Goal: Task Accomplishment & Management: Use online tool/utility

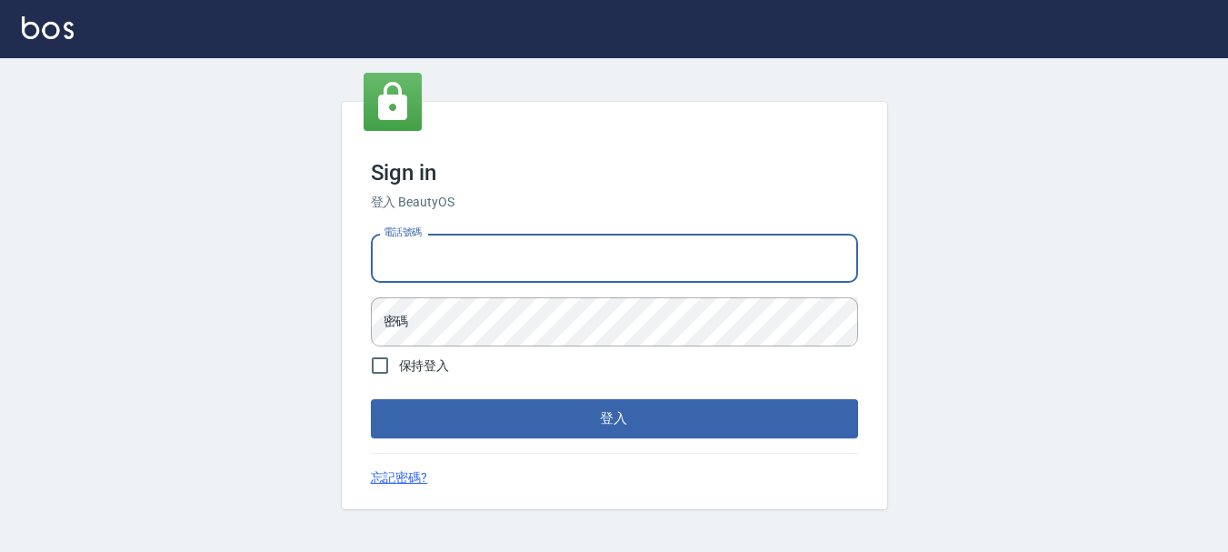
drag, startPoint x: 428, startPoint y: 260, endPoint x: 439, endPoint y: 258, distance: 11.1
click at [428, 257] on input "電話號碼" at bounding box center [614, 258] width 487 height 49
type input "0989239739"
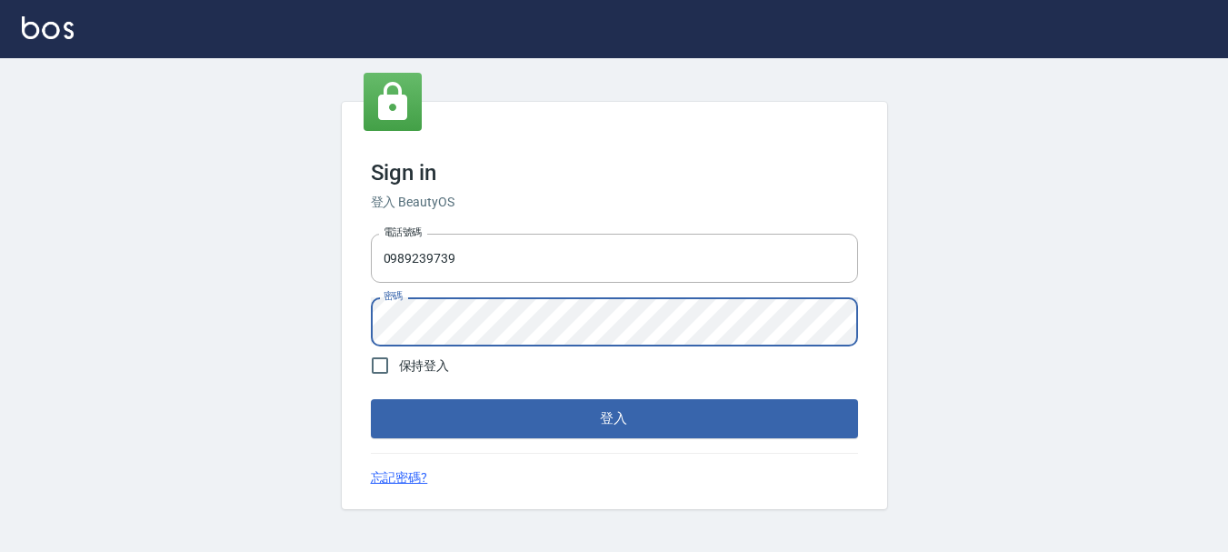
click at [371, 399] on button "登入" at bounding box center [614, 418] width 487 height 38
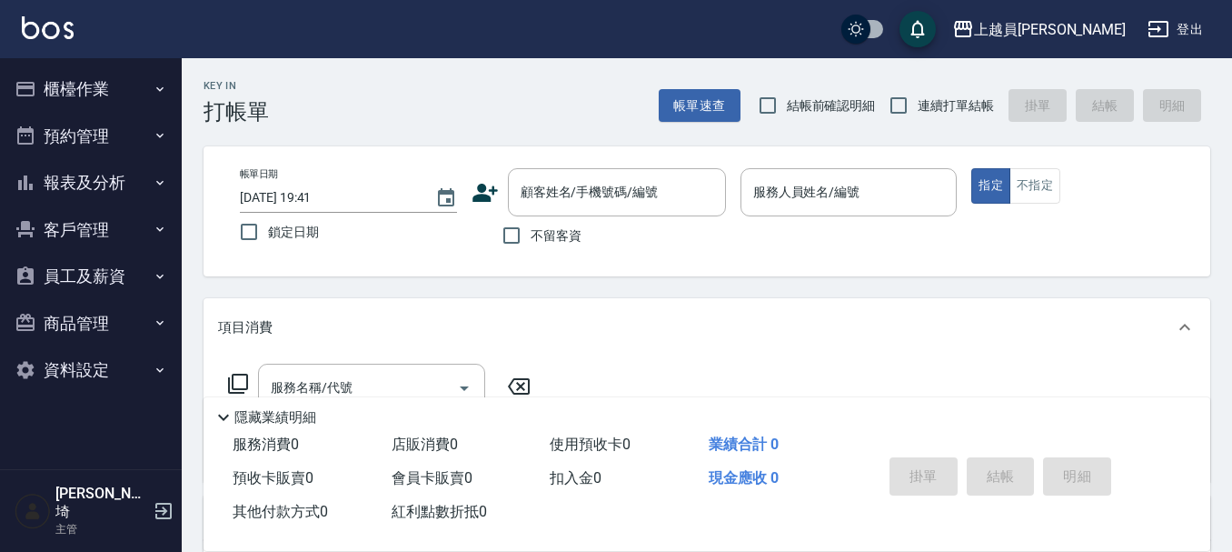
click at [925, 106] on span "連續打單結帳" at bounding box center [956, 105] width 76 height 19
click at [918, 106] on input "連續打單結帳" at bounding box center [899, 105] width 38 height 38
checkbox input "true"
click at [798, 213] on div "服務人員姓名/編號" at bounding box center [849, 192] width 217 height 48
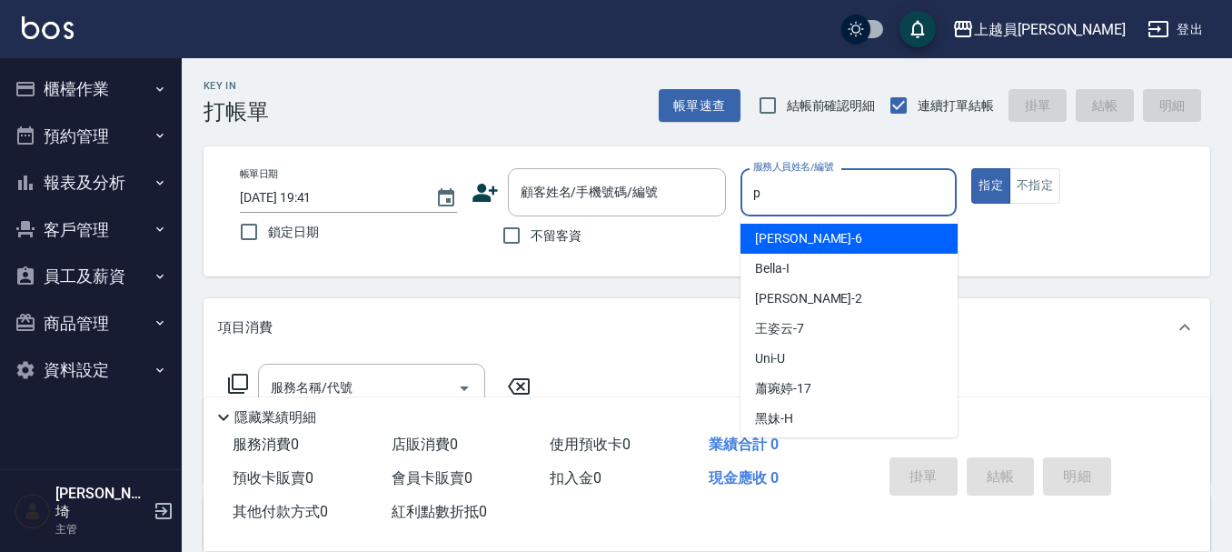
type input "[PERSON_NAME]-P"
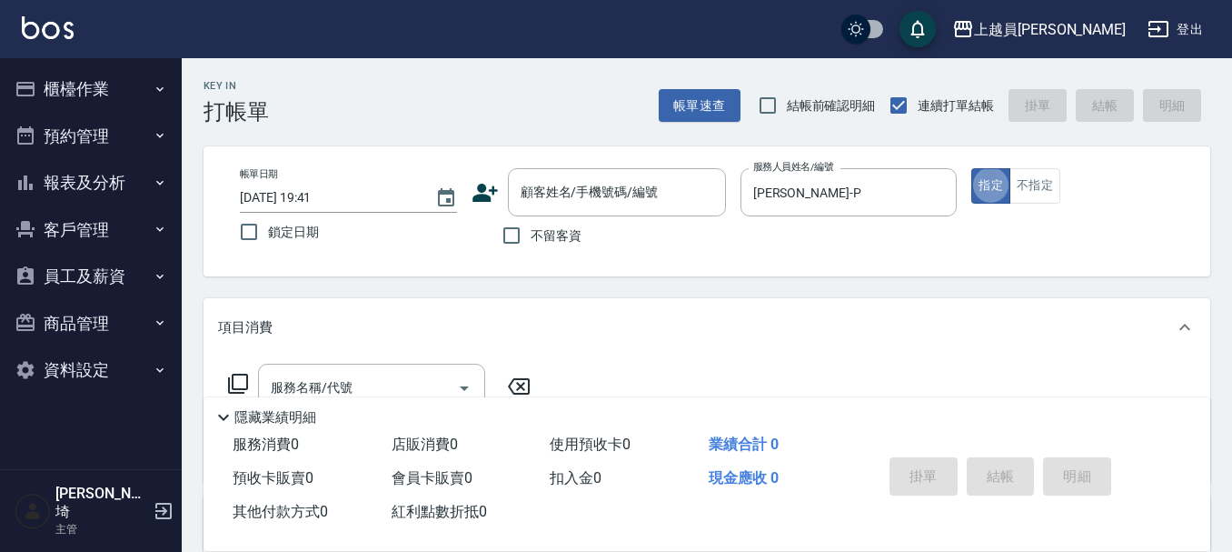
type button "true"
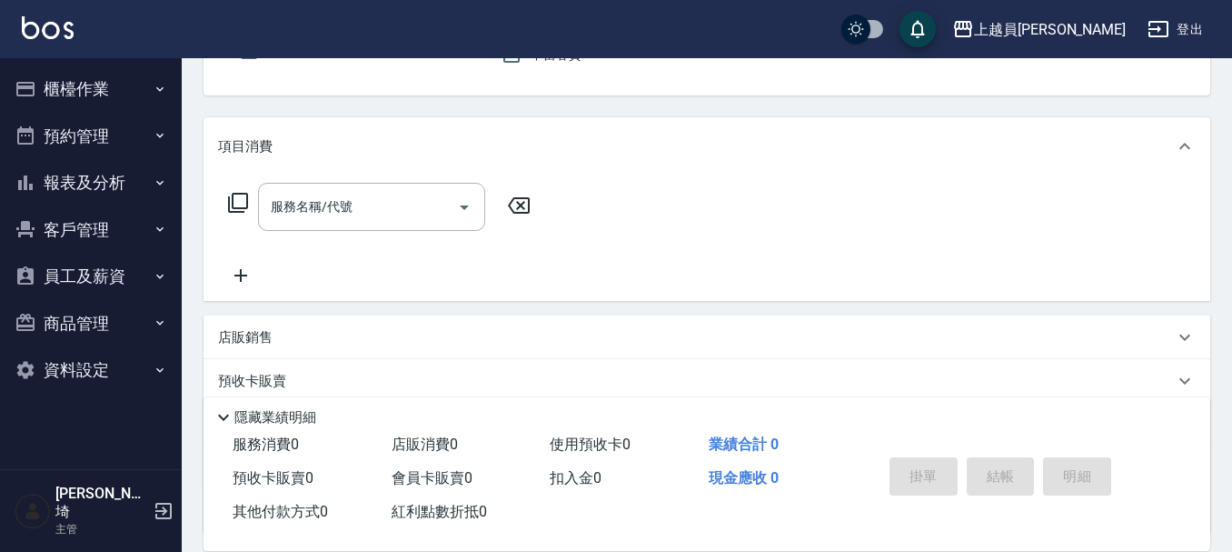
scroll to position [182, 0]
drag, startPoint x: 400, startPoint y: 225, endPoint x: 405, endPoint y: 217, distance: 9.8
click at [402, 220] on div "服務名稱/代號" at bounding box center [371, 206] width 227 height 48
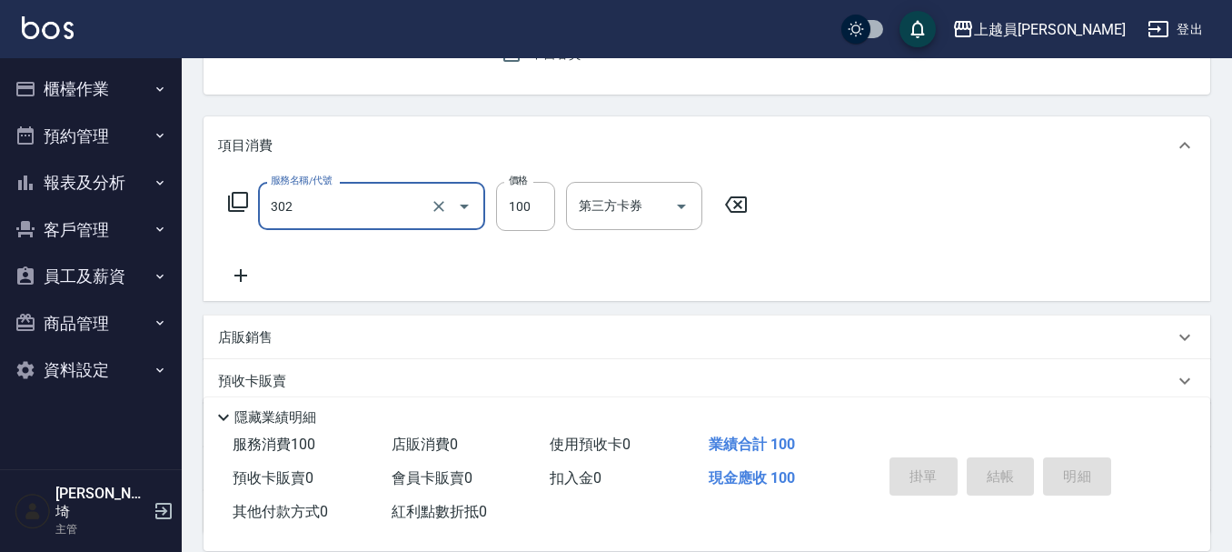
type input "剪髮(302)"
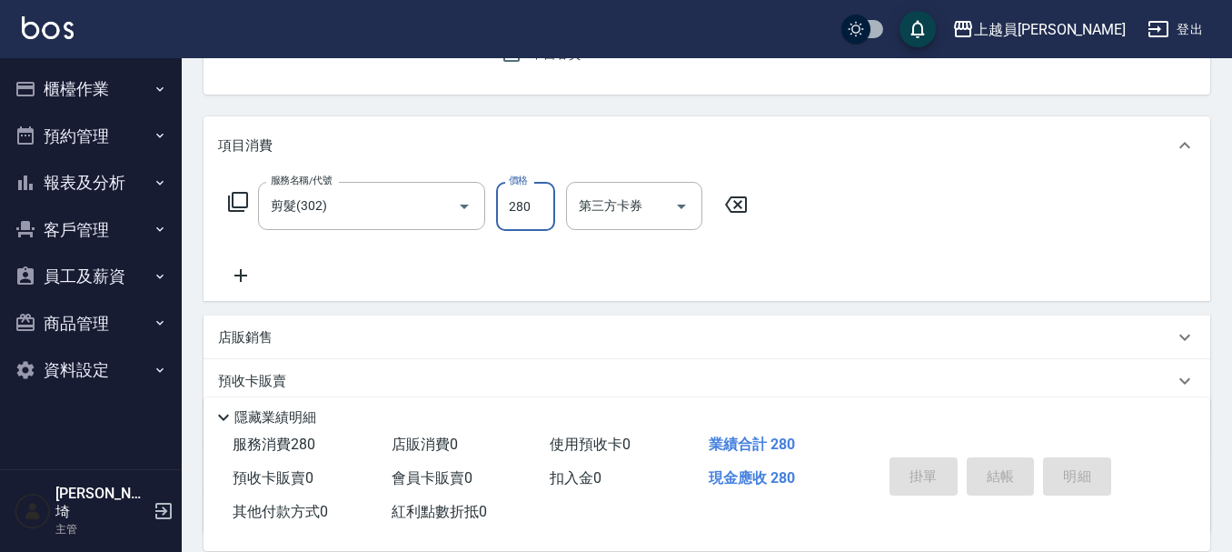
type input "280"
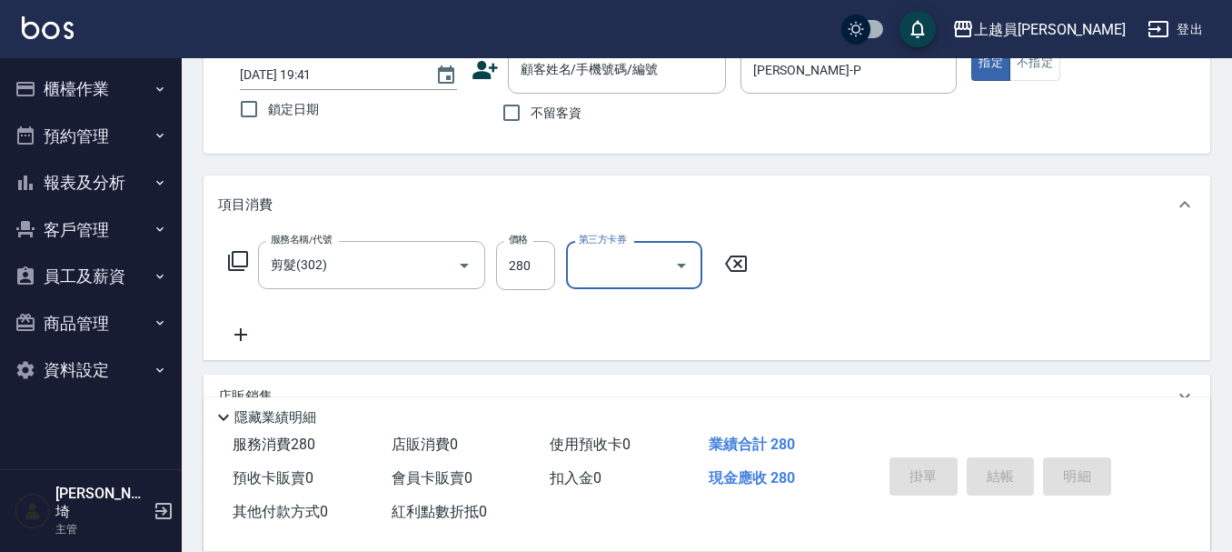
scroll to position [91, 0]
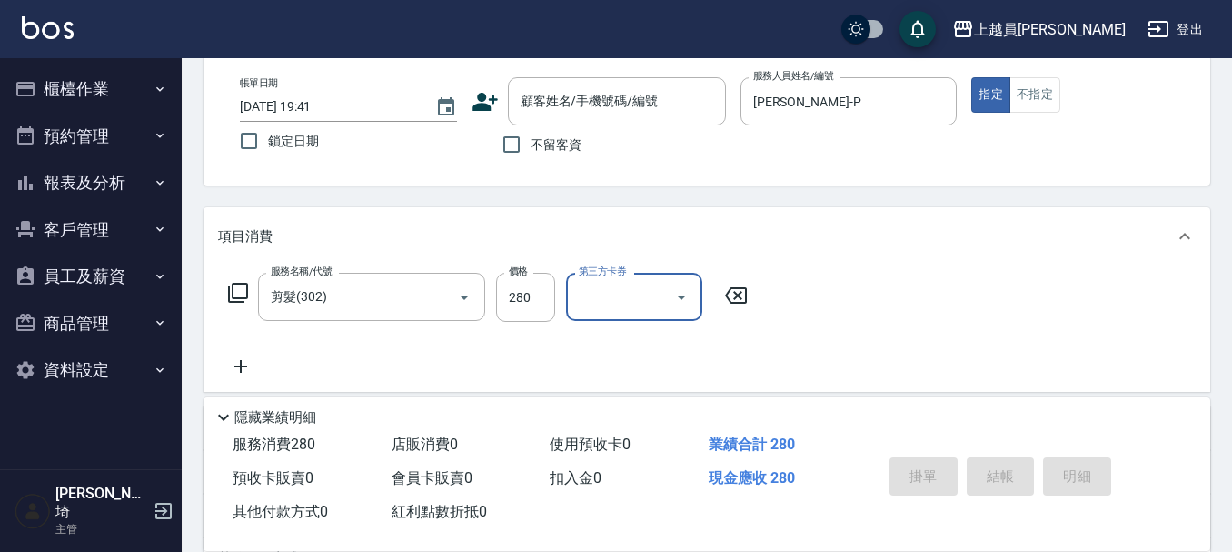
click at [569, 144] on span "不留客資" at bounding box center [556, 144] width 51 height 19
click at [531, 144] on input "不留客資" at bounding box center [511, 144] width 38 height 38
checkbox input "true"
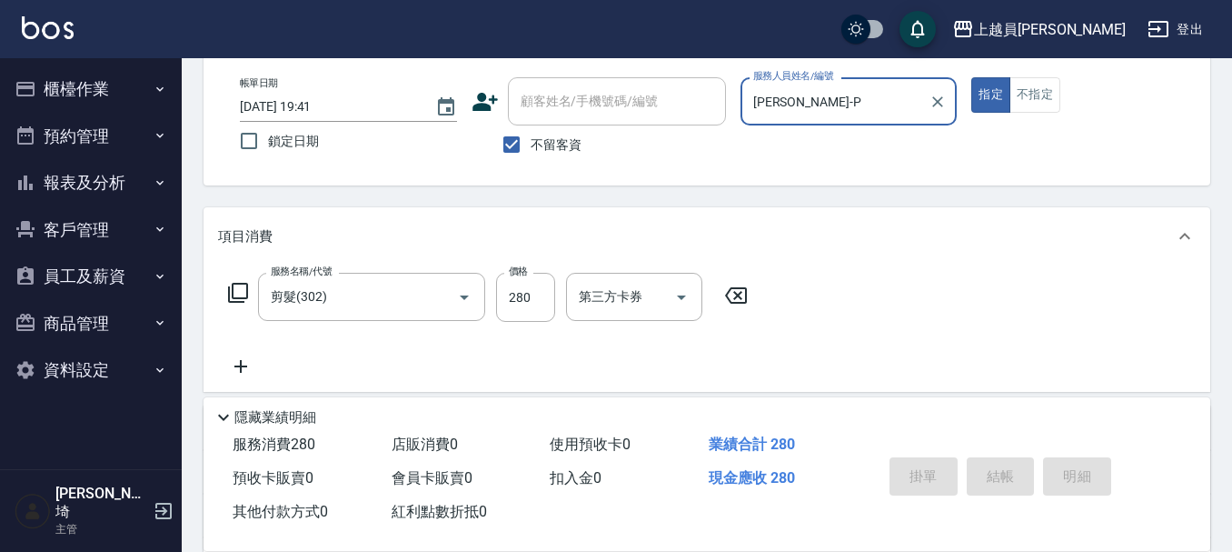
type input "[DATE] 19:42"
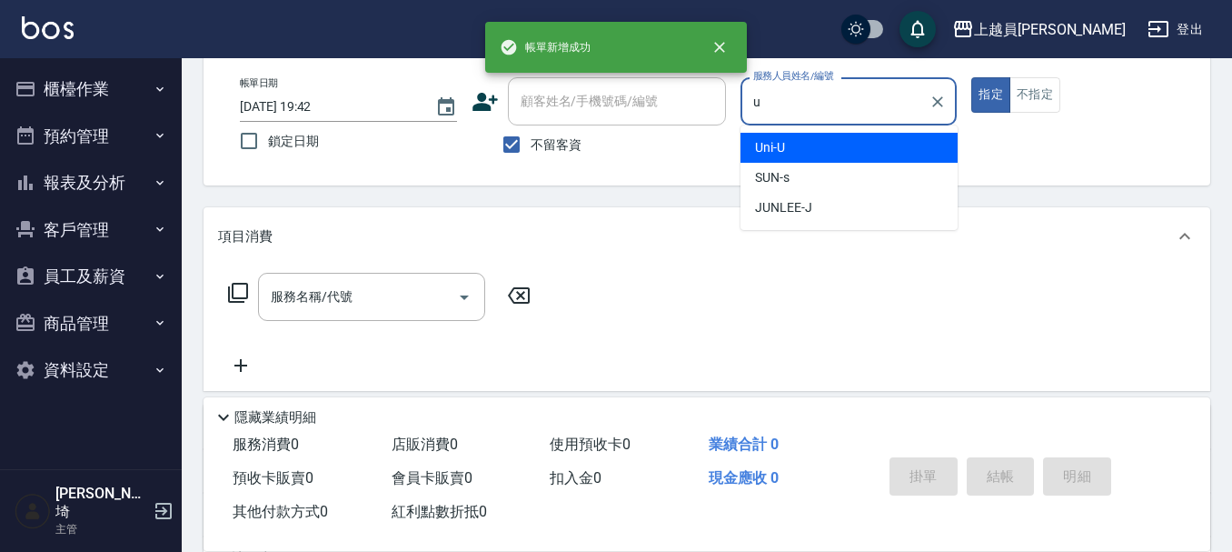
type input "Uni-U"
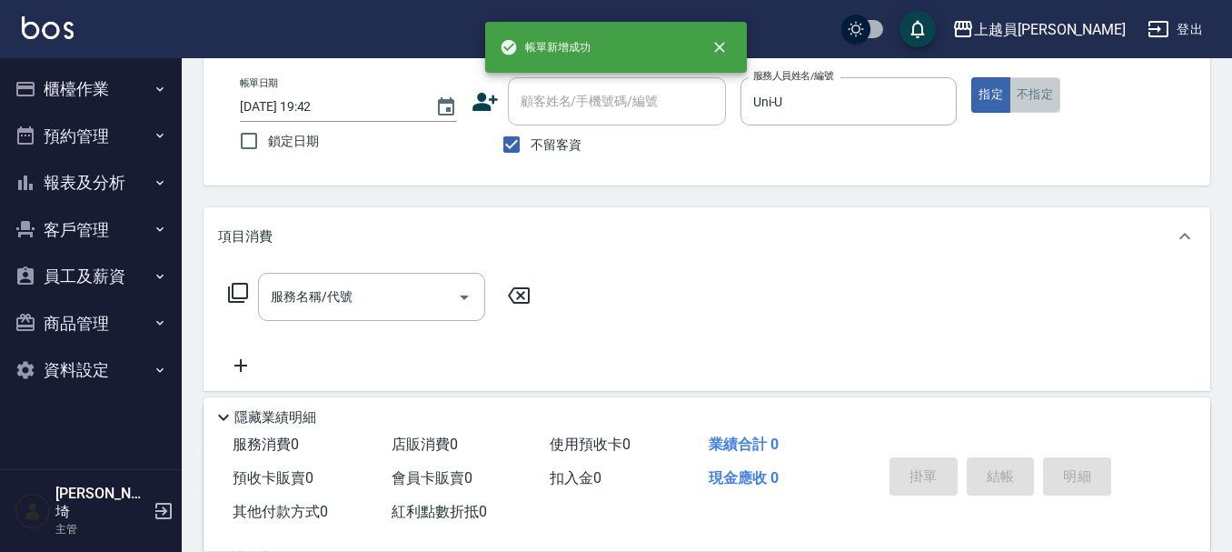
click at [1046, 91] on button "不指定" at bounding box center [1034, 94] width 51 height 35
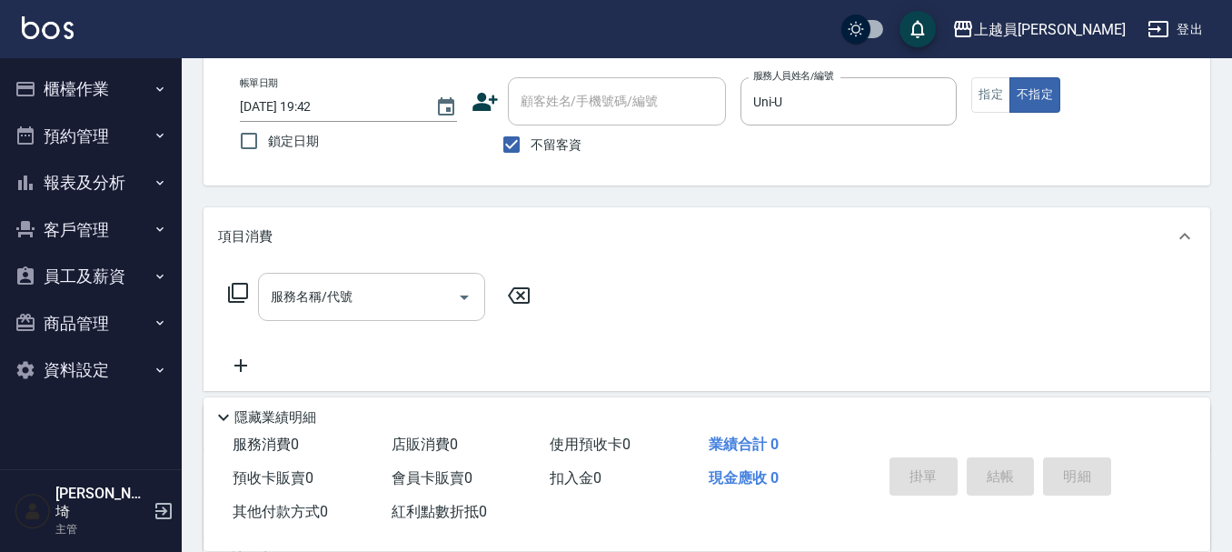
click at [389, 298] on input "服務名稱/代號" at bounding box center [358, 297] width 184 height 32
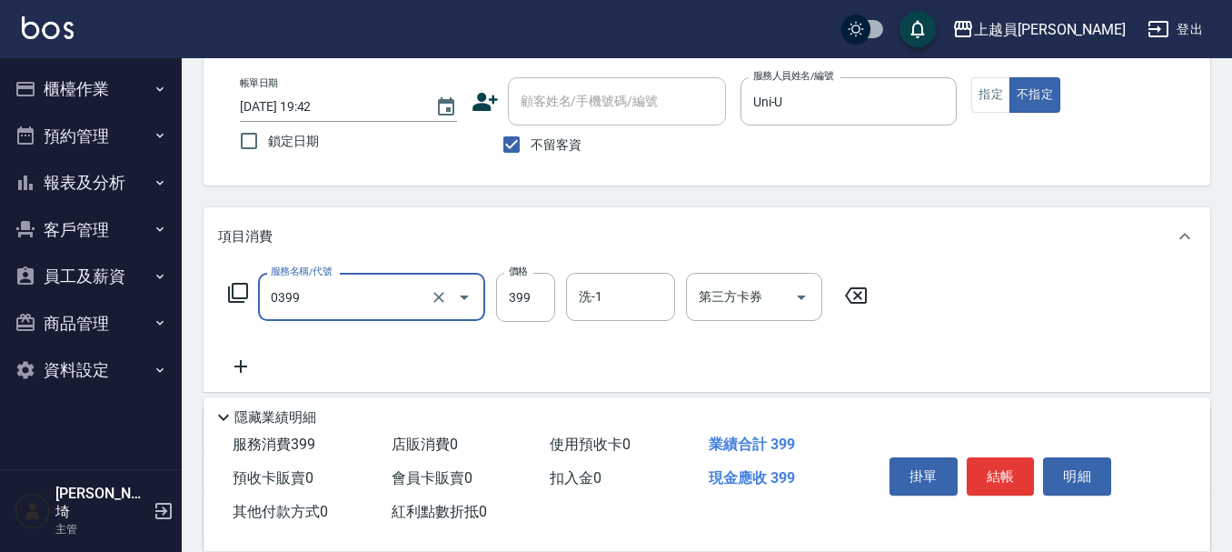
type input "海鹽SPA(0399)"
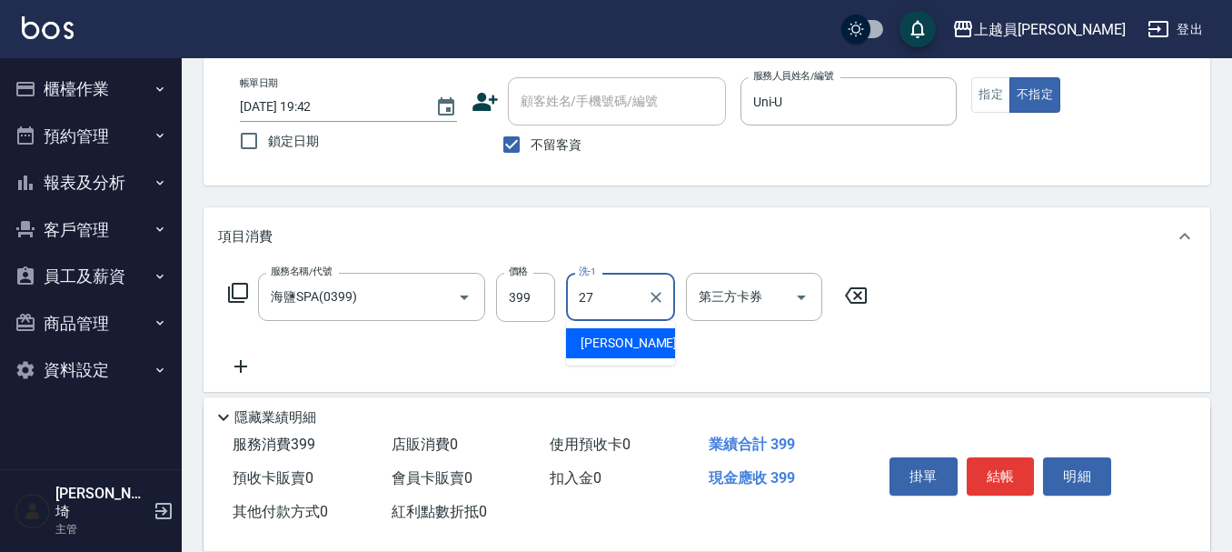
type input "[PERSON_NAME]-27"
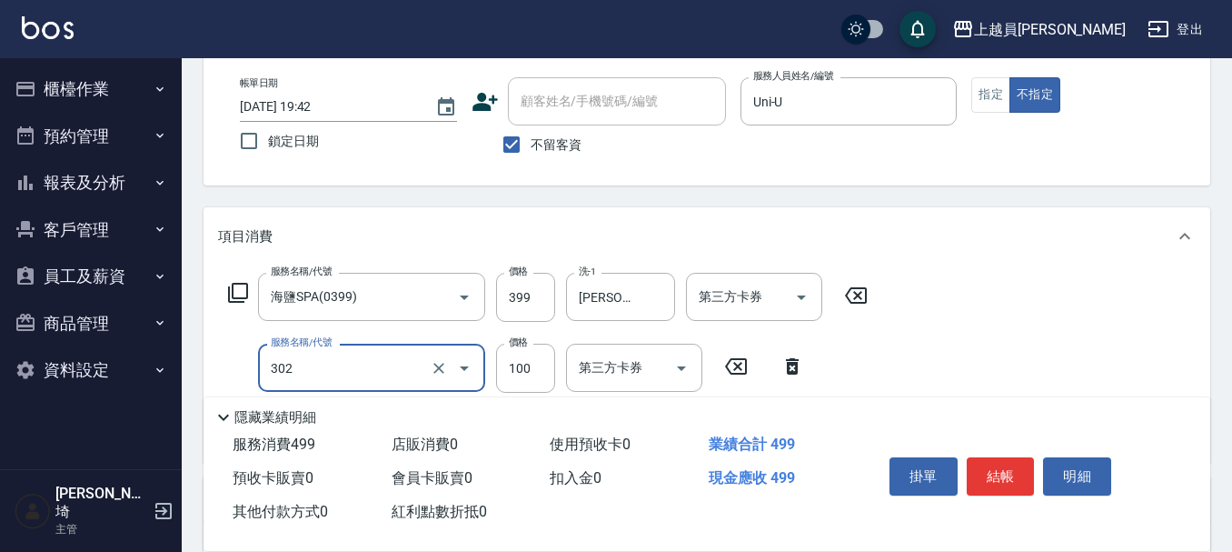
type input "剪髮(302)"
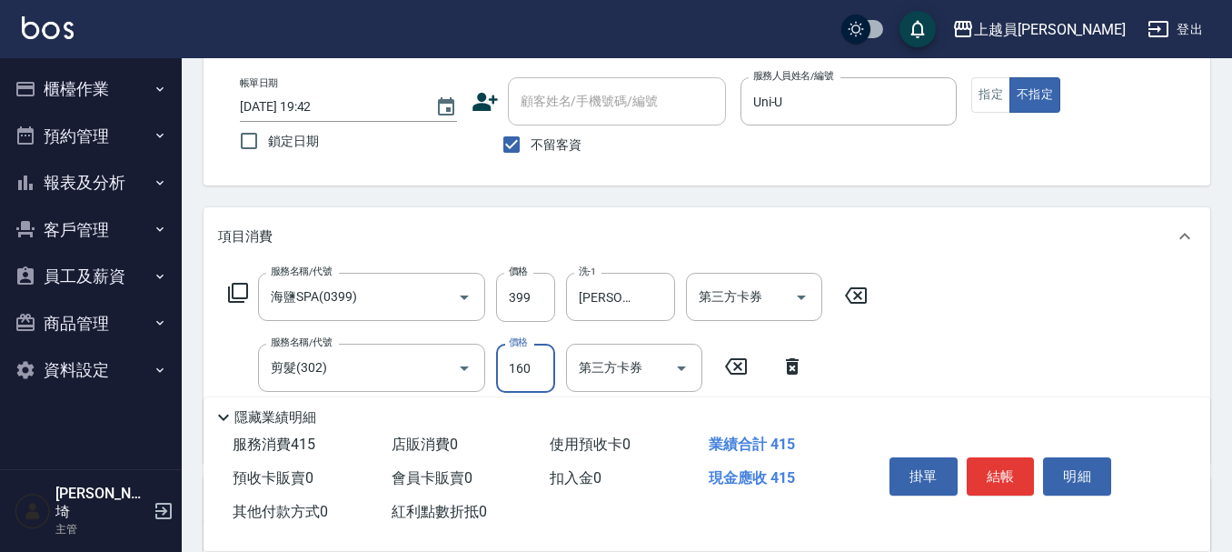
type input "160"
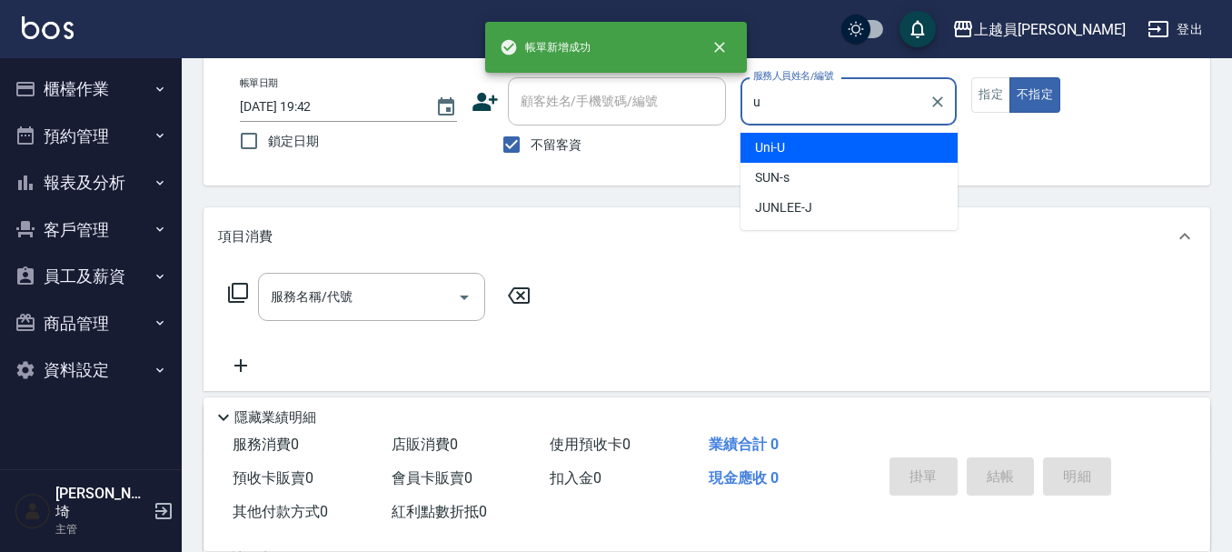
type input "Uni-U"
type button "false"
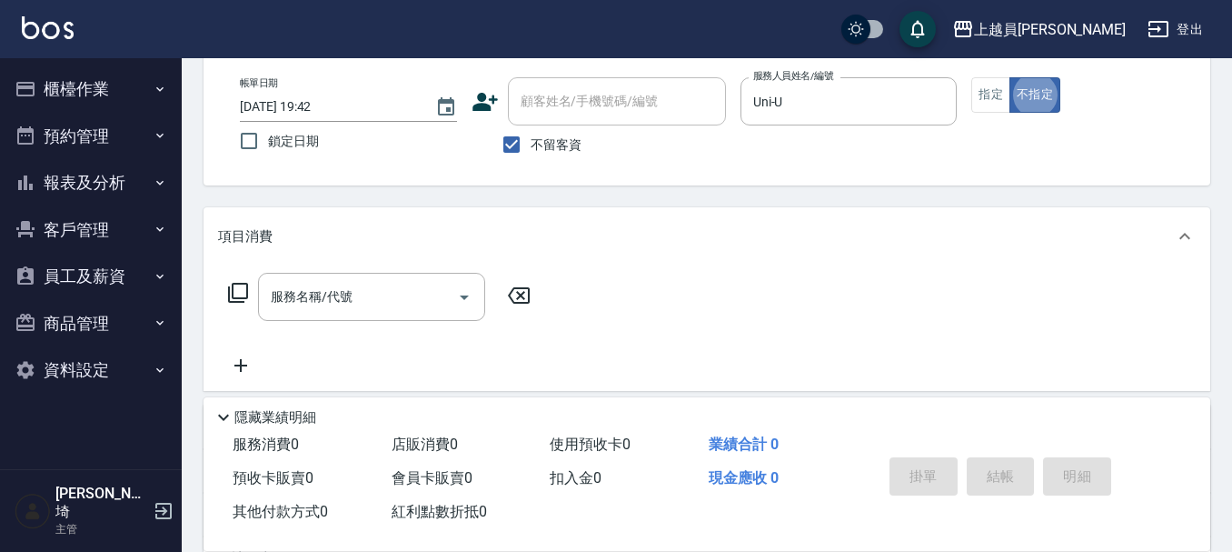
click at [973, 75] on div "帳單日期 [DATE] 19:42 鎖定日期 顧客姓名/手機號碼/編號 顧客姓名/手機號碼/編號 不留客資 服務人員姓名/編號 Uni-U 服務人員姓名/編號…" at bounding box center [707, 120] width 1007 height 130
click at [985, 94] on button "指定" at bounding box center [990, 94] width 39 height 35
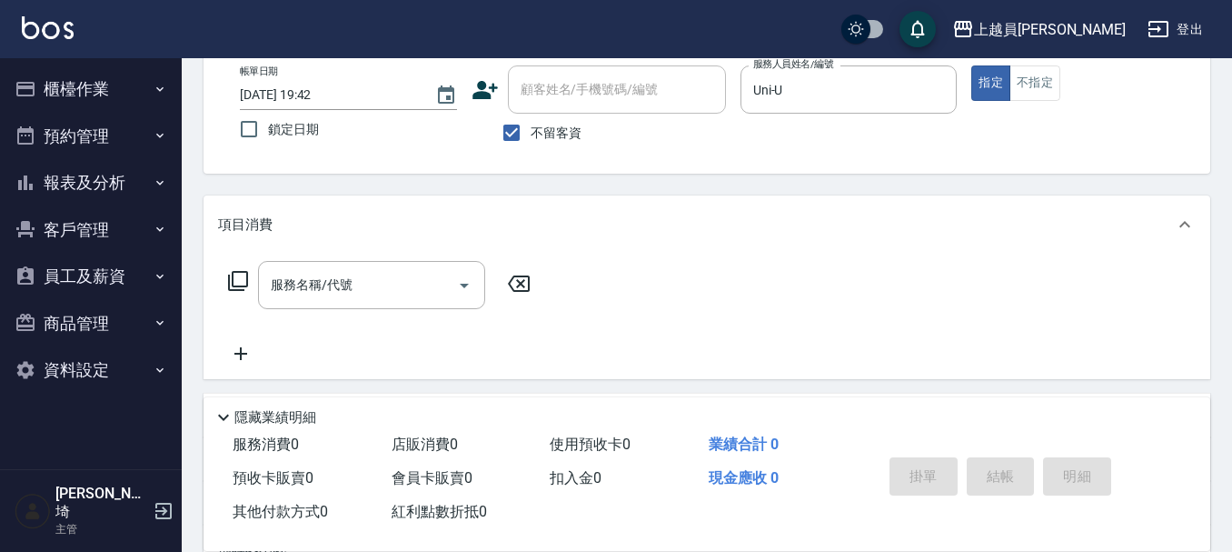
scroll to position [182, 0]
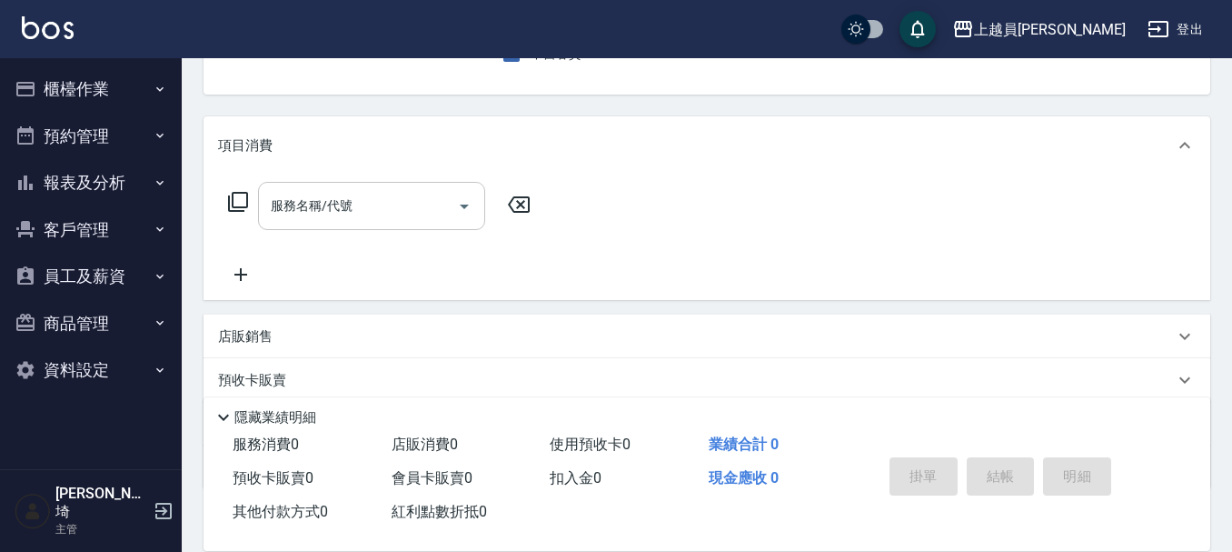
click at [357, 193] on input "服務名稱/代號" at bounding box center [358, 206] width 184 height 32
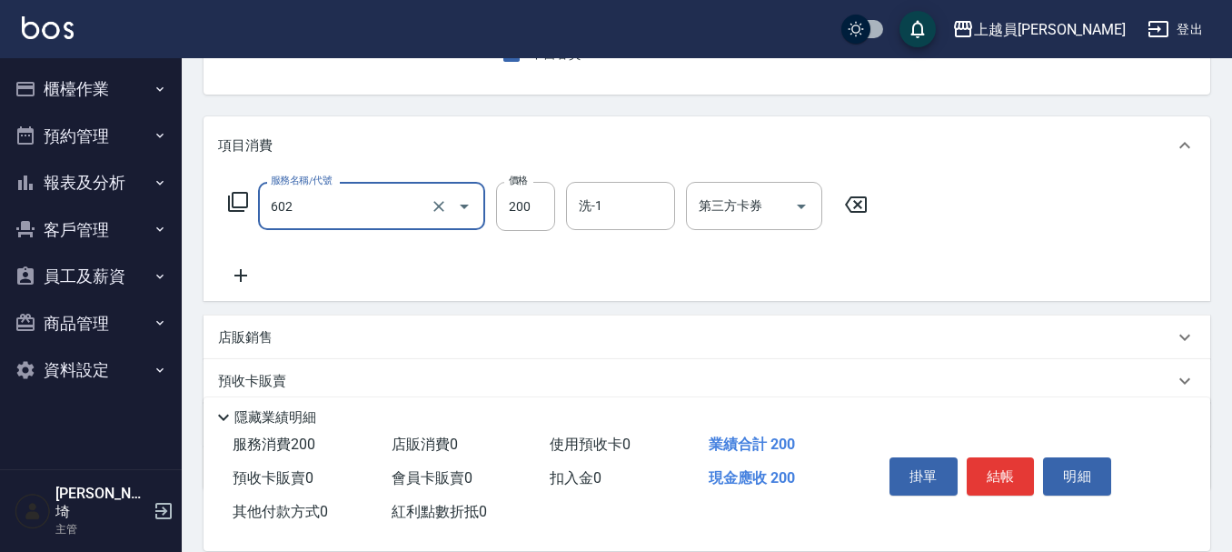
type input "一般洗髮(602)"
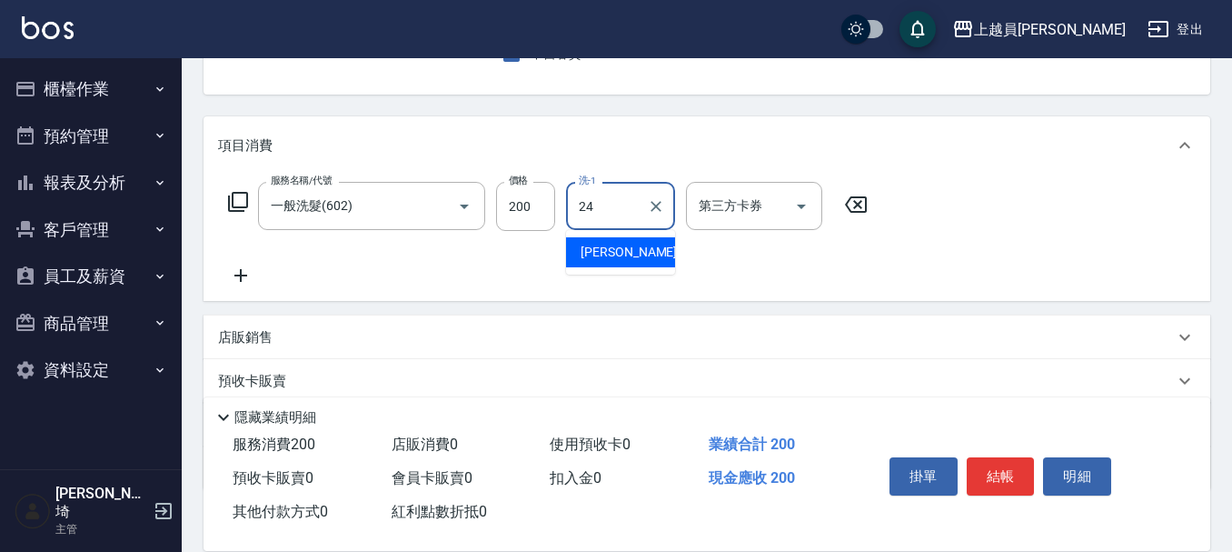
type input "[PERSON_NAME]-24"
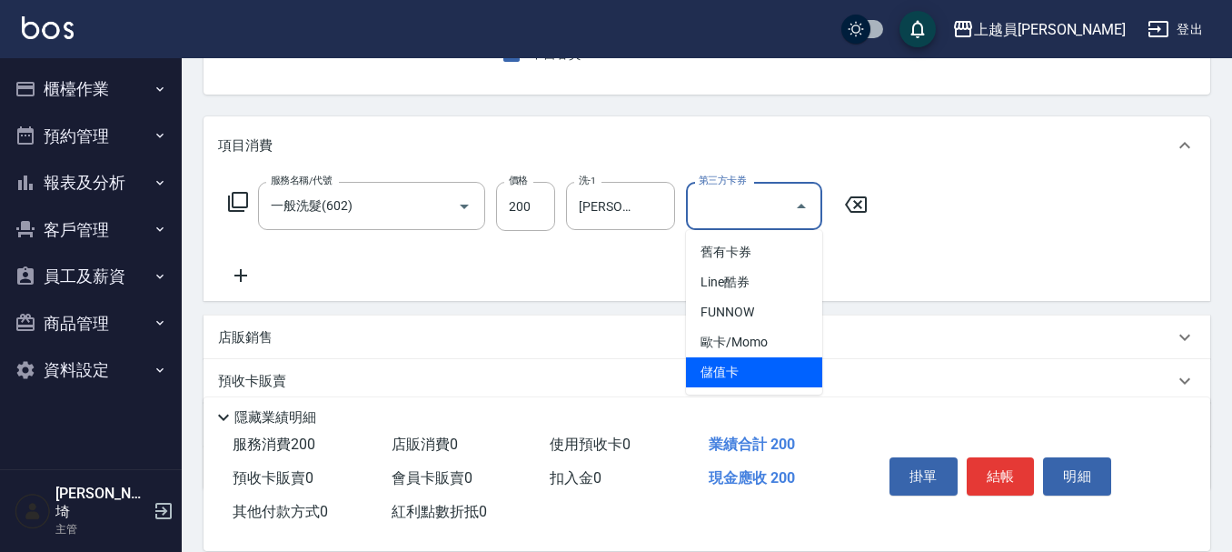
type input "儲值卡"
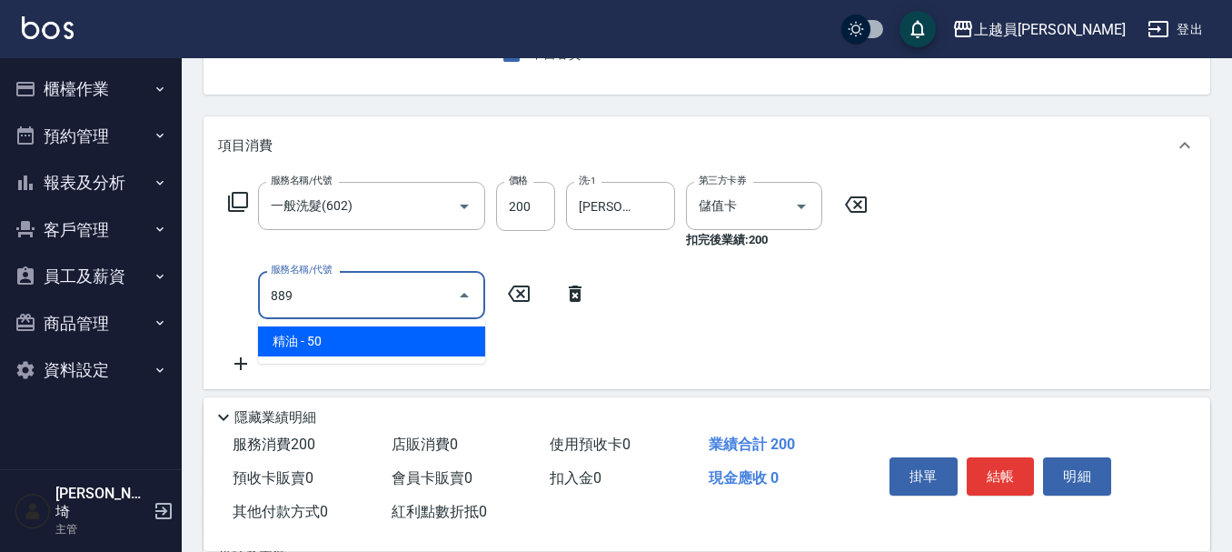
type input "精油(889)"
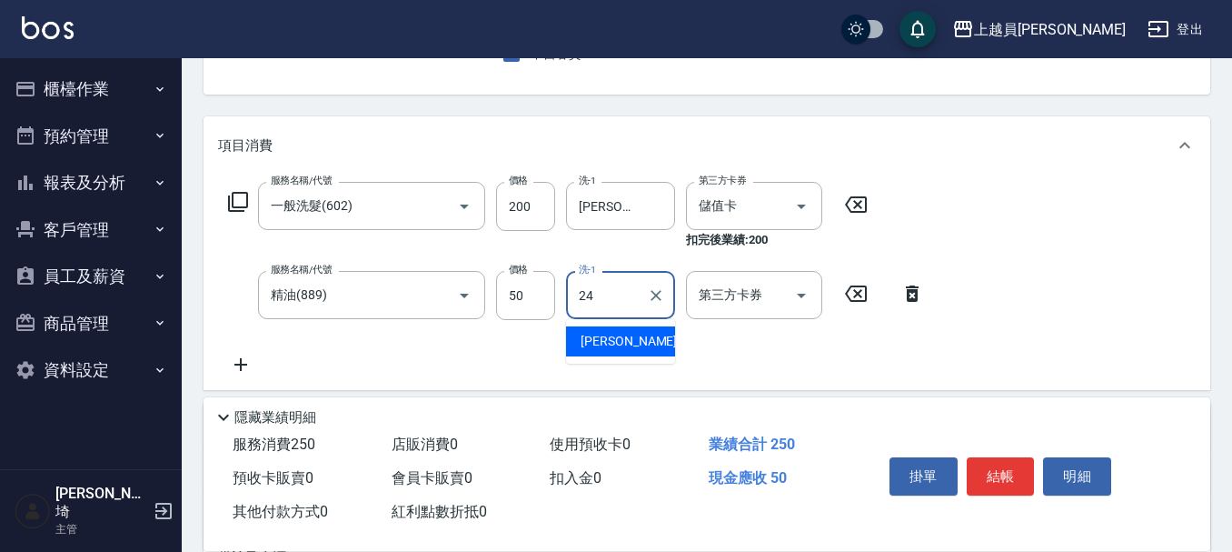
type input "[PERSON_NAME]-24"
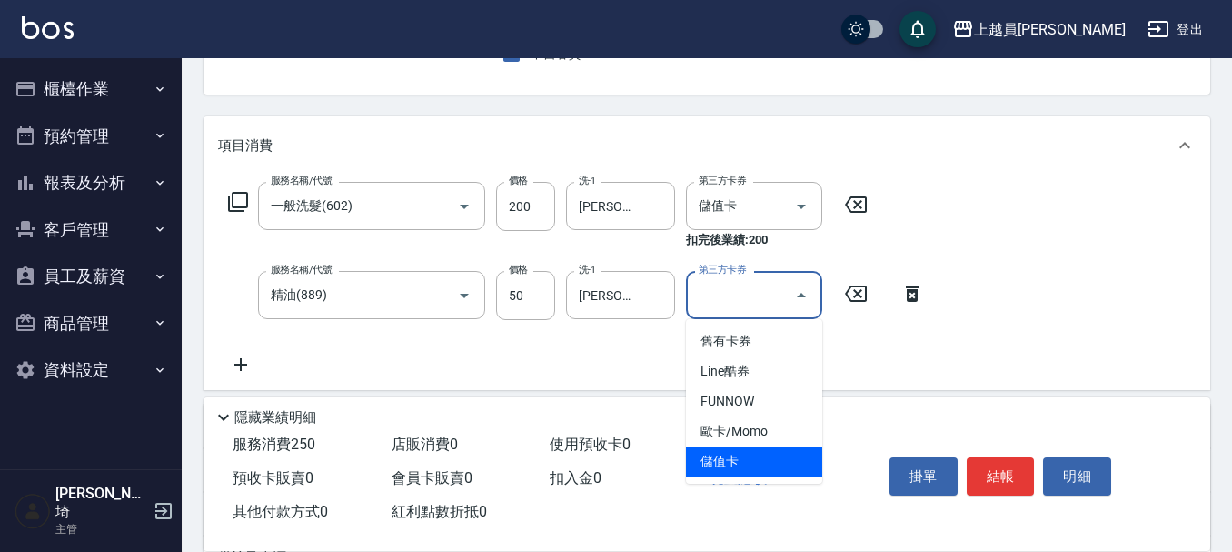
type input "儲值卡"
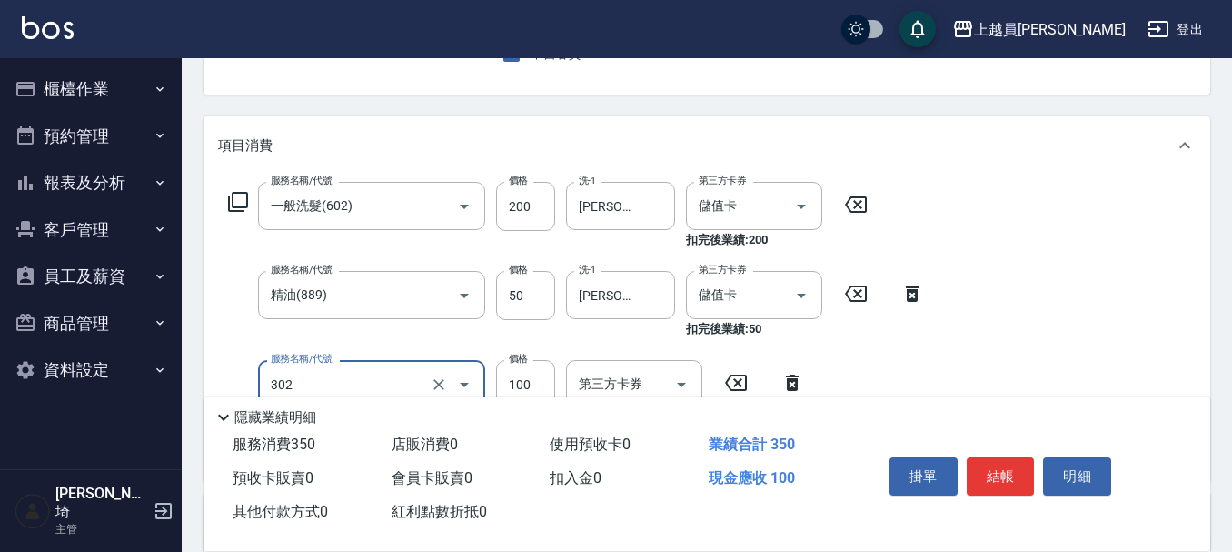
type input "剪髮(302)"
type input "200"
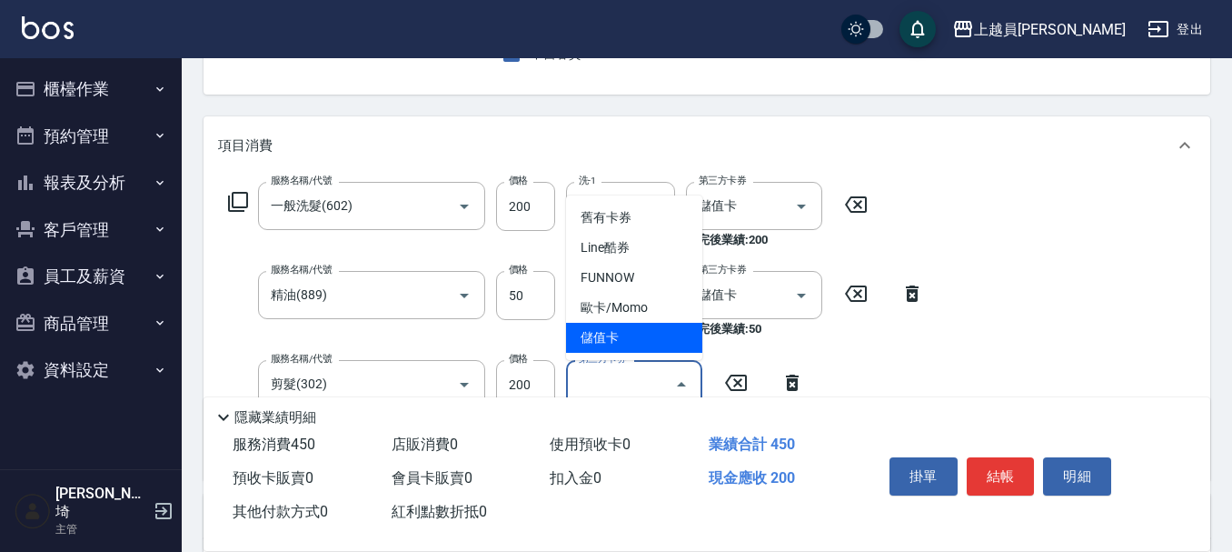
type input "儲值卡"
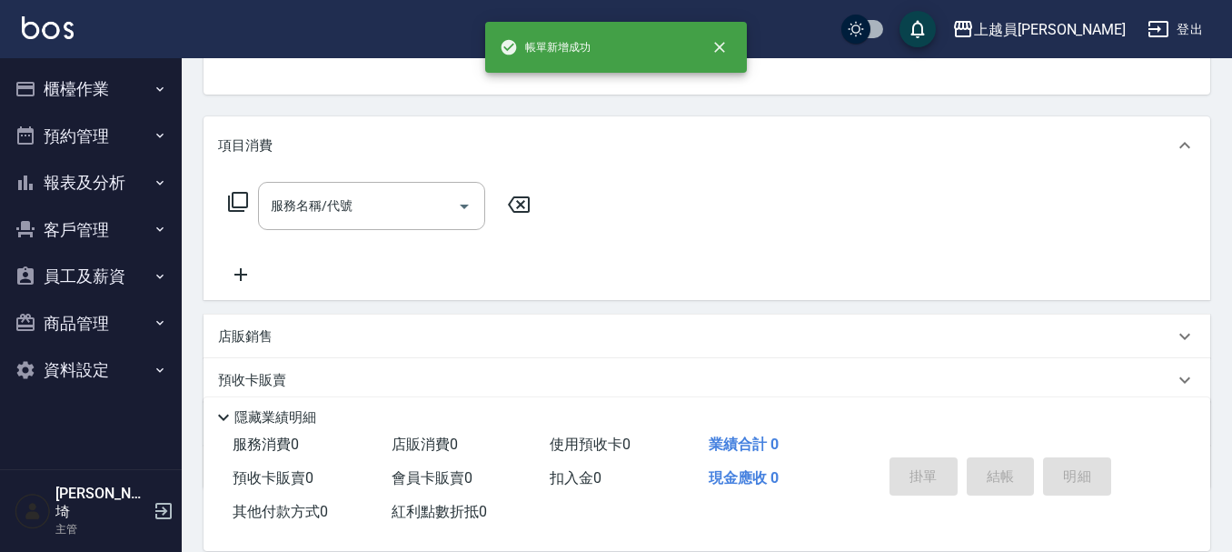
scroll to position [176, 0]
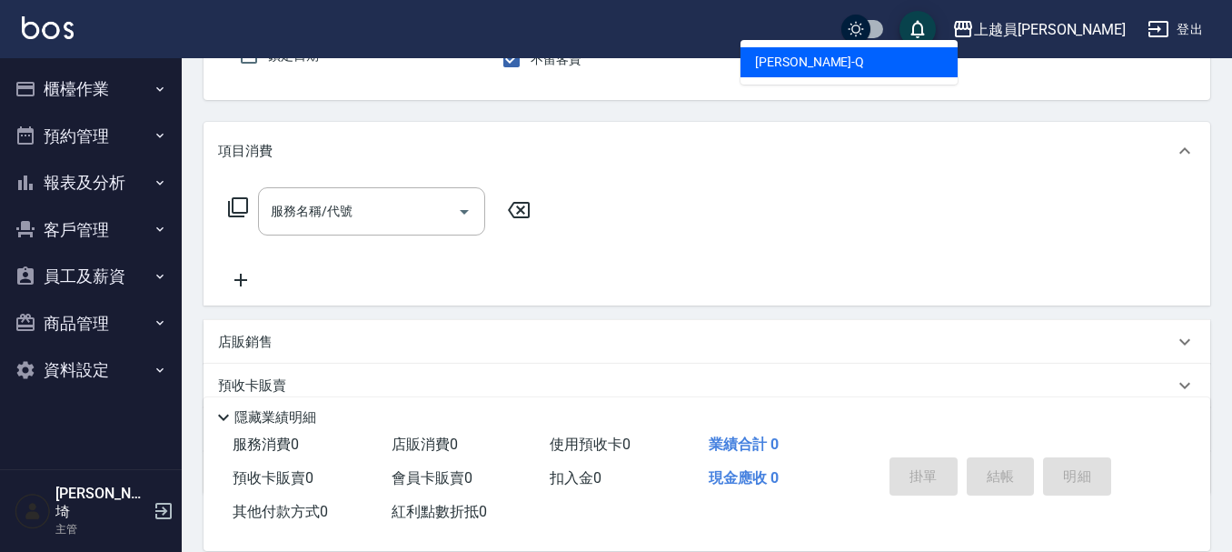
type input "[PERSON_NAME]"
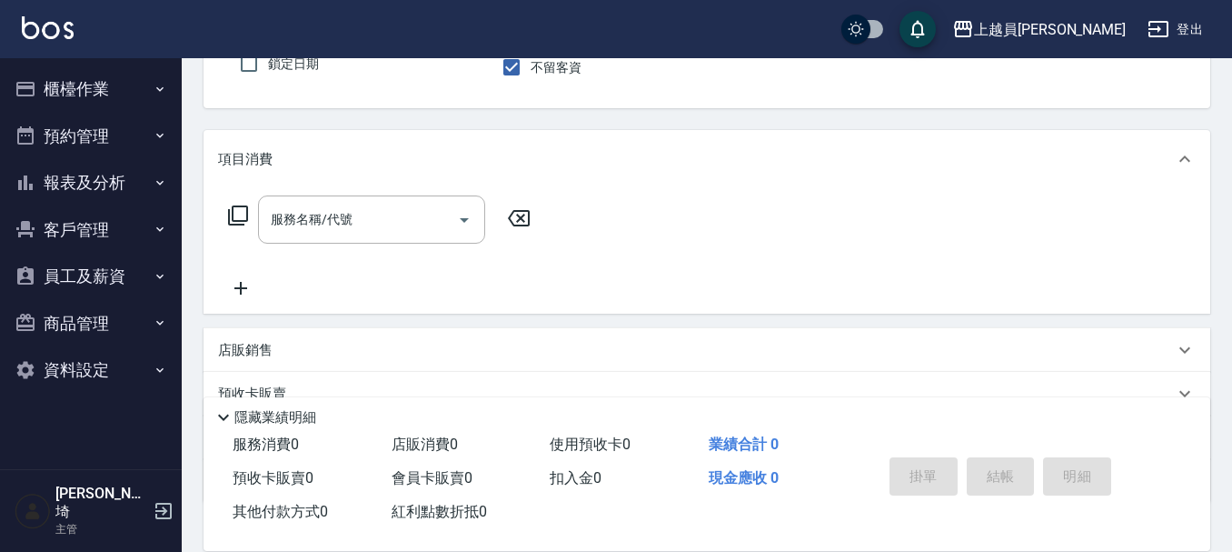
scroll to position [77, 0]
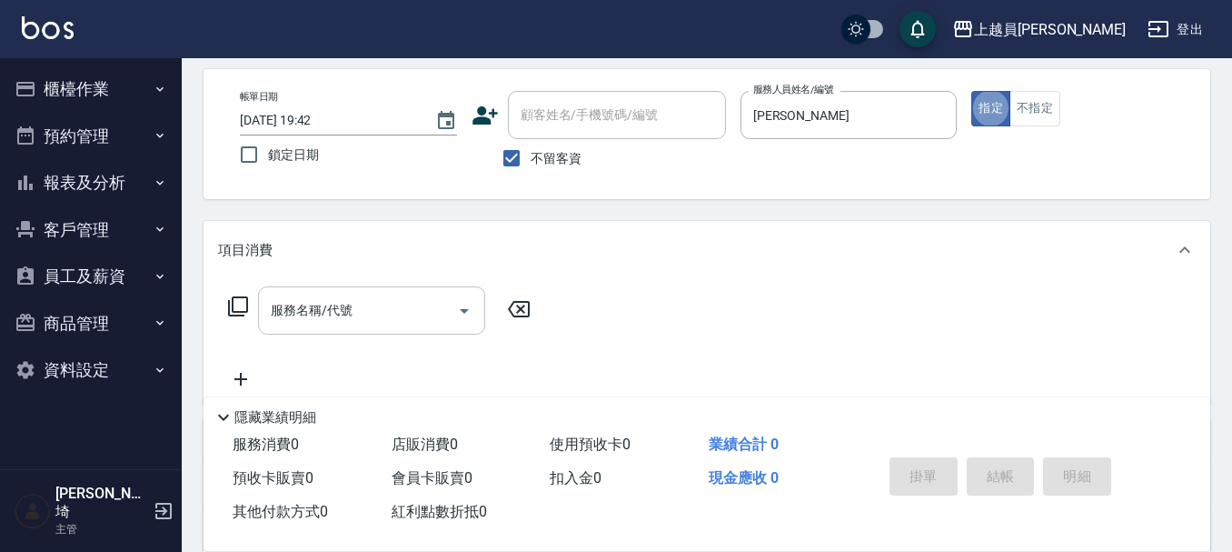
click at [293, 326] on input "服務名稱/代號" at bounding box center [358, 310] width 184 height 32
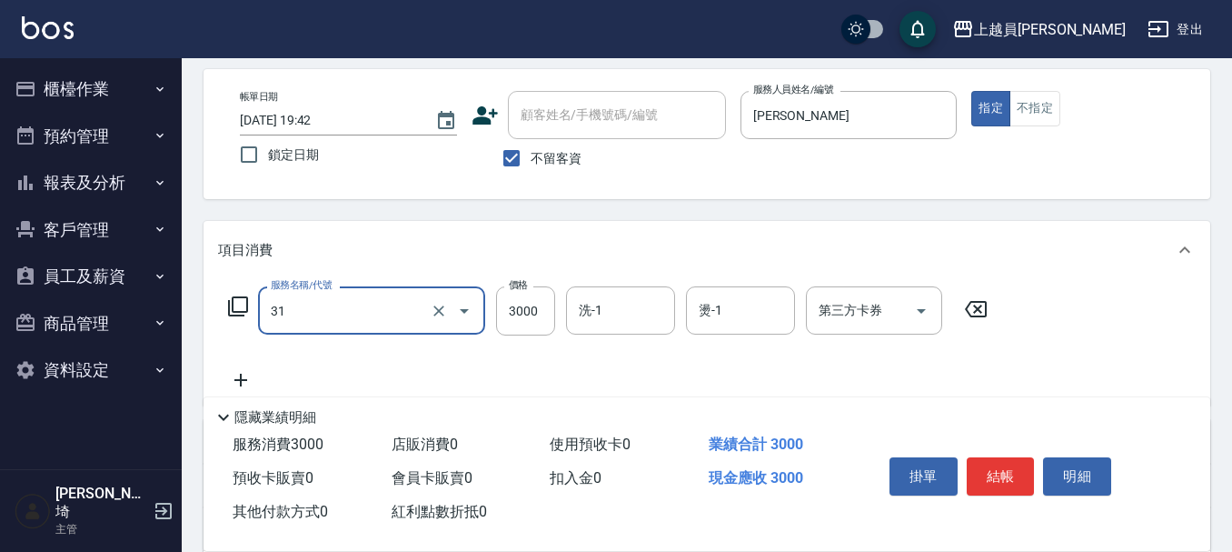
type input "燙髮B餐(31)"
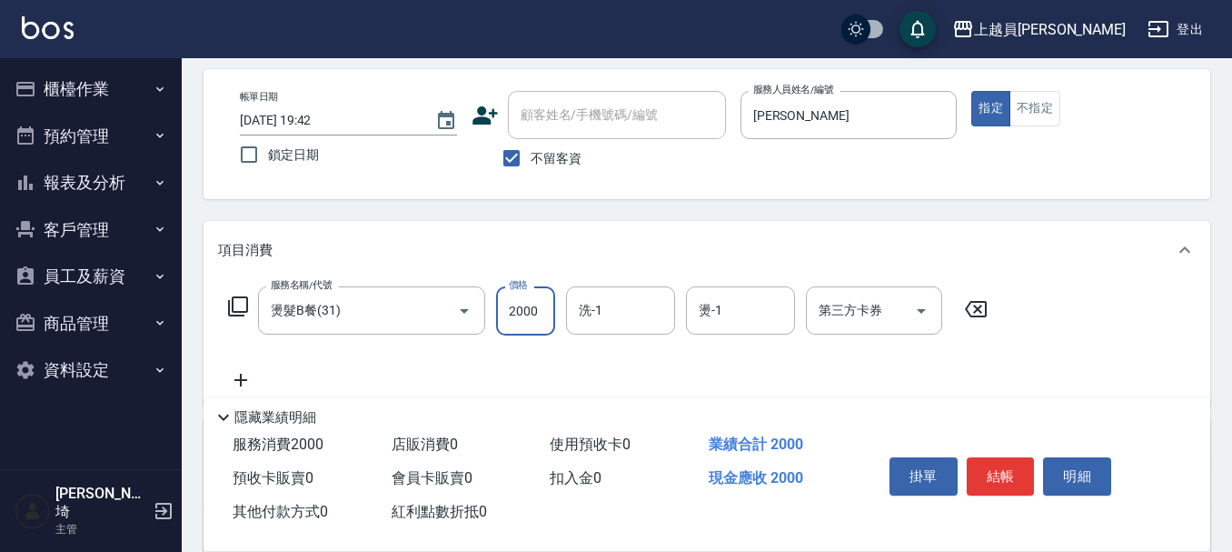
type input "2000"
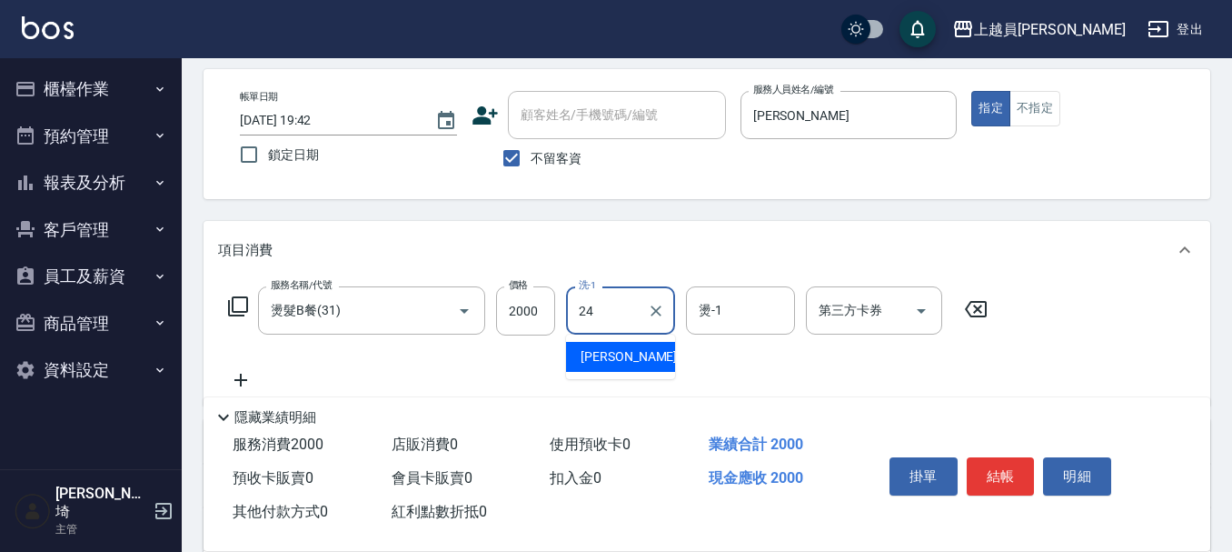
type input "[PERSON_NAME]-24"
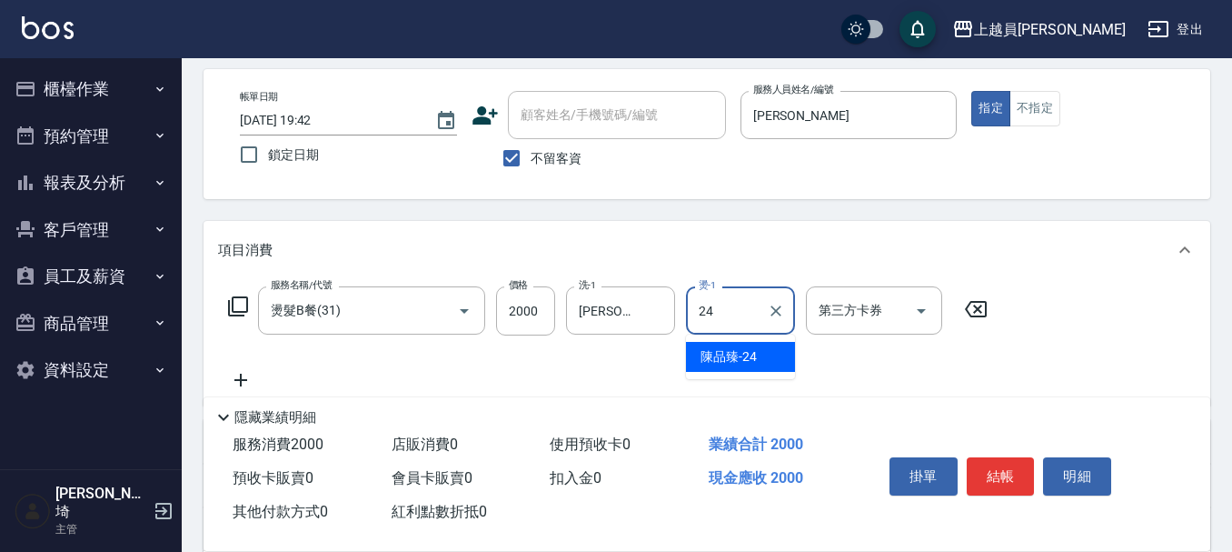
type input "[PERSON_NAME]-24"
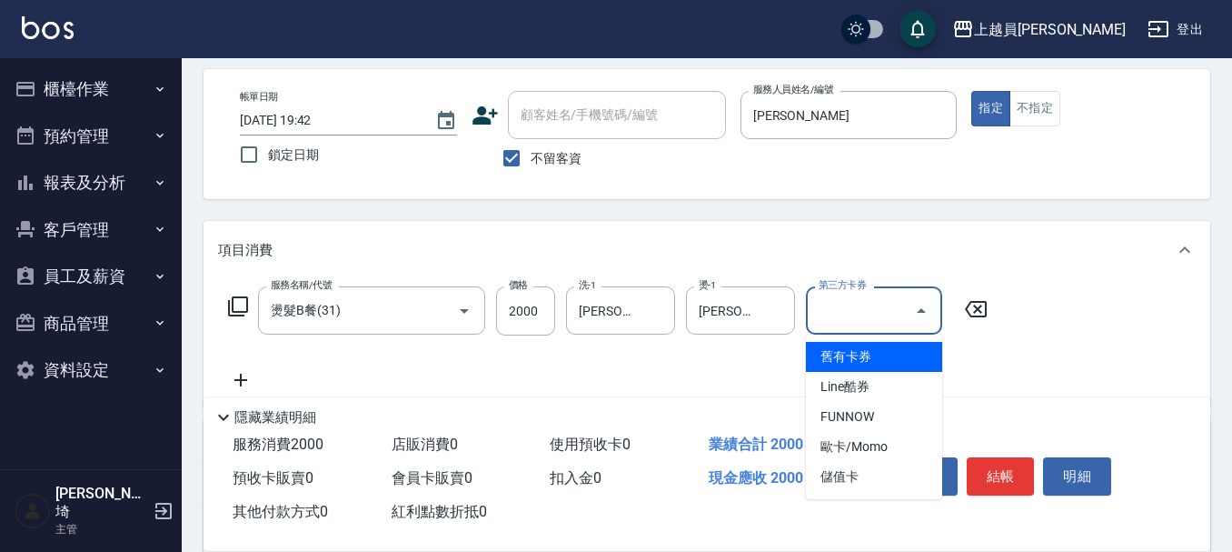
type input "儲值卡"
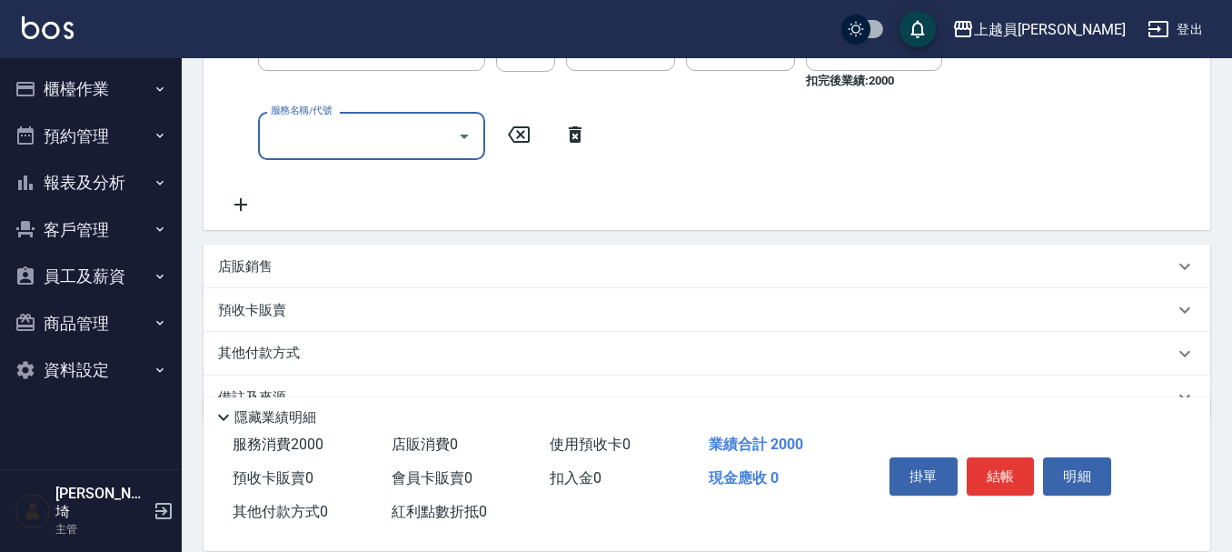
scroll to position [350, 0]
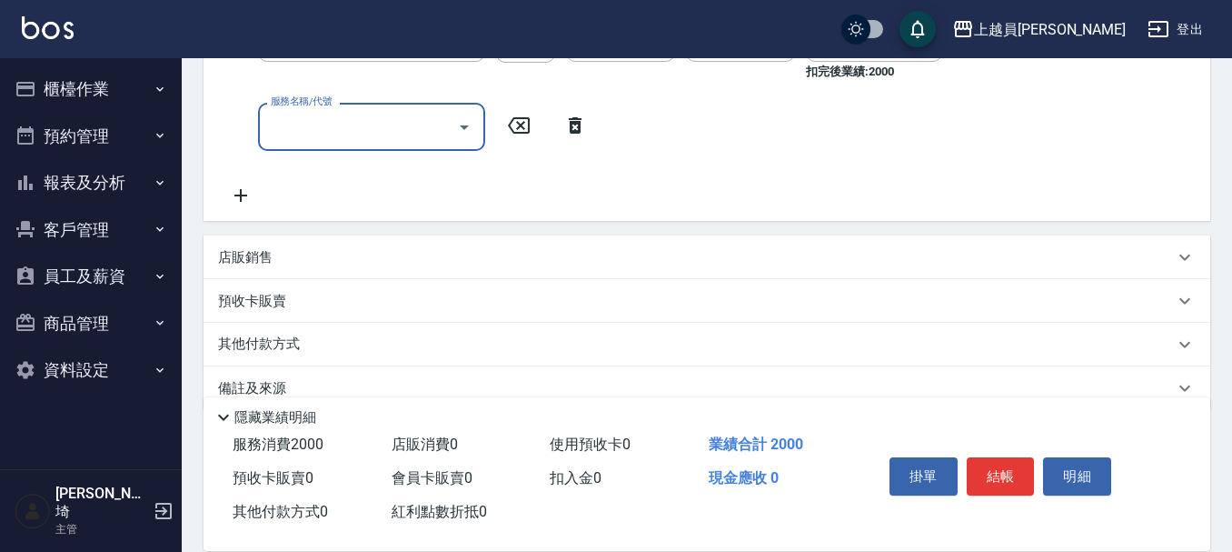
click at [375, 258] on div "店販銷售" at bounding box center [696, 257] width 956 height 19
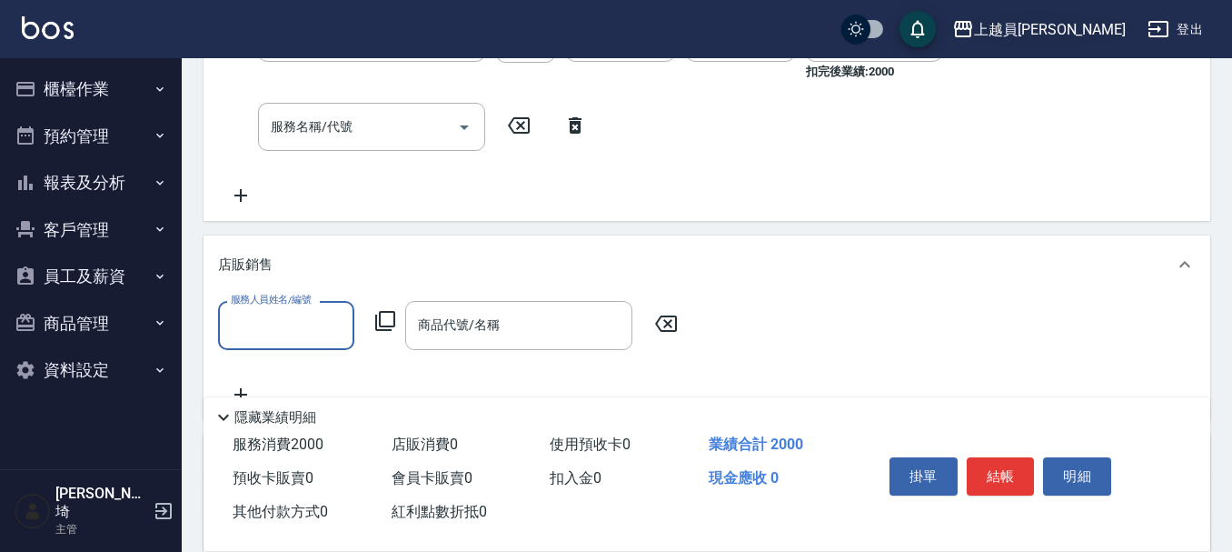
scroll to position [0, 0]
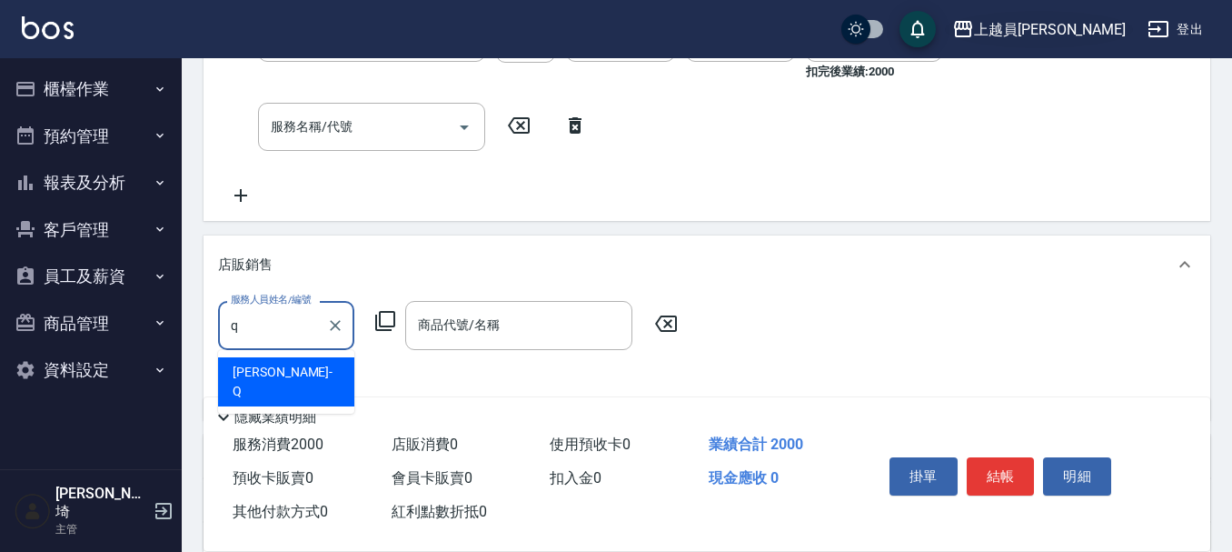
type input "[PERSON_NAME]"
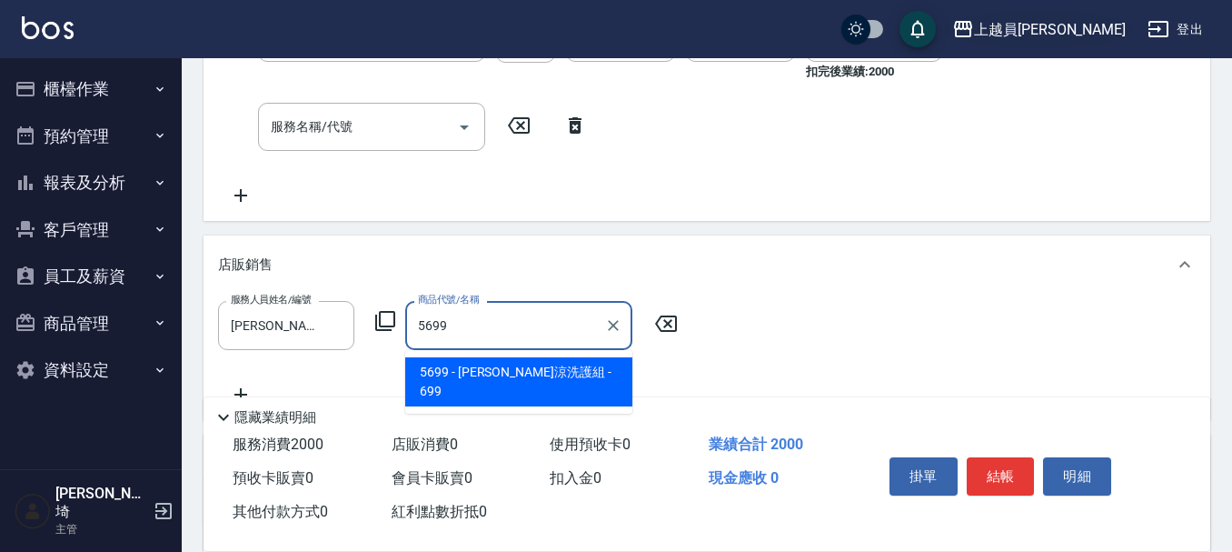
type input "[PERSON_NAME]涼洗護組"
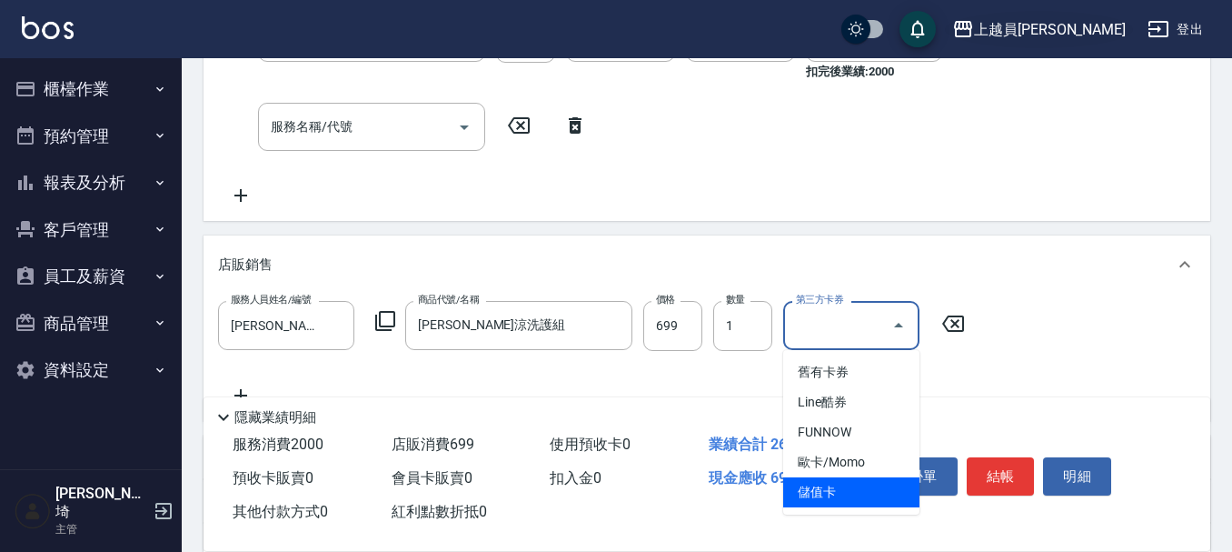
type input "儲值卡"
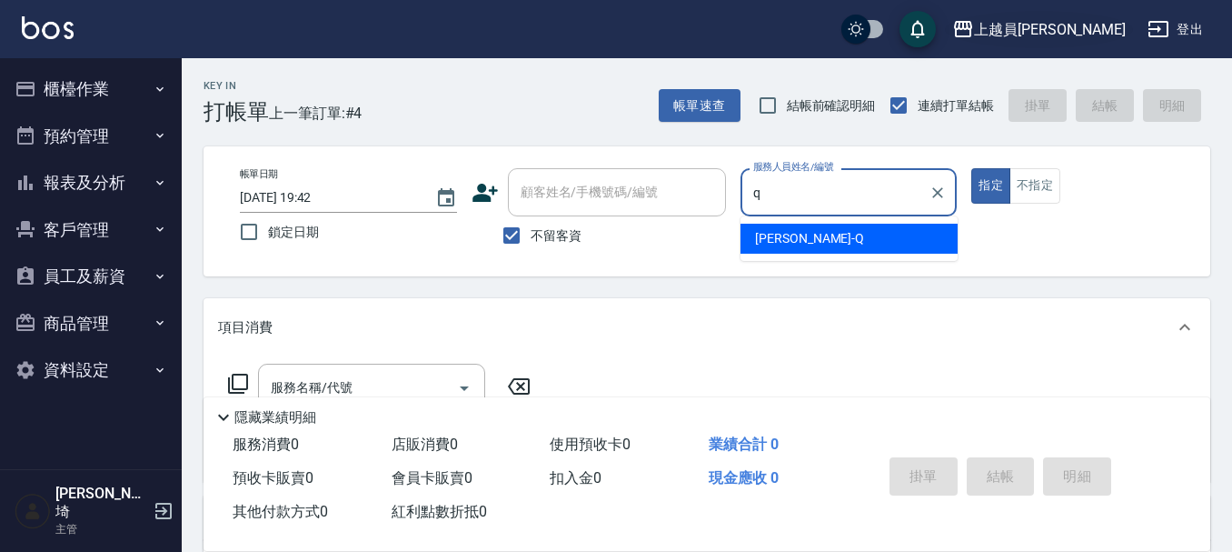
type input "[PERSON_NAME]"
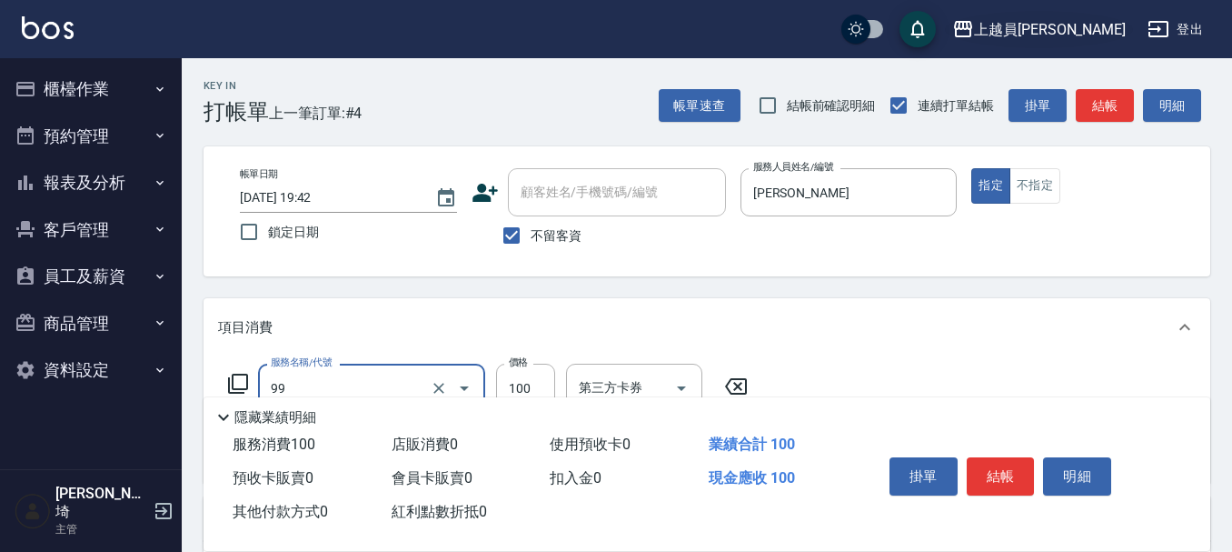
type input "VIP儲值(99)"
type input "3000"
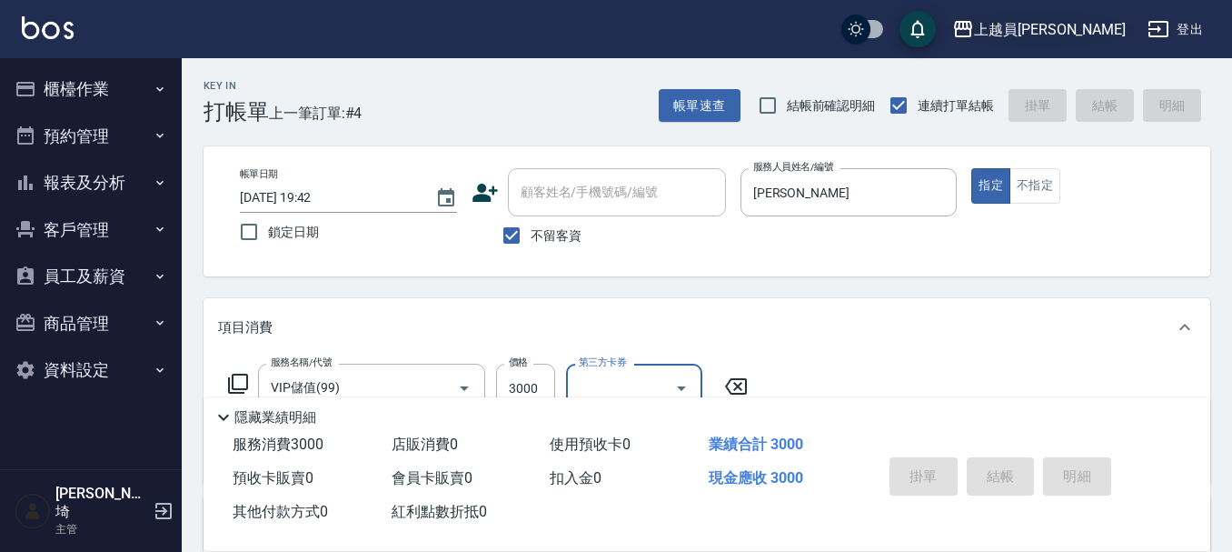
type input "[DATE] 19:43"
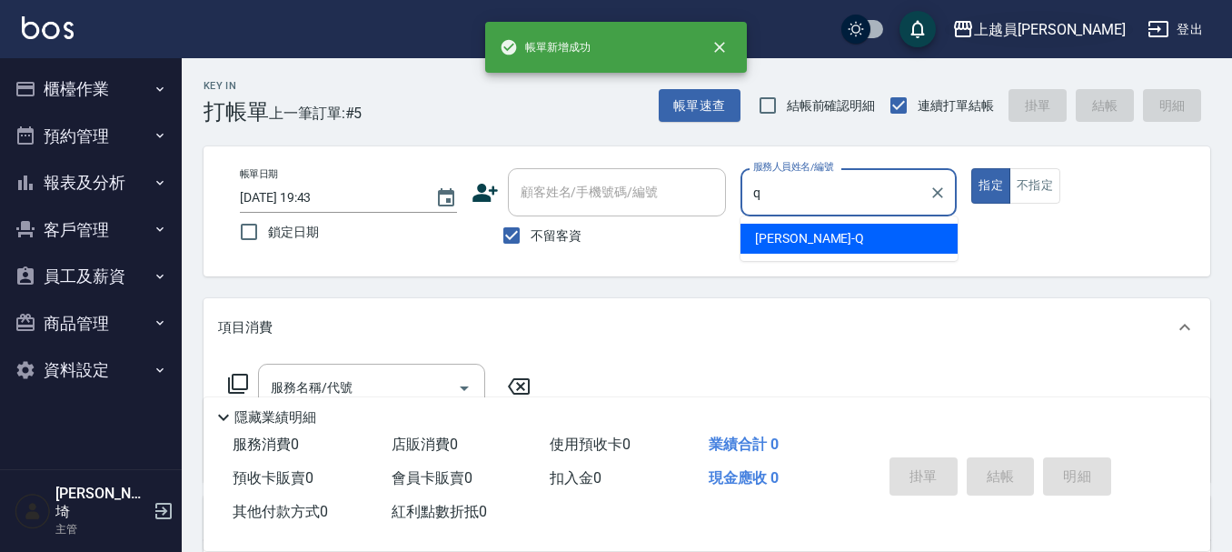
type input "[PERSON_NAME]"
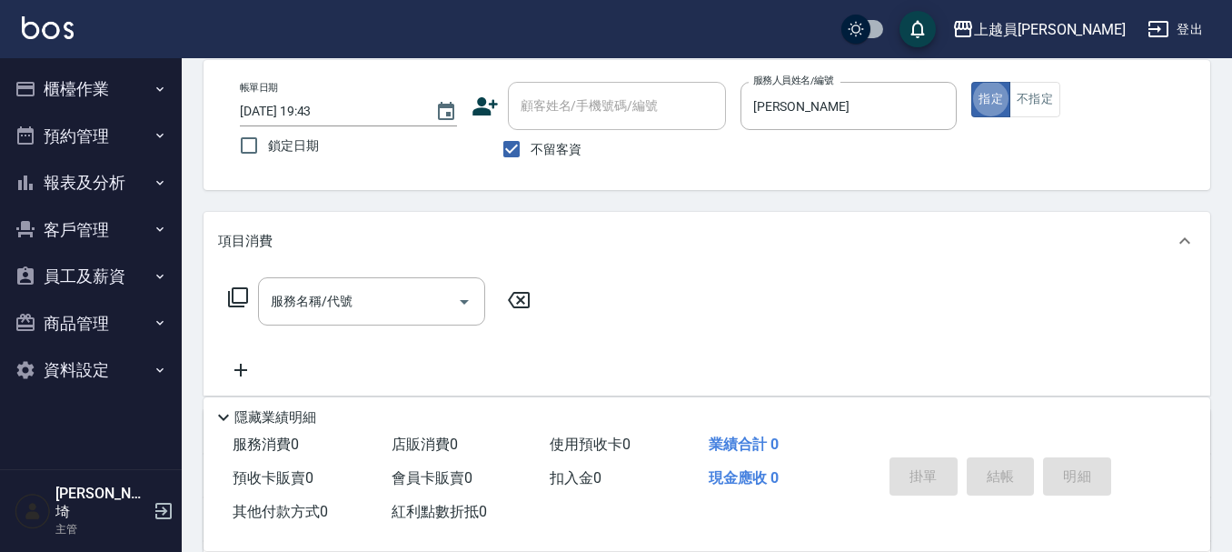
scroll to position [91, 0]
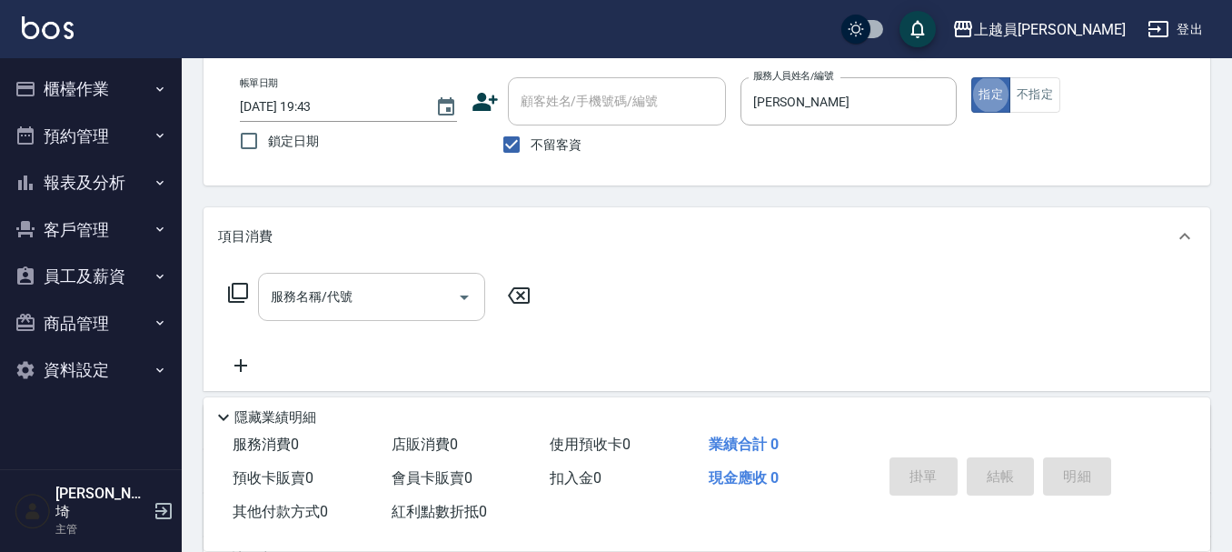
click at [423, 283] on input "服務名稱/代號" at bounding box center [358, 297] width 184 height 32
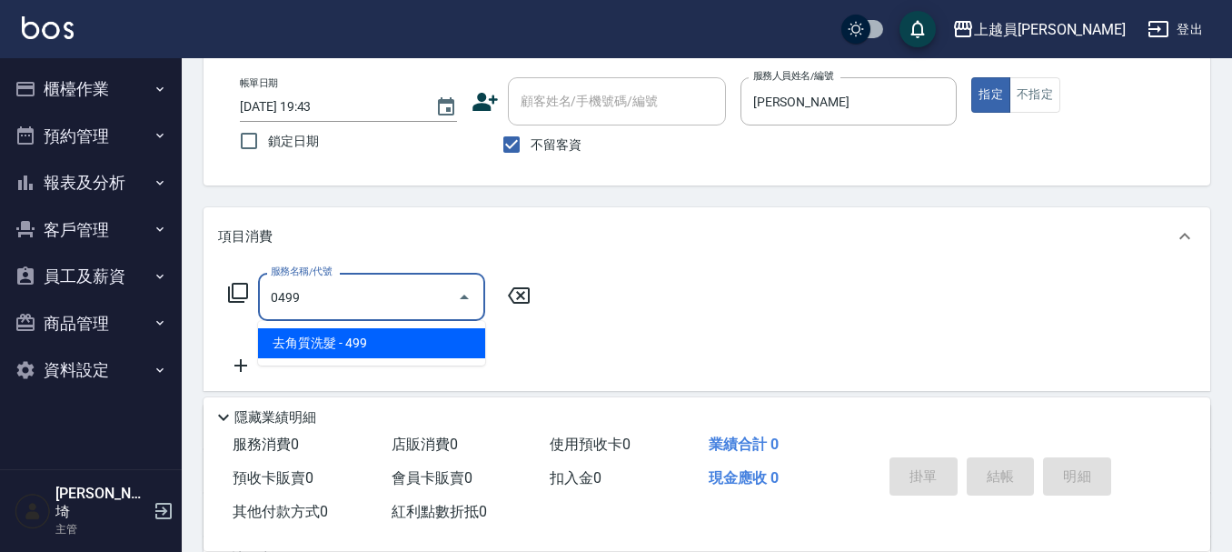
type input "去角質洗髮(0499)"
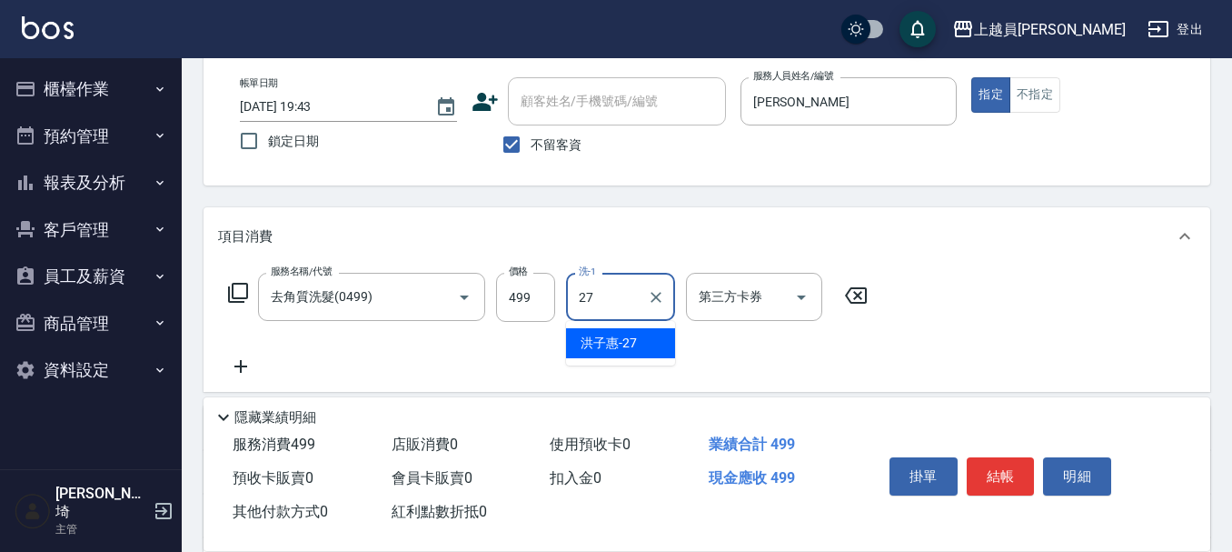
type input "[PERSON_NAME]-27"
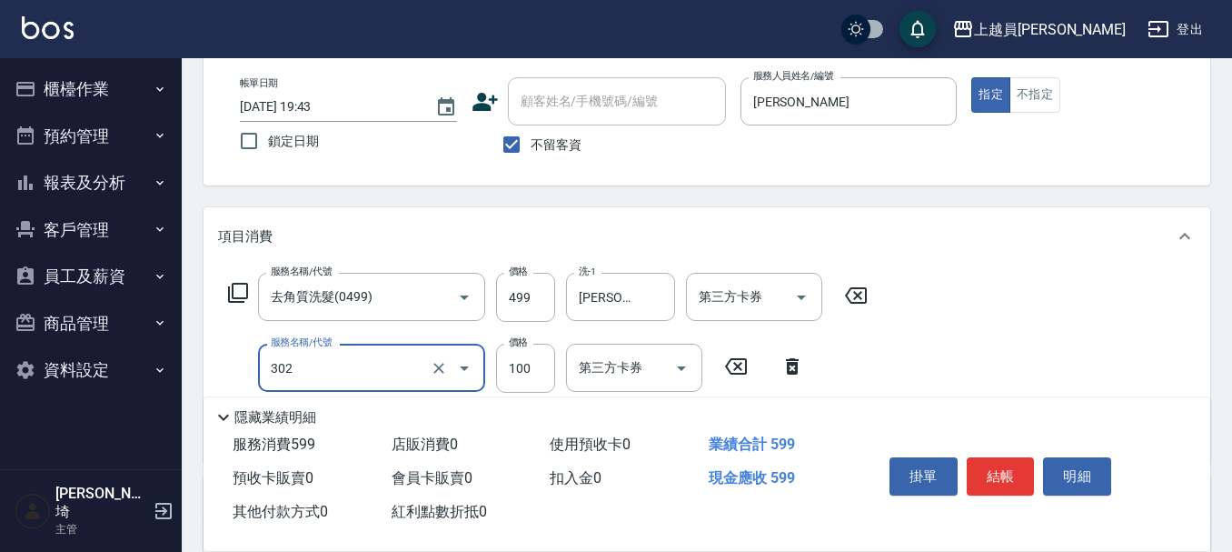
type input "剪髮(302)"
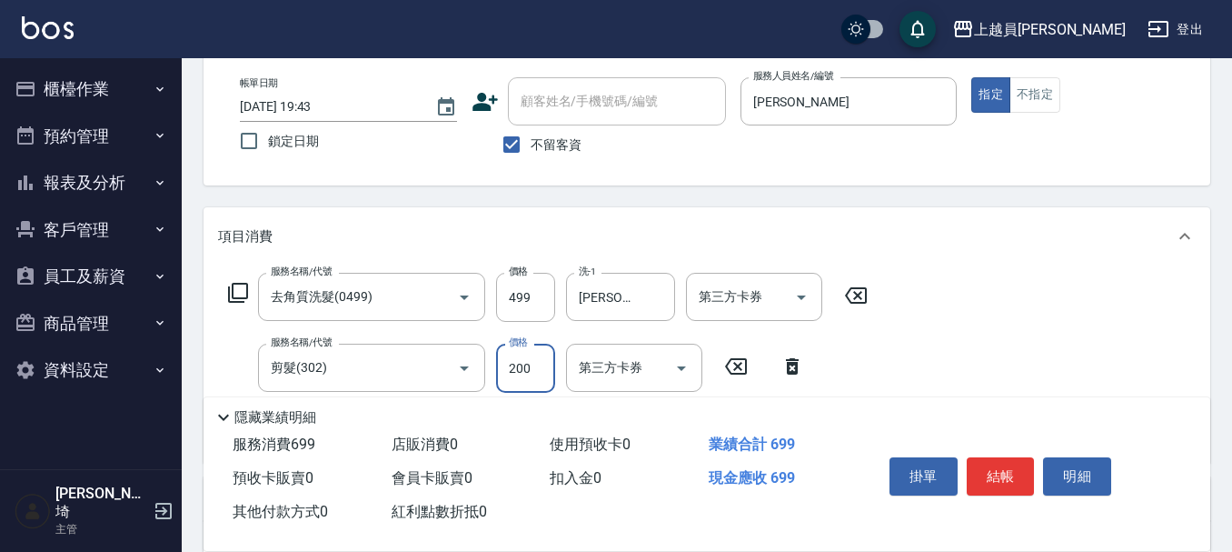
type input "200"
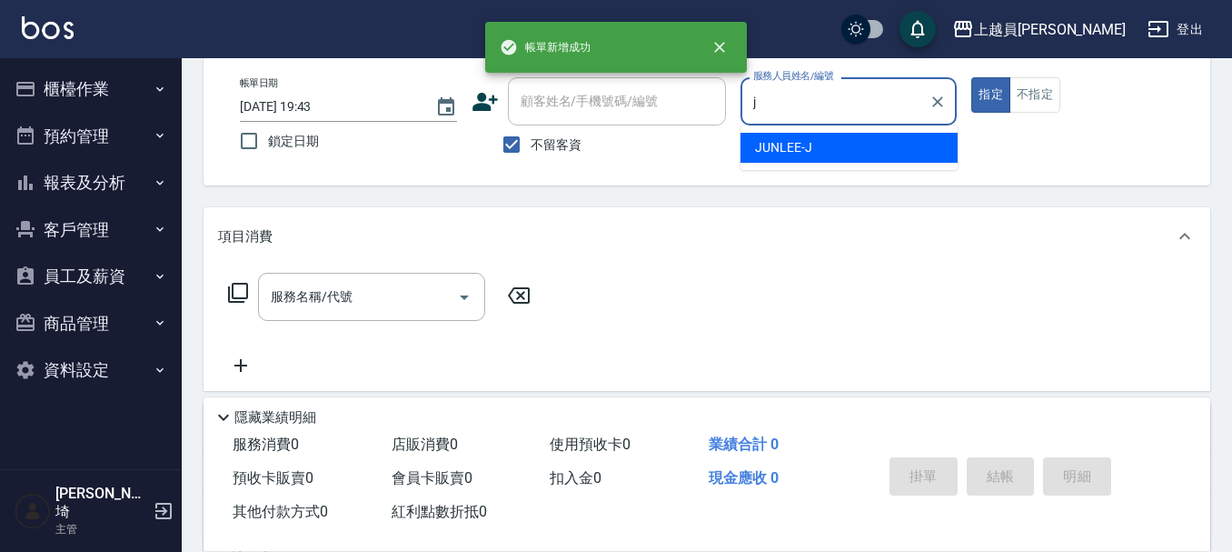
type input "[PERSON_NAME]"
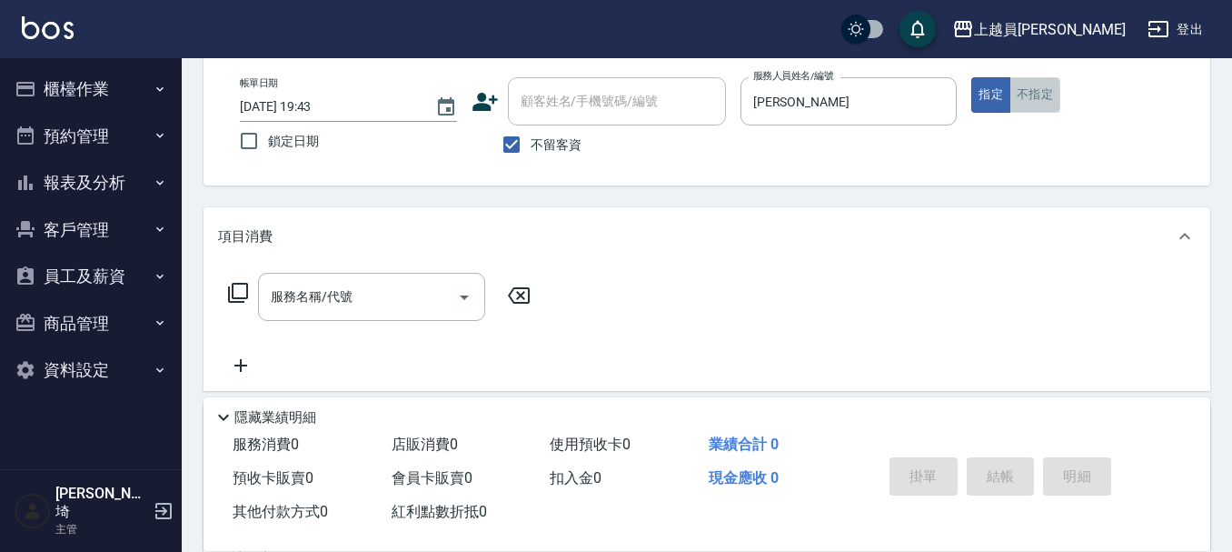
click at [1028, 87] on button "不指定" at bounding box center [1034, 94] width 51 height 35
click at [398, 300] on input "服務名稱/代號" at bounding box center [358, 297] width 184 height 32
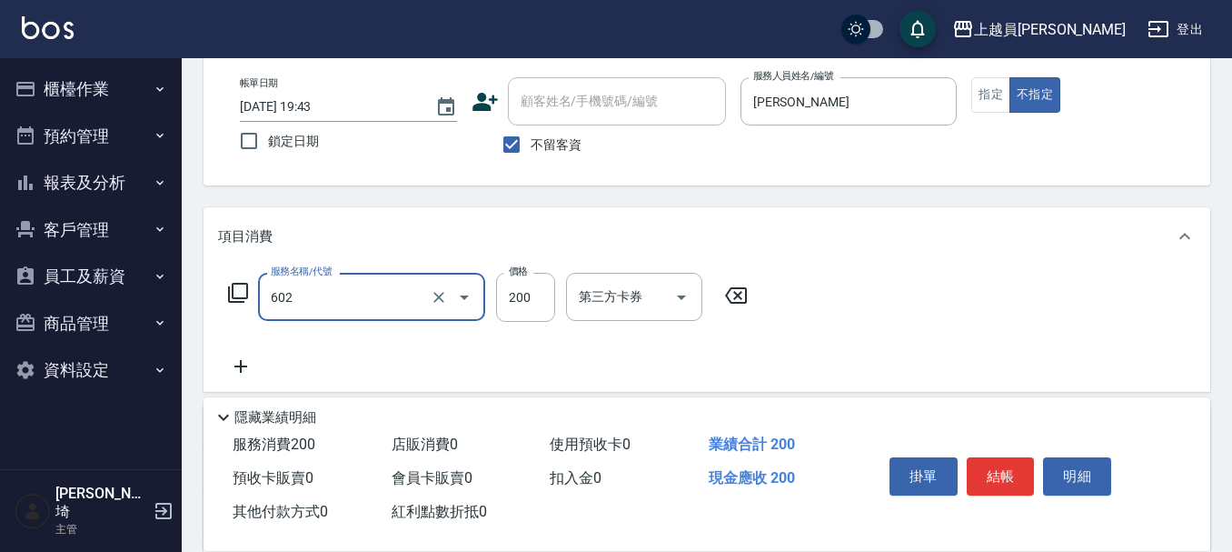
type input "一般洗髮(602)"
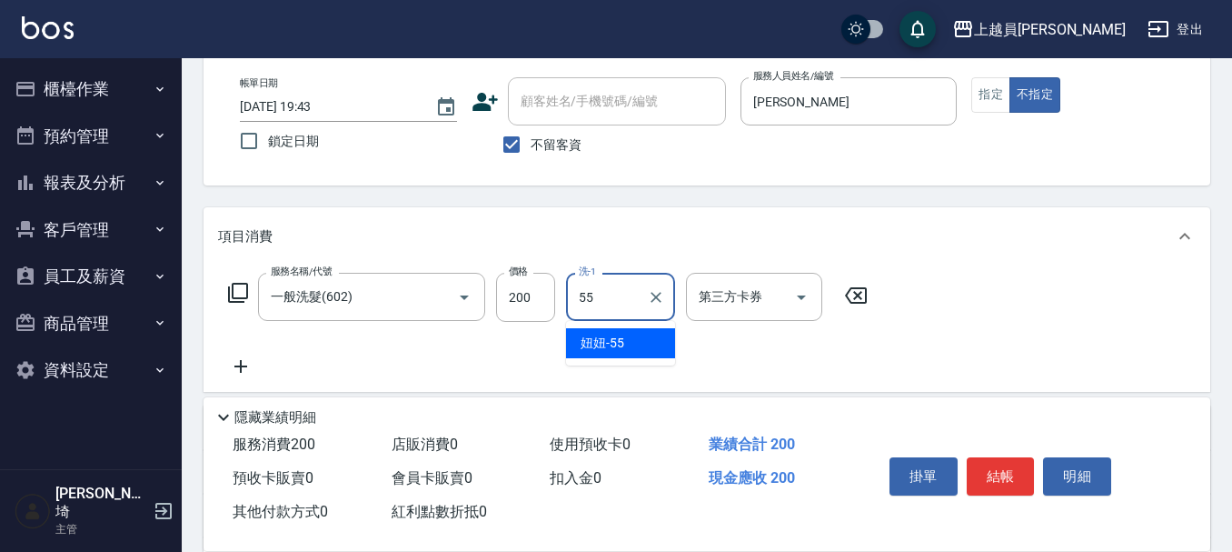
type input "妞妞-55"
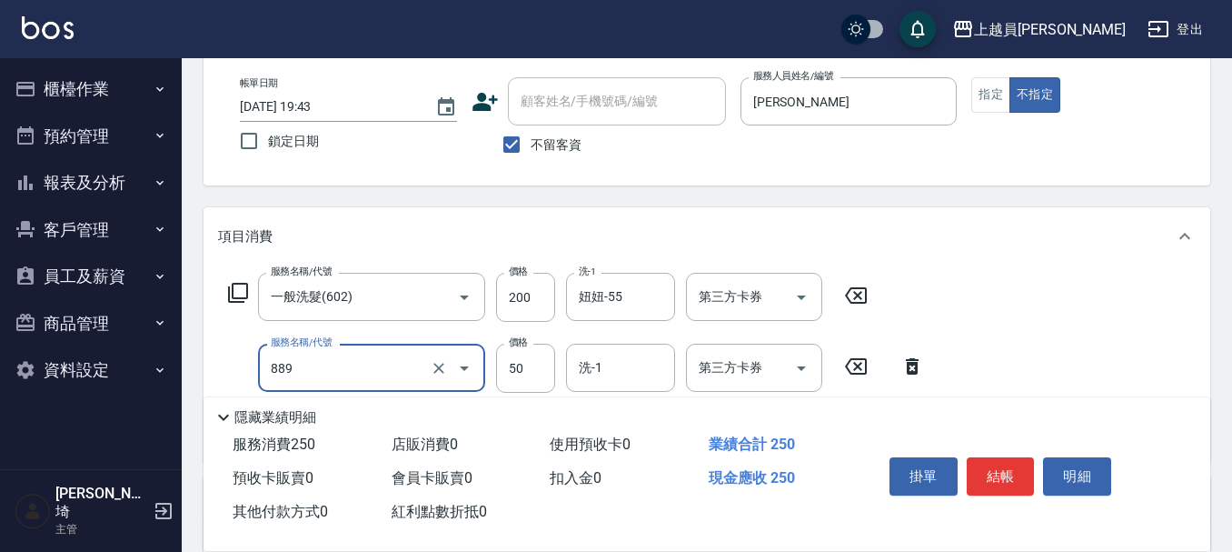
type input "精油(889)"
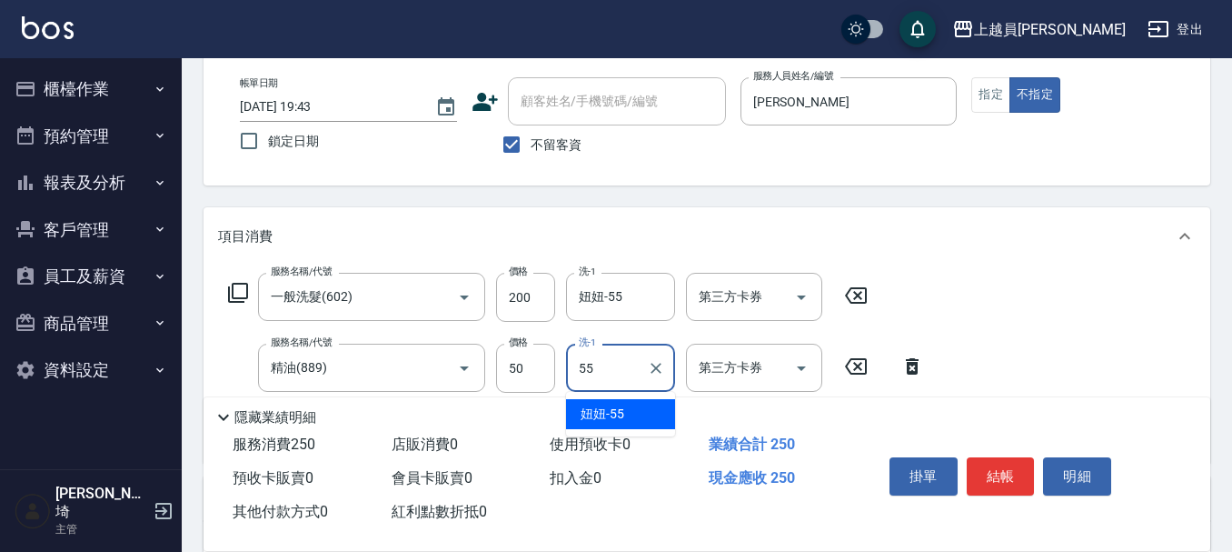
type input "妞妞-55"
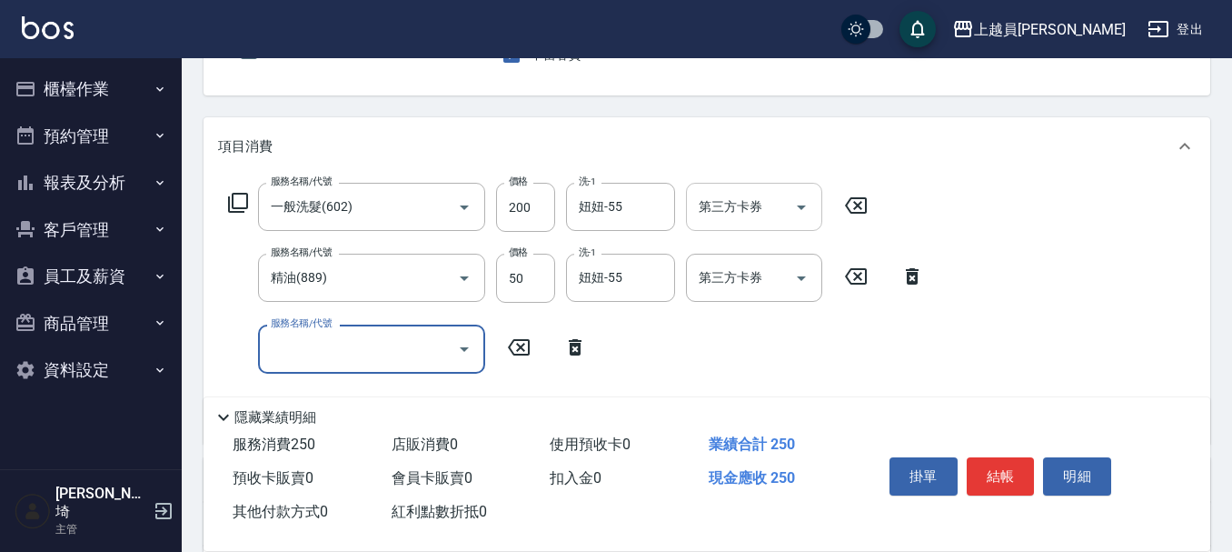
scroll to position [182, 0]
type input "瞬間保養(415)"
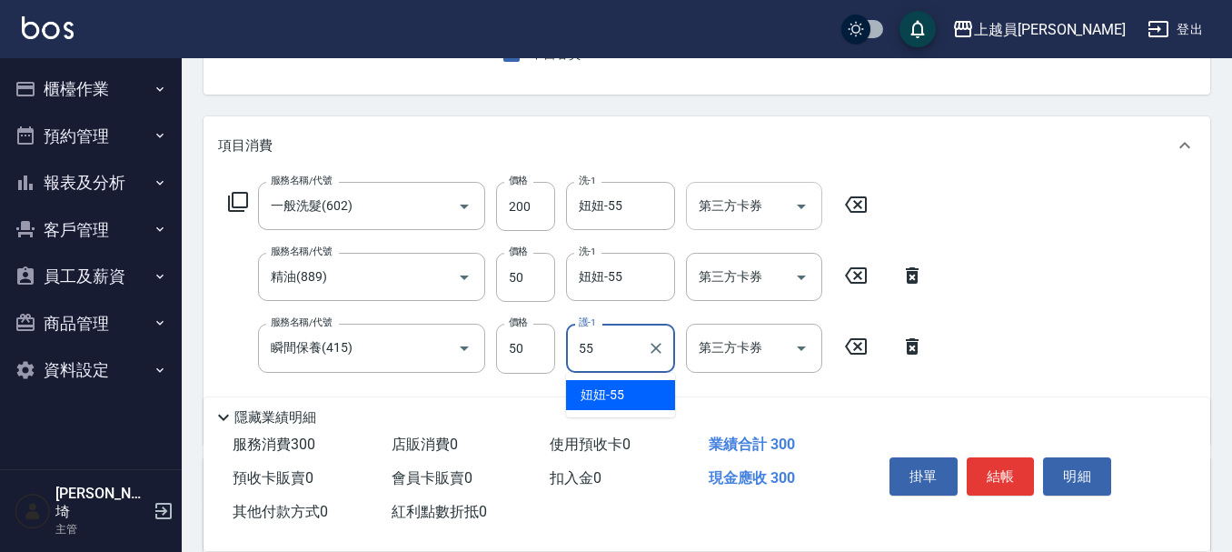
type input "妞妞-55"
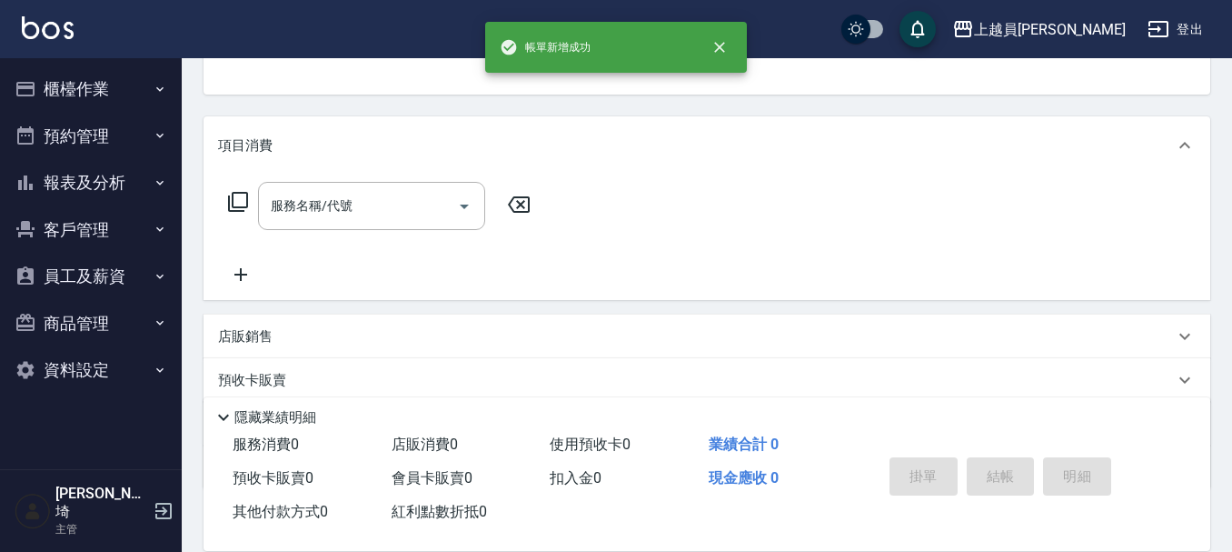
scroll to position [176, 0]
type input "[PERSON_NAME]"
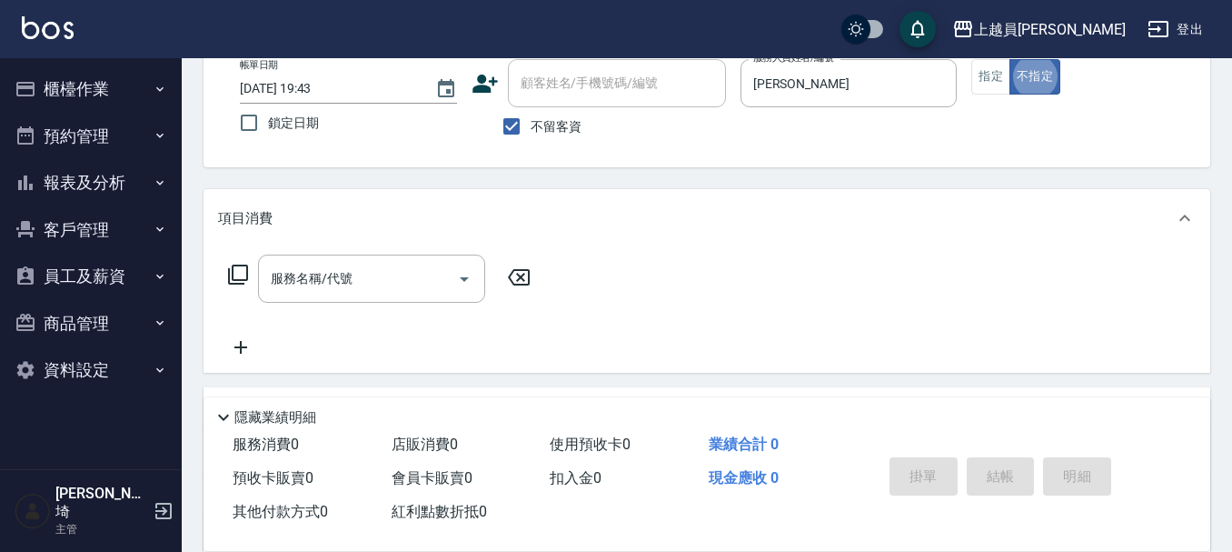
scroll to position [77, 0]
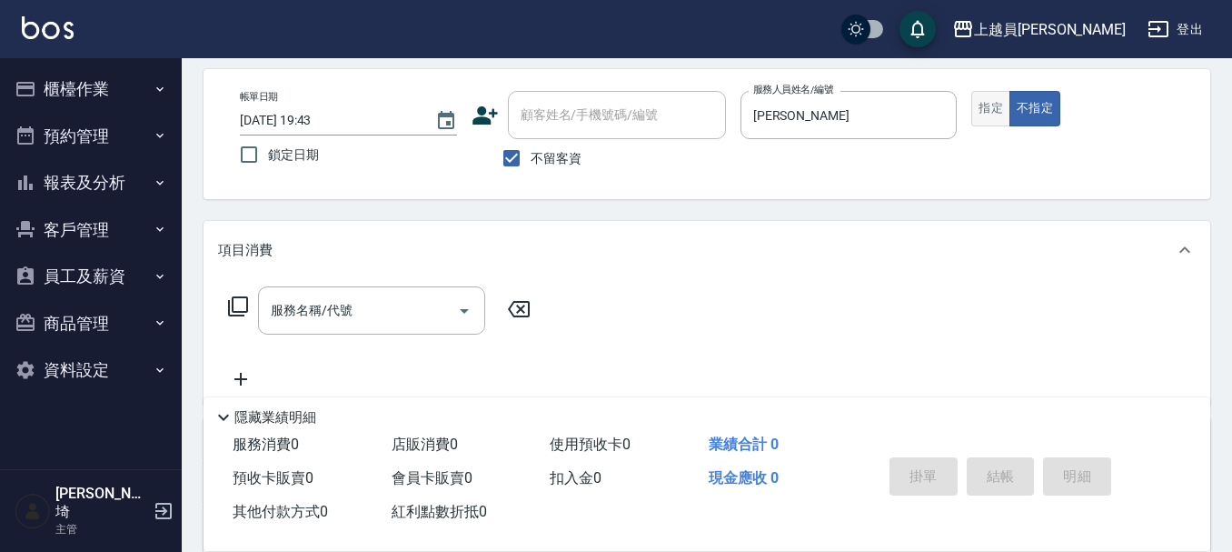
click at [974, 118] on button "指定" at bounding box center [990, 108] width 39 height 35
click at [371, 315] on input "服務名稱/代號" at bounding box center [358, 310] width 184 height 32
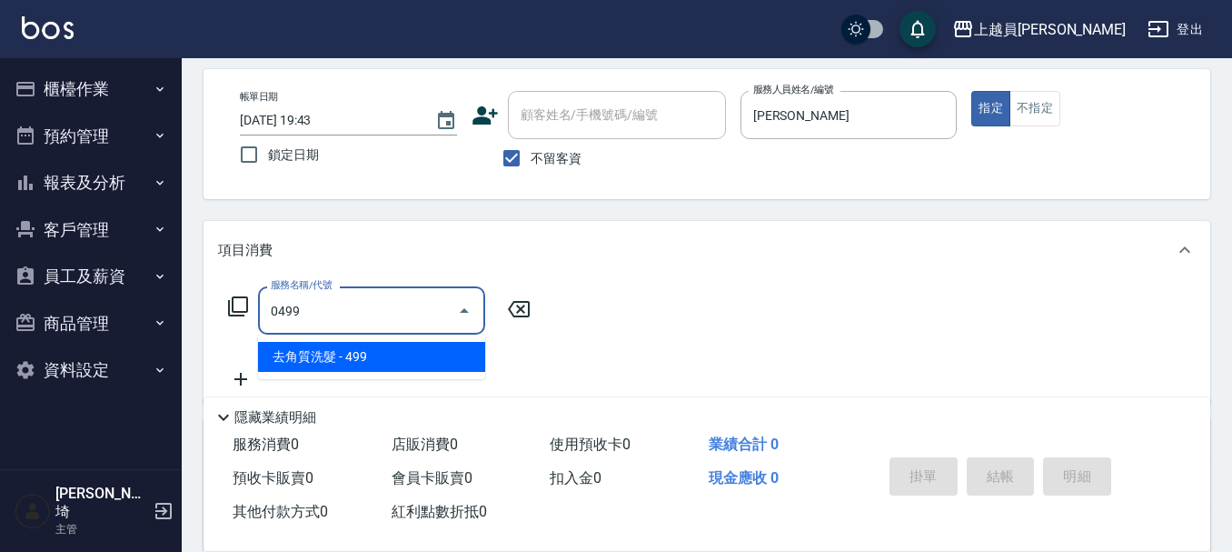
type input "去角質洗髮(0499)"
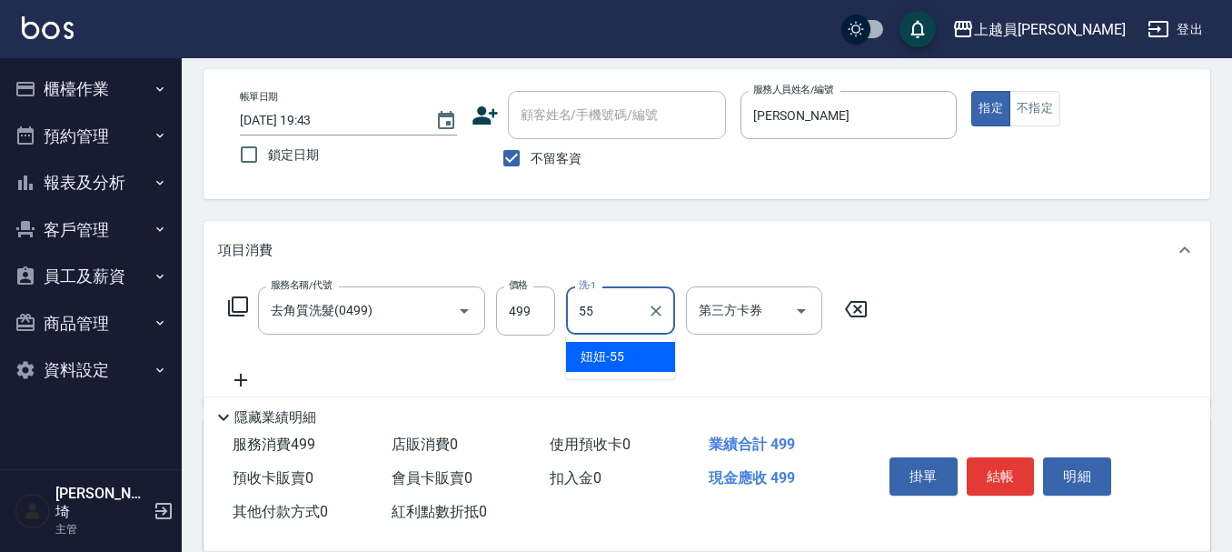
type input "妞妞-55"
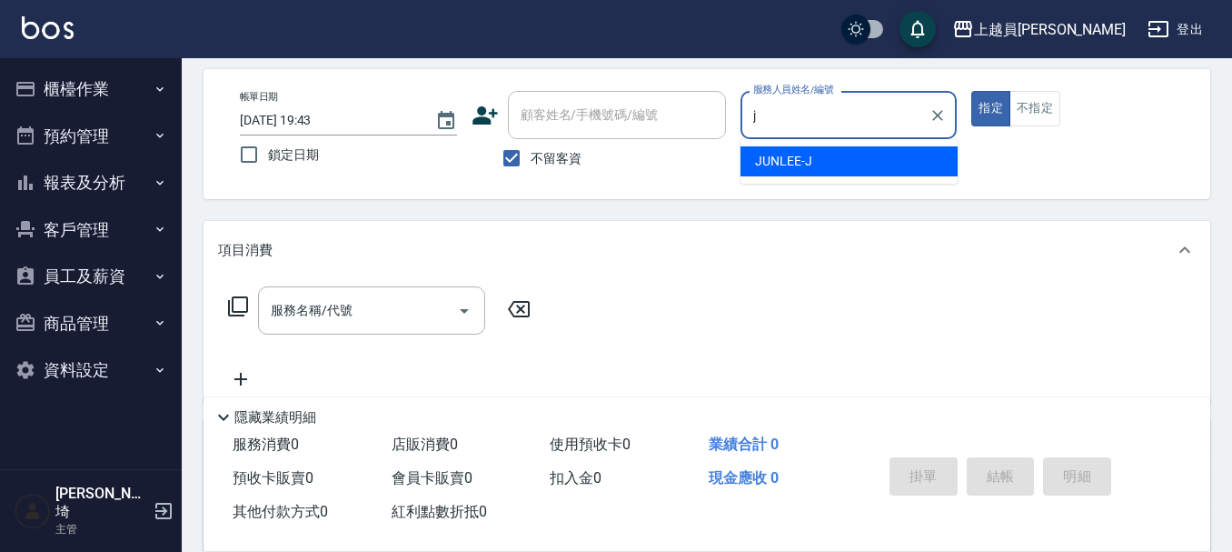
type input "[PERSON_NAME]"
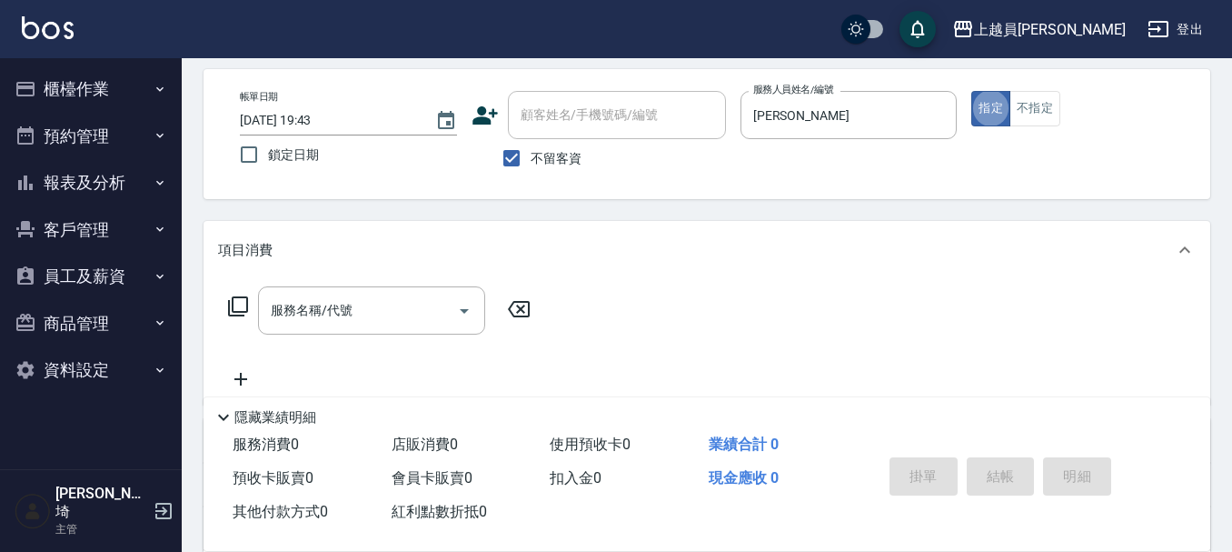
drag, startPoint x: 393, startPoint y: 322, endPoint x: 536, endPoint y: 287, distance: 146.8
click at [394, 322] on input "服務名稱/代號" at bounding box center [358, 310] width 184 height 32
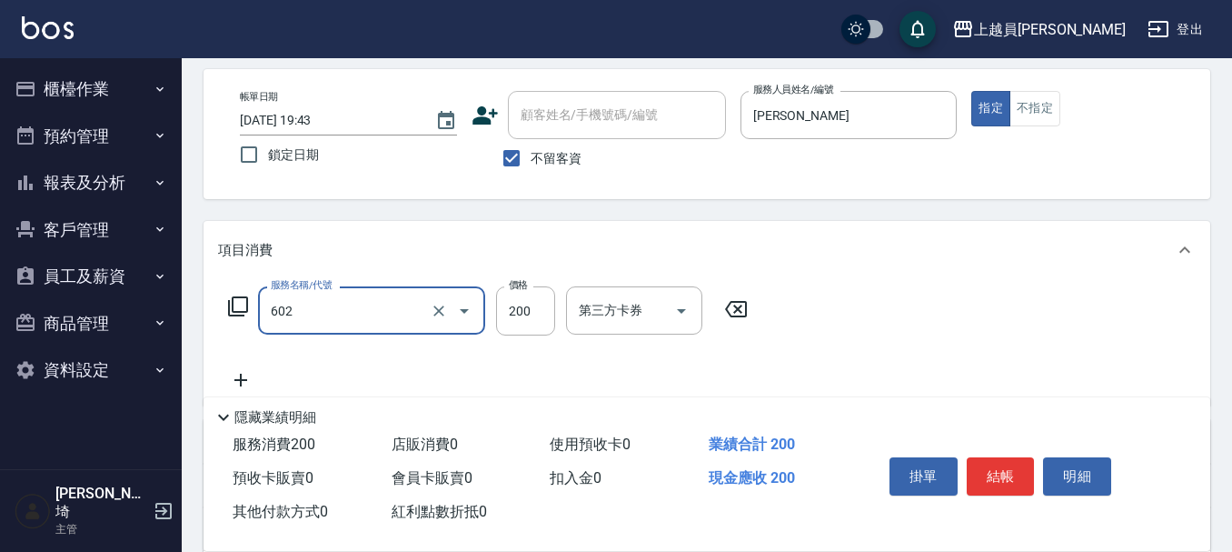
type input "一般洗髮(602)"
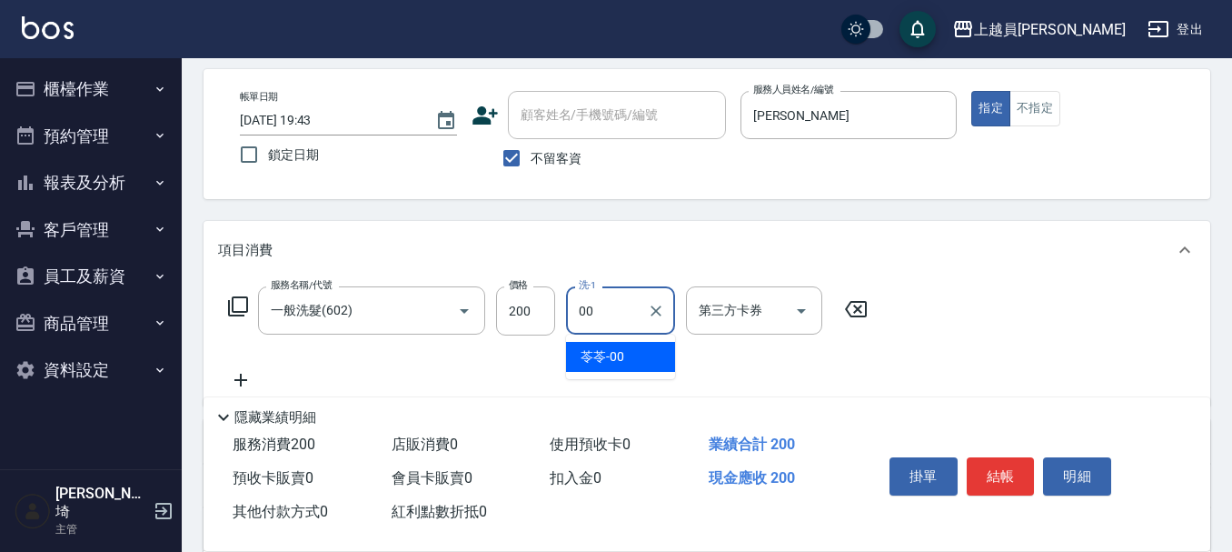
type input "苓苓-00"
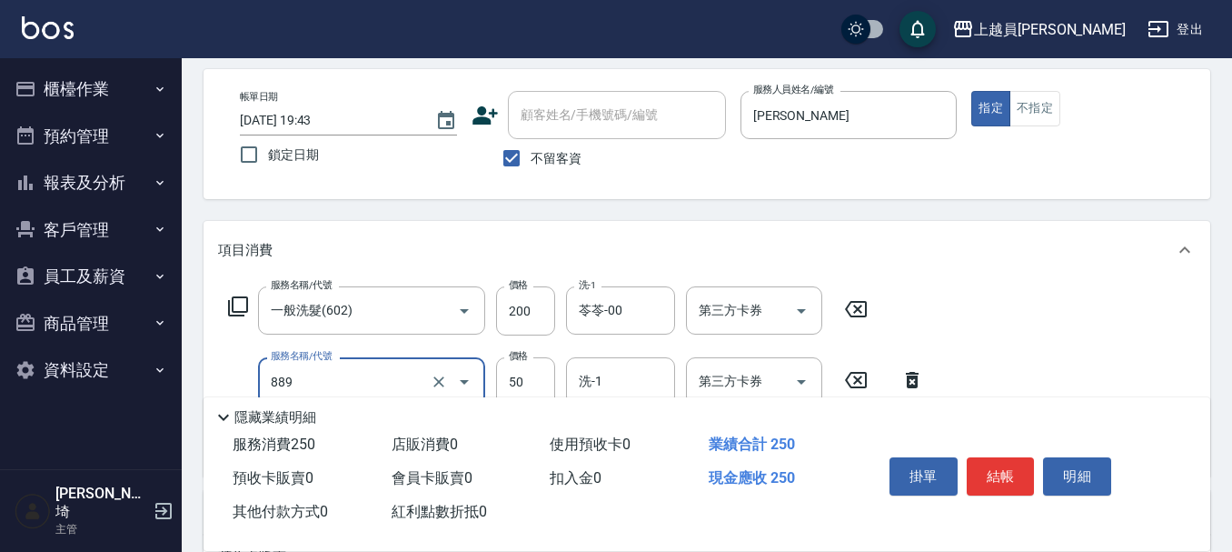
type input "精油(889)"
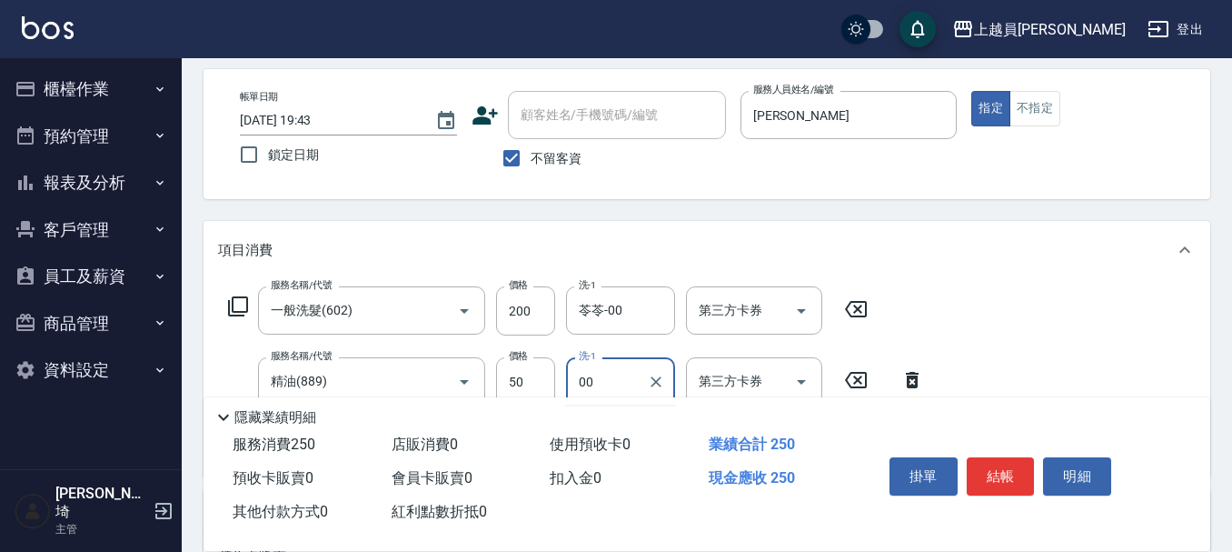
type input "苓苓-00"
type input "剪髮(302)"
type input "250"
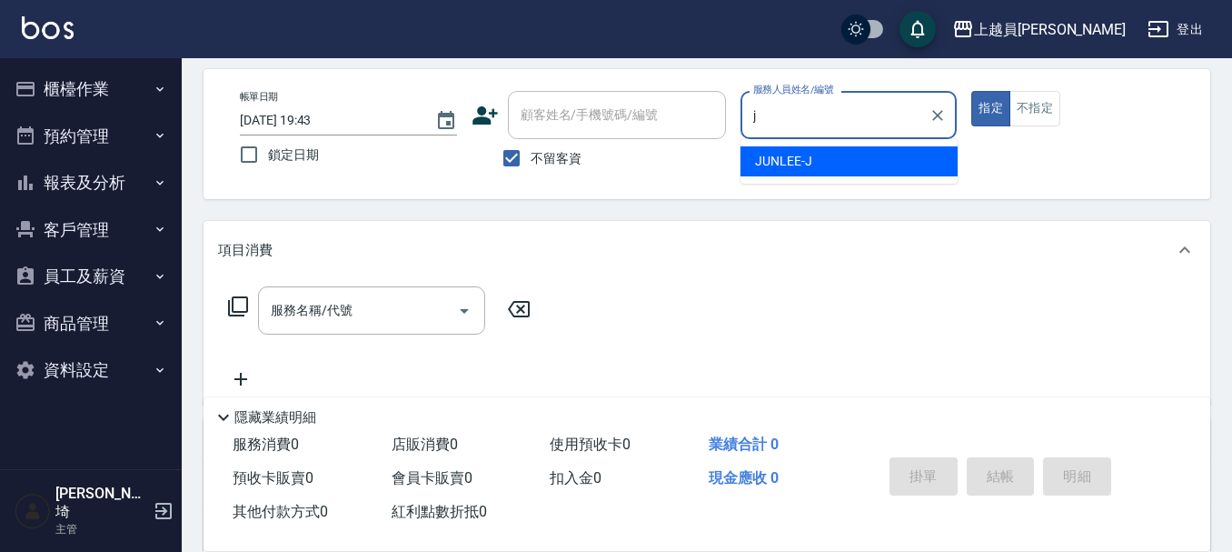
type input "[PERSON_NAME]"
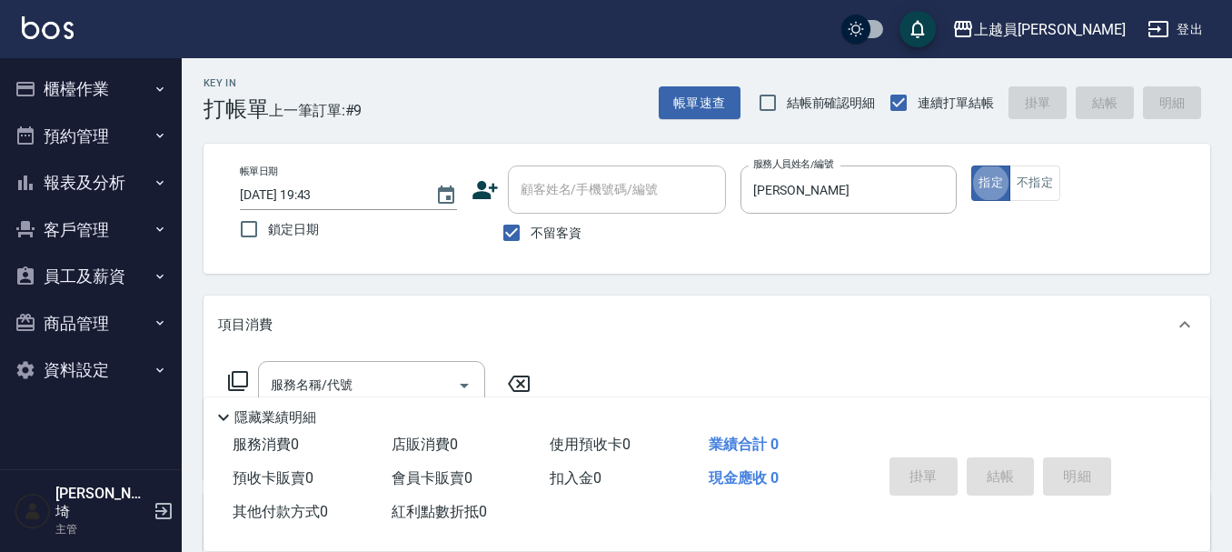
scroll to position [0, 0]
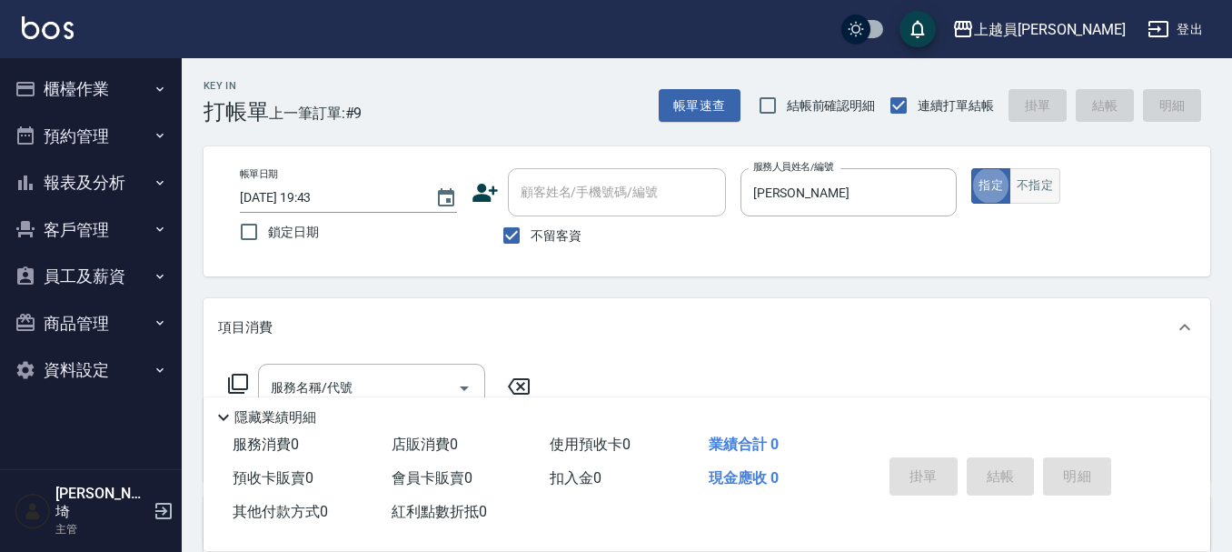
click at [1025, 190] on button "不指定" at bounding box center [1034, 185] width 51 height 35
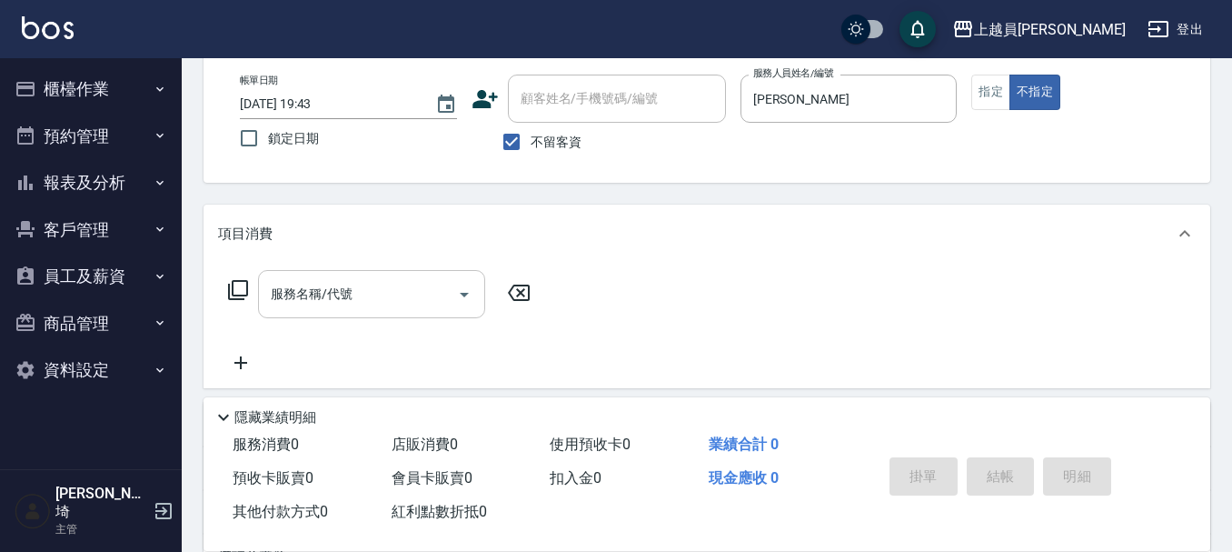
scroll to position [182, 0]
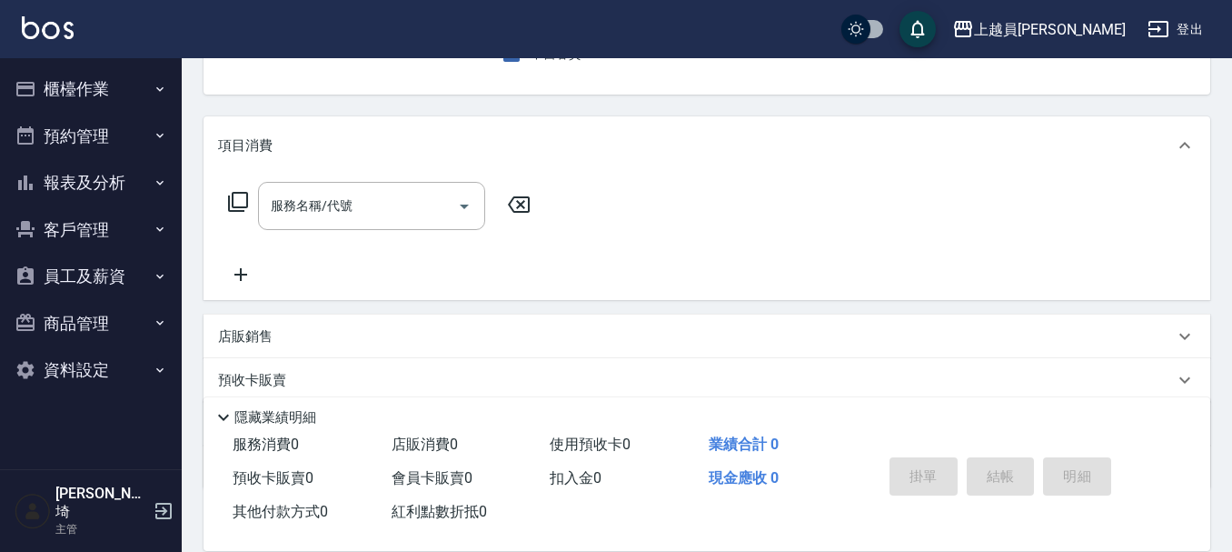
click at [303, 198] on div "服務名稱/代號 服務名稱/代號" at bounding box center [371, 206] width 227 height 48
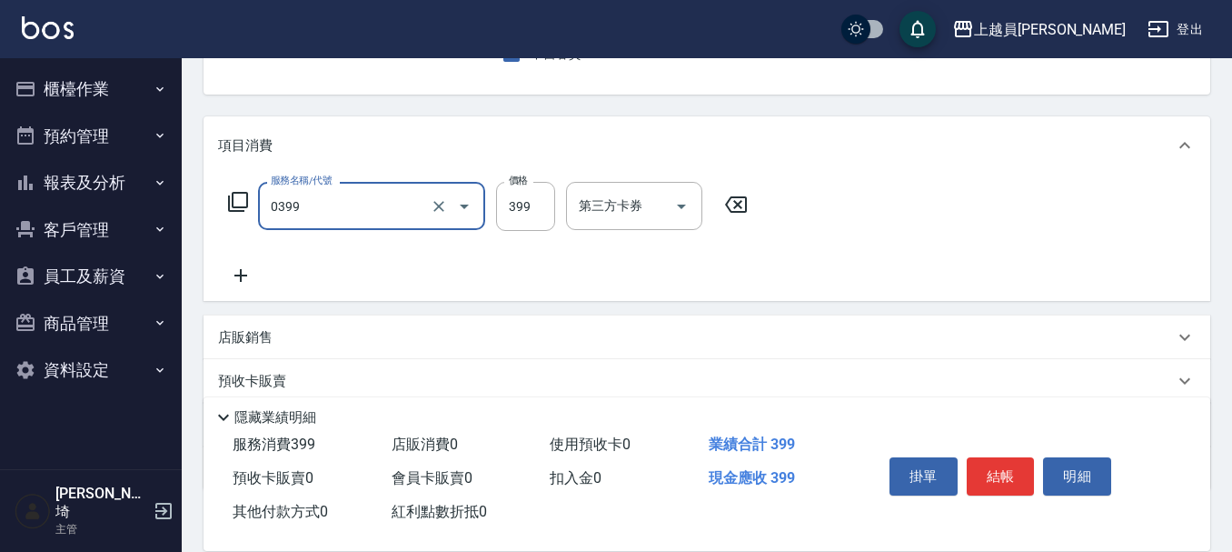
type input "海鹽SPA(0399)"
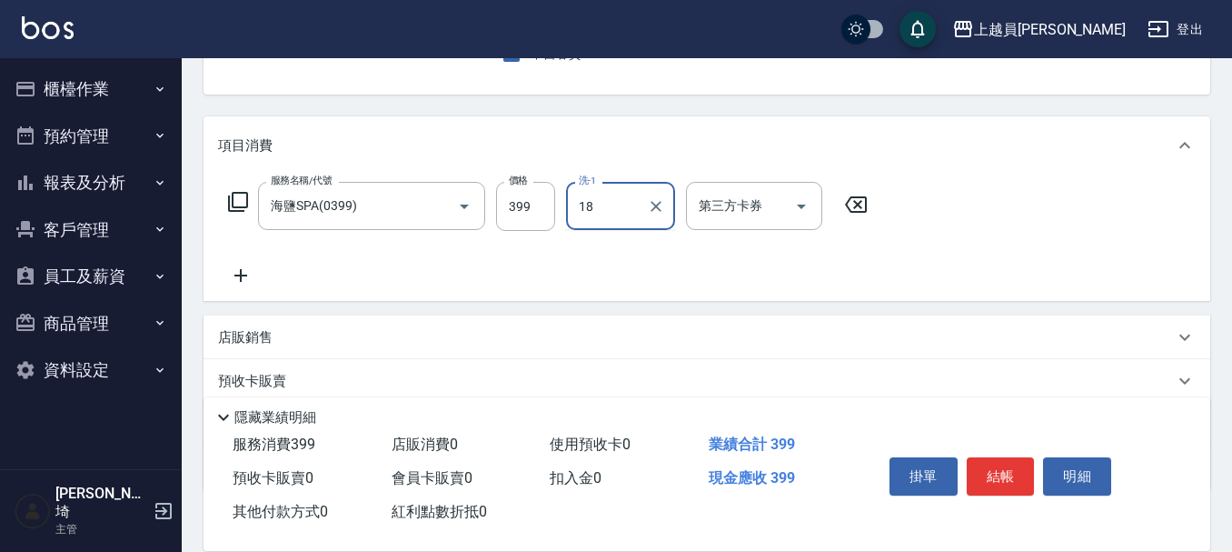
type input "[PERSON_NAME]-18"
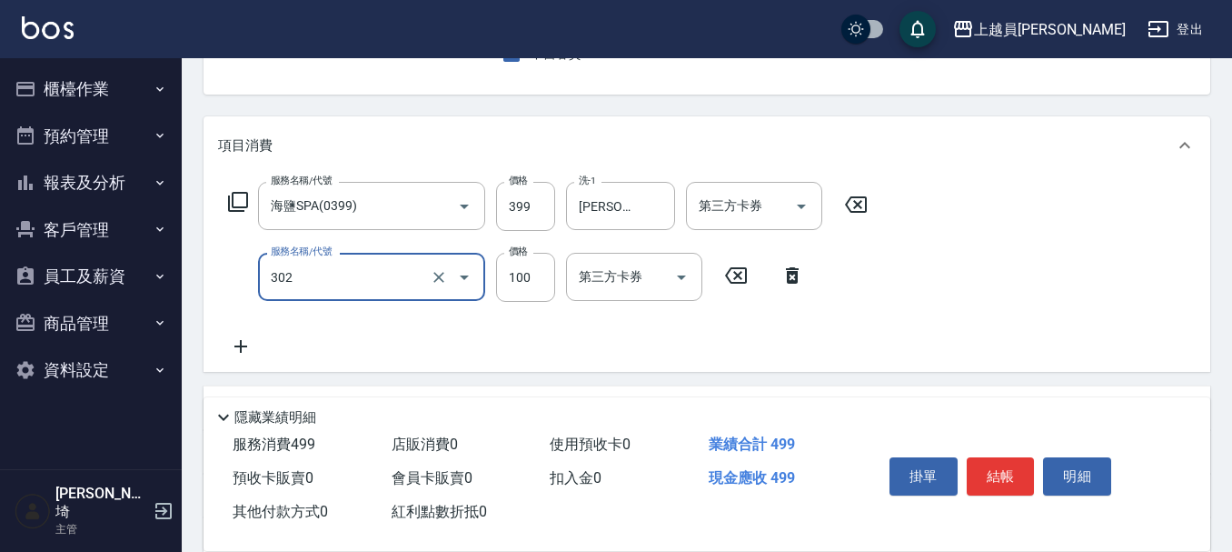
type input "剪髮(302)"
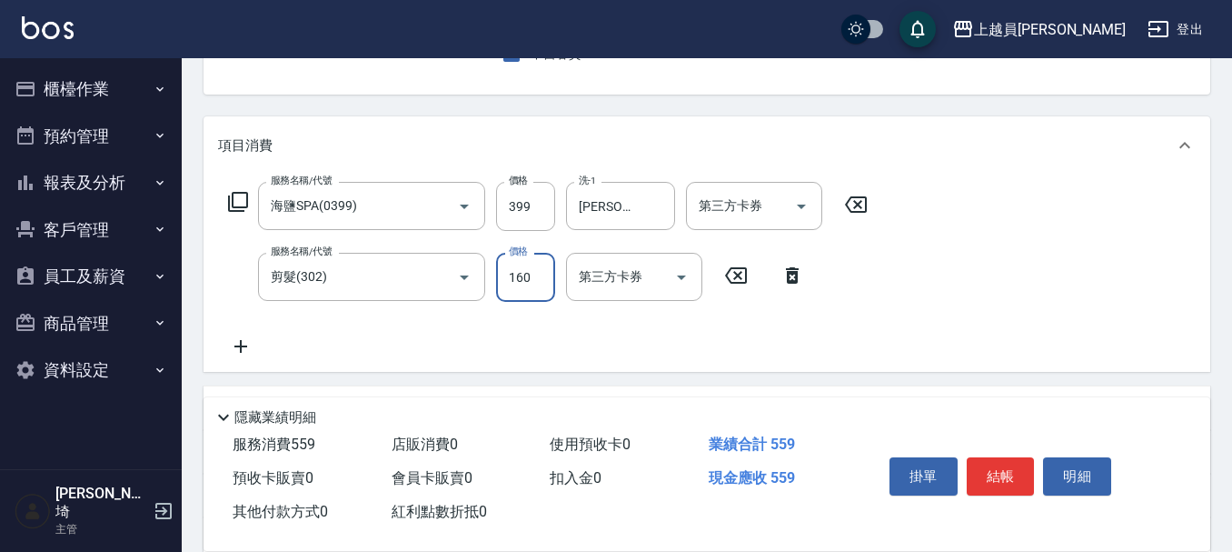
type input "160"
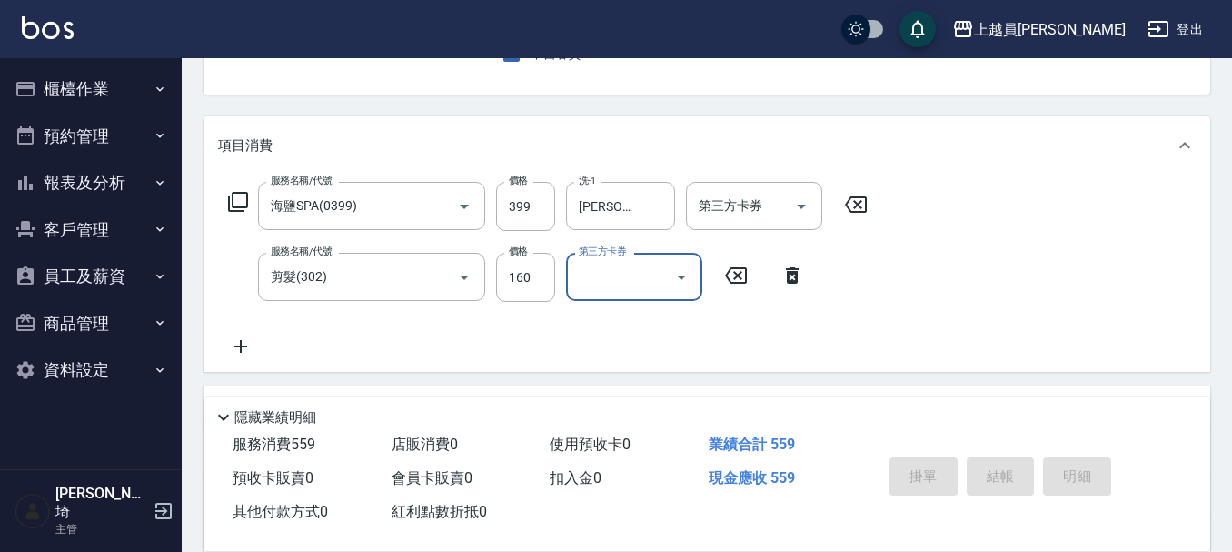
type input "[DATE] 19:44"
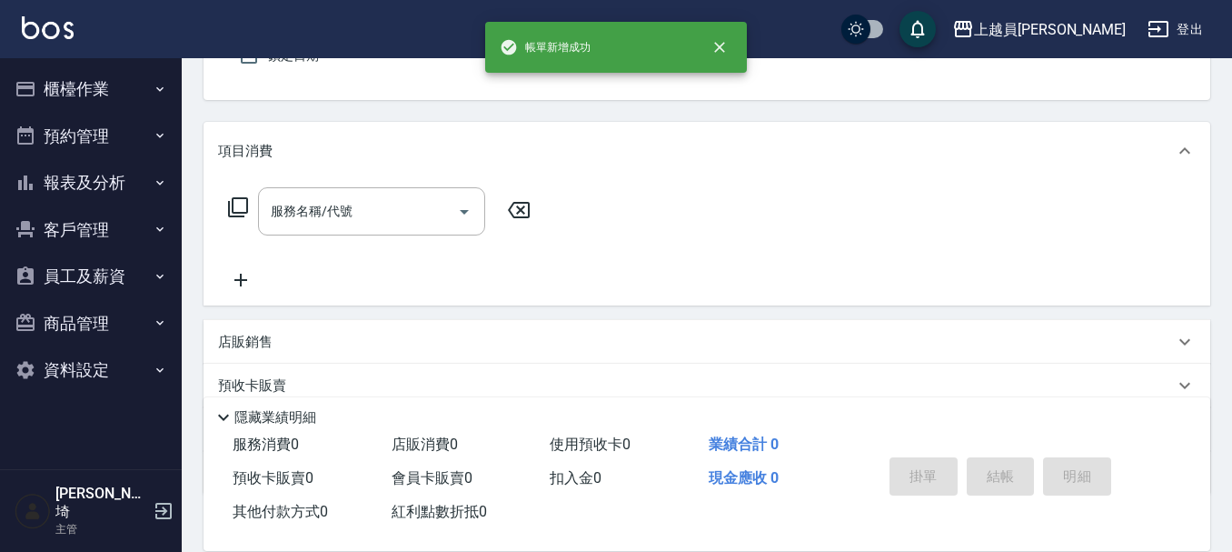
type input "[PERSON_NAME]"
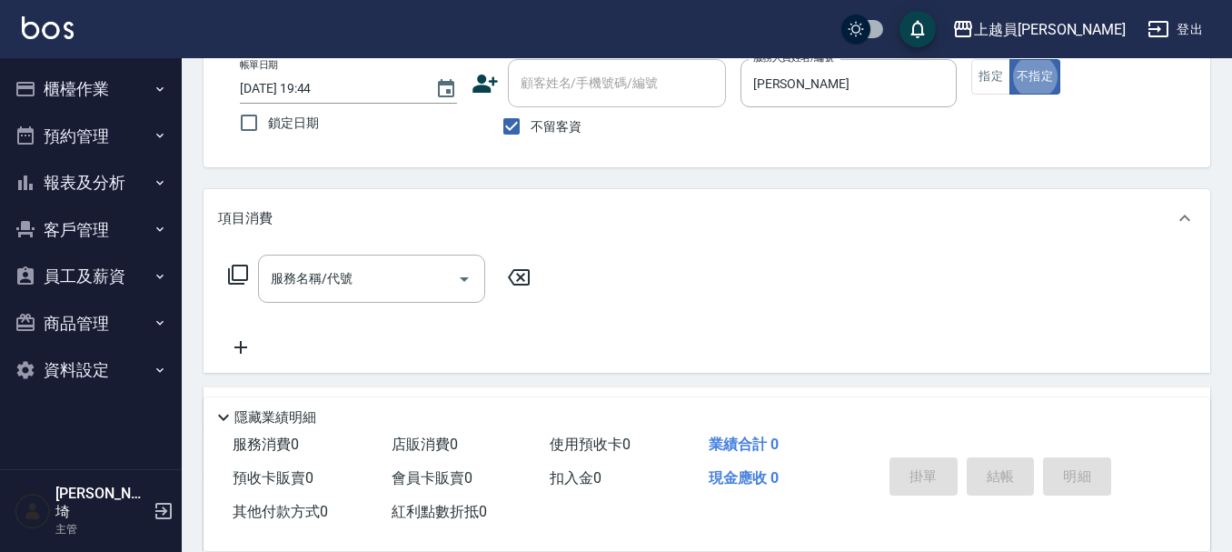
scroll to position [77, 0]
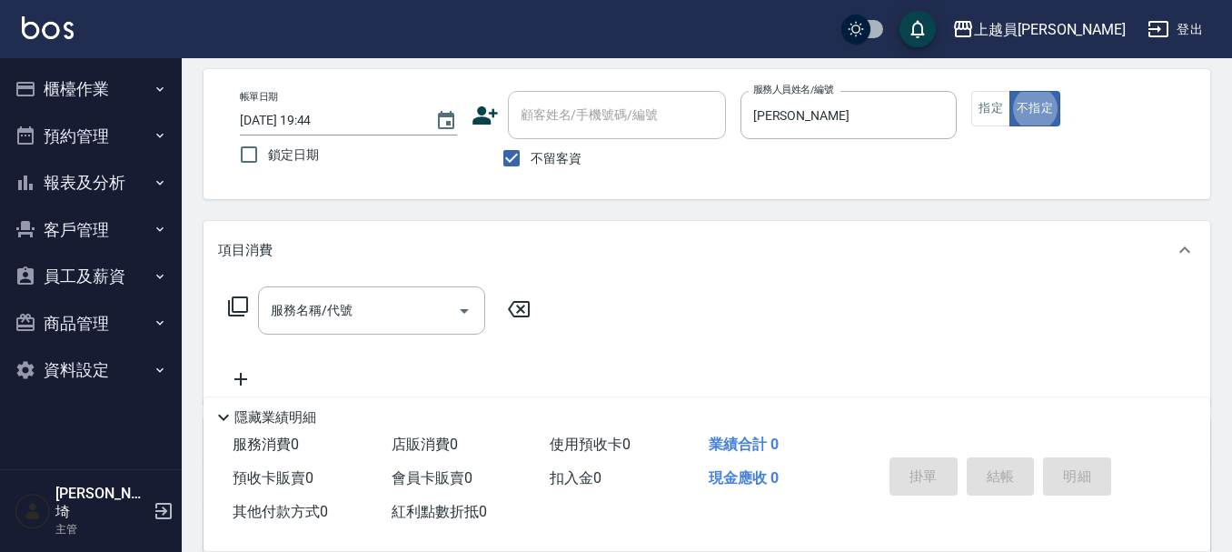
click at [967, 109] on div "帳單日期 [DATE] 19:44 鎖定日期 顧客姓名/手機號碼/編號 顧客姓名/手機號碼/編號 不留客資 服務人員姓名/編號 [PERSON_NAME]-J…" at bounding box center [706, 134] width 963 height 86
click at [1012, 102] on button "不指定" at bounding box center [1034, 108] width 51 height 35
click at [981, 109] on button "指定" at bounding box center [990, 108] width 39 height 35
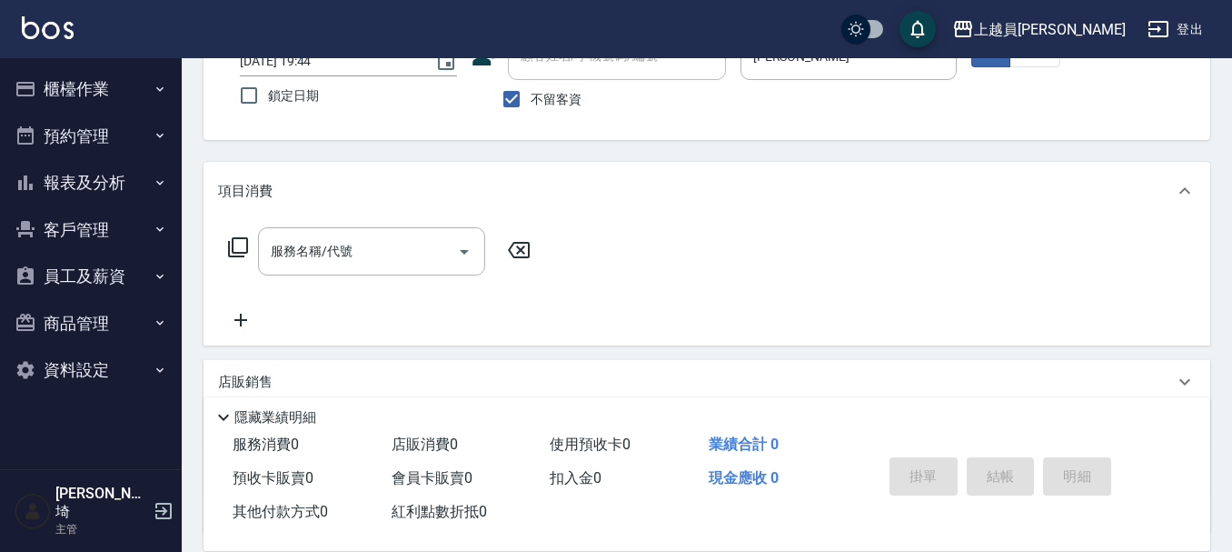
scroll to position [168, 0]
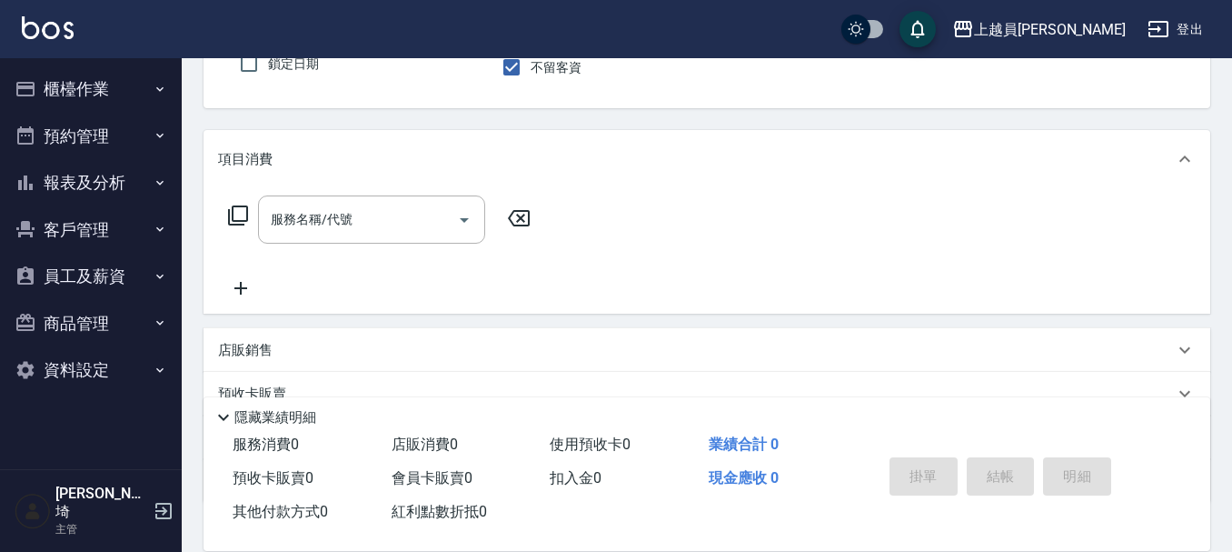
drag, startPoint x: 376, startPoint y: 225, endPoint x: 518, endPoint y: 188, distance: 146.6
click at [378, 225] on input "服務名稱/代號" at bounding box center [358, 220] width 184 height 32
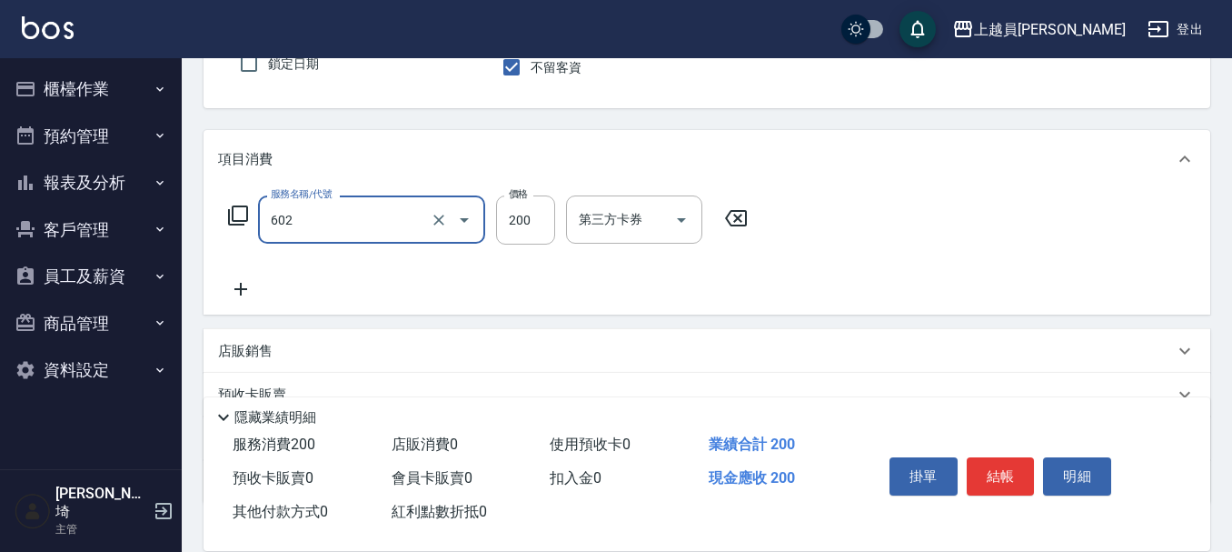
type input "一般洗髮(602)"
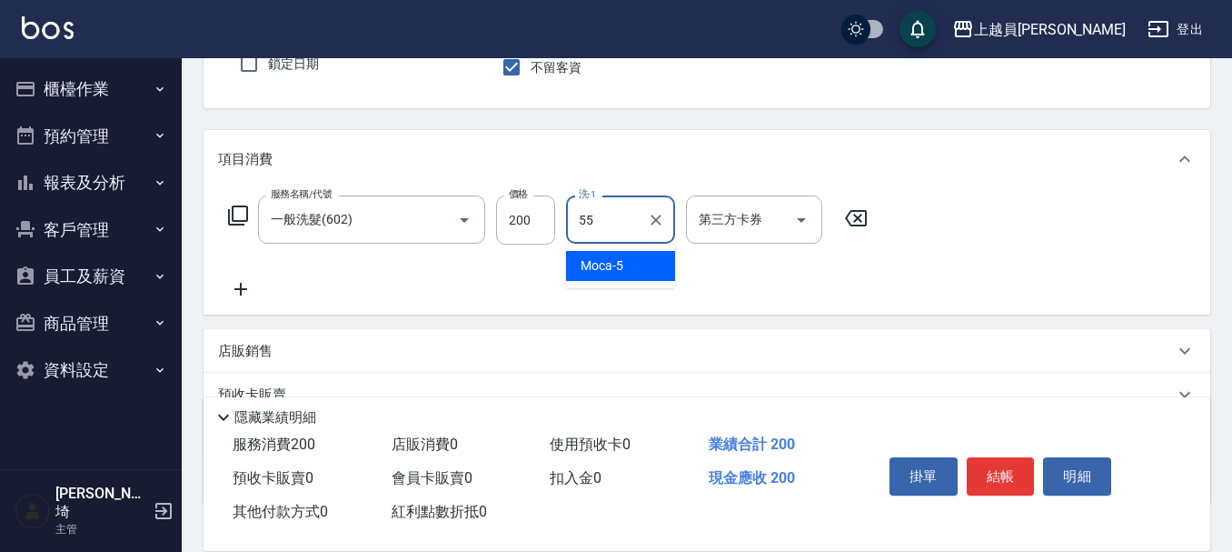
type input "妞妞-55"
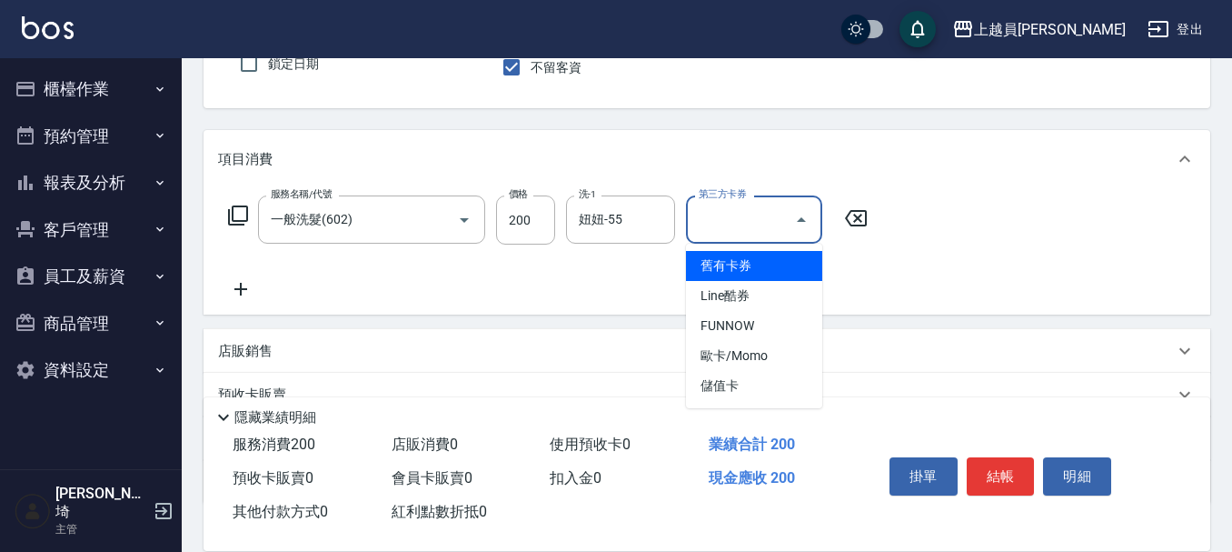
type input "儲值卡"
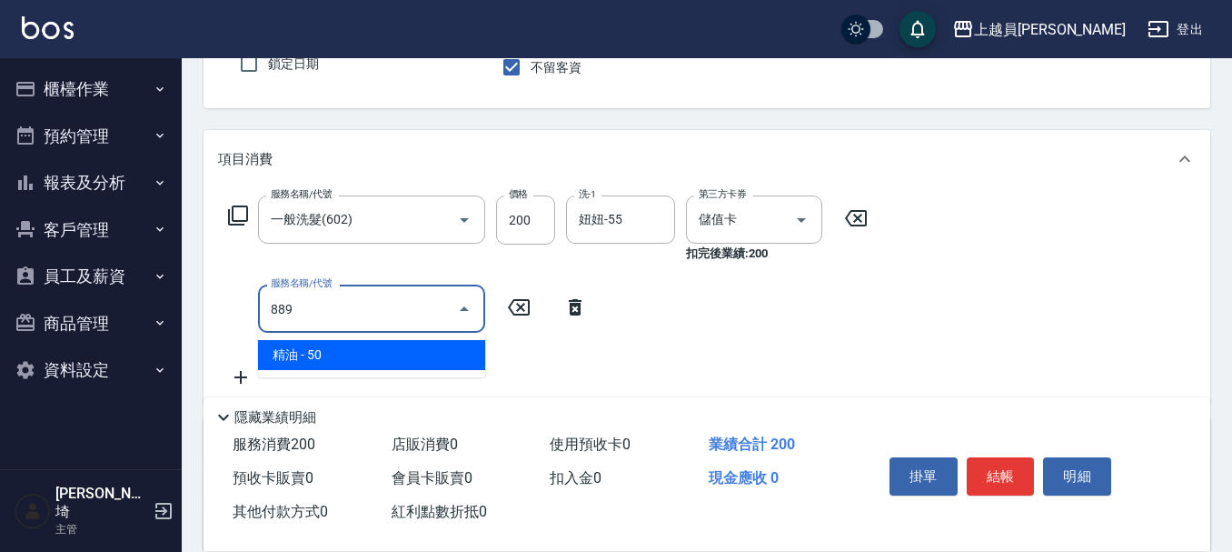
type input "精油(889)"
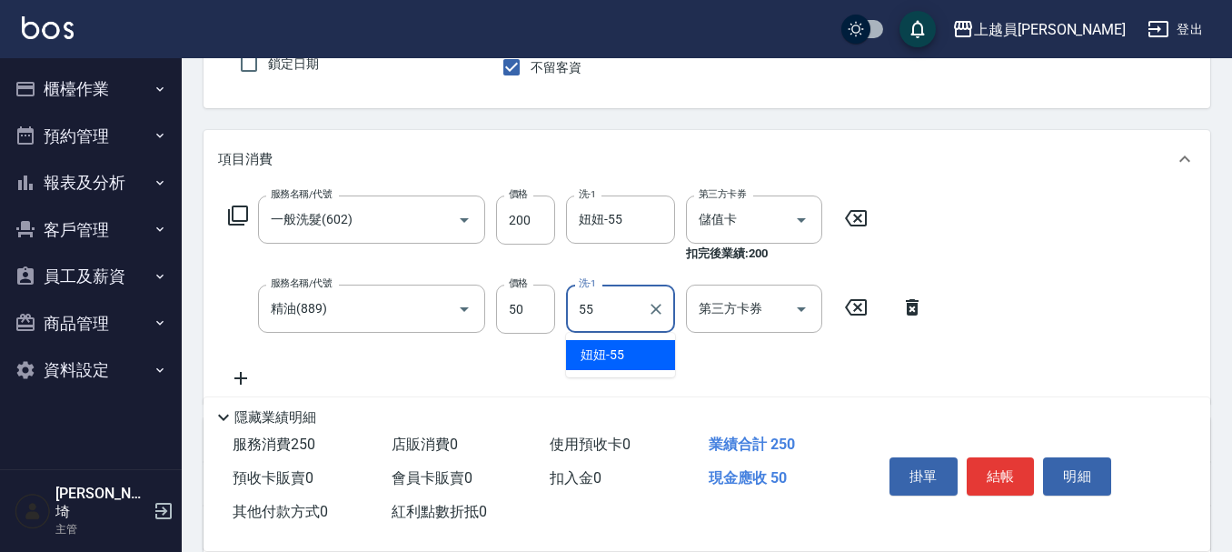
type input "妞妞-55"
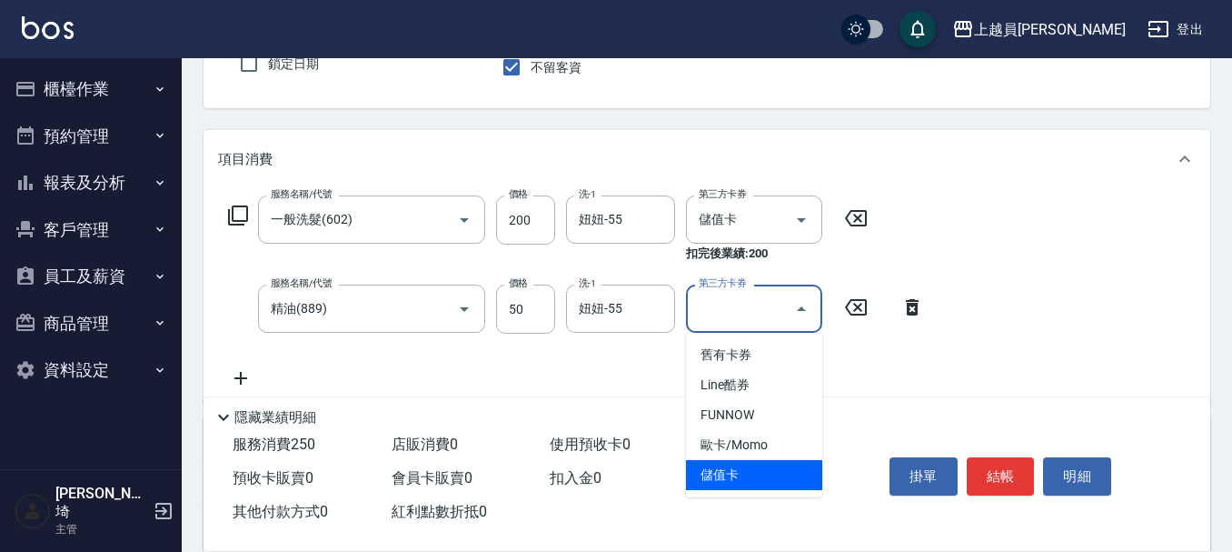
type input "儲值卡"
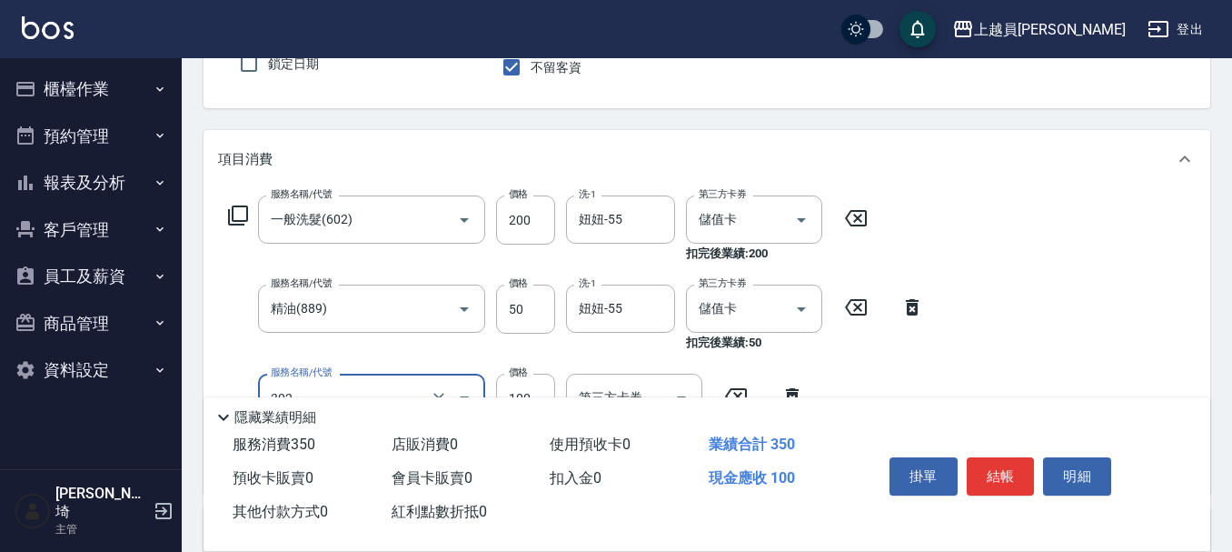
type input "剪髮(302)"
type input "250"
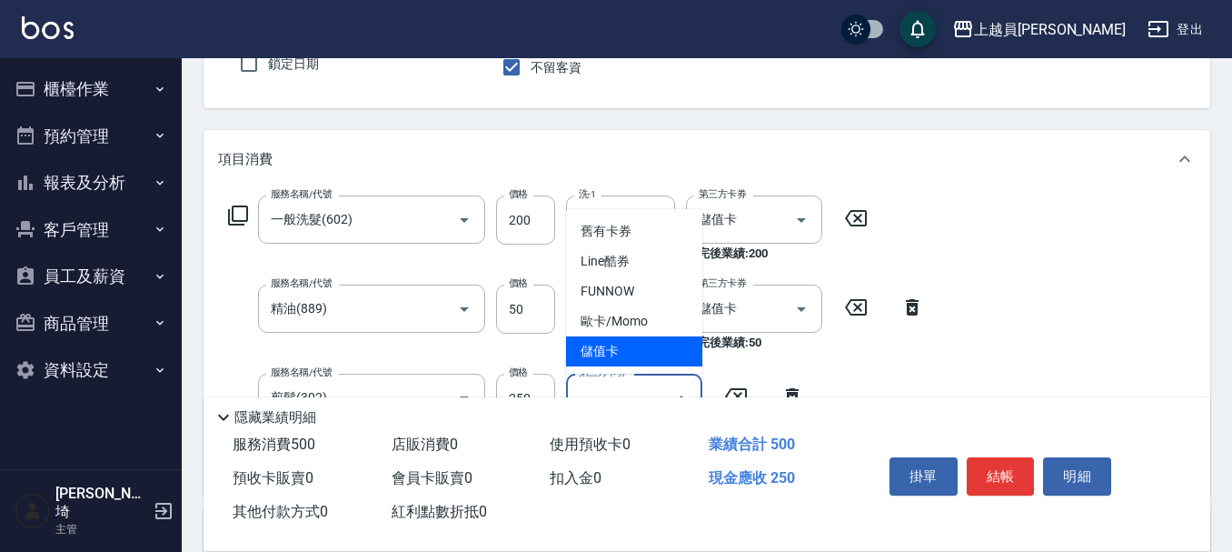
type input "儲值卡"
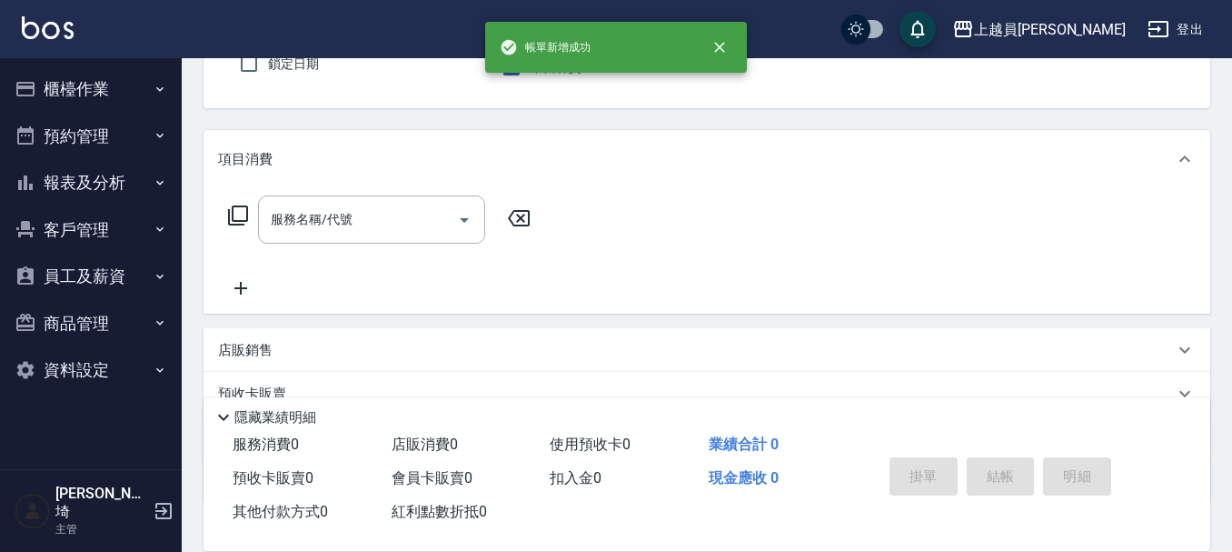
type input "[PERSON_NAME]"
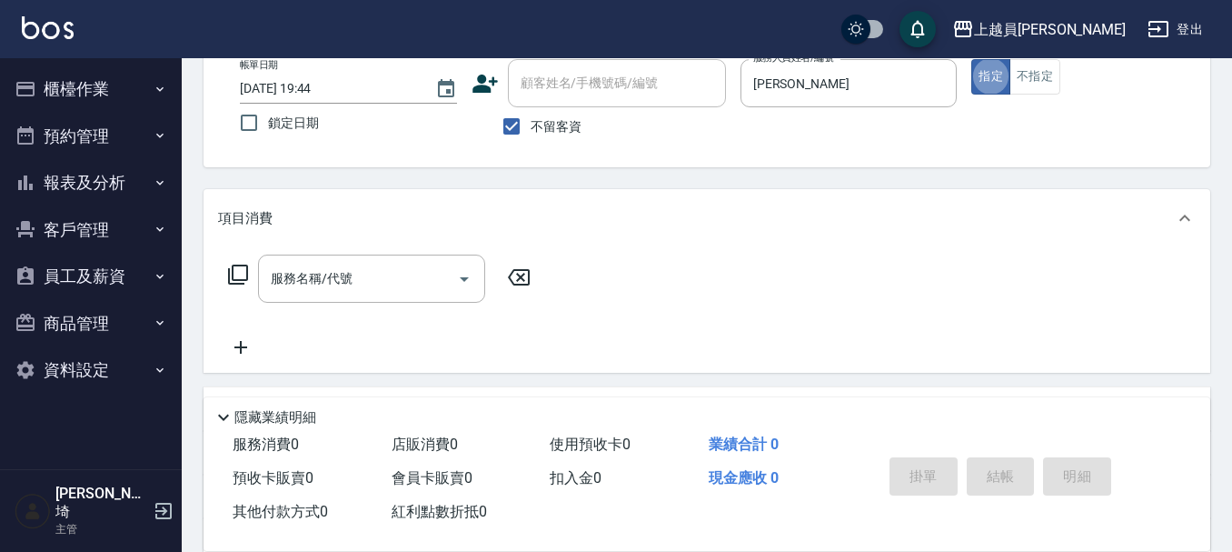
scroll to position [77, 0]
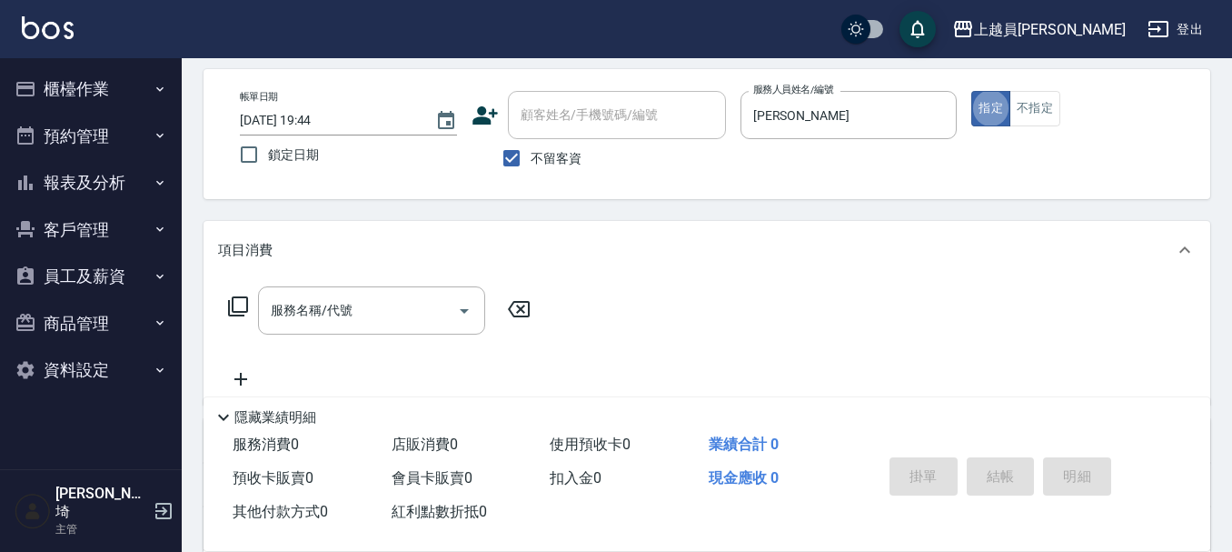
click at [863, 109] on input "[PERSON_NAME]" at bounding box center [836, 115] width 174 height 32
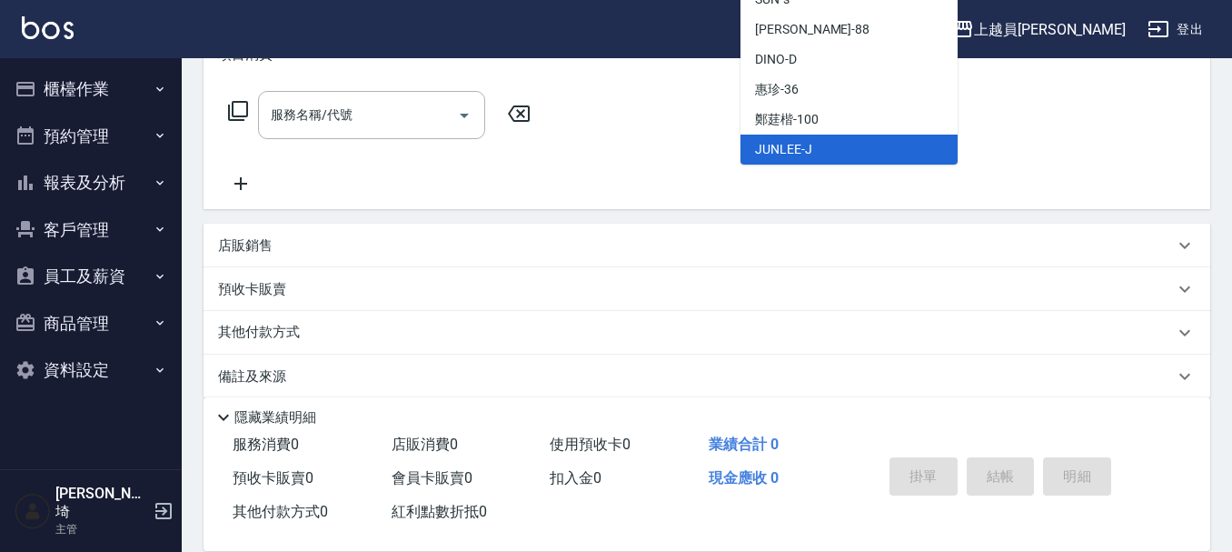
scroll to position [182, 0]
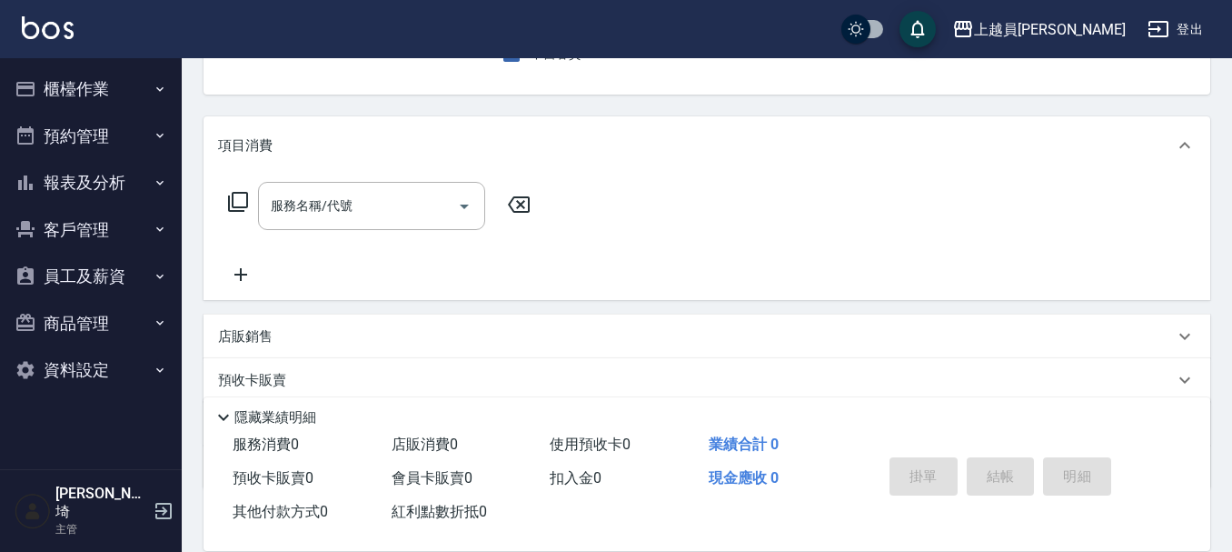
drag, startPoint x: 353, startPoint y: 251, endPoint x: 358, endPoint y: 234, distance: 17.9
click at [353, 250] on div "服務名稱/代號 服務名稱/代號" at bounding box center [379, 234] width 323 height 104
click at [379, 204] on input "服務名稱/代號" at bounding box center [358, 206] width 184 height 32
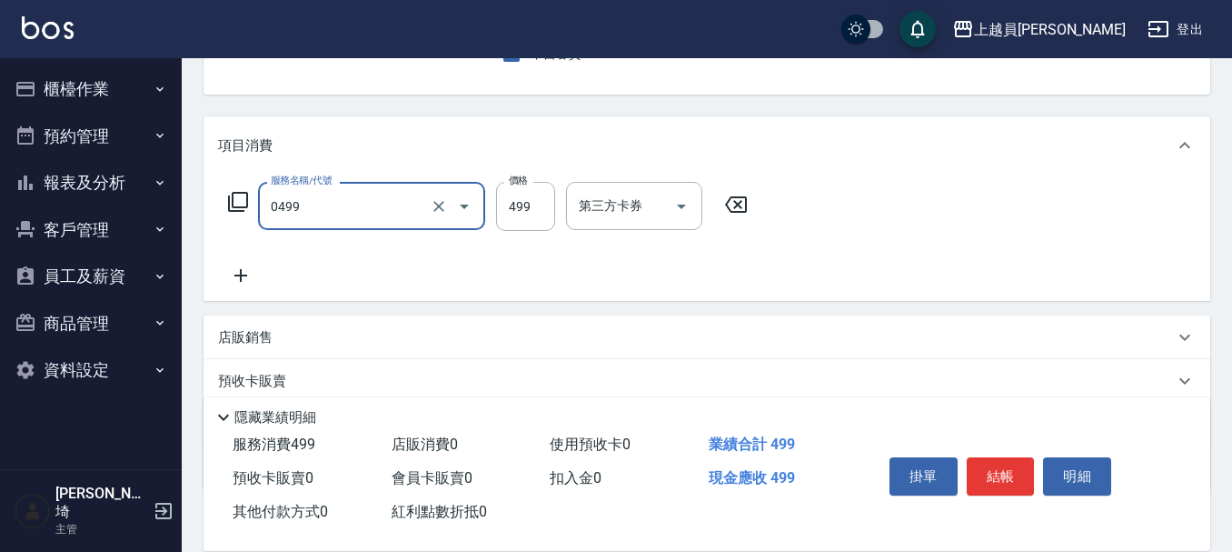
type input "去角質洗髮(0499)"
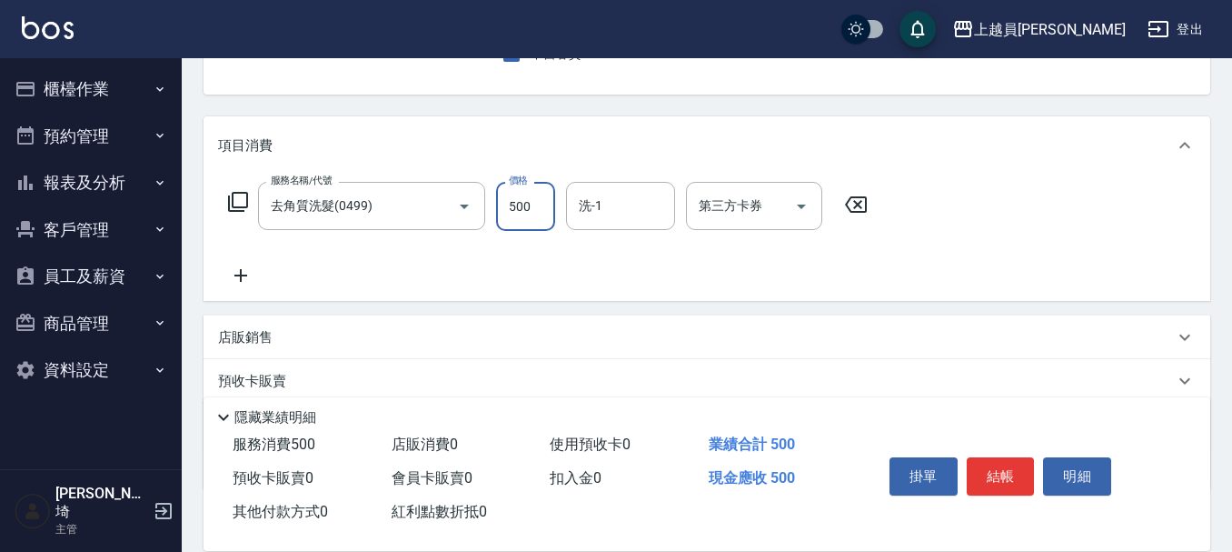
type input "500"
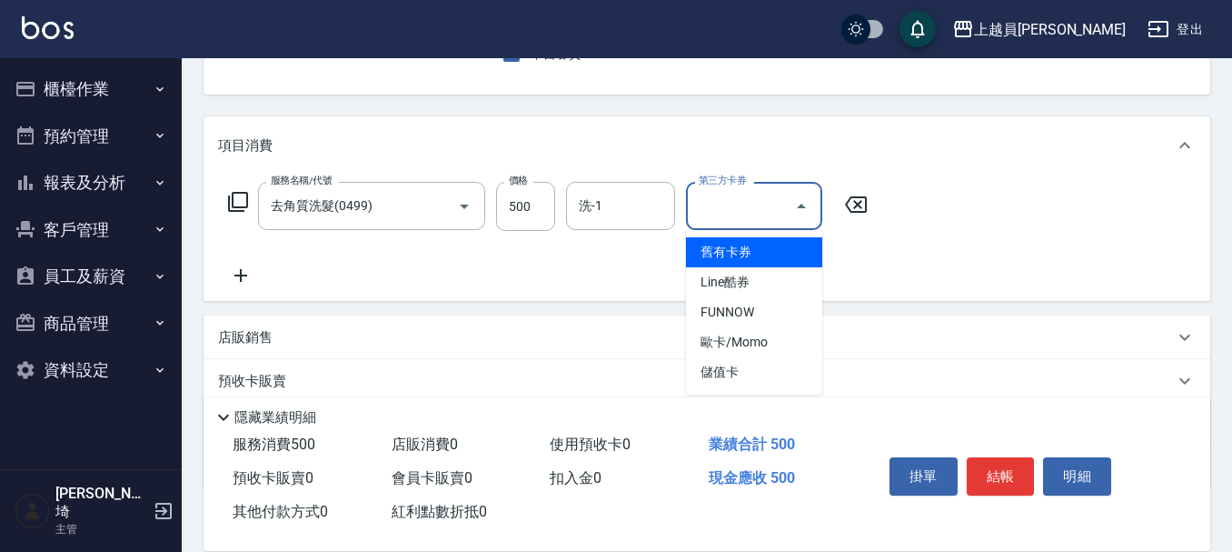
type input "舊有卡券"
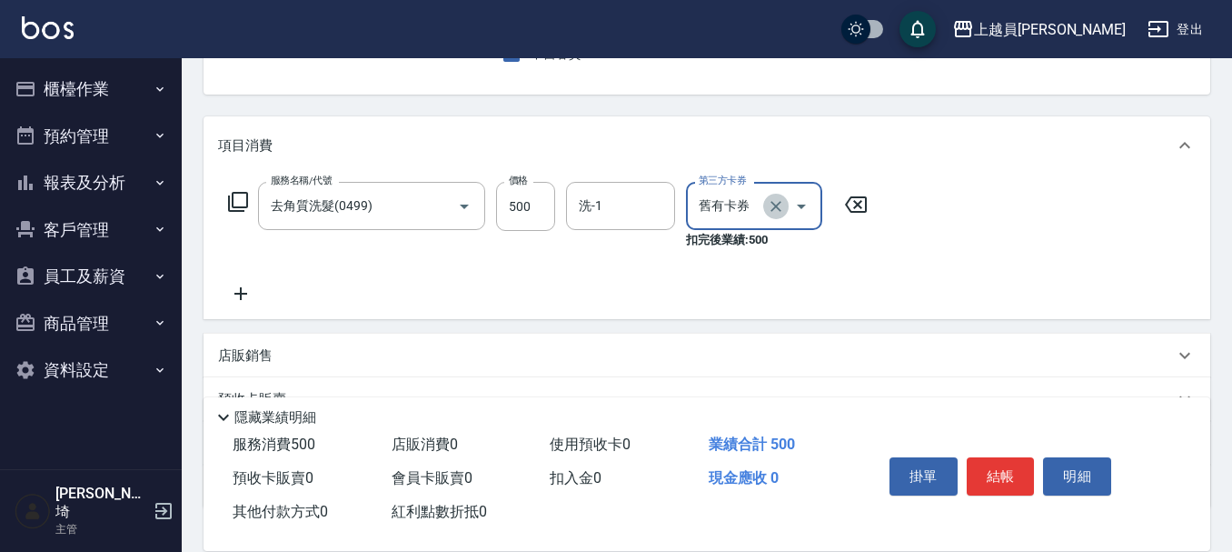
click at [773, 201] on icon "Clear" at bounding box center [776, 206] width 18 height 18
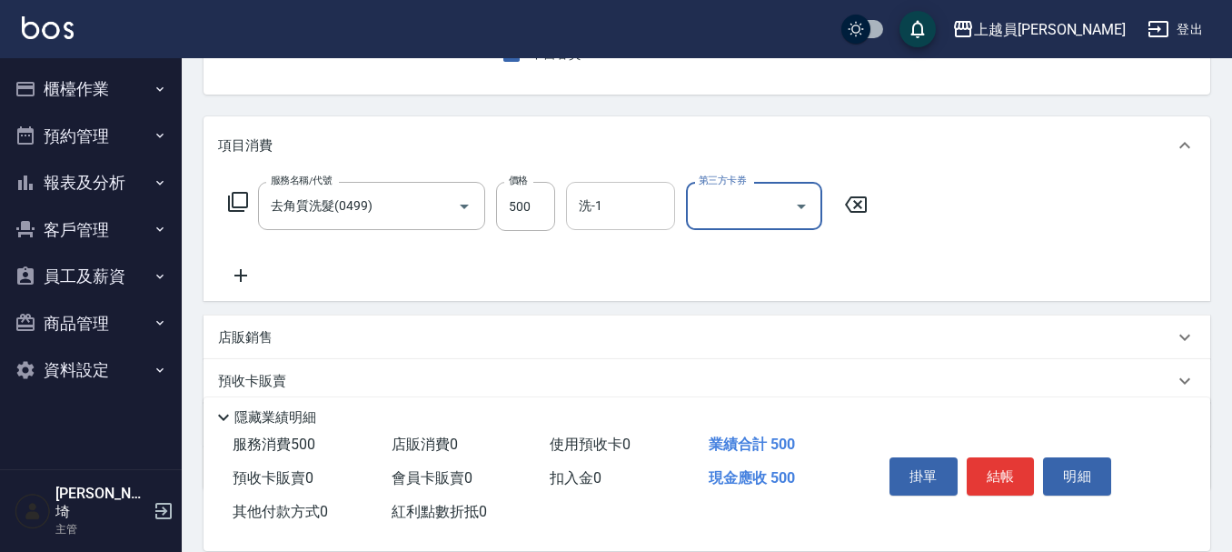
click at [622, 209] on input "洗-1" at bounding box center [620, 206] width 93 height 32
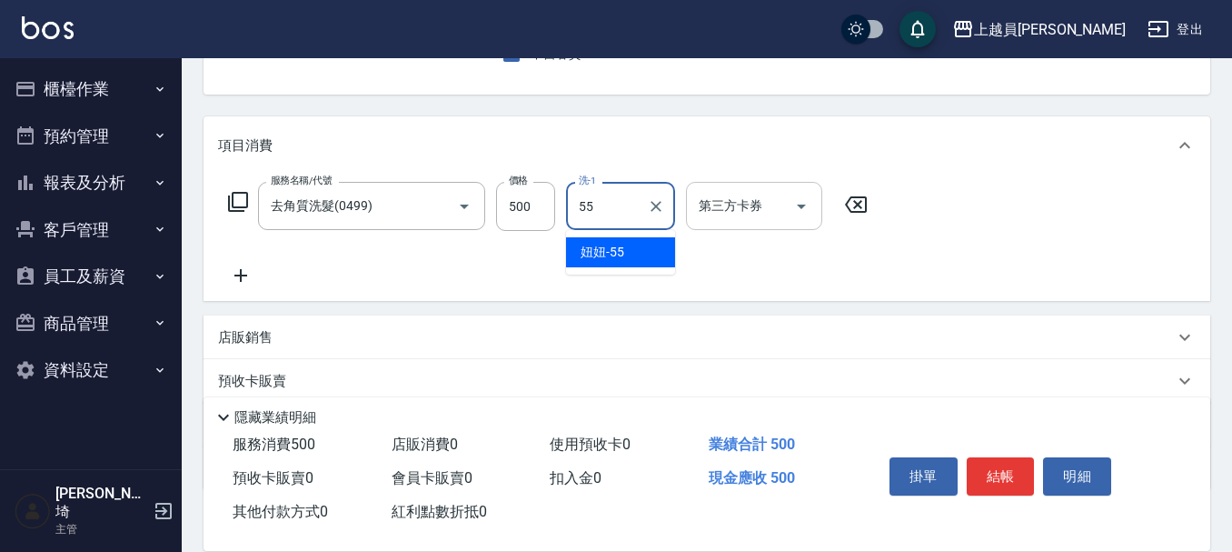
type input "妞妞-55"
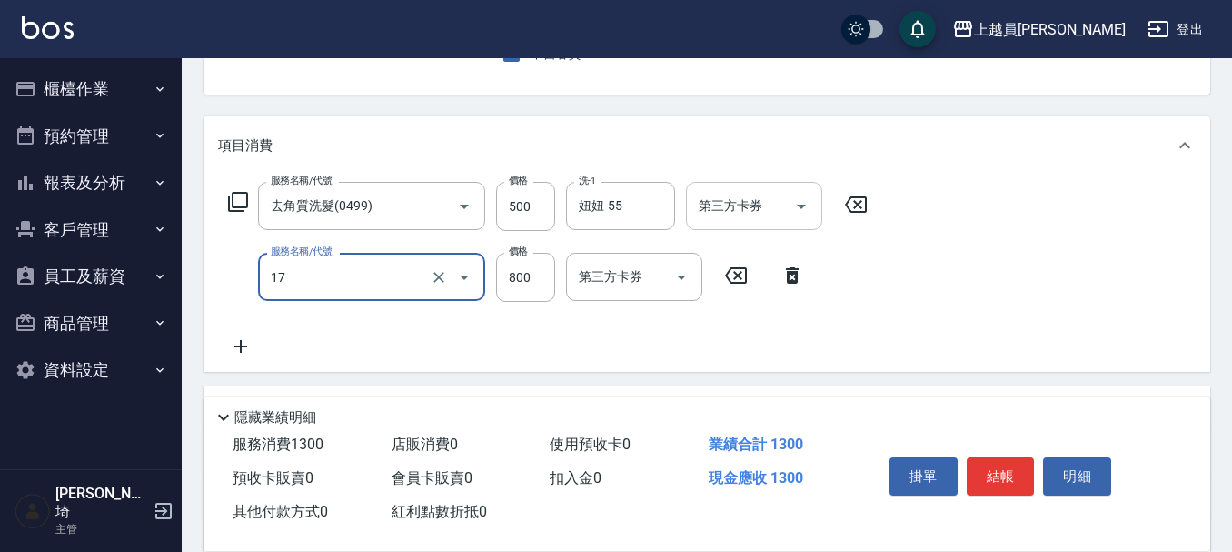
type input "染髮(17)"
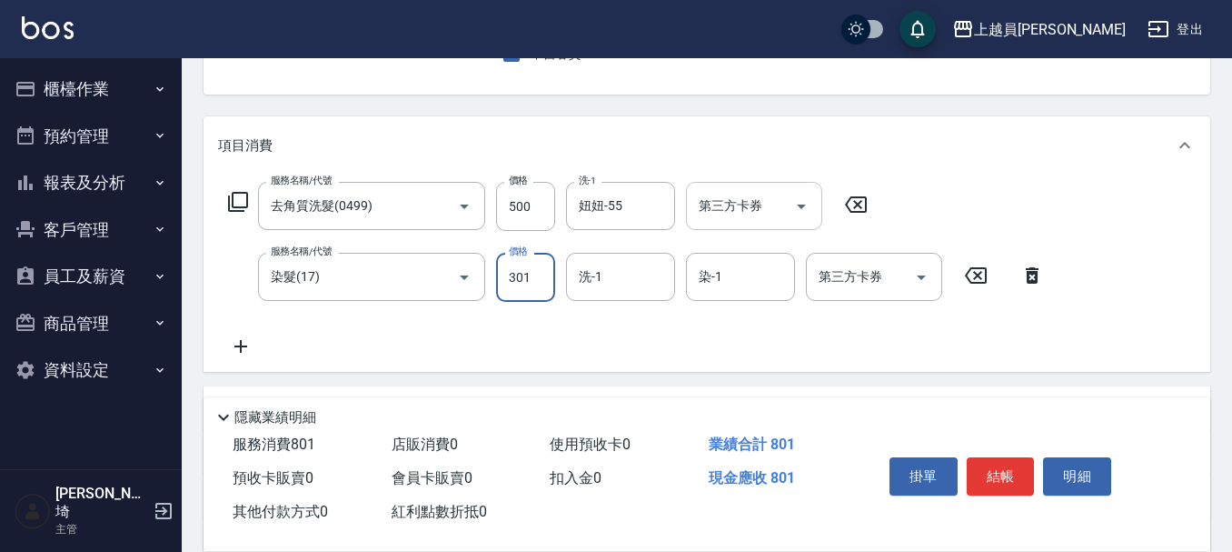
type input "301"
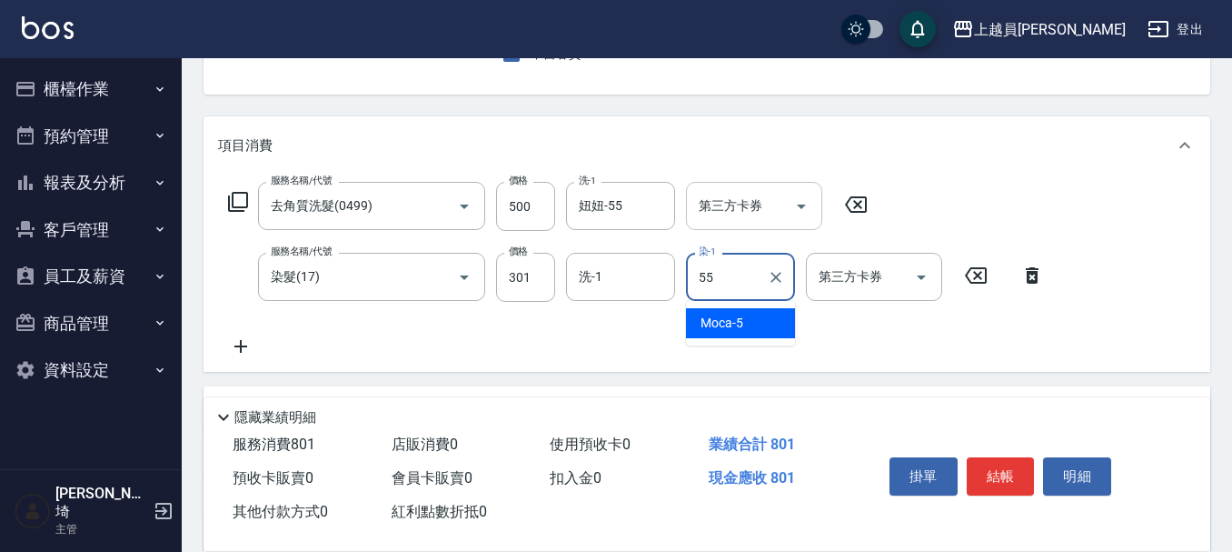
type input "妞妞-55"
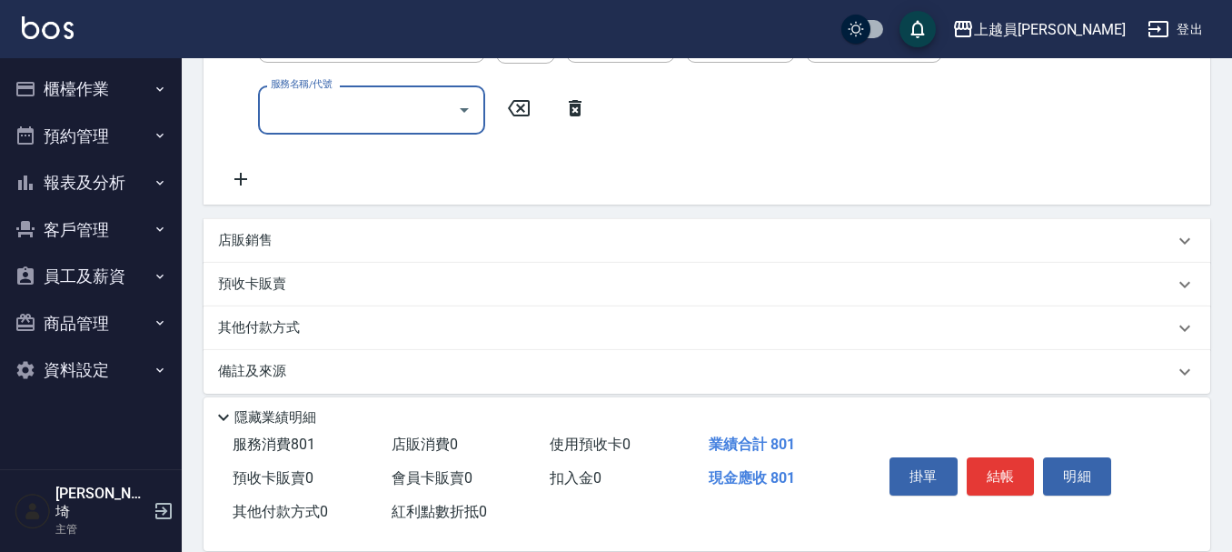
scroll to position [436, 0]
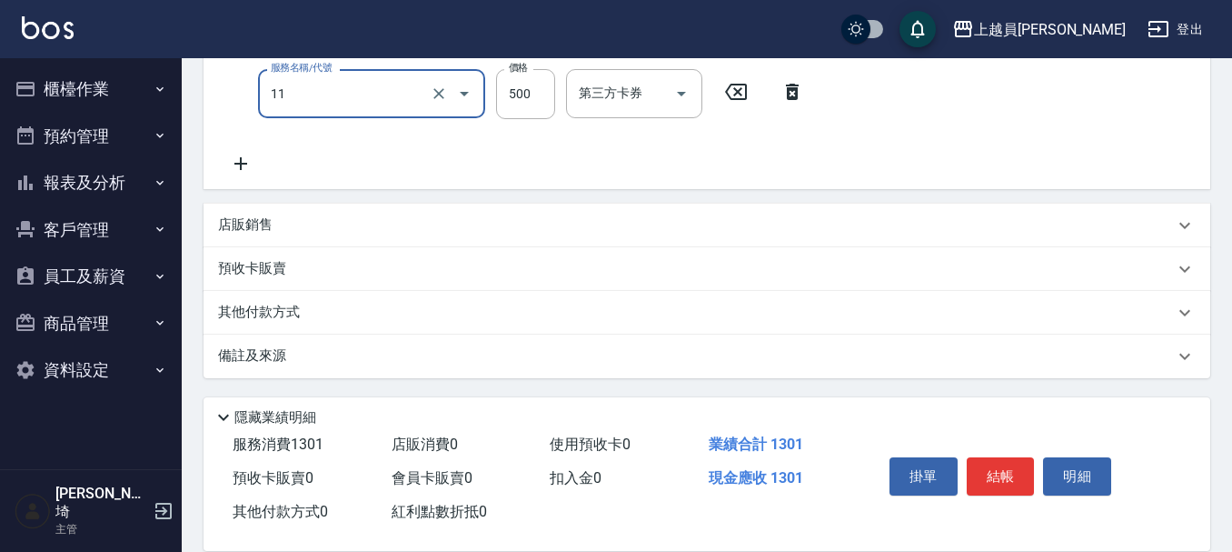
type input "天天護髮(11)"
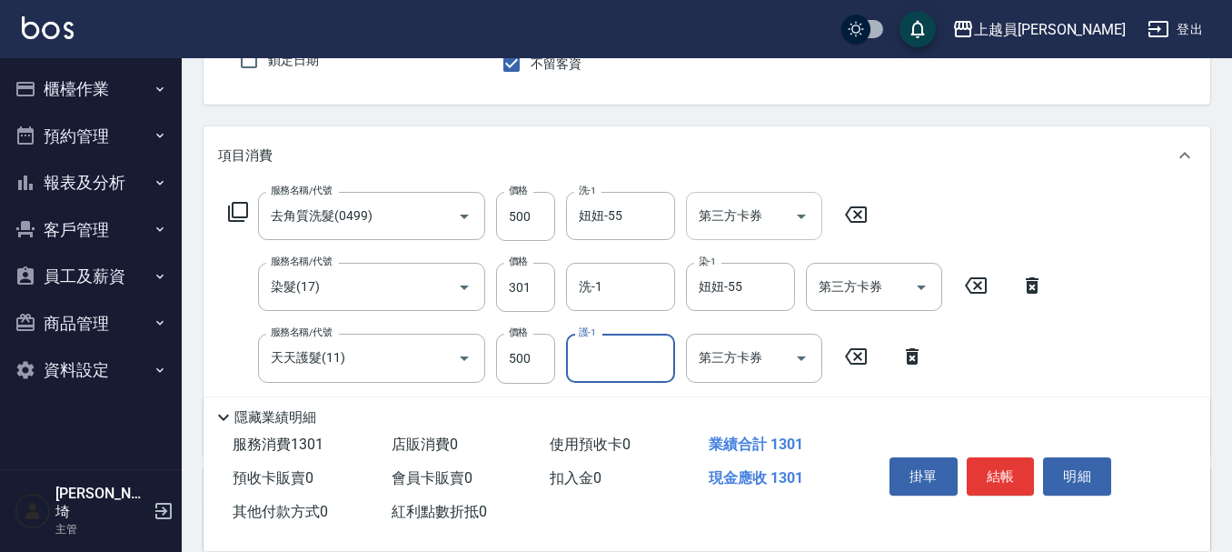
scroll to position [204, 0]
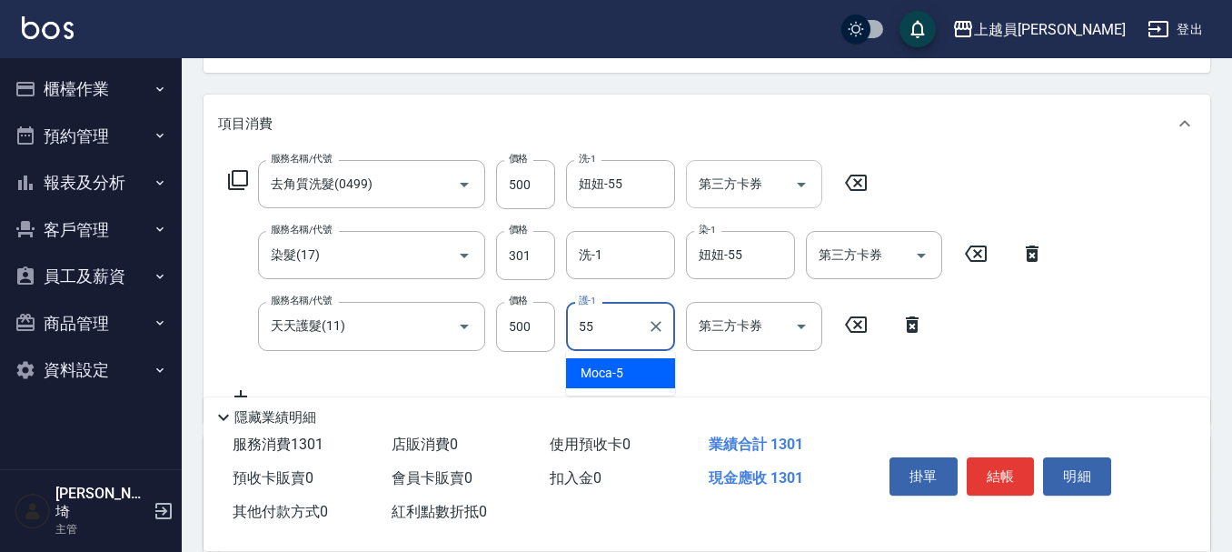
type input "妞妞-55"
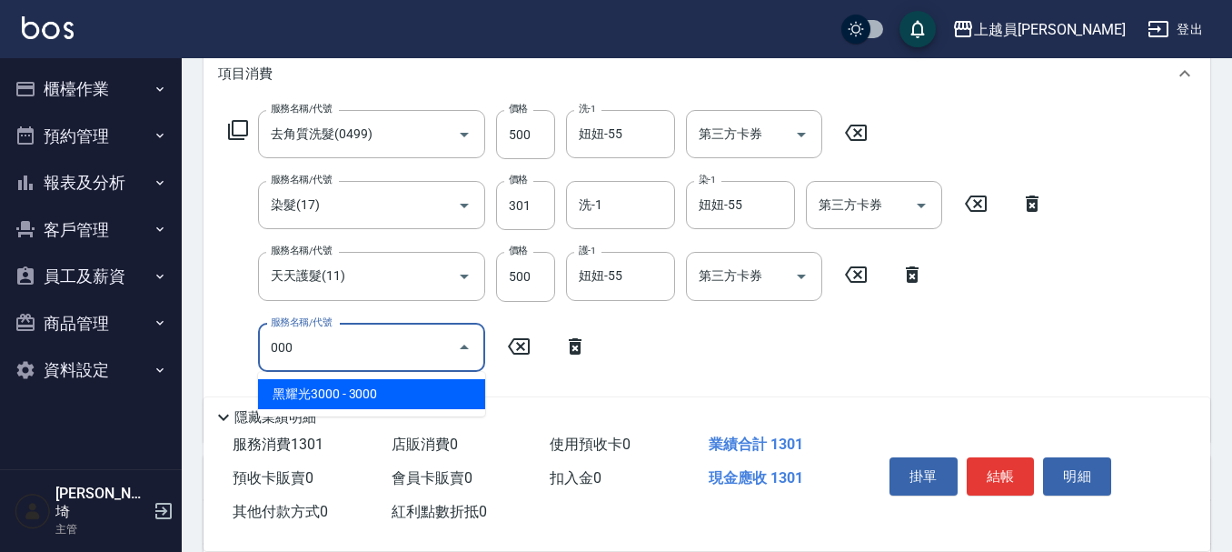
scroll to position [294, 0]
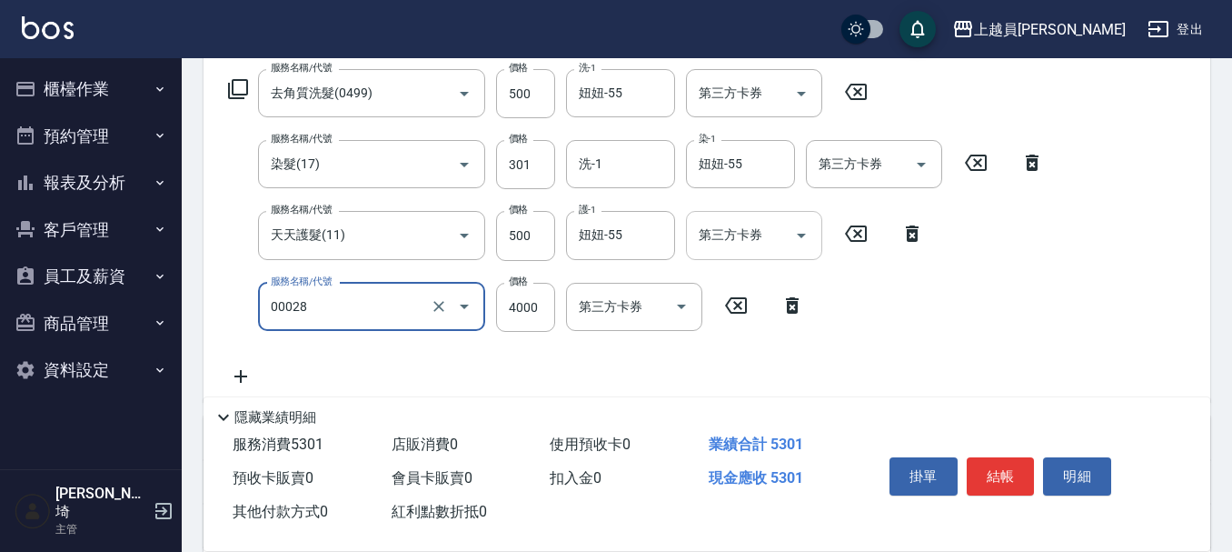
type input "槍式重整(00028)"
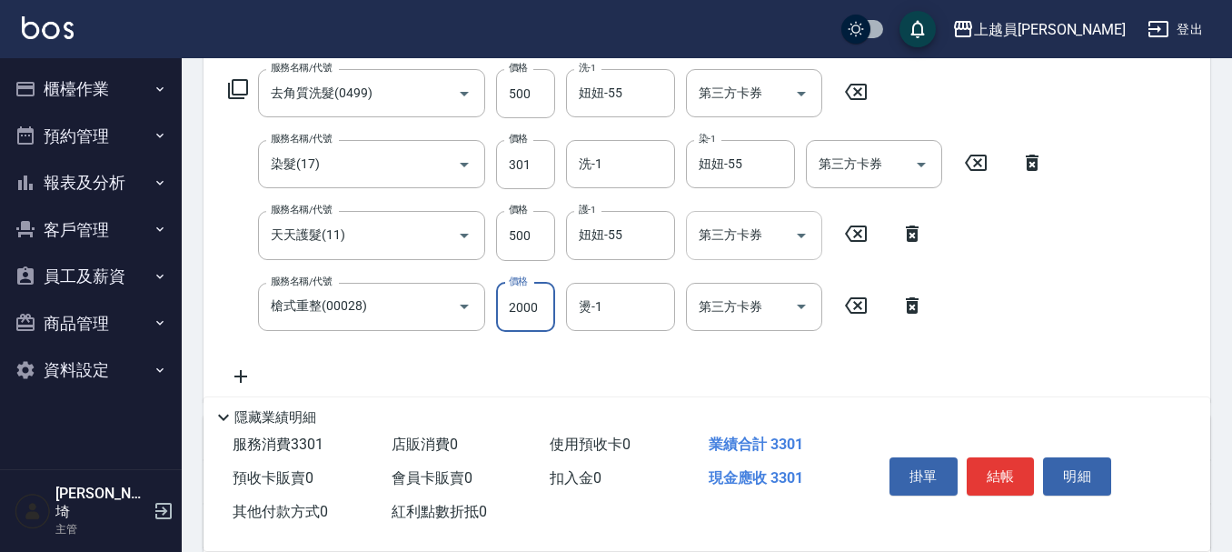
type input "2000"
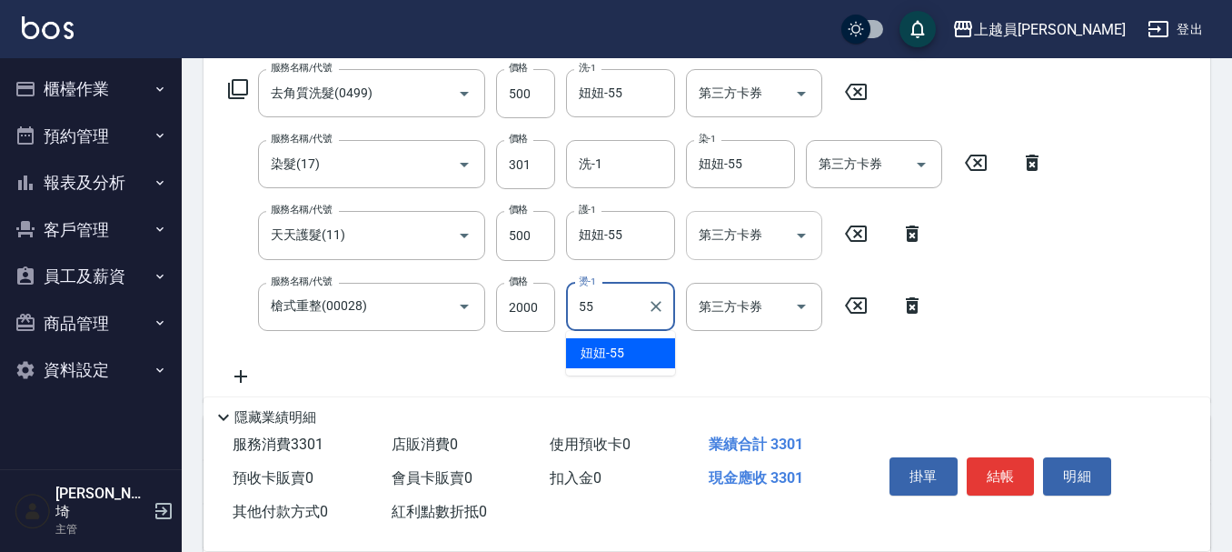
type input "妞妞-55"
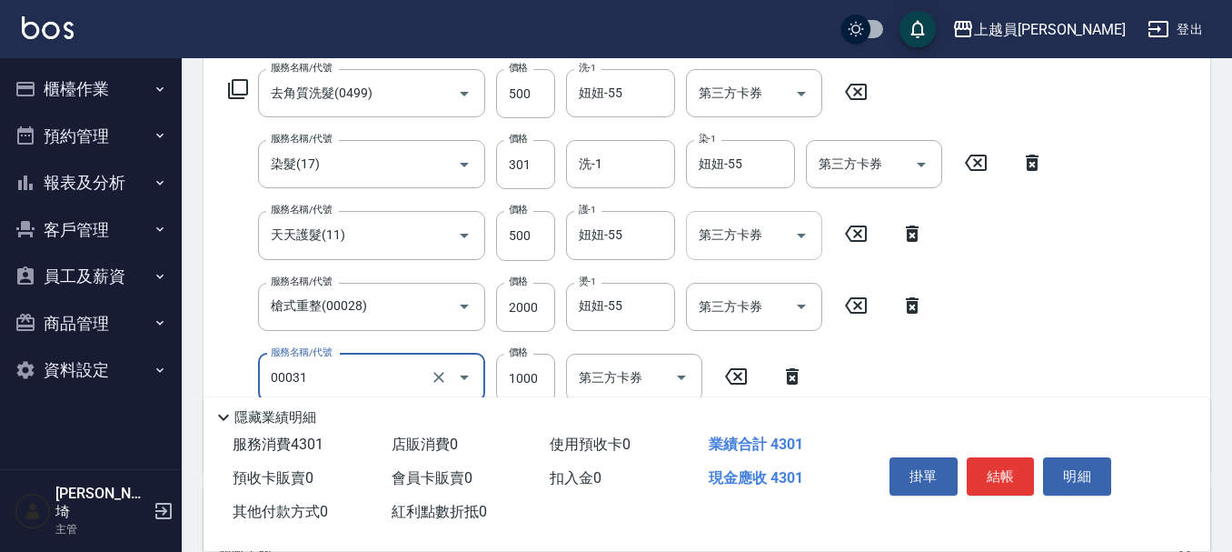
type input "單卸髮片(00031)"
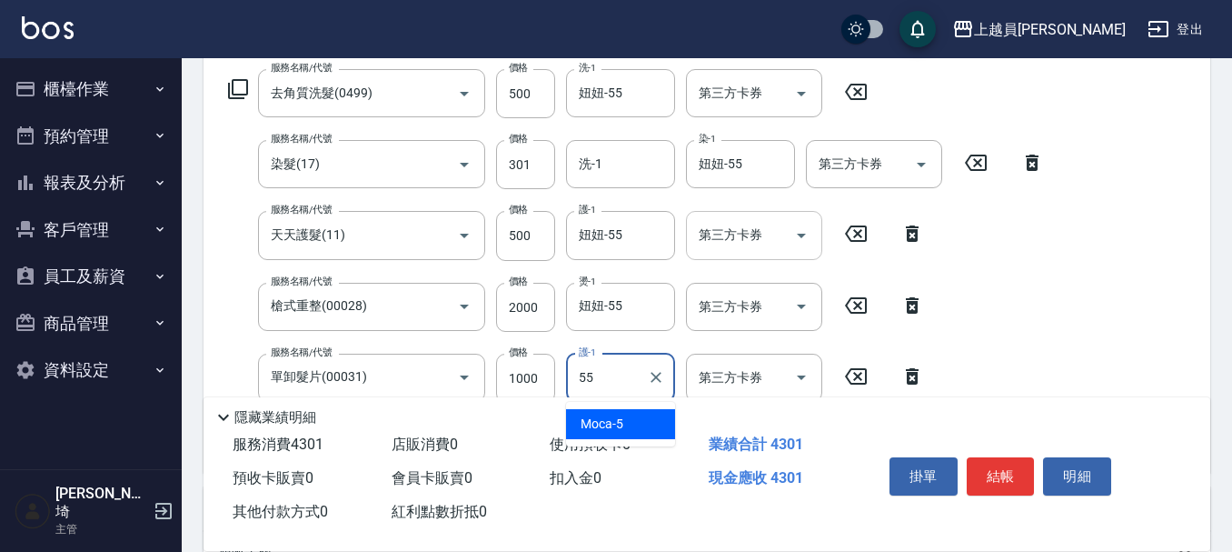
type input "妞妞-55"
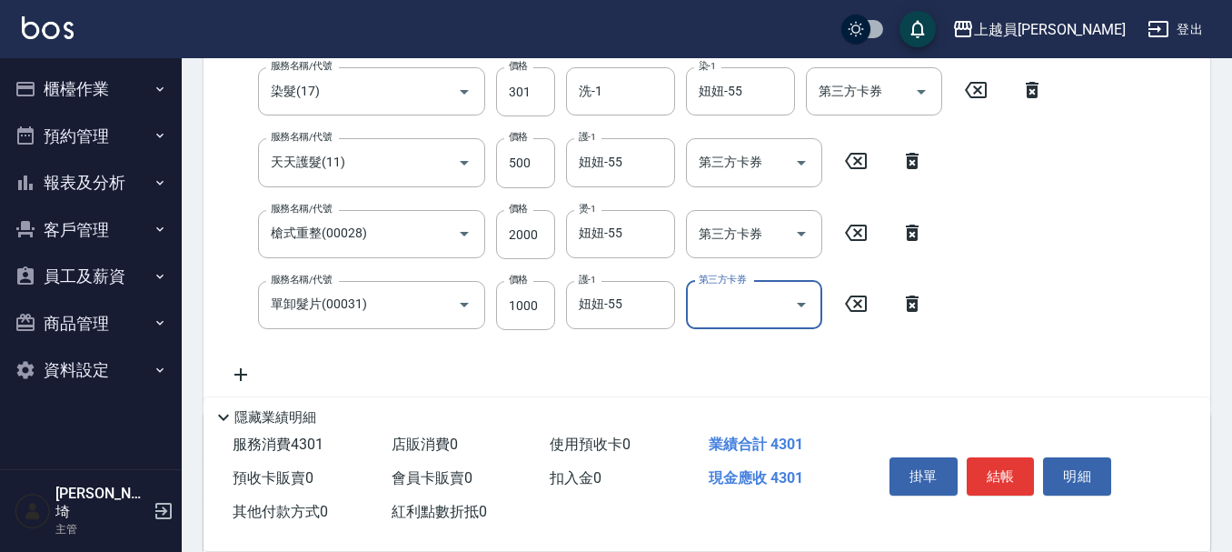
scroll to position [476, 0]
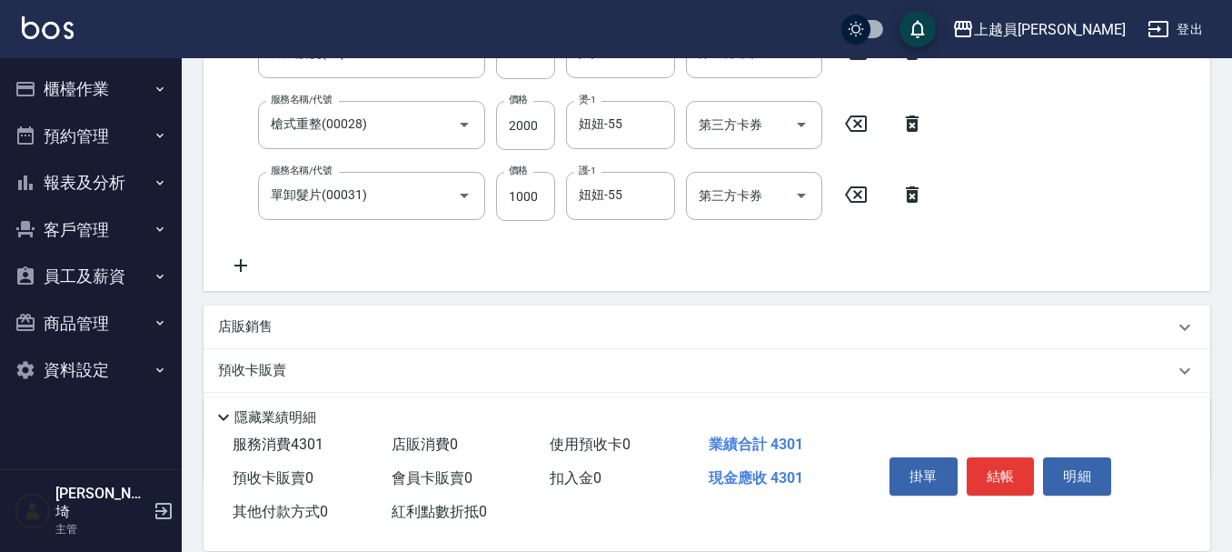
click at [382, 317] on div "店販銷售" at bounding box center [696, 326] width 956 height 19
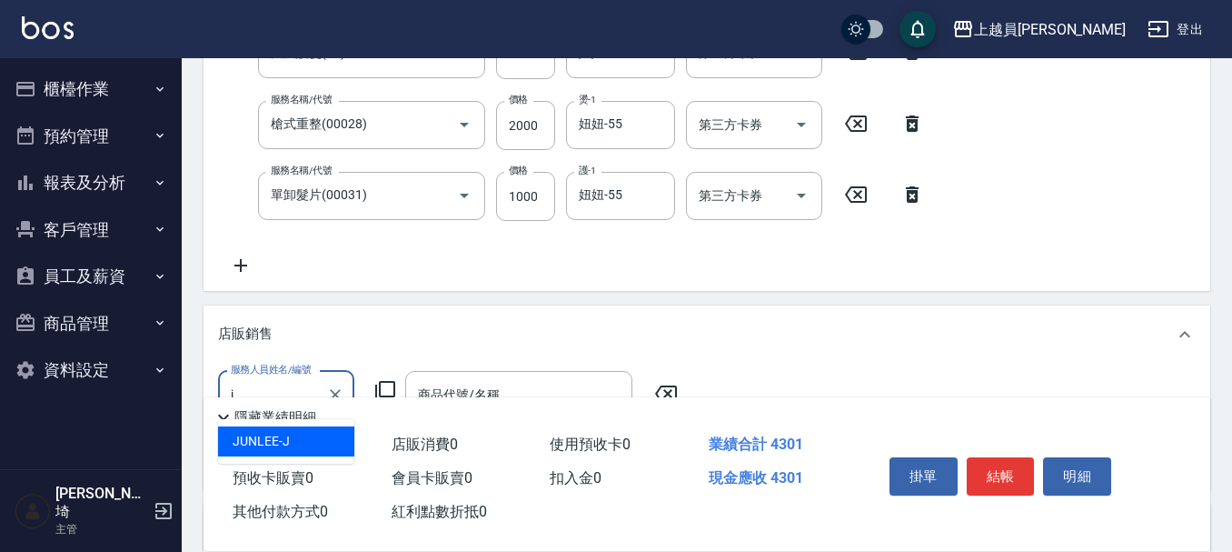
type input "[PERSON_NAME]"
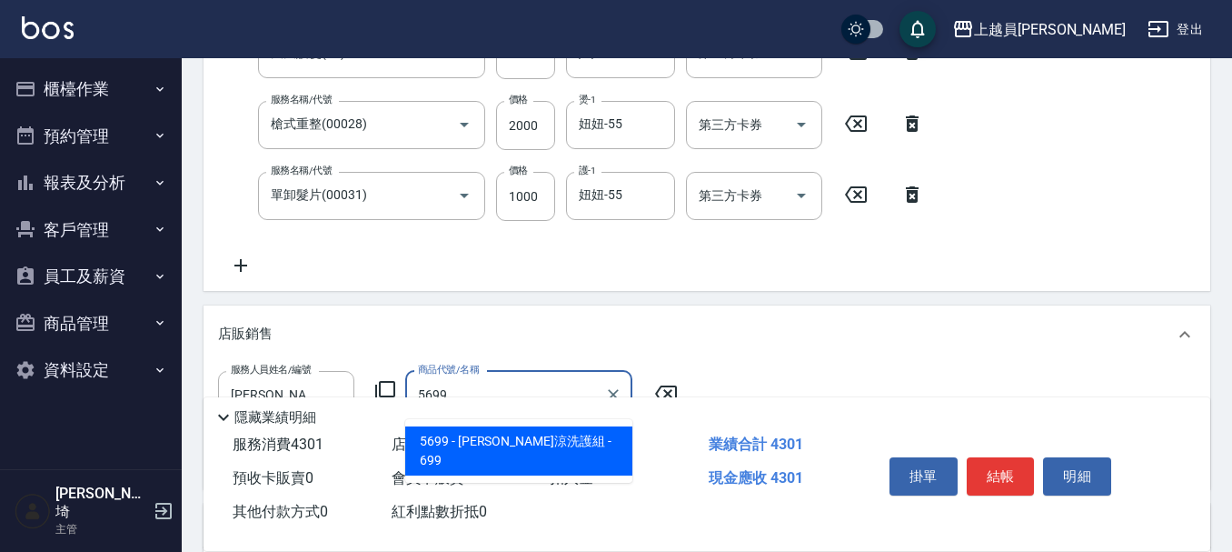
type input "[PERSON_NAME]涼洗護組"
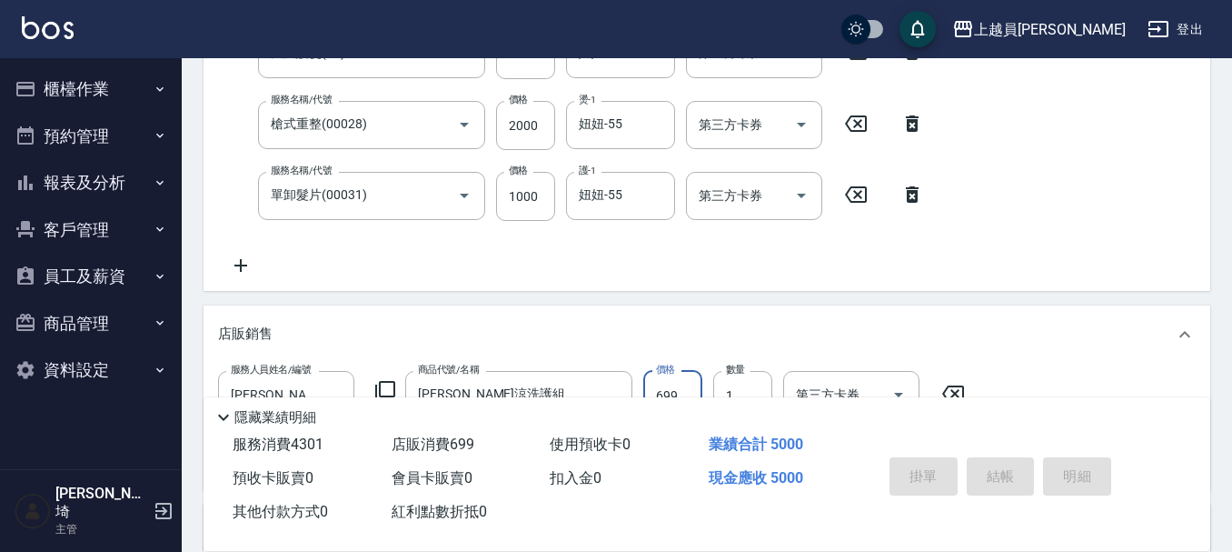
type input "[DATE] 19:45"
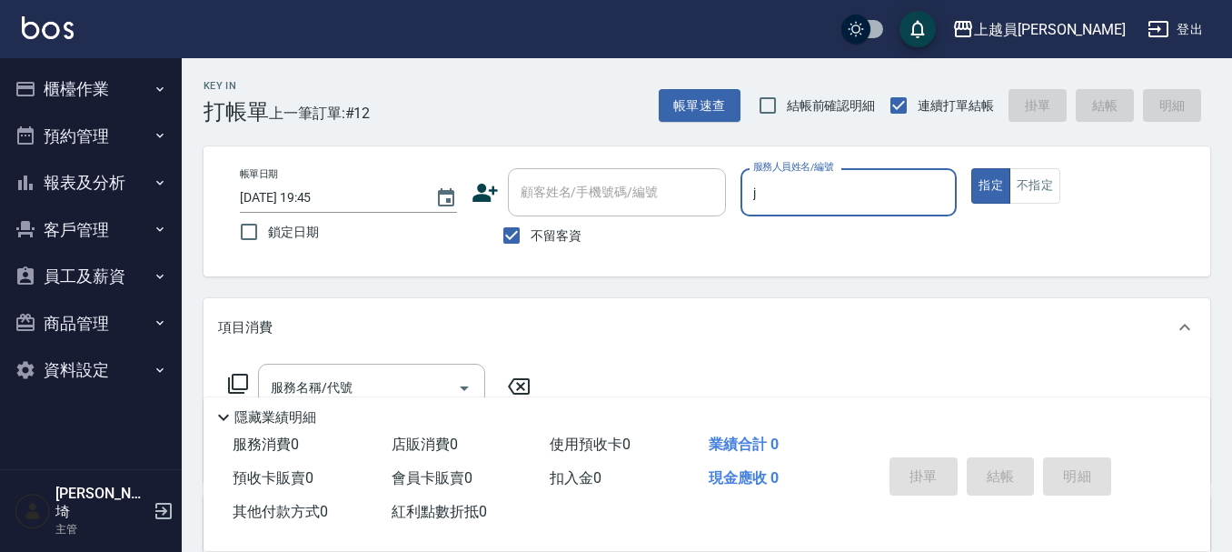
type input "[PERSON_NAME]"
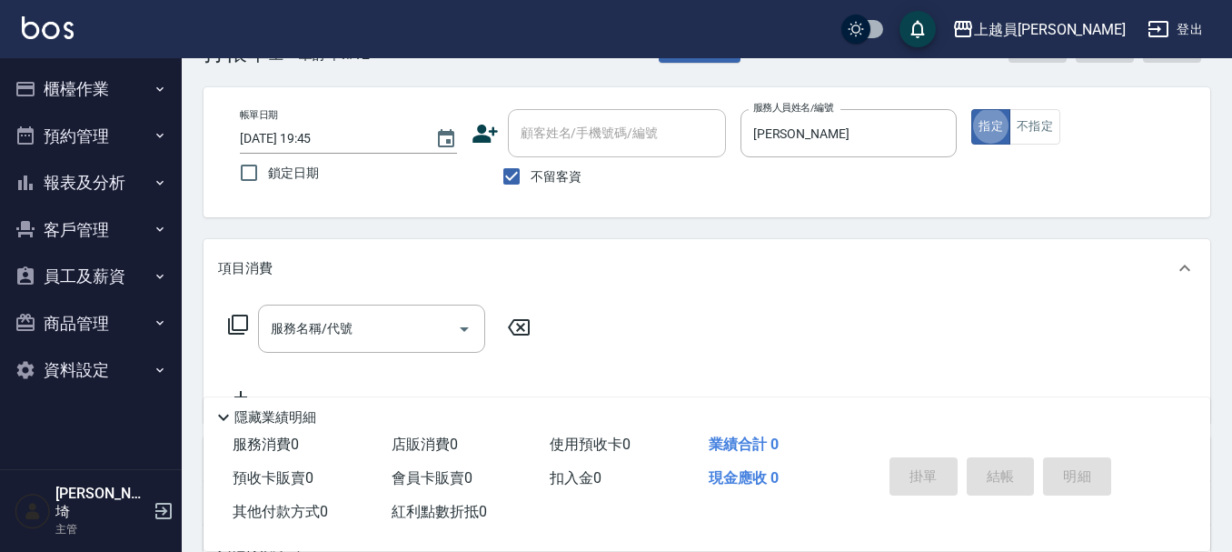
scroll to position [91, 0]
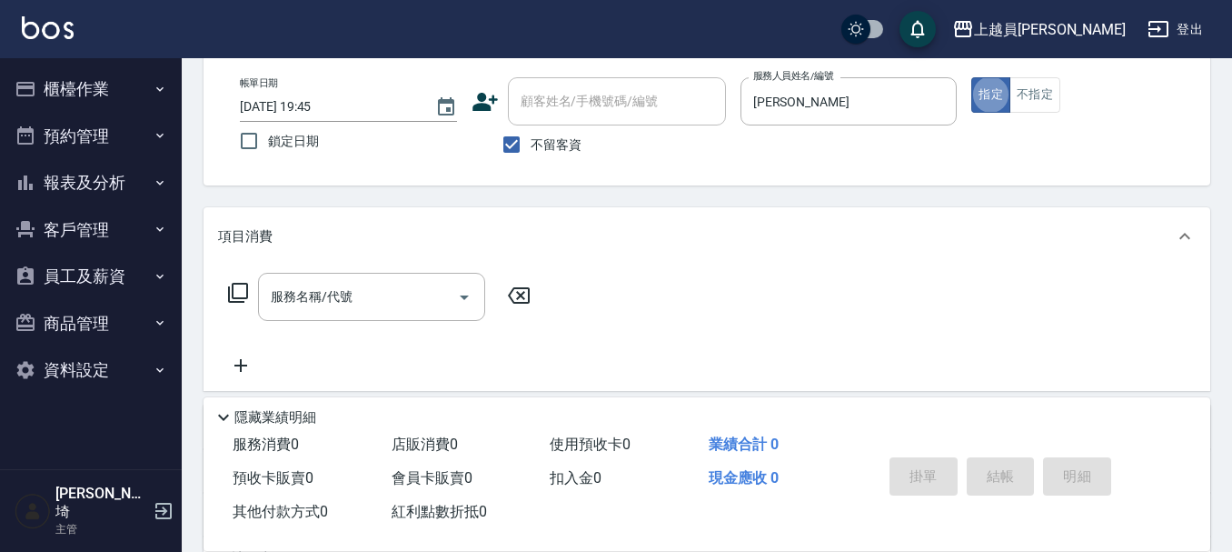
drag, startPoint x: 303, startPoint y: 255, endPoint x: 306, endPoint y: 277, distance: 22.0
click at [303, 256] on div "項目消費" at bounding box center [707, 236] width 1007 height 58
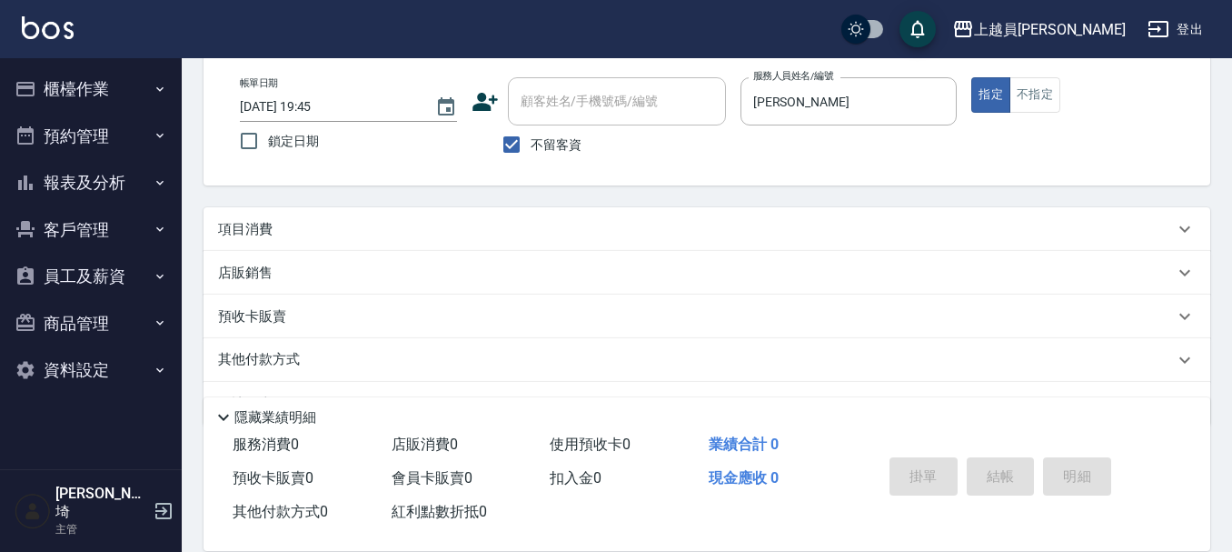
click at [327, 230] on div "項目消費" at bounding box center [696, 229] width 956 height 19
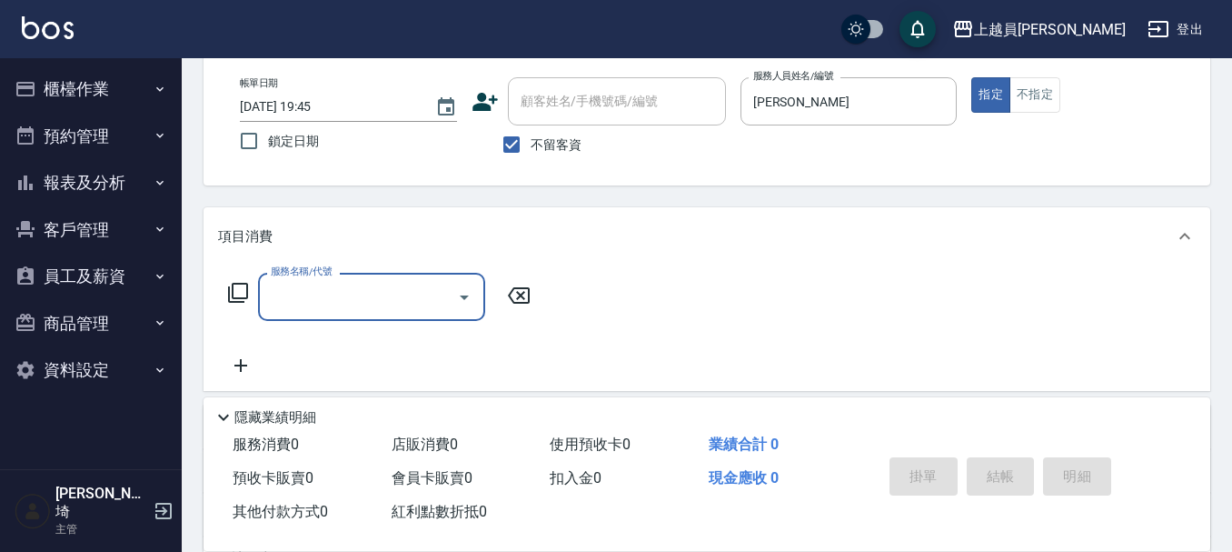
scroll to position [0, 0]
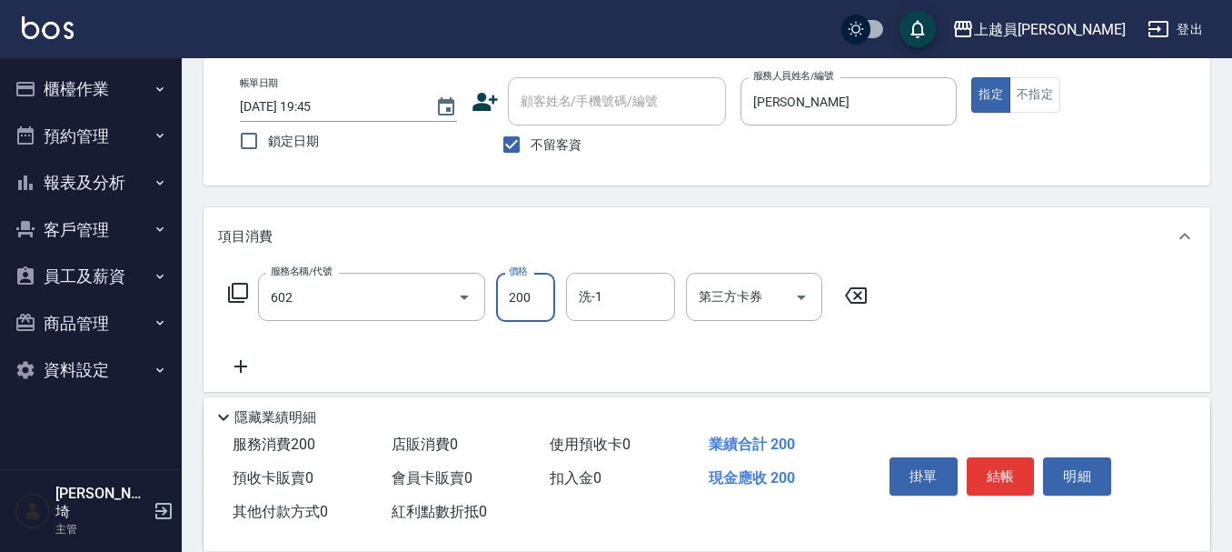
type input "一般洗髮(602)"
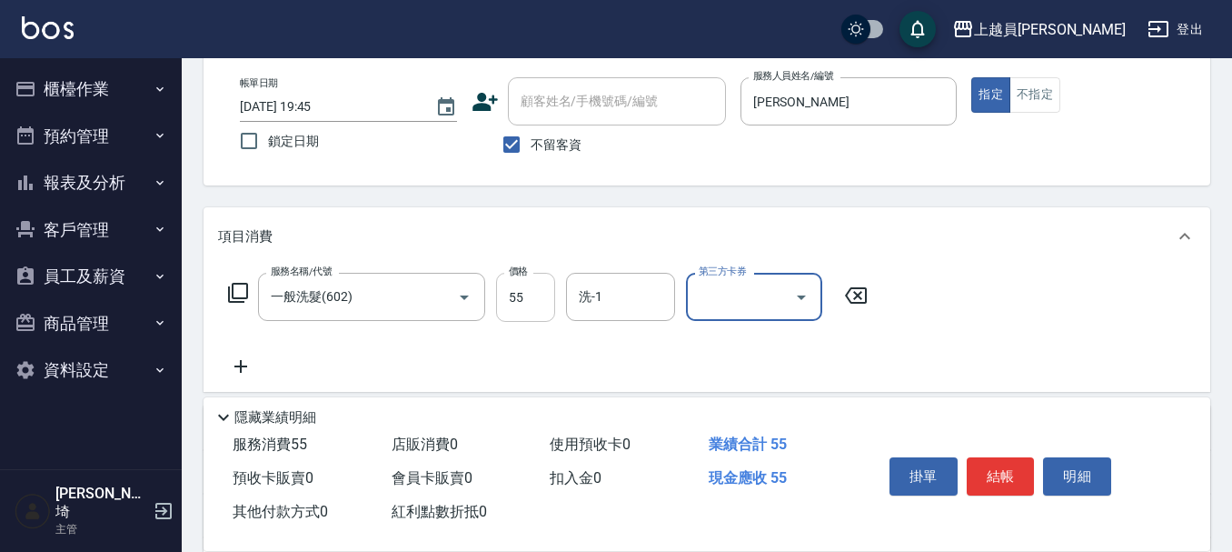
click at [550, 301] on input "55" at bounding box center [525, 297] width 59 height 49
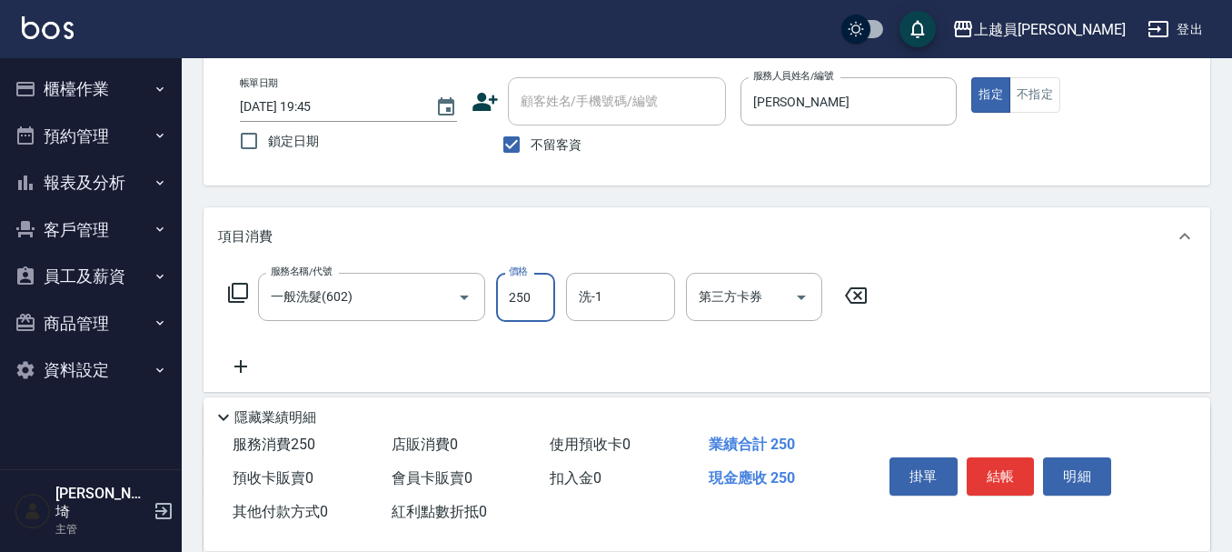
type input "250"
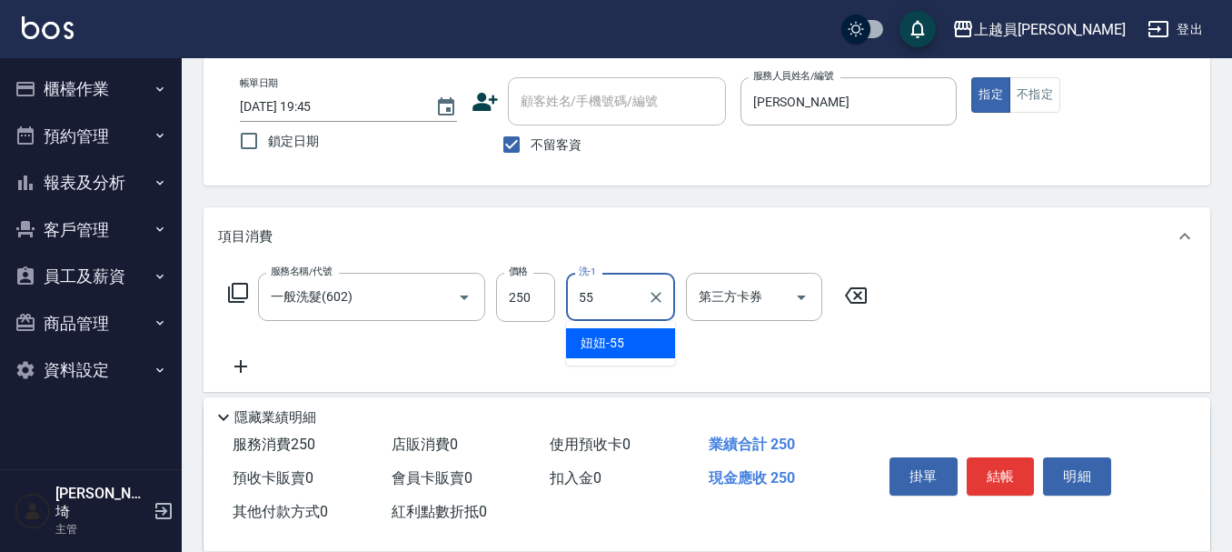
type input "妞妞-55"
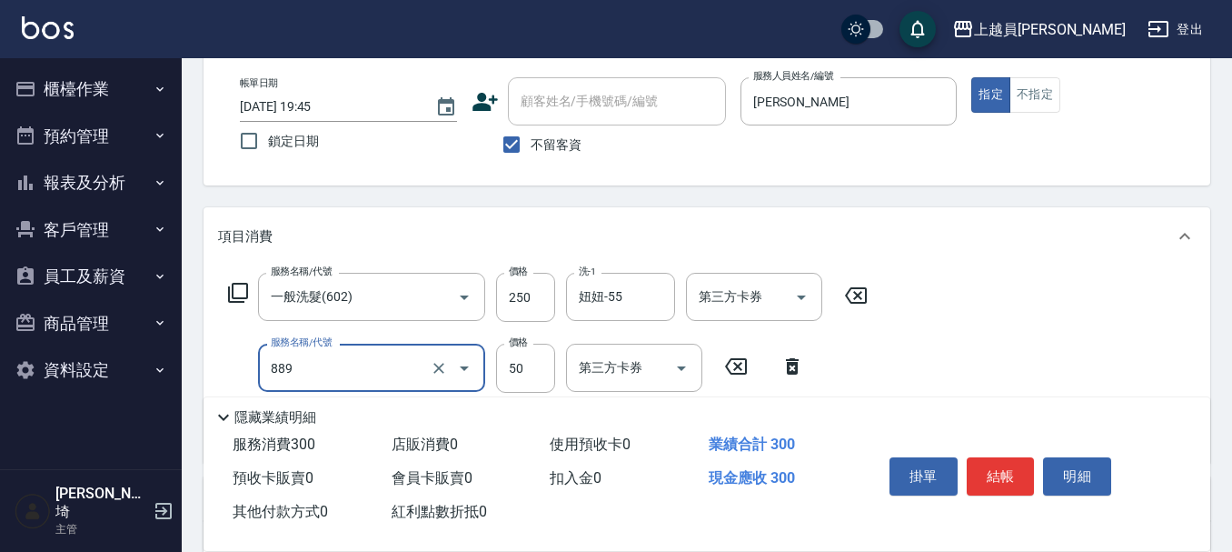
type input "精油(889)"
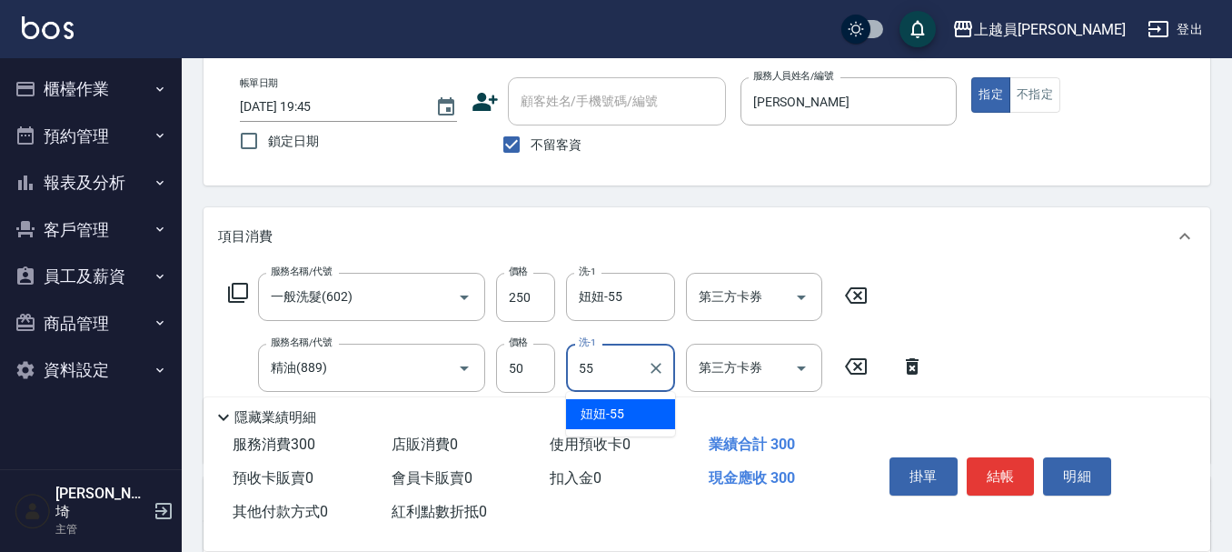
type input "妞妞-55"
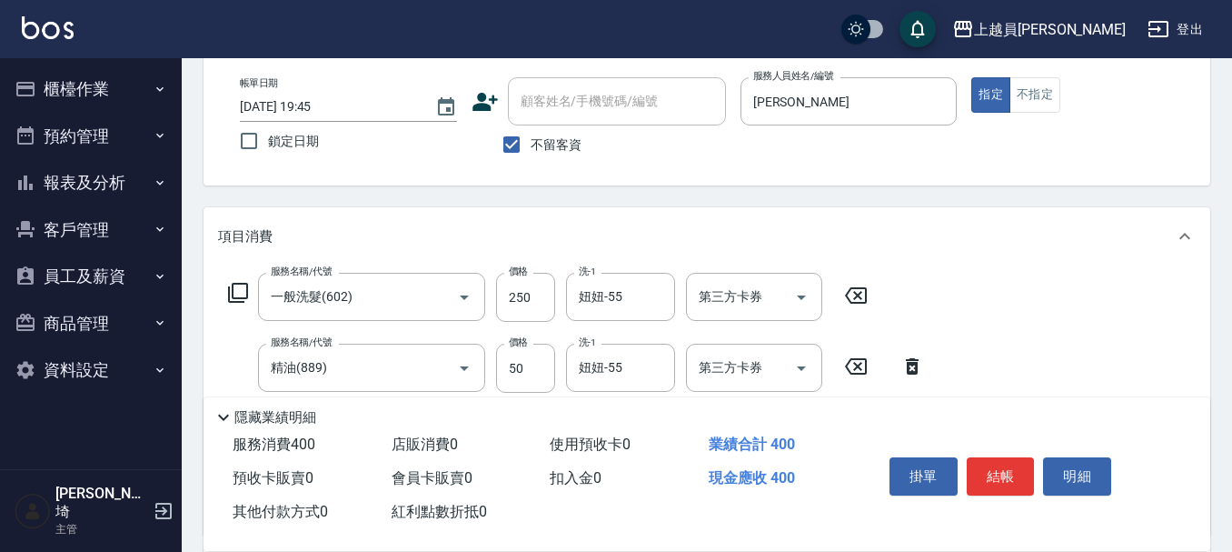
type input "剪髮(302)"
type input "250"
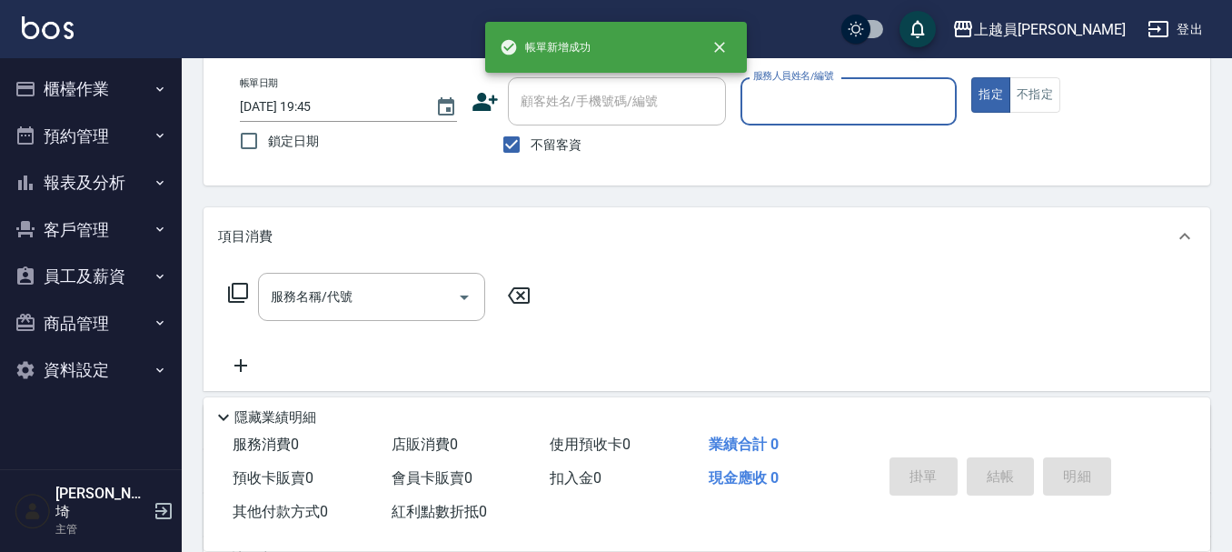
click at [78, 70] on button "櫃檯作業" at bounding box center [90, 88] width 167 height 47
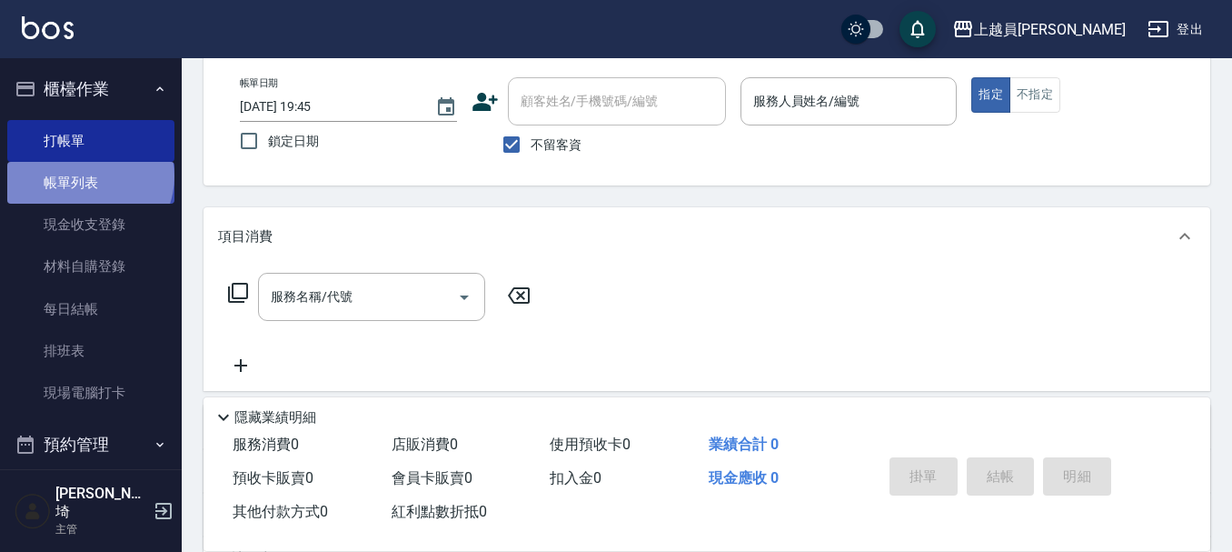
click at [88, 176] on link "帳單列表" at bounding box center [90, 183] width 167 height 42
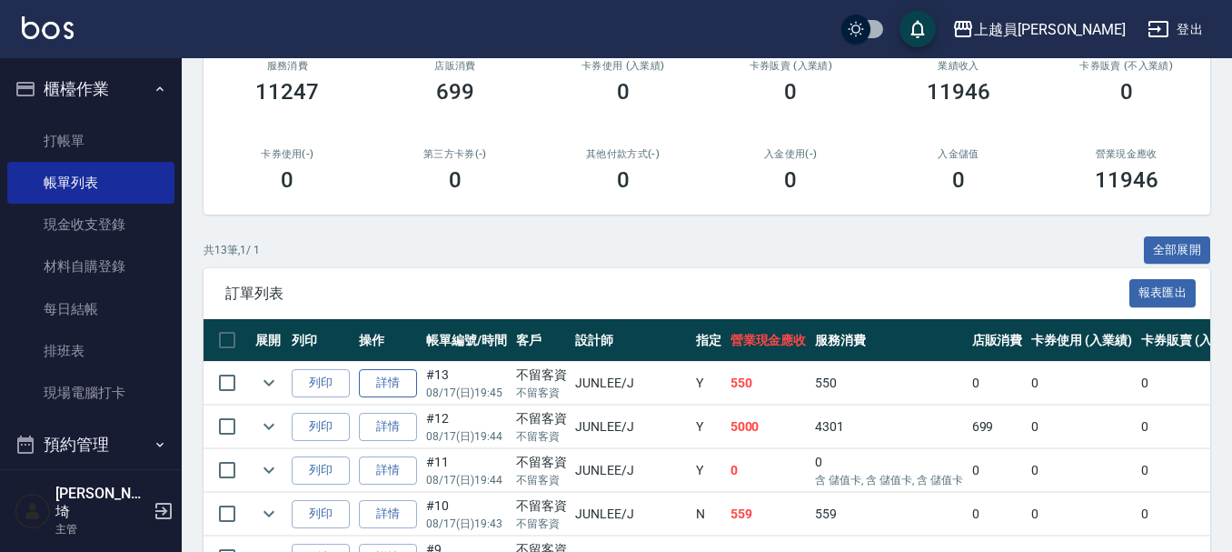
scroll to position [273, 0]
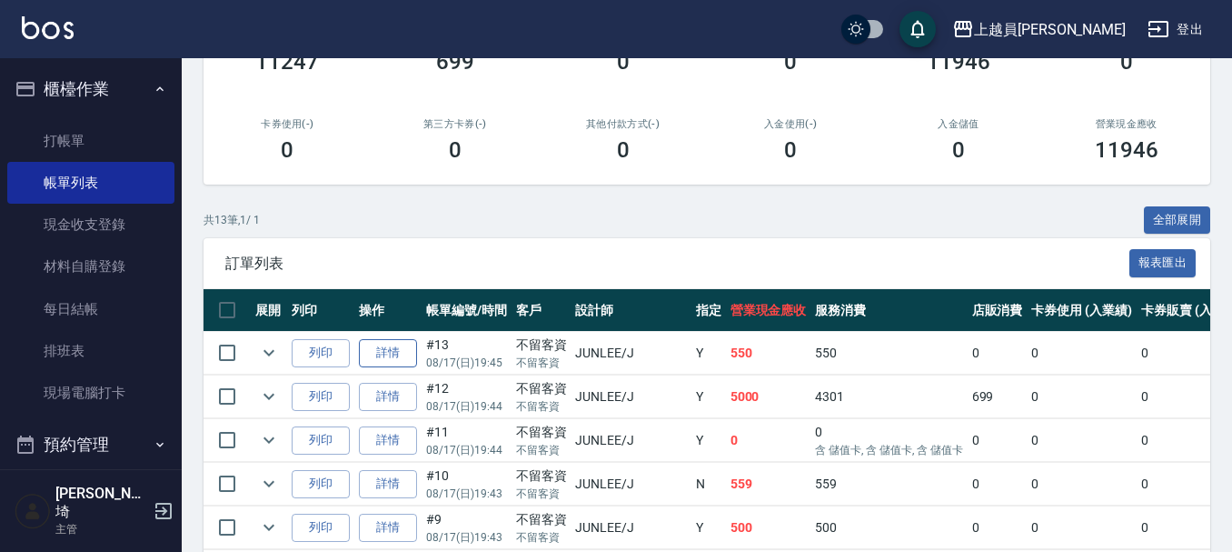
click at [371, 351] on link "詳情" at bounding box center [388, 353] width 58 height 28
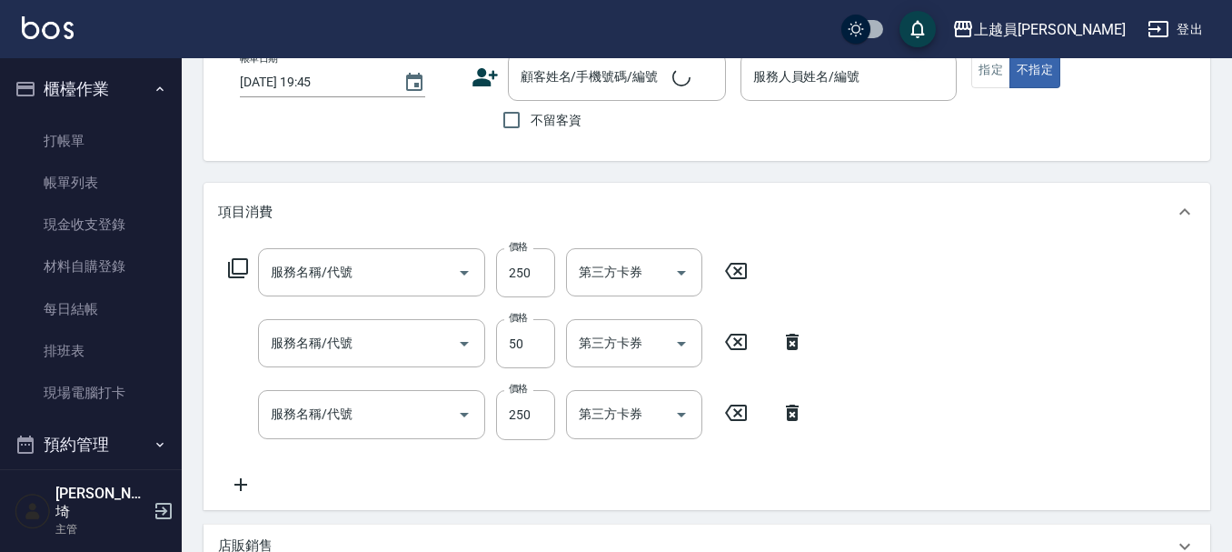
checkbox input "true"
type input "[PERSON_NAME]"
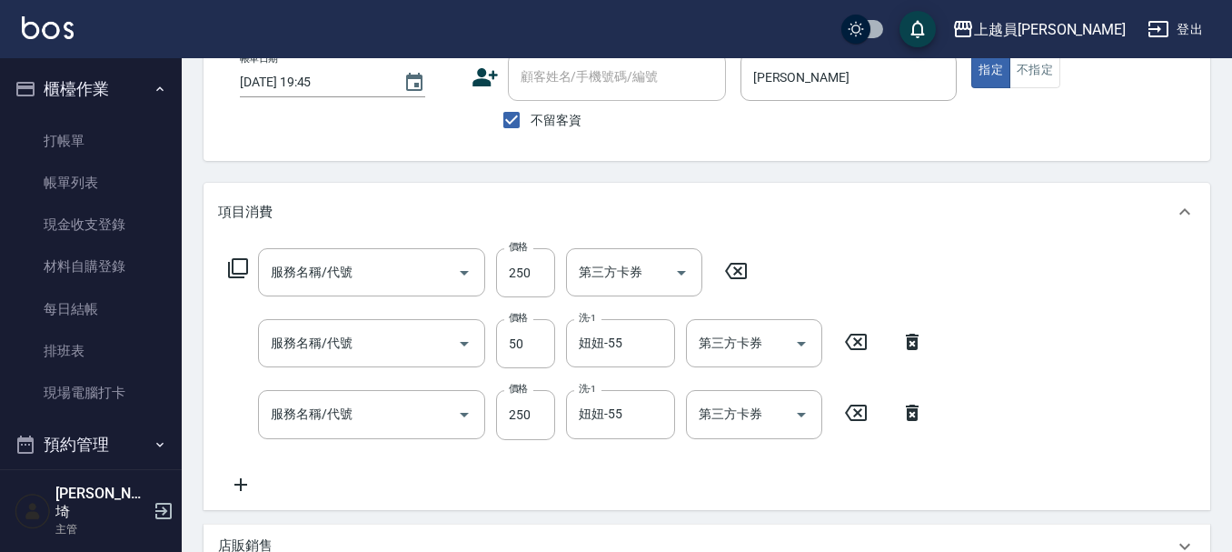
scroll to position [273, 0]
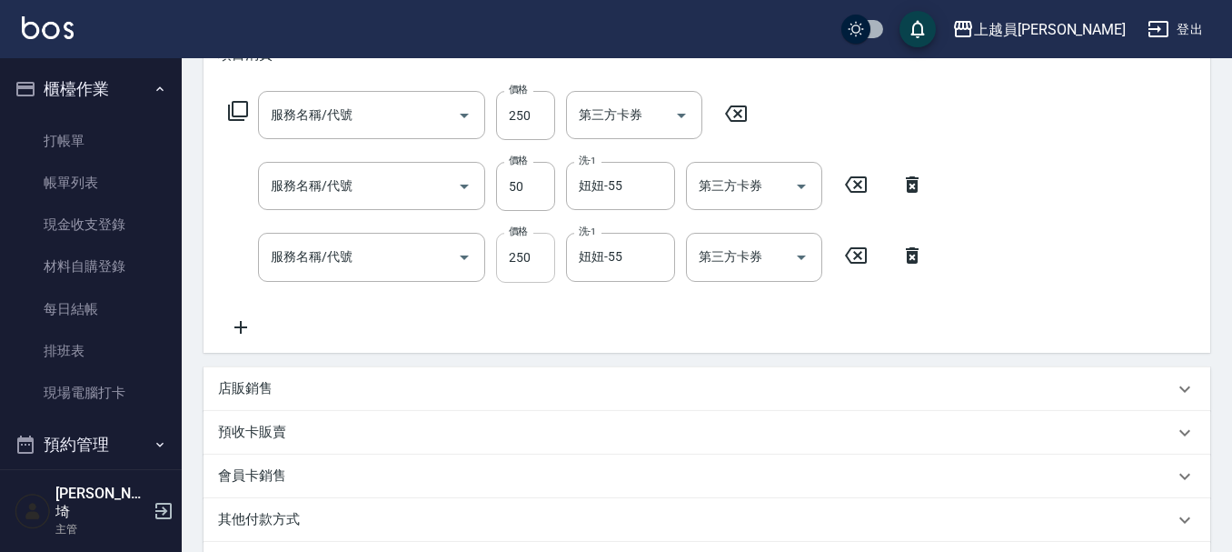
type input "剪髮(302)"
type input "精油(889)"
type input "一般洗髮(602)"
click at [508, 267] on input "250" at bounding box center [525, 257] width 59 height 49
click at [535, 126] on input "250" at bounding box center [525, 115] width 59 height 49
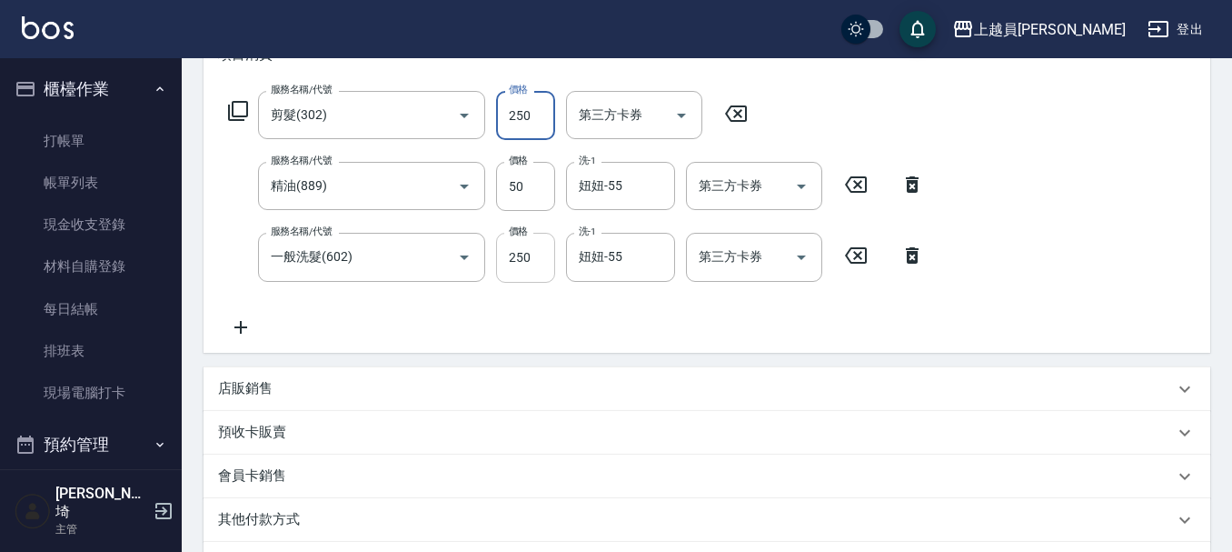
click at [529, 270] on input "250" at bounding box center [525, 257] width 59 height 49
type input "200"
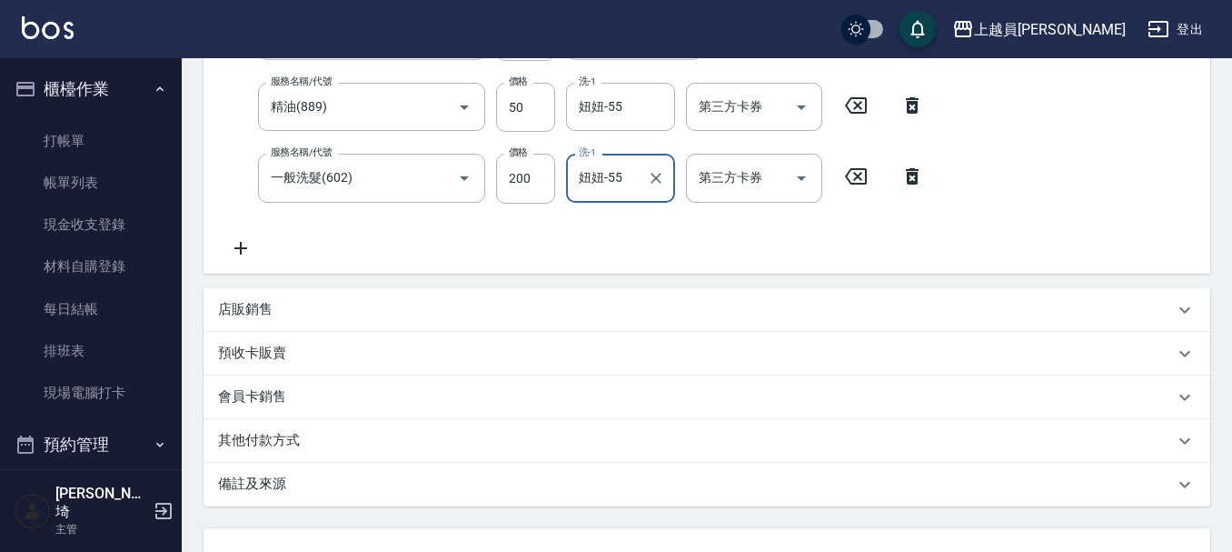
scroll to position [454, 0]
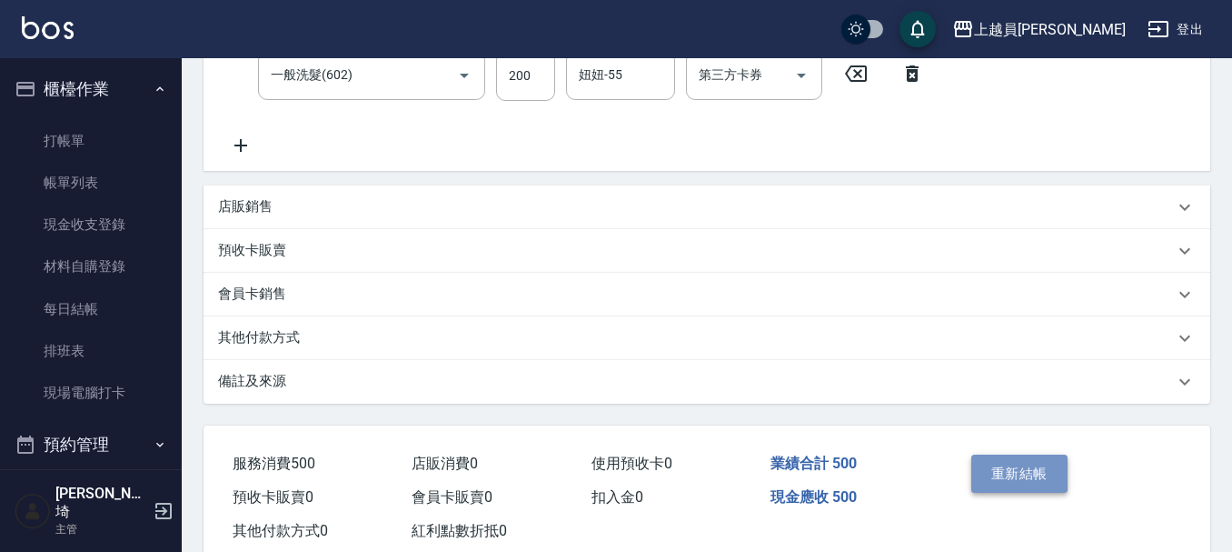
click at [992, 472] on button "重新結帳" at bounding box center [1019, 473] width 96 height 38
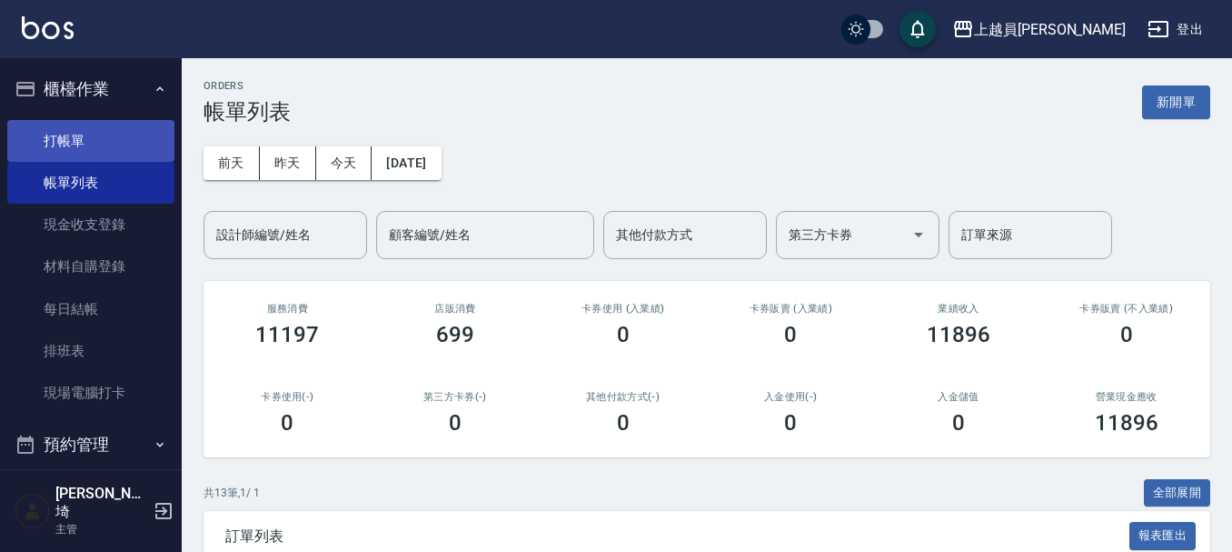
click at [26, 148] on link "打帳單" at bounding box center [90, 141] width 167 height 42
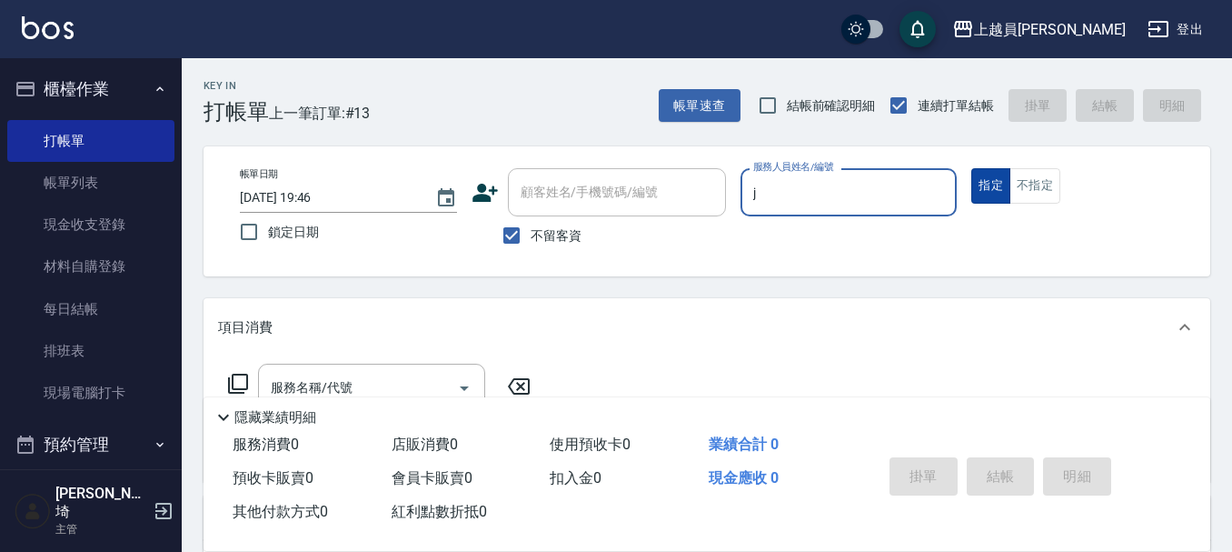
type input "[PERSON_NAME]"
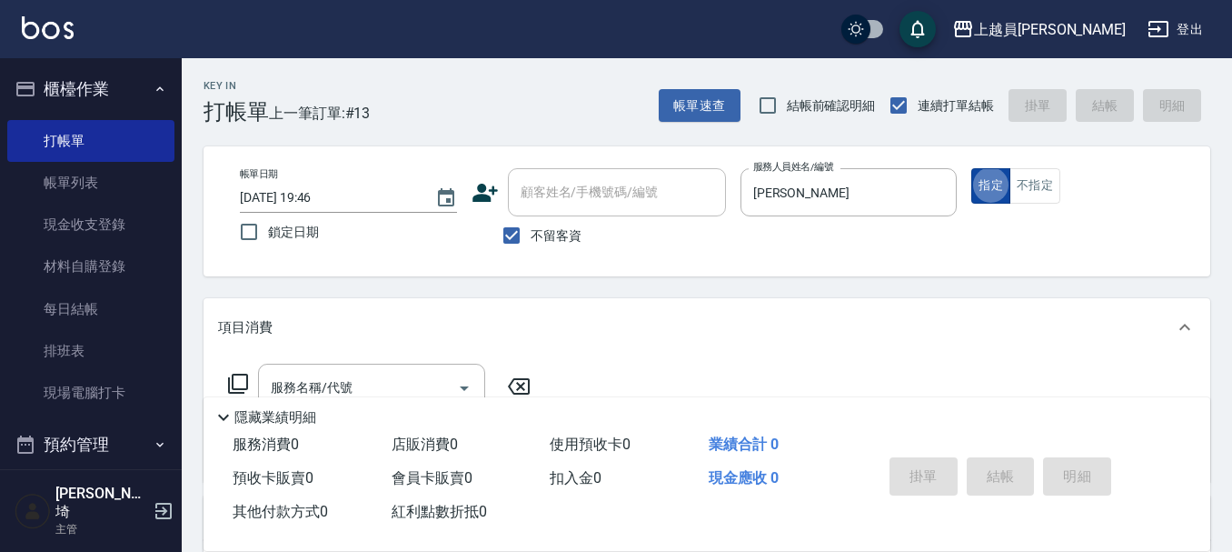
type button "true"
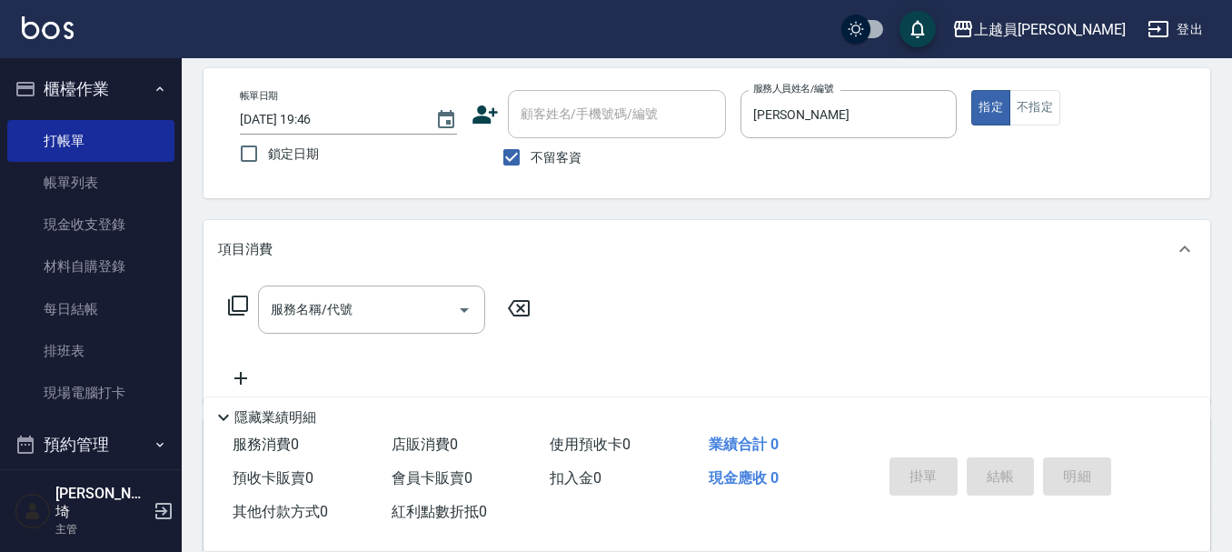
scroll to position [182, 0]
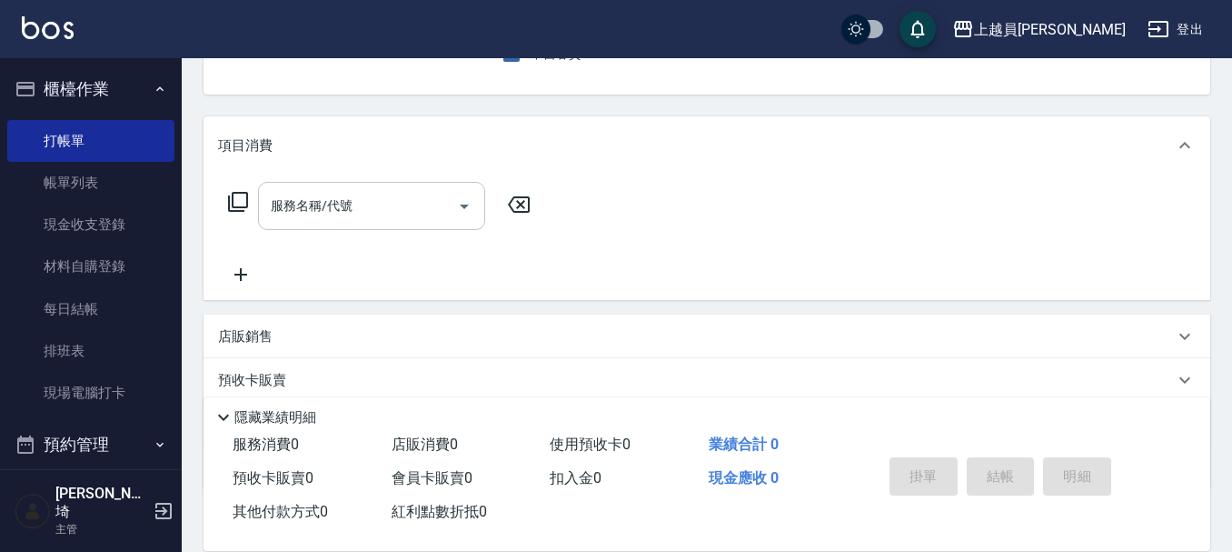
click at [345, 188] on div "服務名稱/代號" at bounding box center [371, 206] width 227 height 48
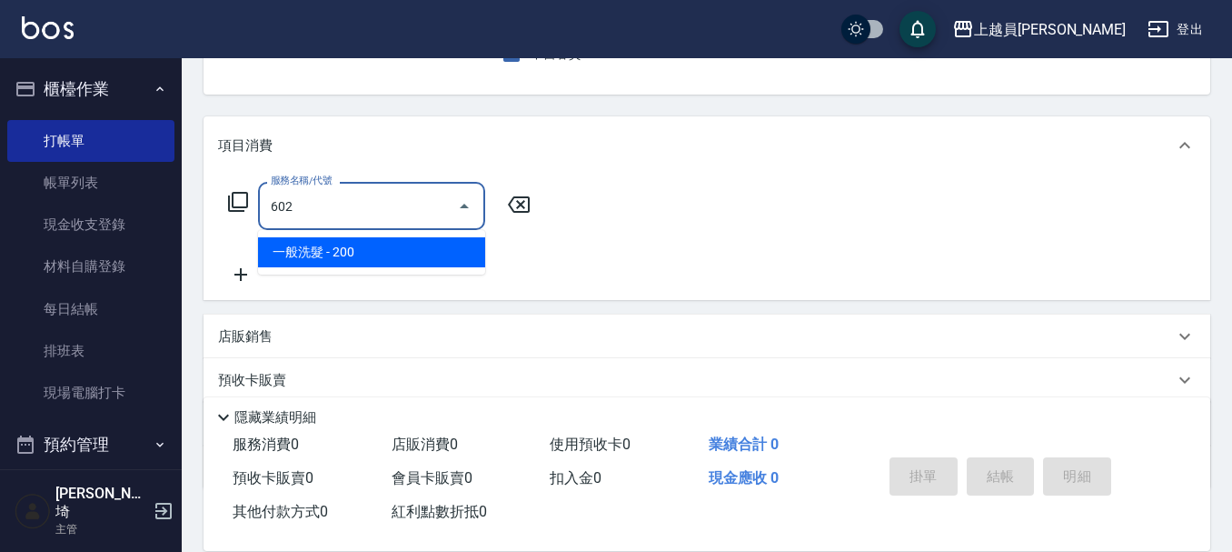
type input "一般洗髮(602)"
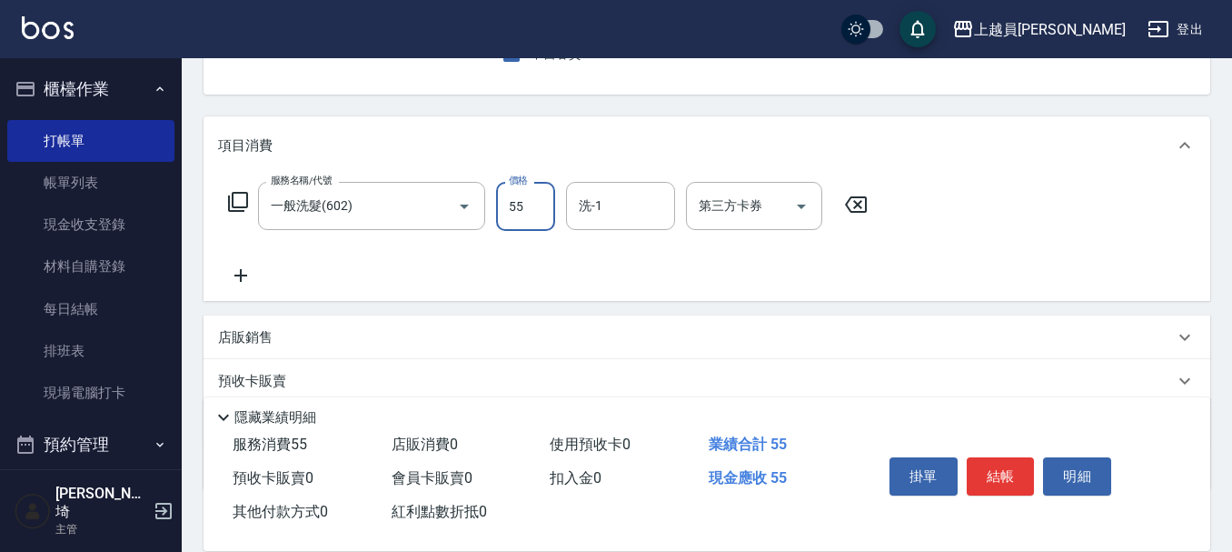
type input "55"
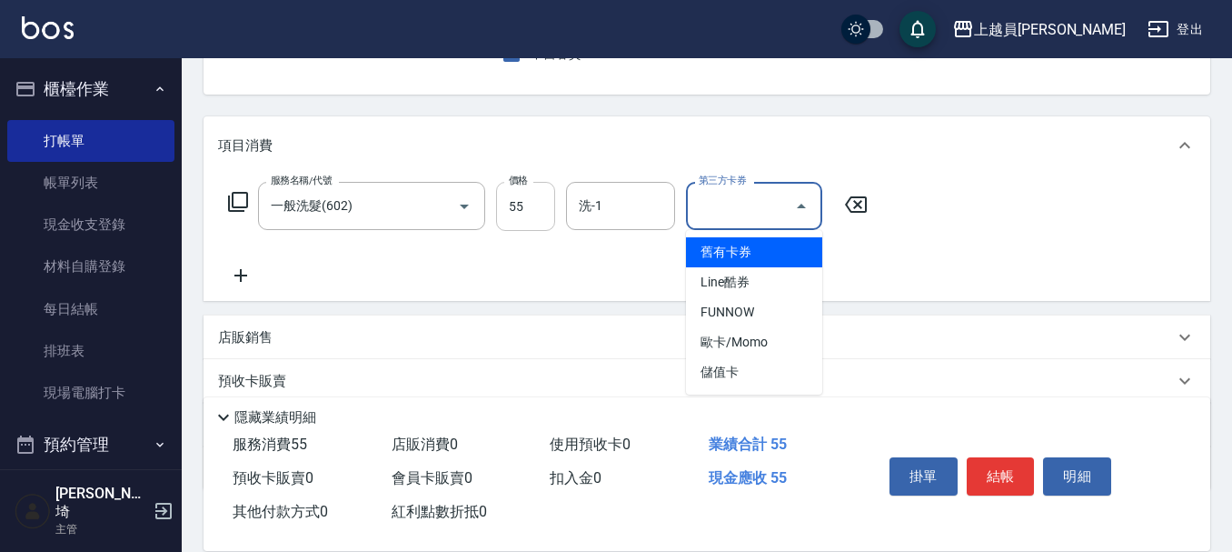
click at [512, 208] on input "55" at bounding box center [525, 206] width 59 height 49
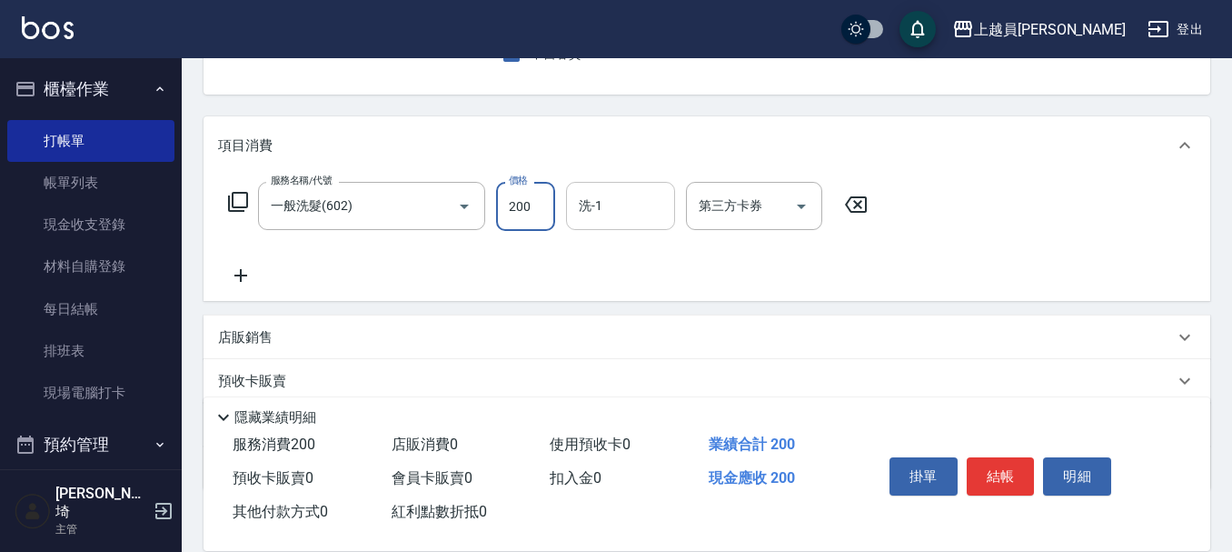
type input "200"
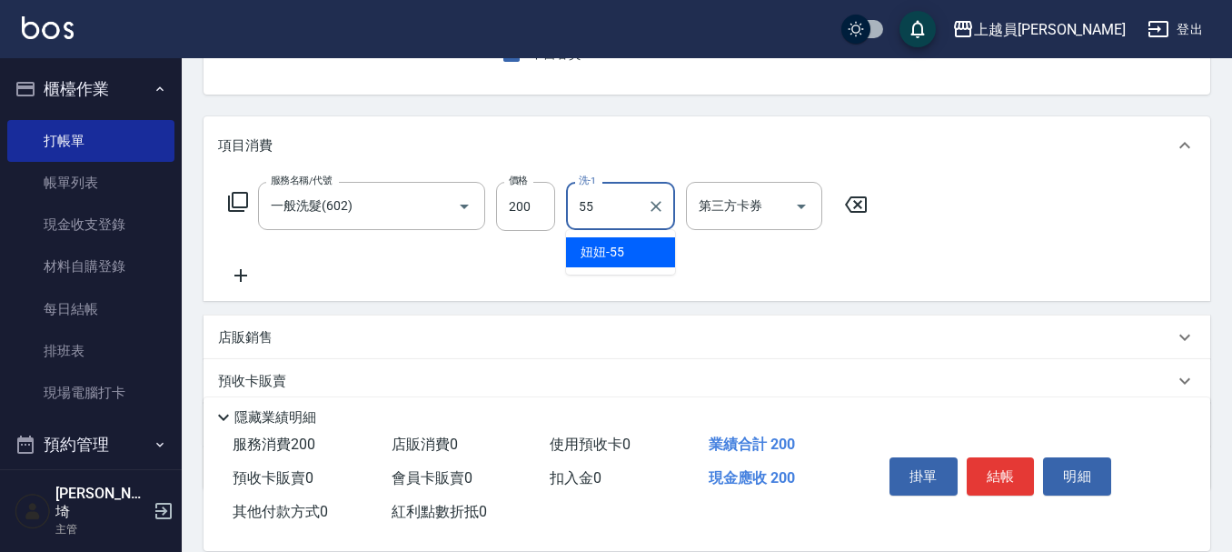
type input "妞妞-55"
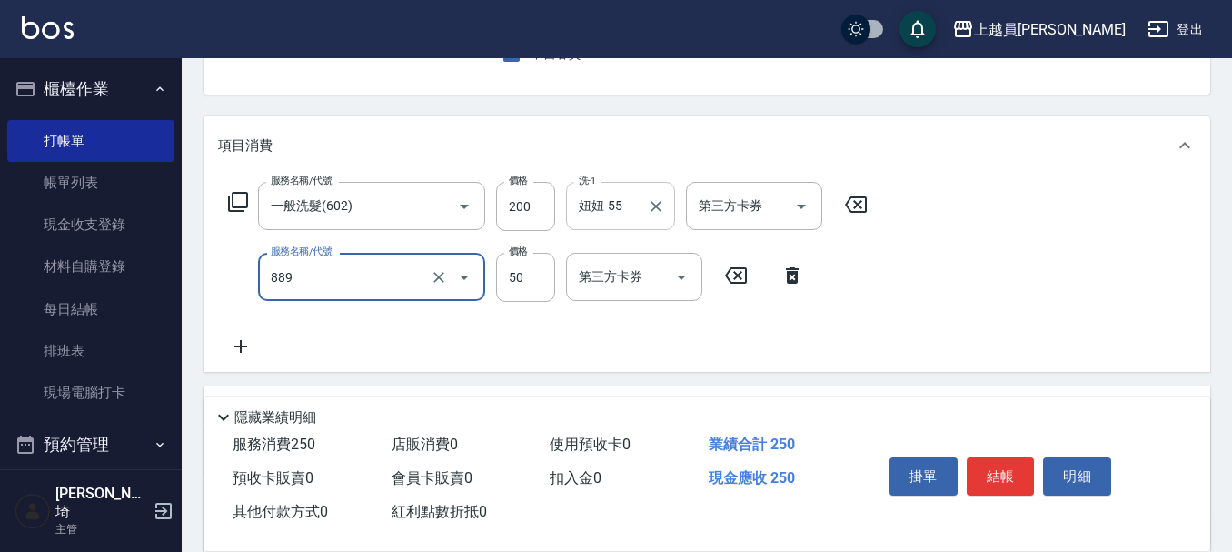
type input "精油(889)"
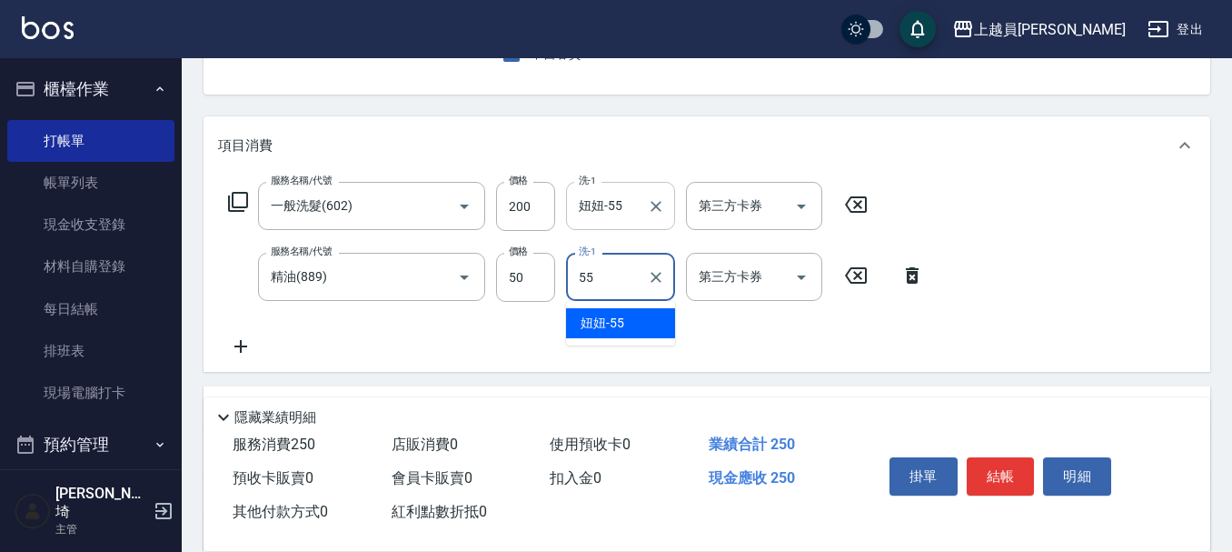
type input "妞妞-55"
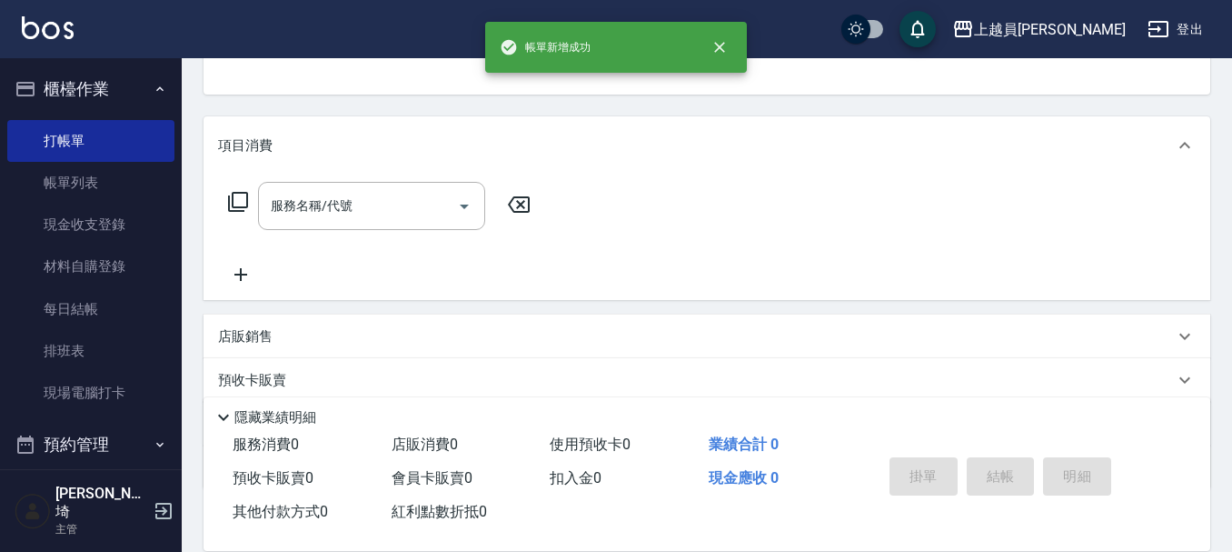
scroll to position [176, 0]
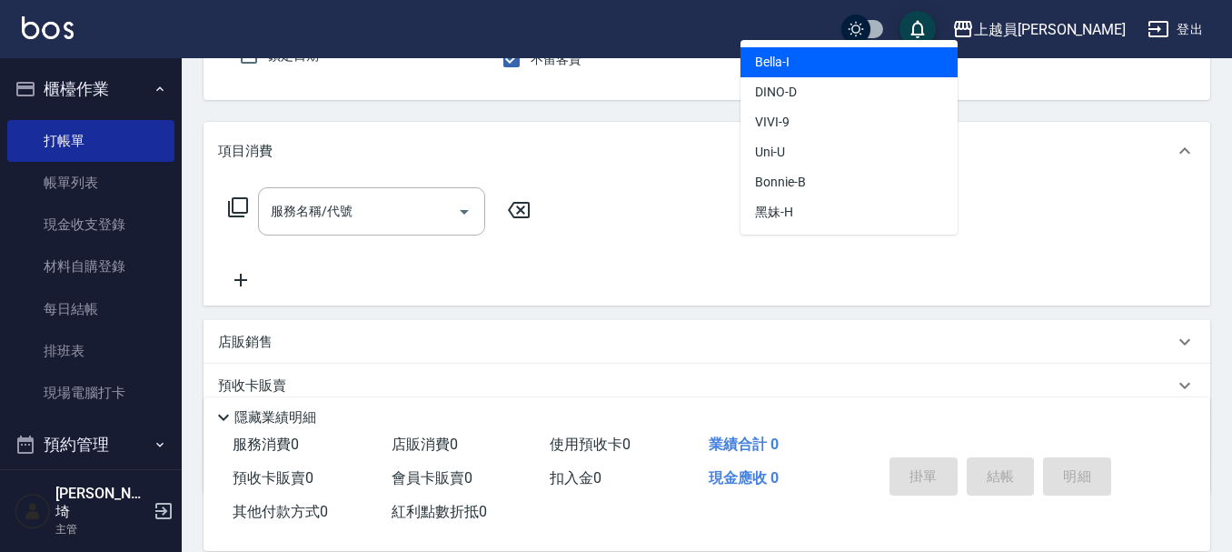
type input "Bella-I"
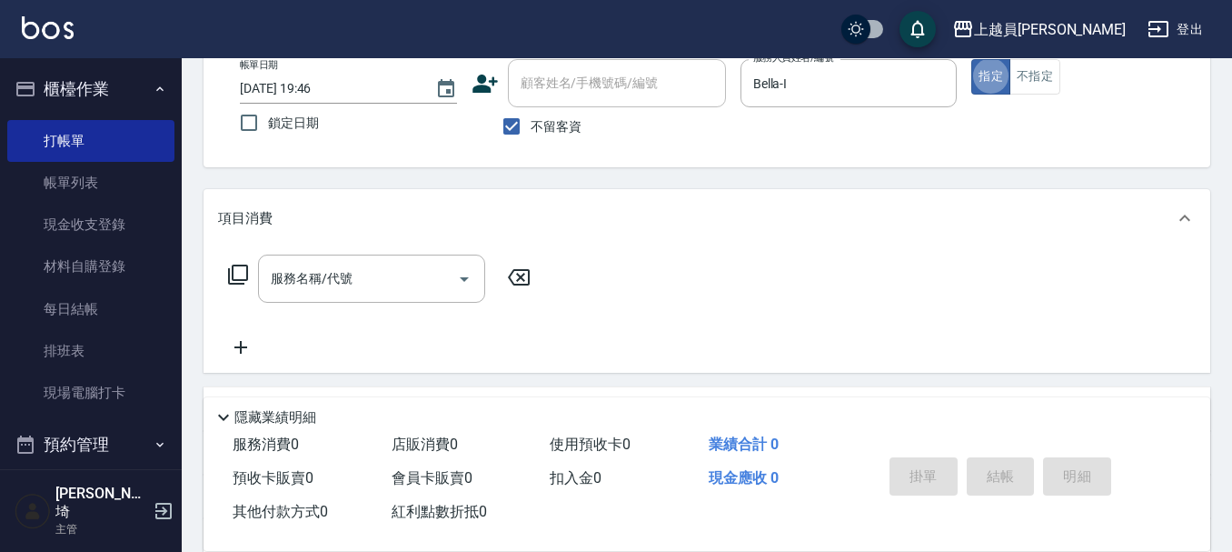
scroll to position [77, 0]
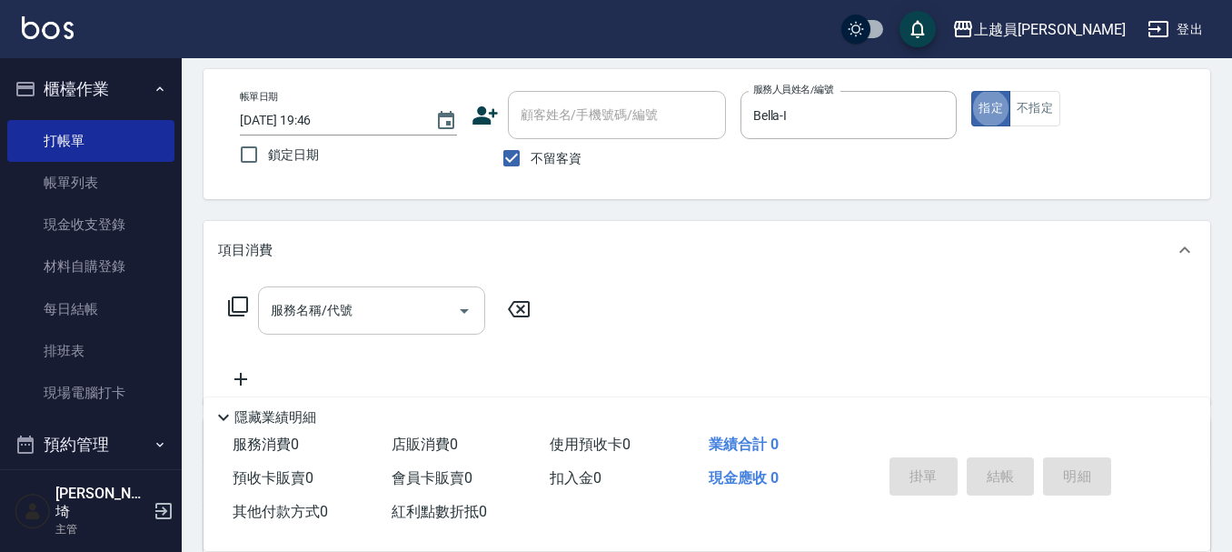
click at [417, 299] on input "服務名稱/代號" at bounding box center [358, 310] width 184 height 32
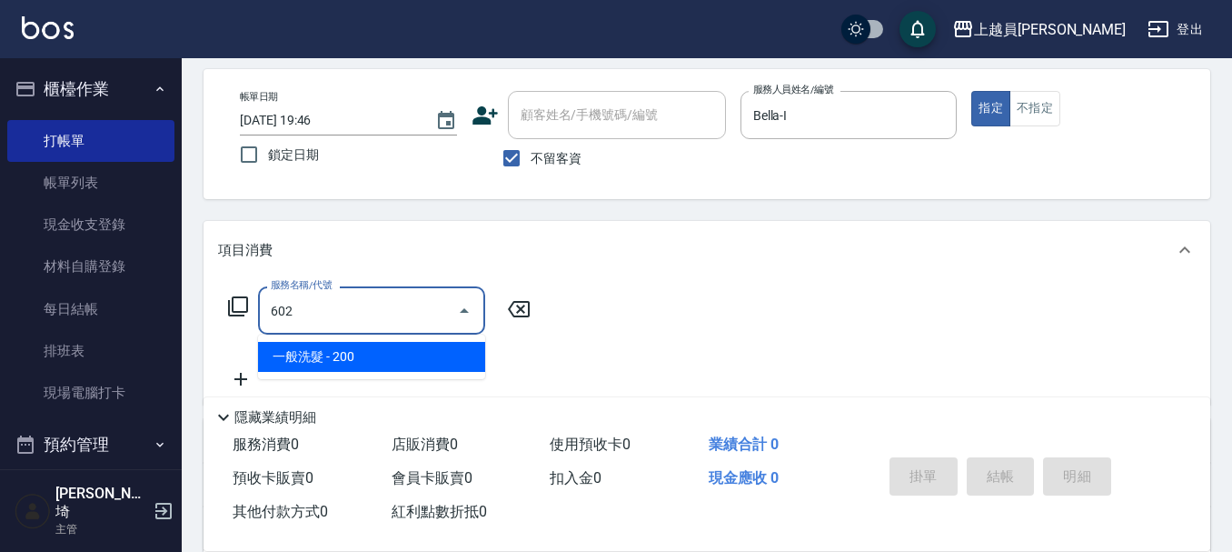
type input "一般洗髮(602)"
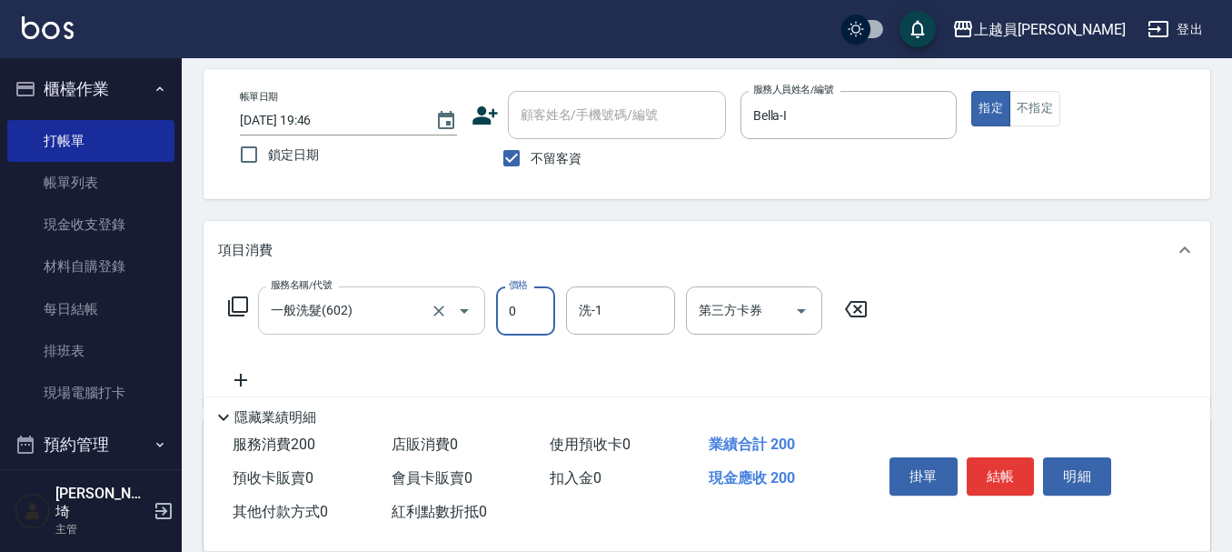
type input "0"
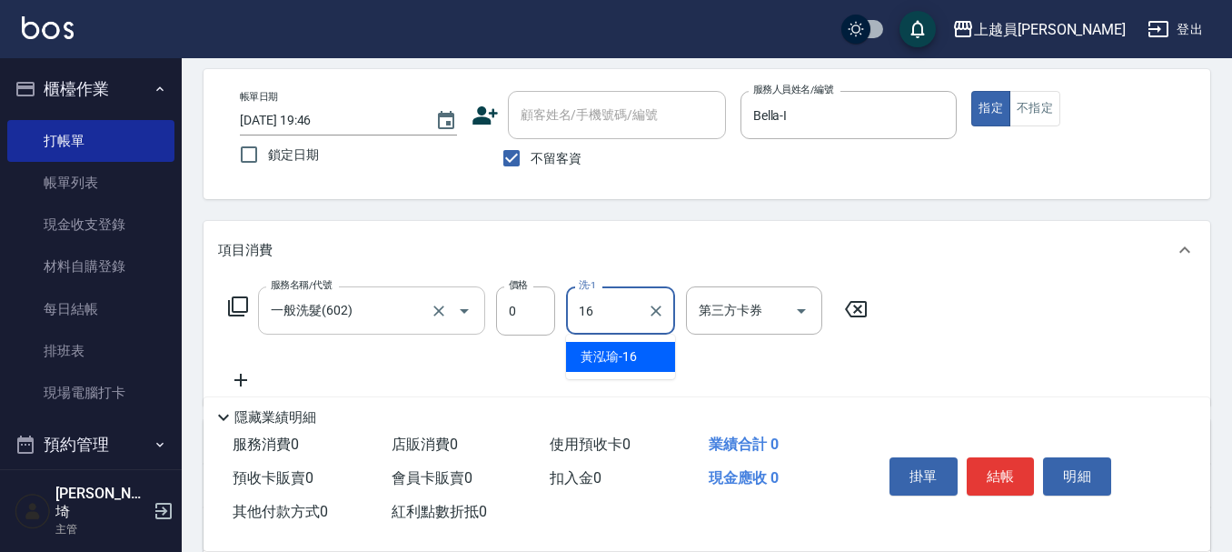
type input "[PERSON_NAME]-16"
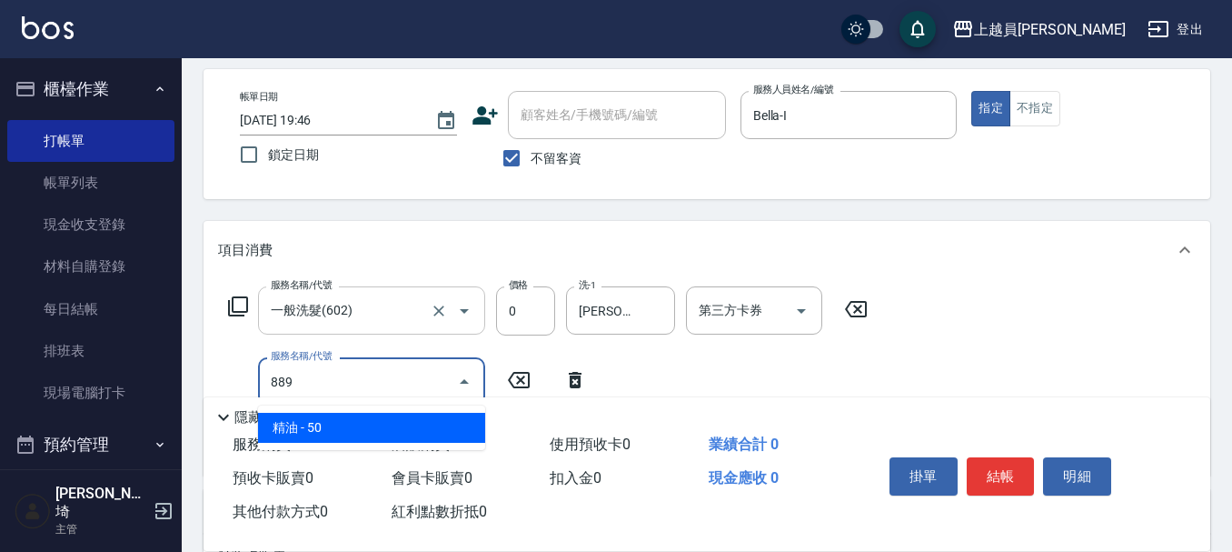
type input "精油(889)"
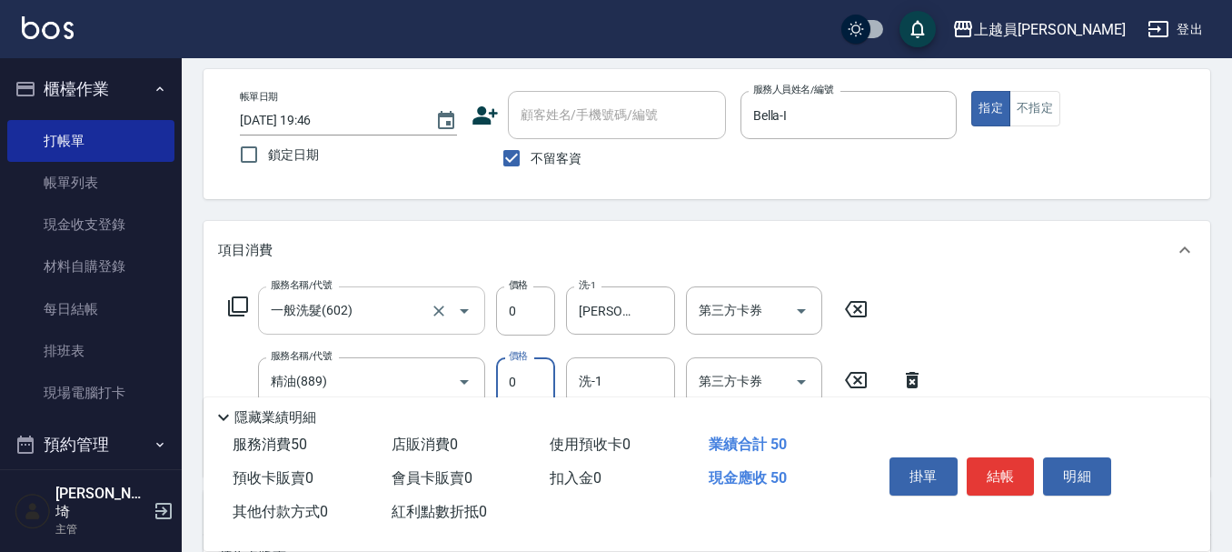
type input "0"
type input "[PERSON_NAME]-16"
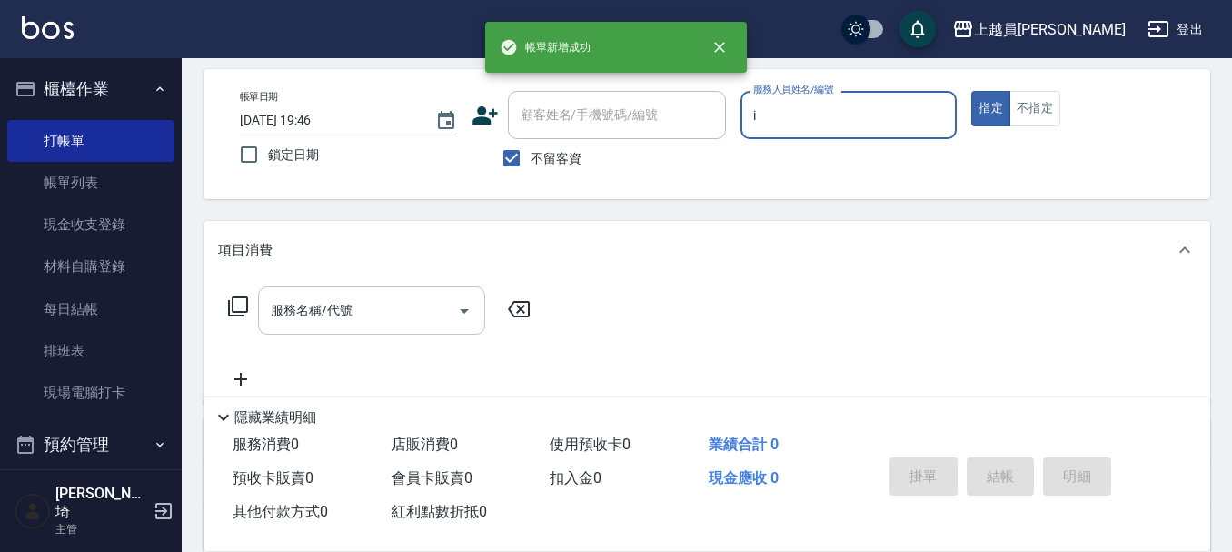
type input "Bella-I"
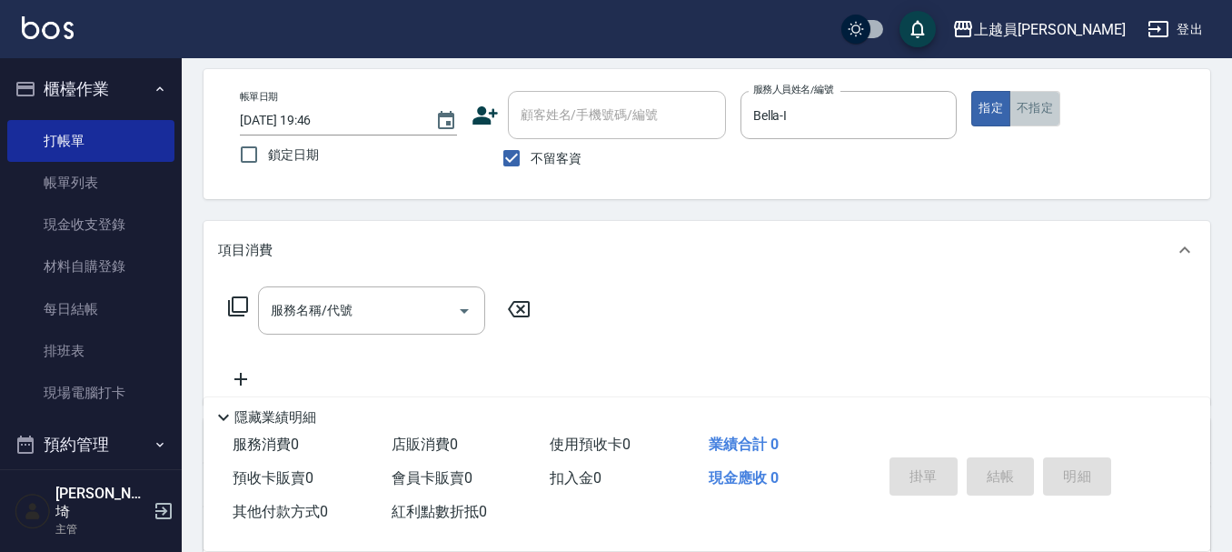
click at [1038, 103] on button "不指定" at bounding box center [1034, 108] width 51 height 35
click at [421, 289] on div "服務名稱/代號" at bounding box center [371, 310] width 227 height 48
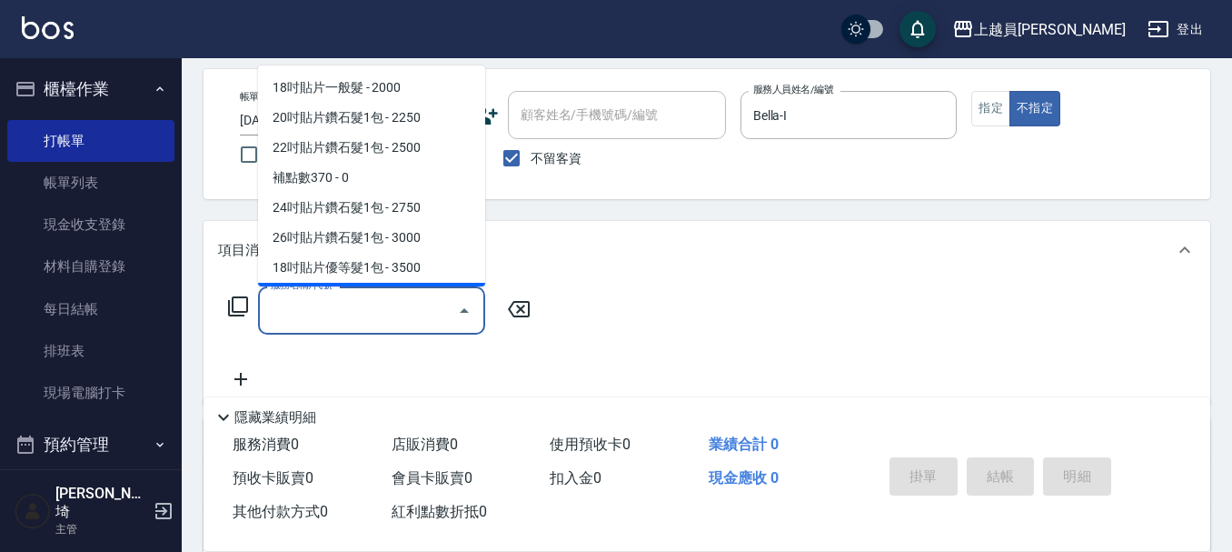
type input "3"
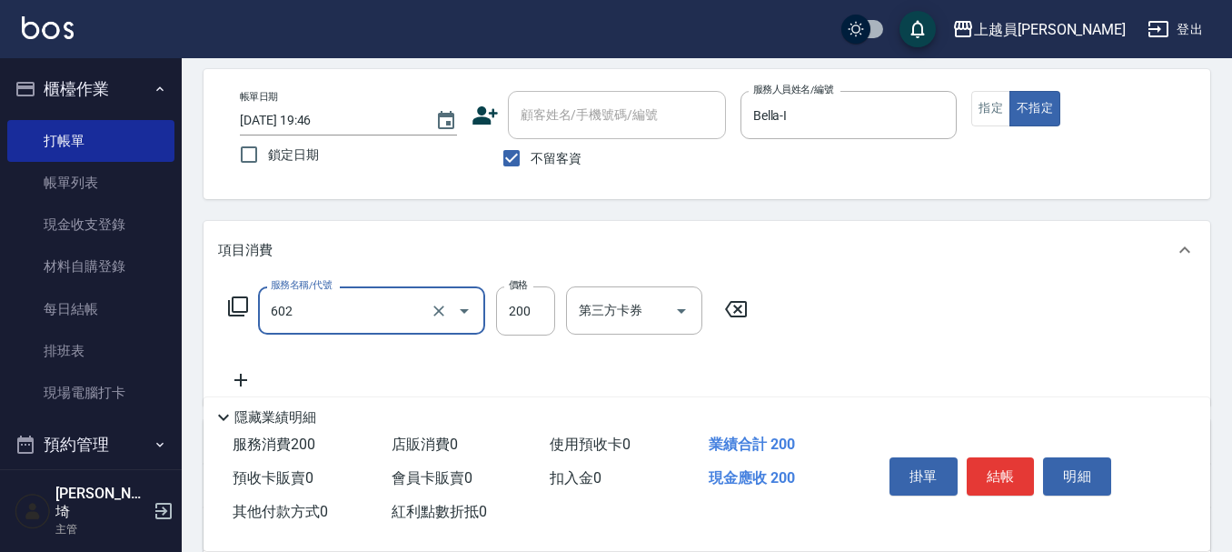
type input "一般洗髮(602)"
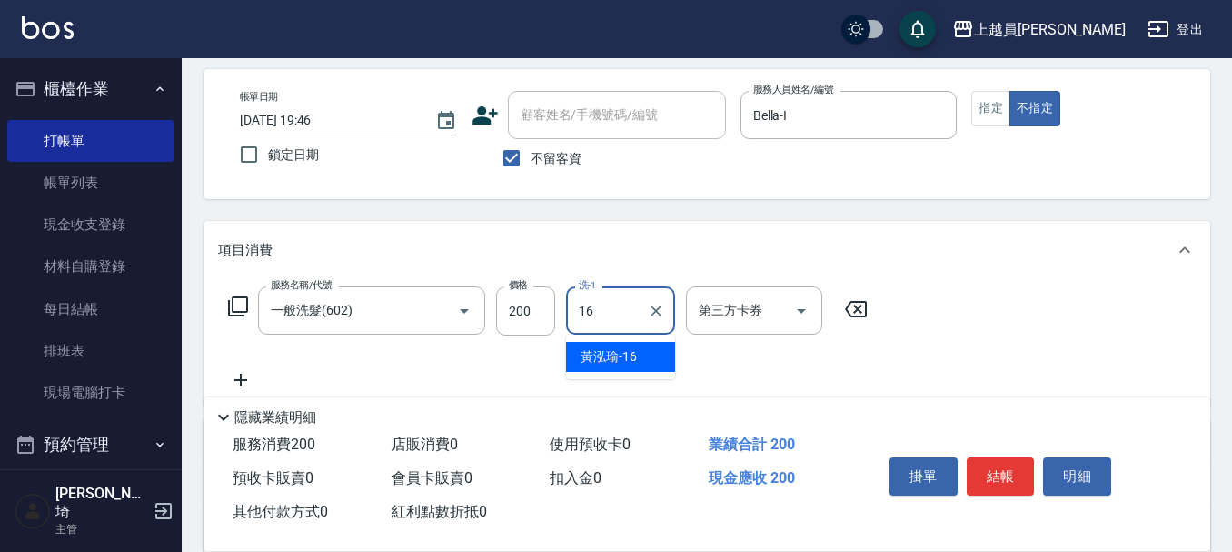
type input "[PERSON_NAME]-16"
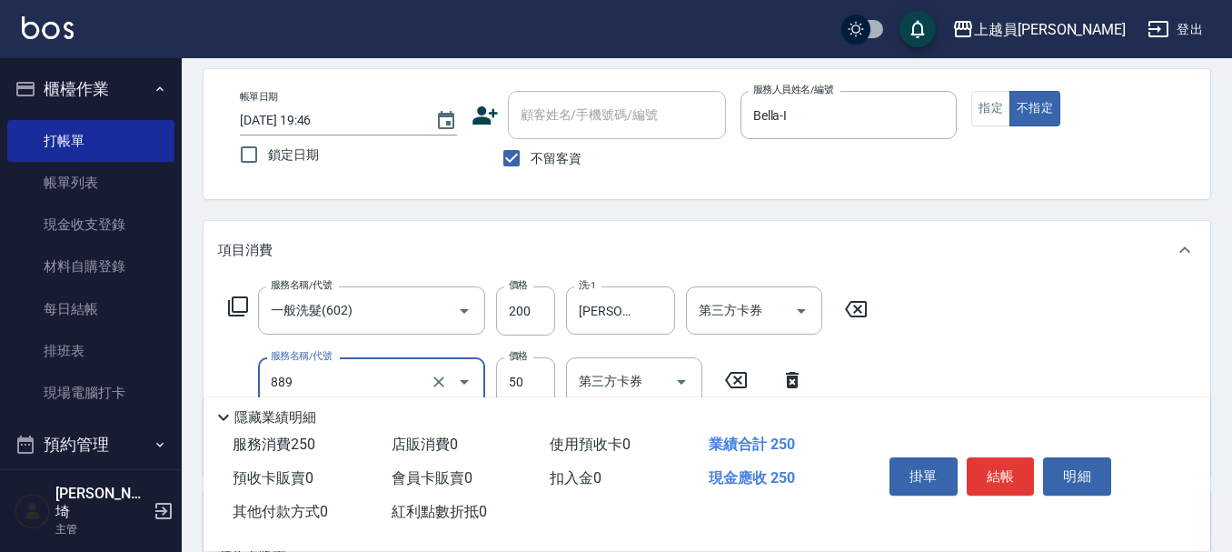
type input "精油(889)"
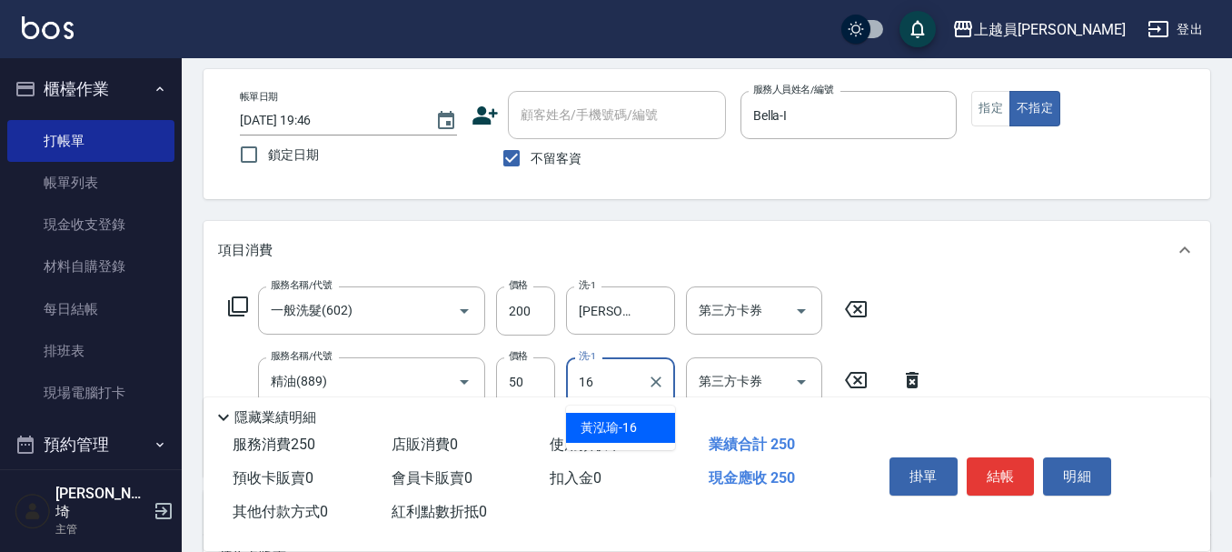
type input "[PERSON_NAME]-16"
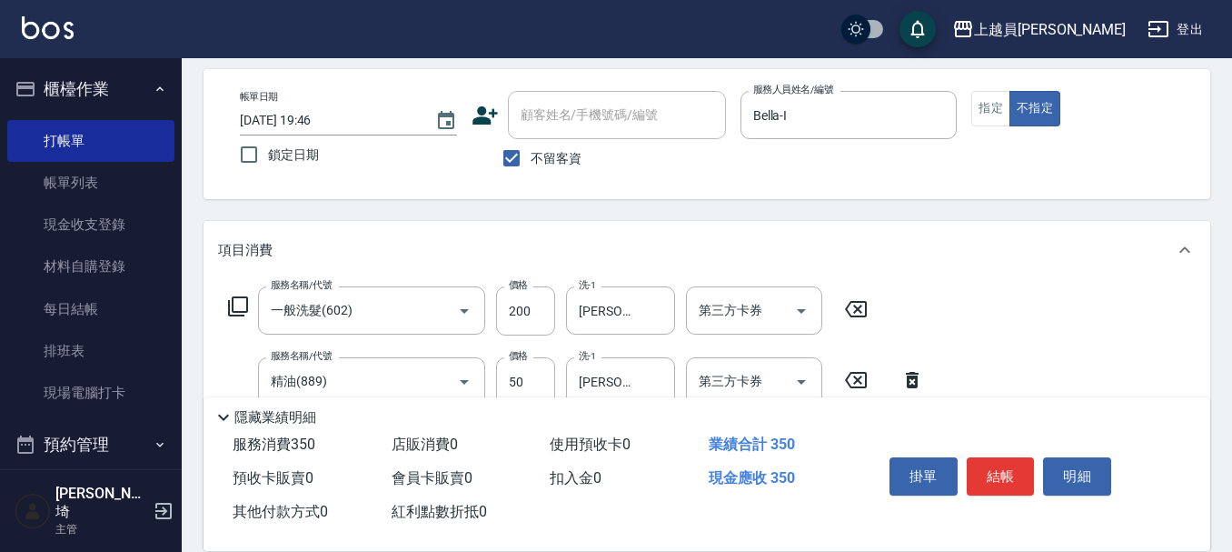
type input "剪髮(302)"
type input "130"
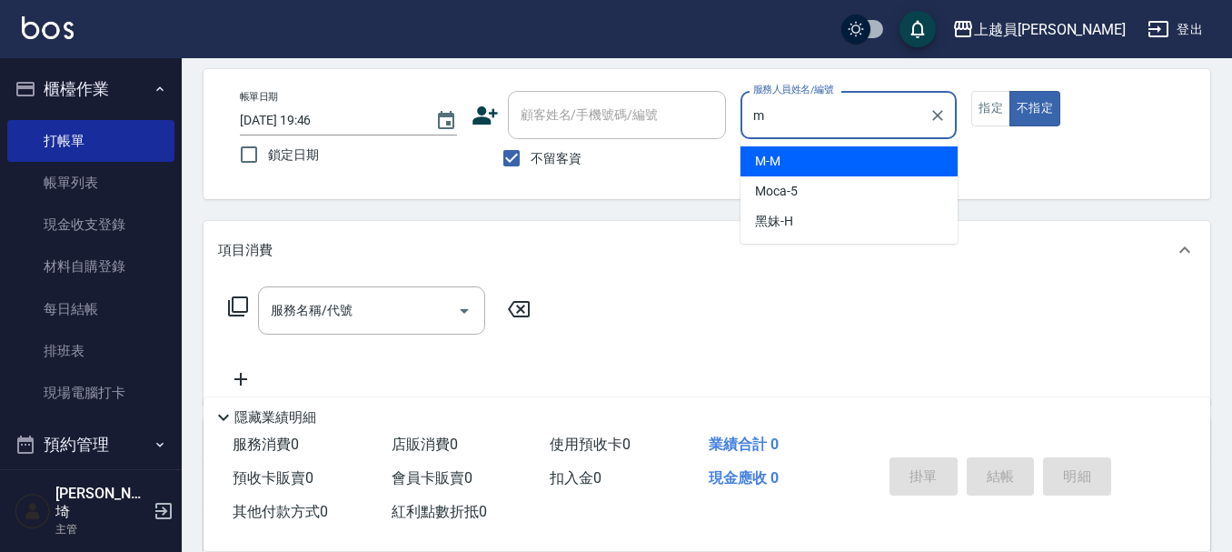
type input "M-M"
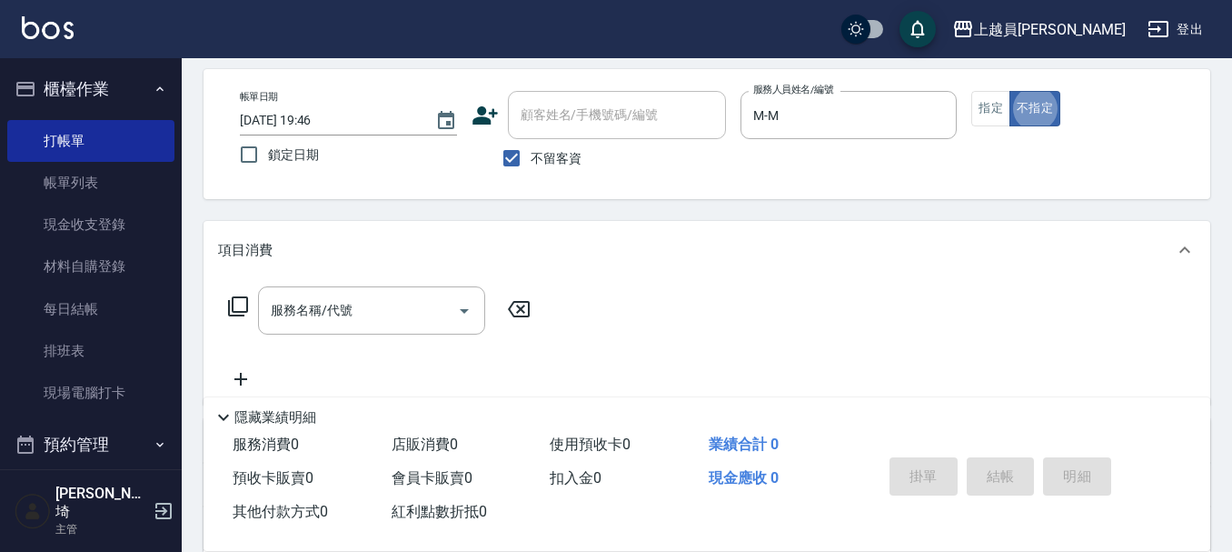
type button "false"
click at [987, 114] on button "指定" at bounding box center [990, 108] width 39 height 35
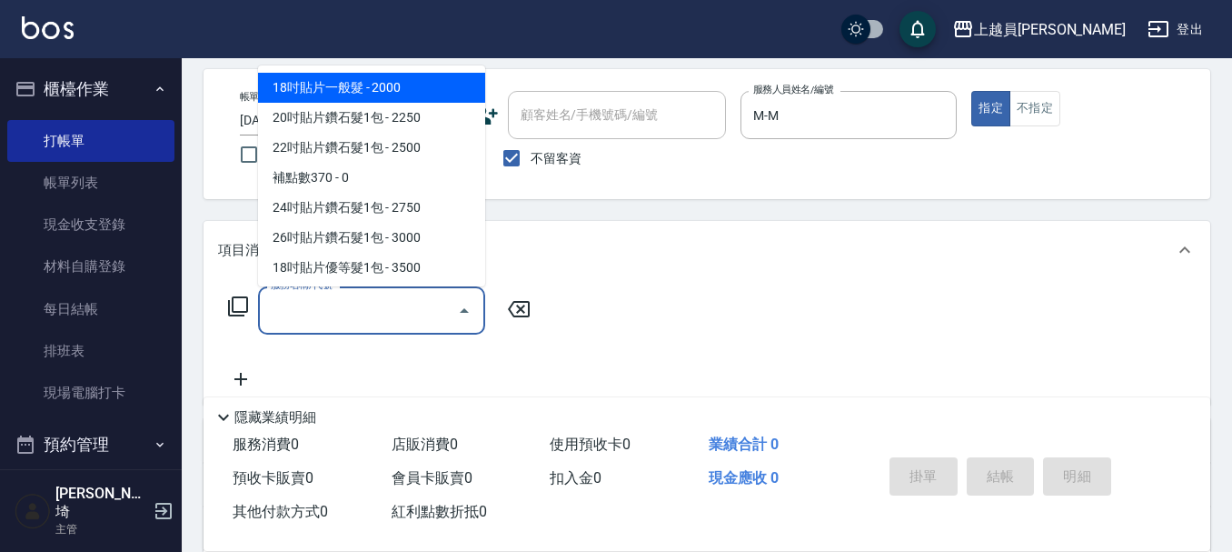
click at [362, 301] on input "服務名稱/代號" at bounding box center [358, 310] width 184 height 32
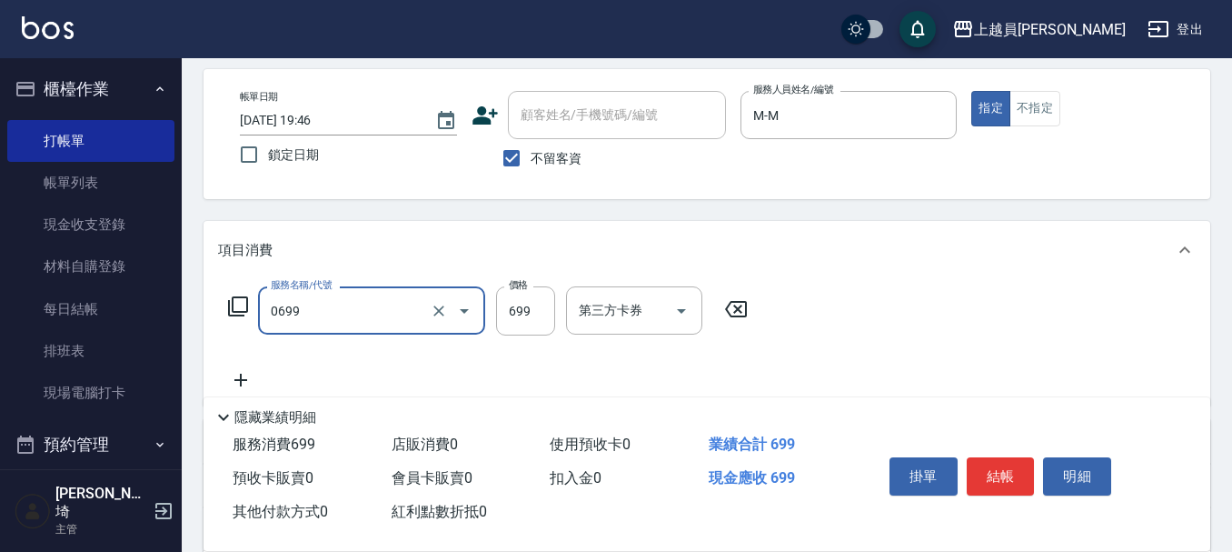
type input "精油洗髮(0699)"
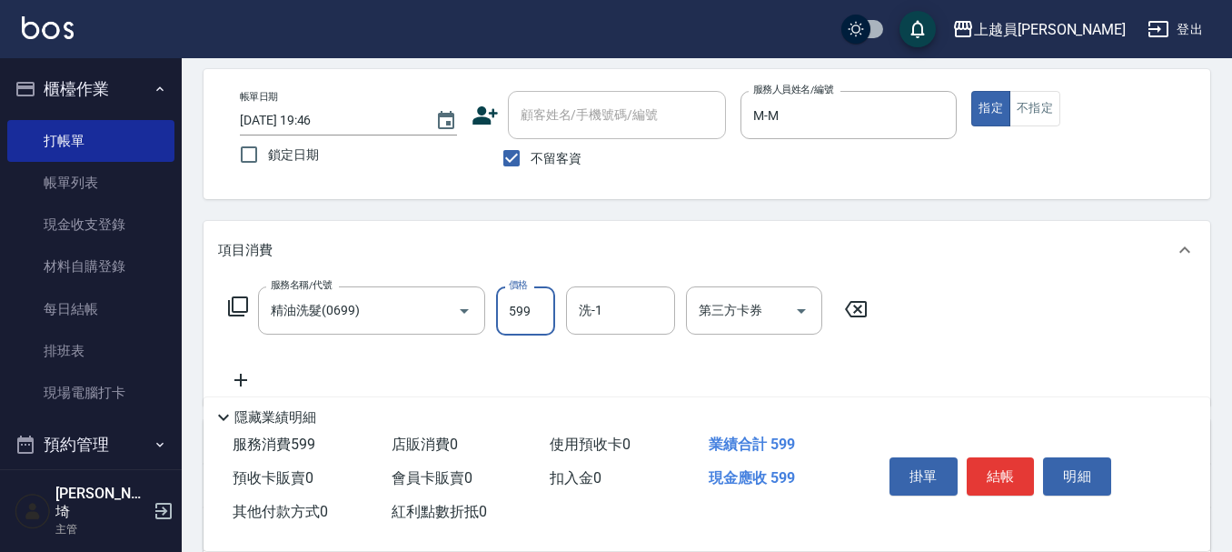
type input "599"
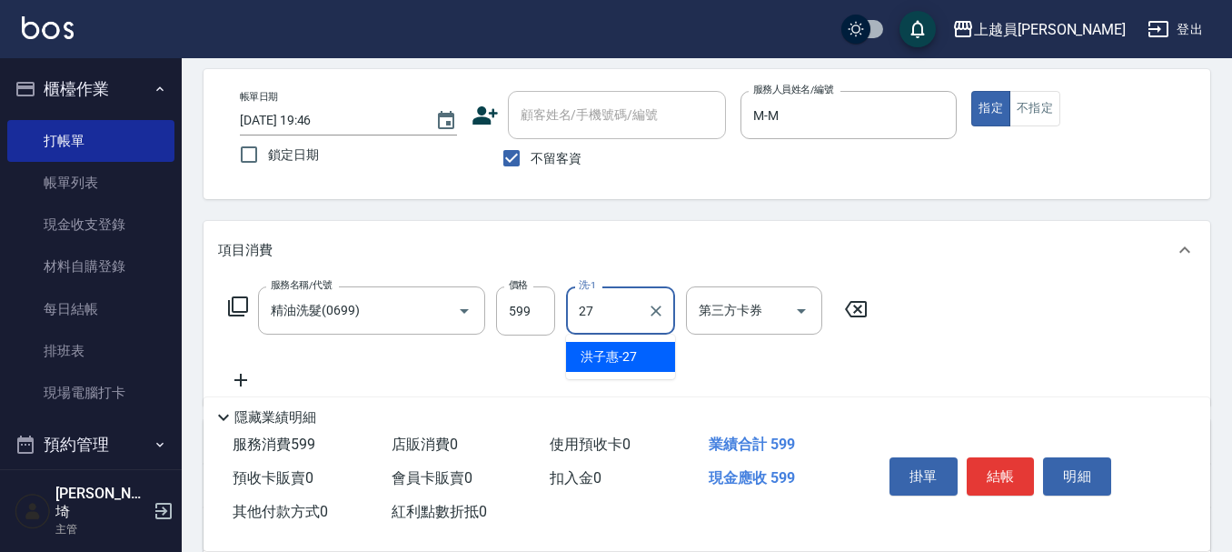
type input "[PERSON_NAME]-27"
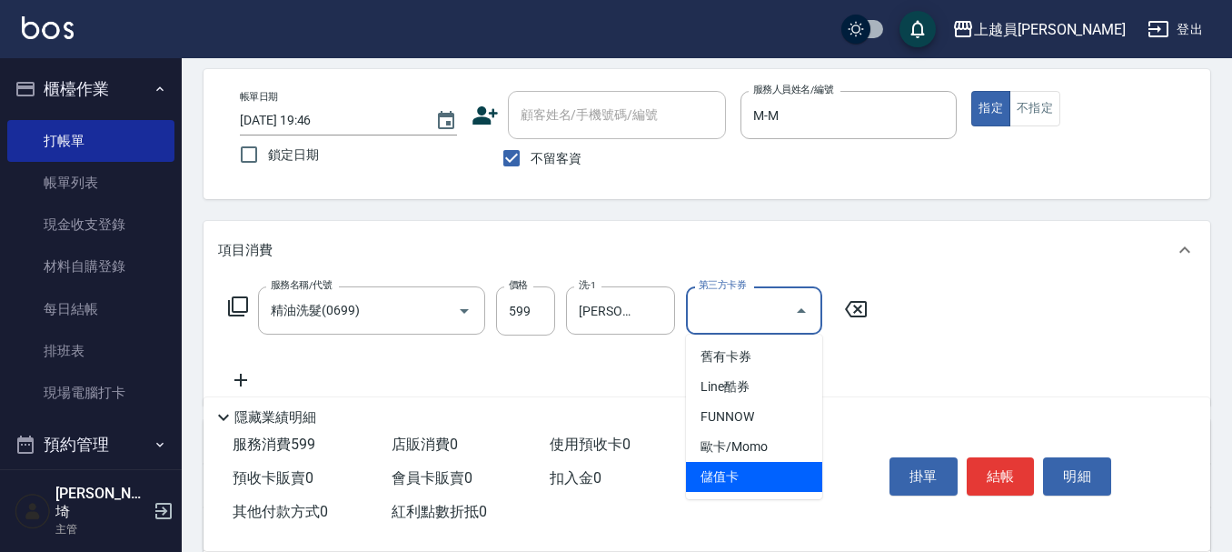
type input "儲值卡"
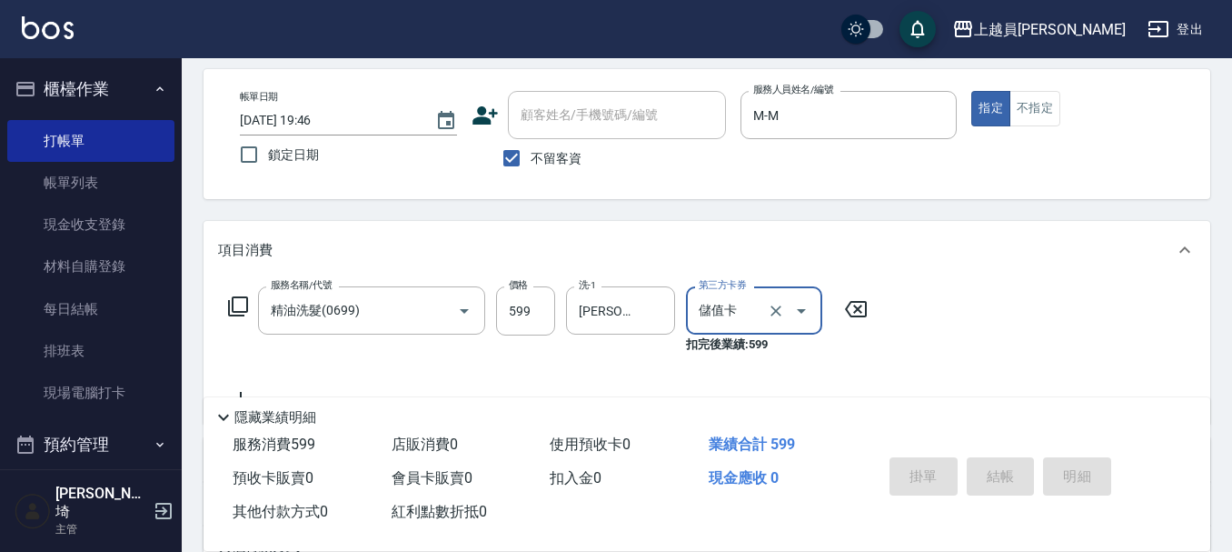
type input "[DATE] 19:47"
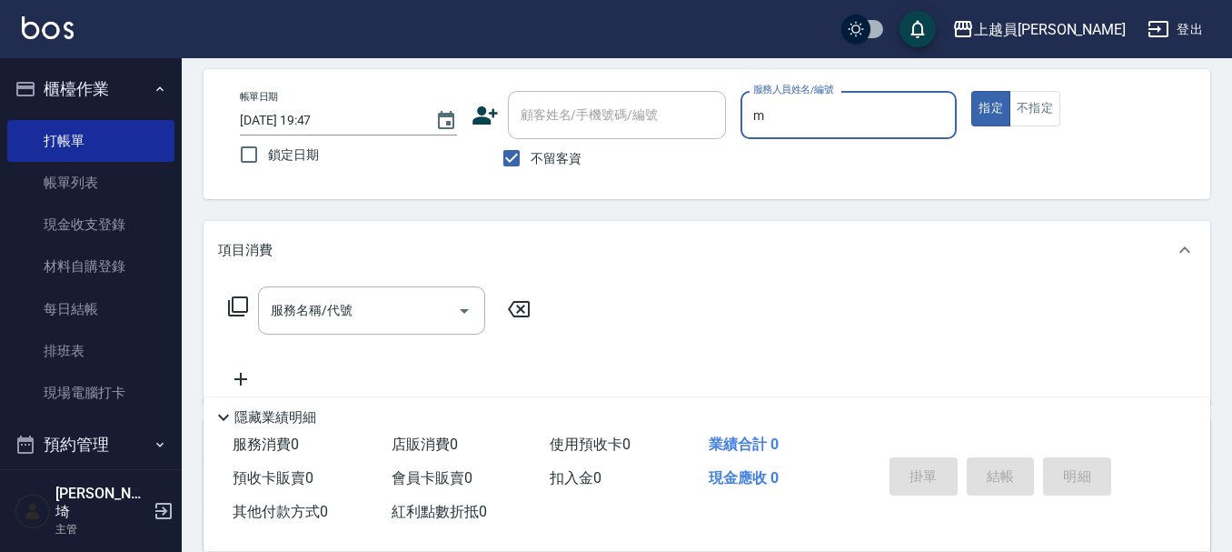
type input "M-M"
click at [333, 326] on input "服務名稱/代號" at bounding box center [358, 310] width 184 height 32
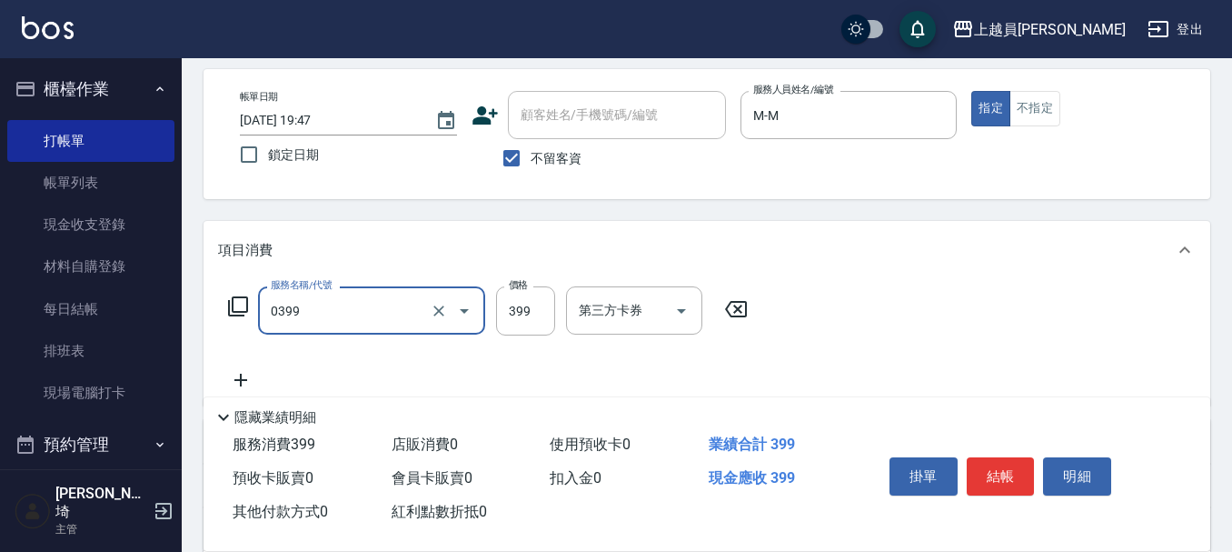
type input "海鹽SPA(0399)"
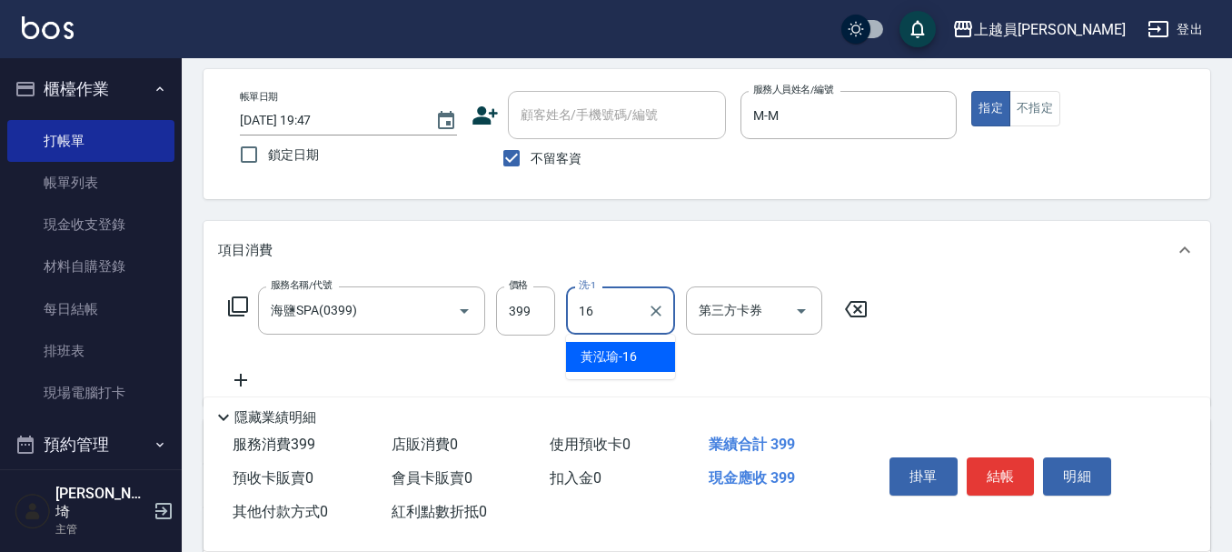
type input "[PERSON_NAME]-16"
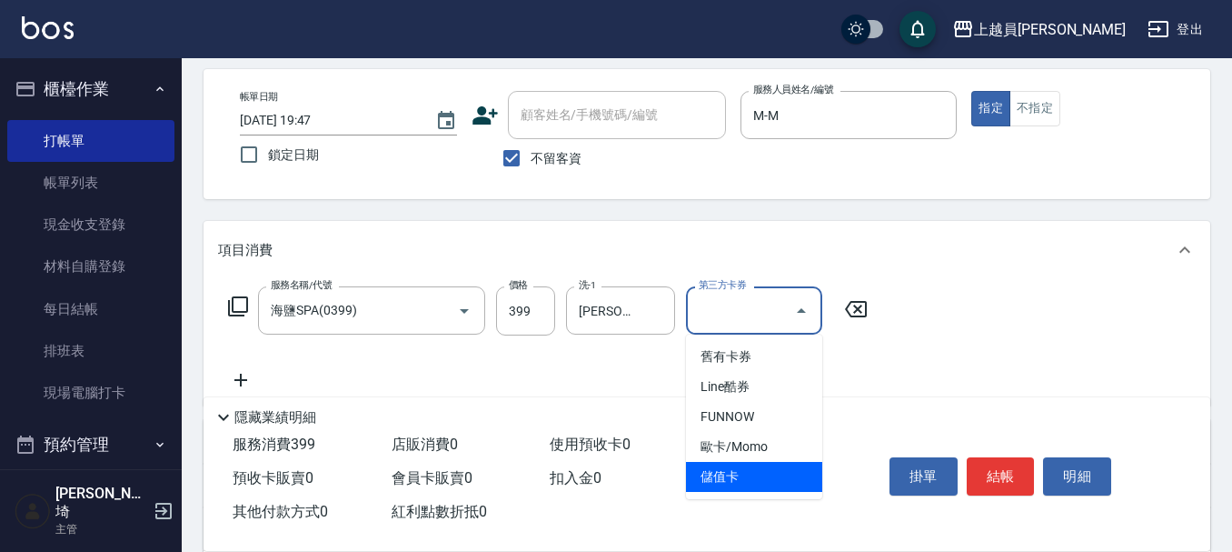
type input "儲值卡"
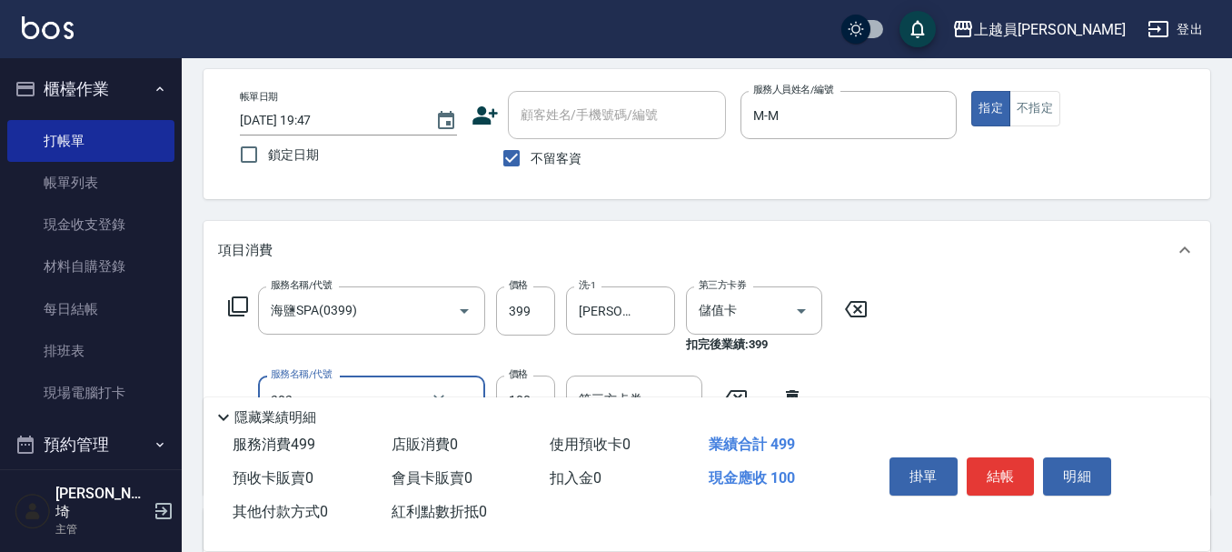
type input "剪髮(302)"
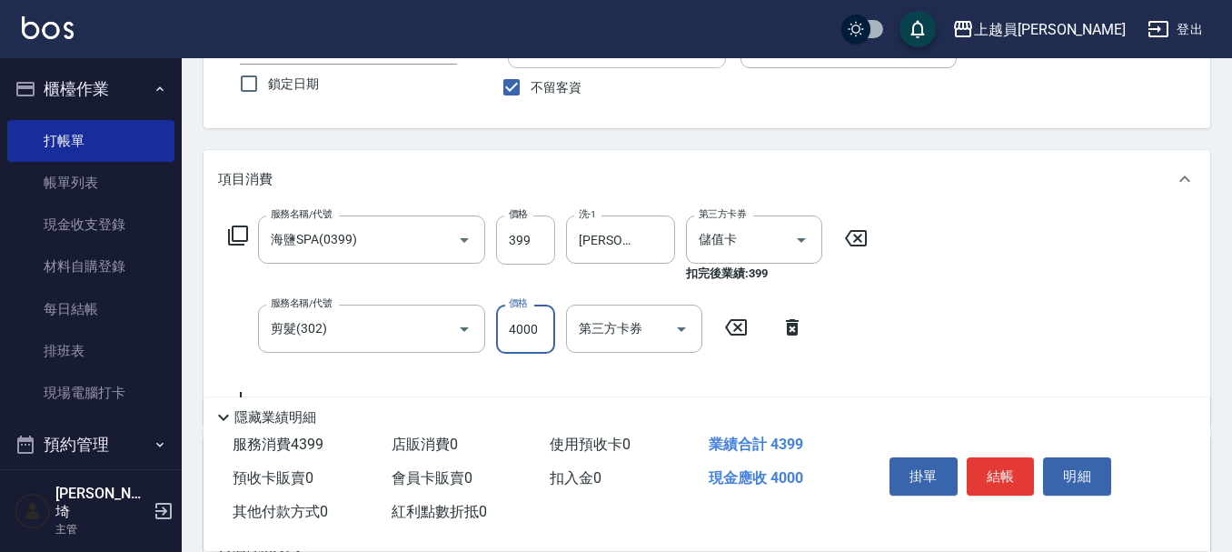
scroll to position [168, 0]
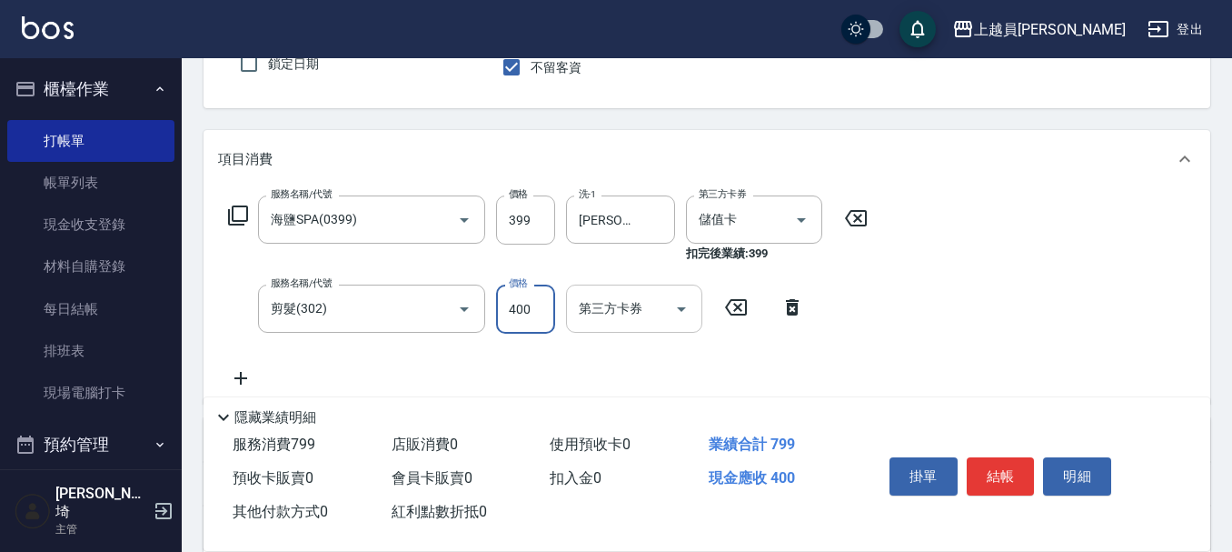
type input "400"
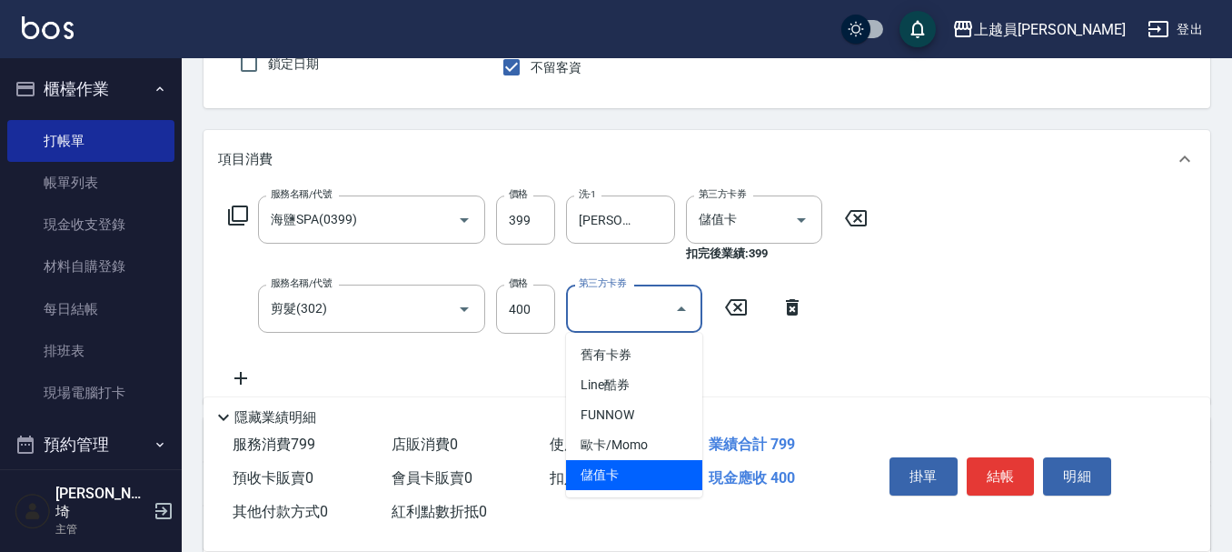
type input "儲值卡"
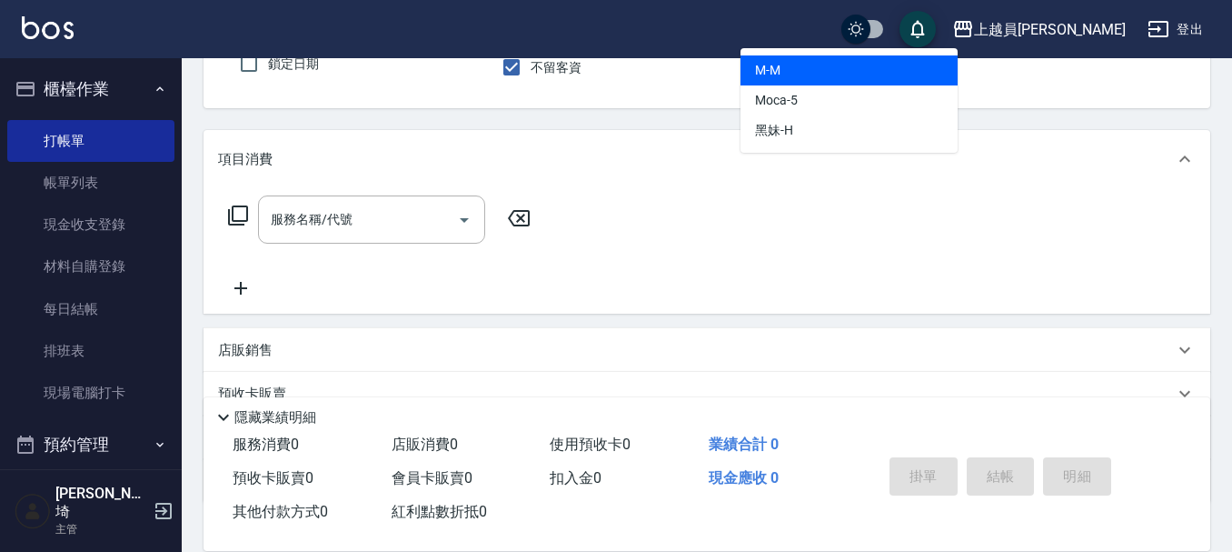
type input "M-M"
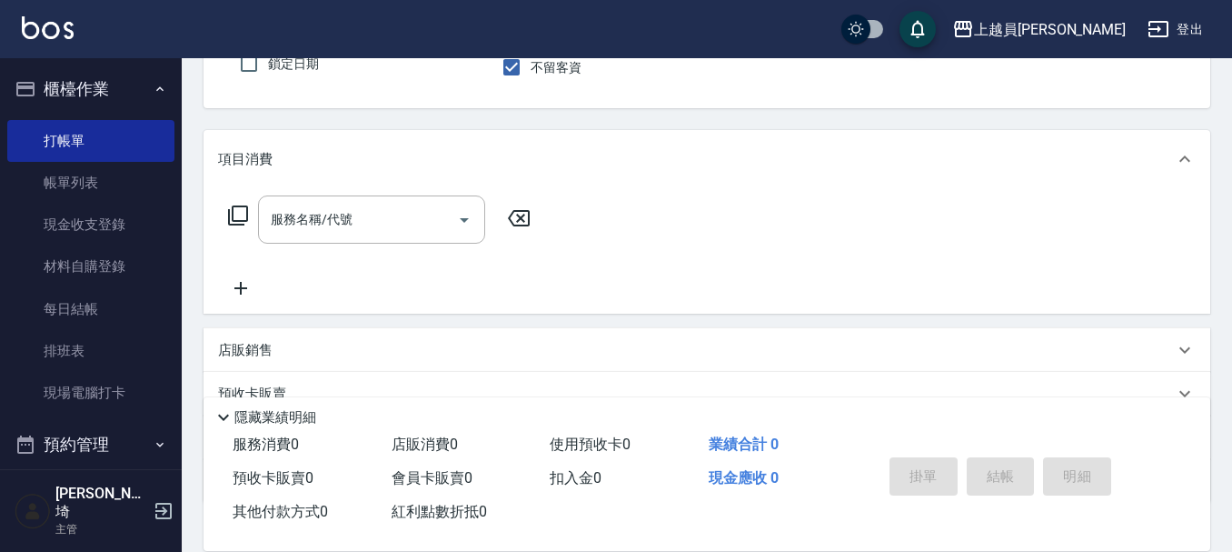
scroll to position [77, 0]
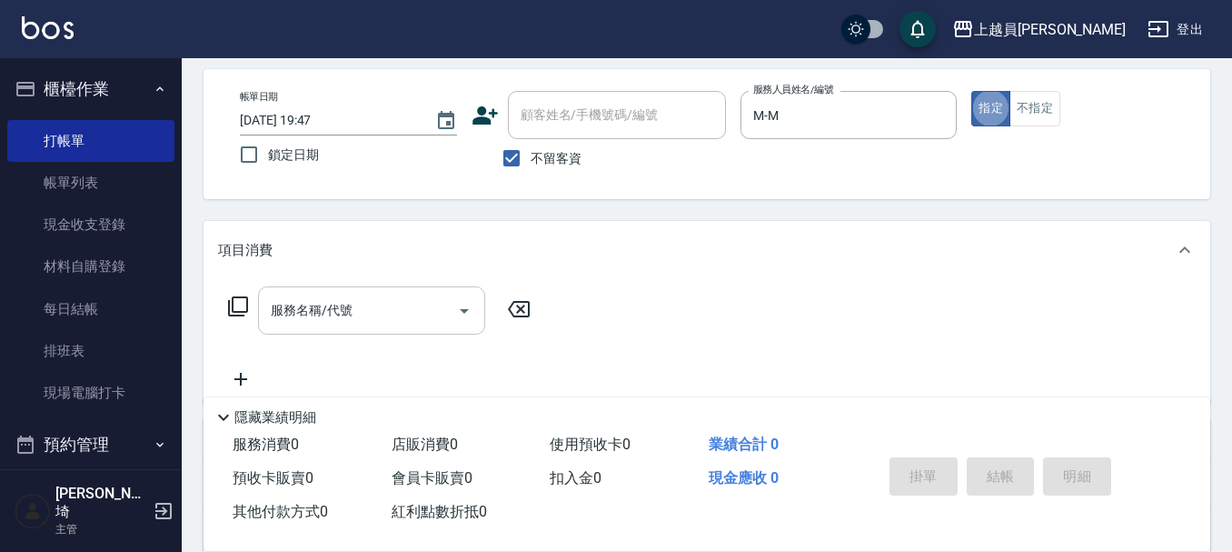
click at [382, 331] on div "服務名稱/代號" at bounding box center [371, 310] width 227 height 48
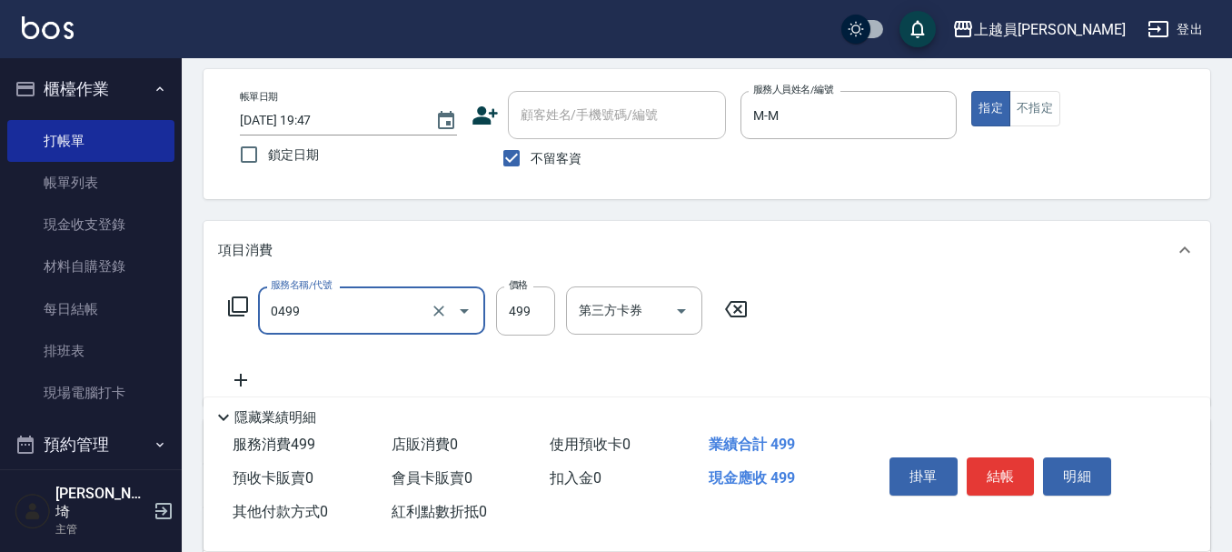
type input "去角質洗髮(0499)"
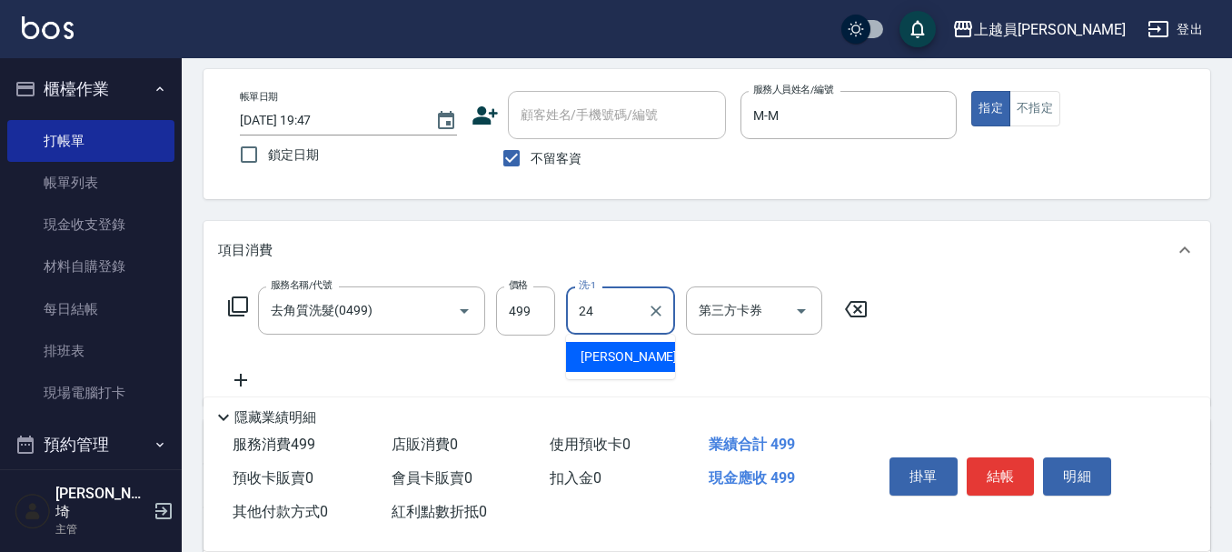
type input "[PERSON_NAME]-24"
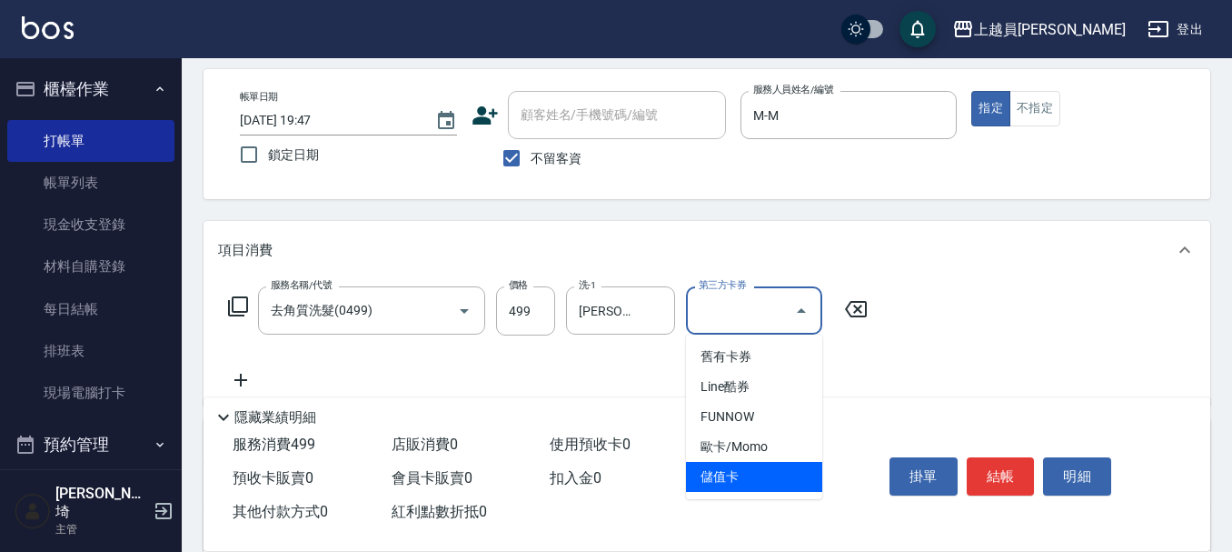
type input "儲值卡"
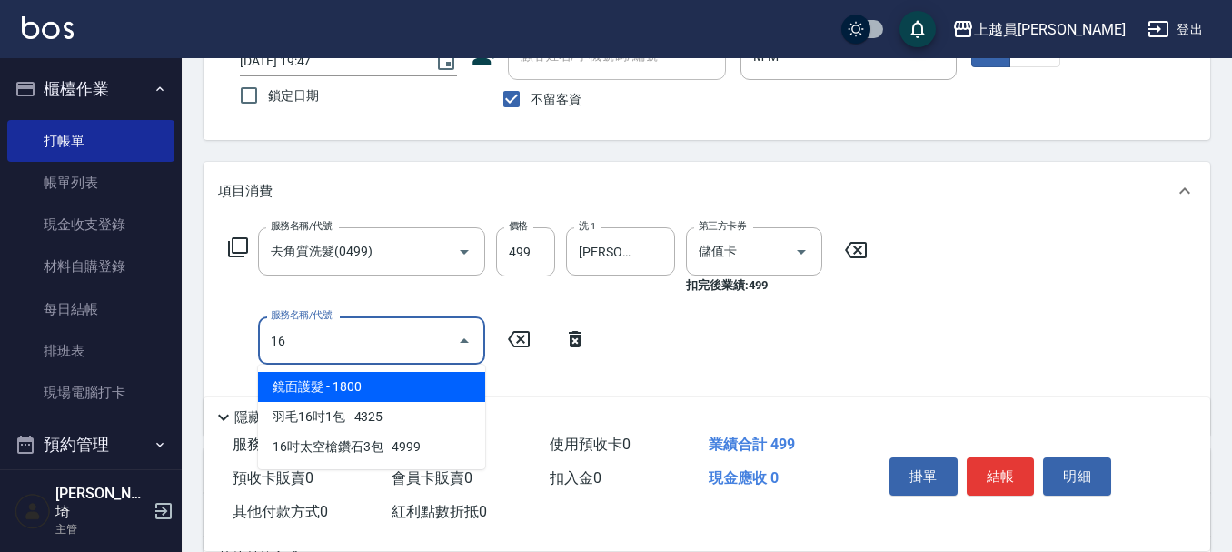
scroll to position [168, 0]
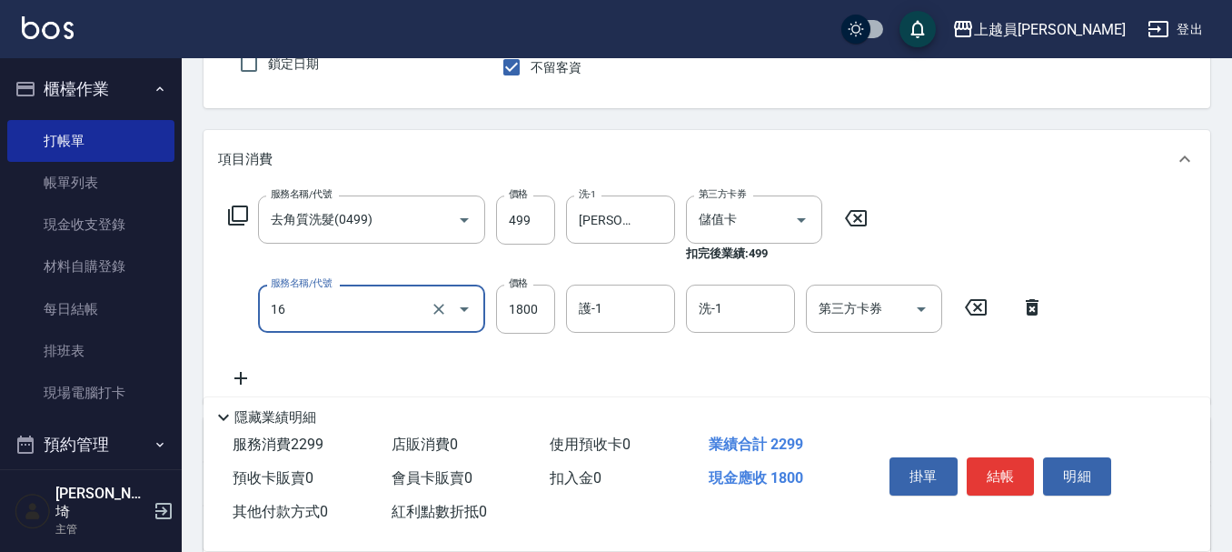
type input "鏡面護髮(16)"
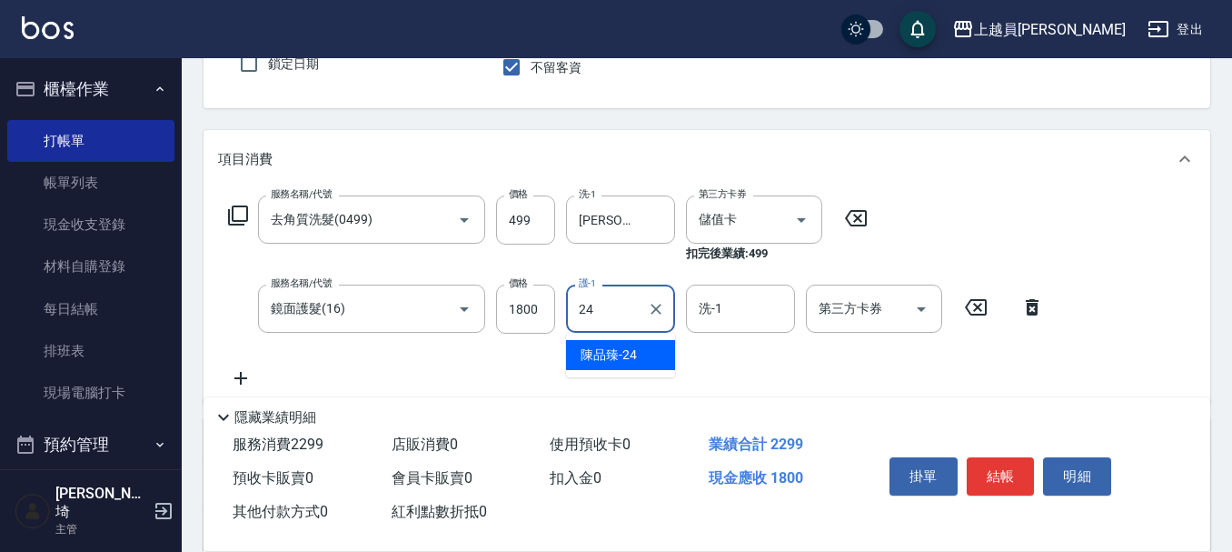
type input "[PERSON_NAME]-24"
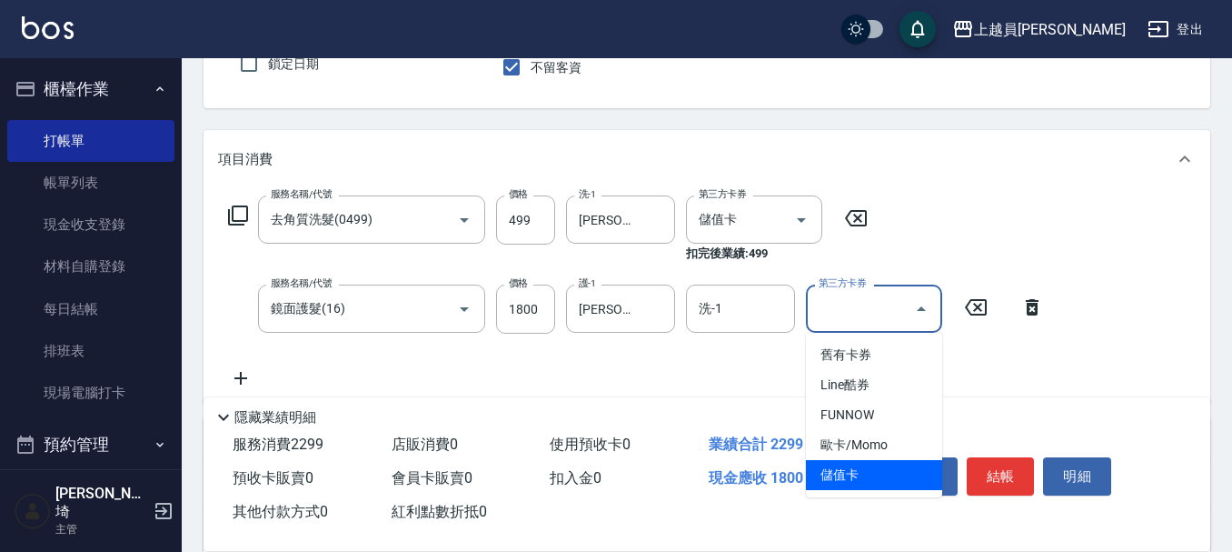
type input "儲值卡"
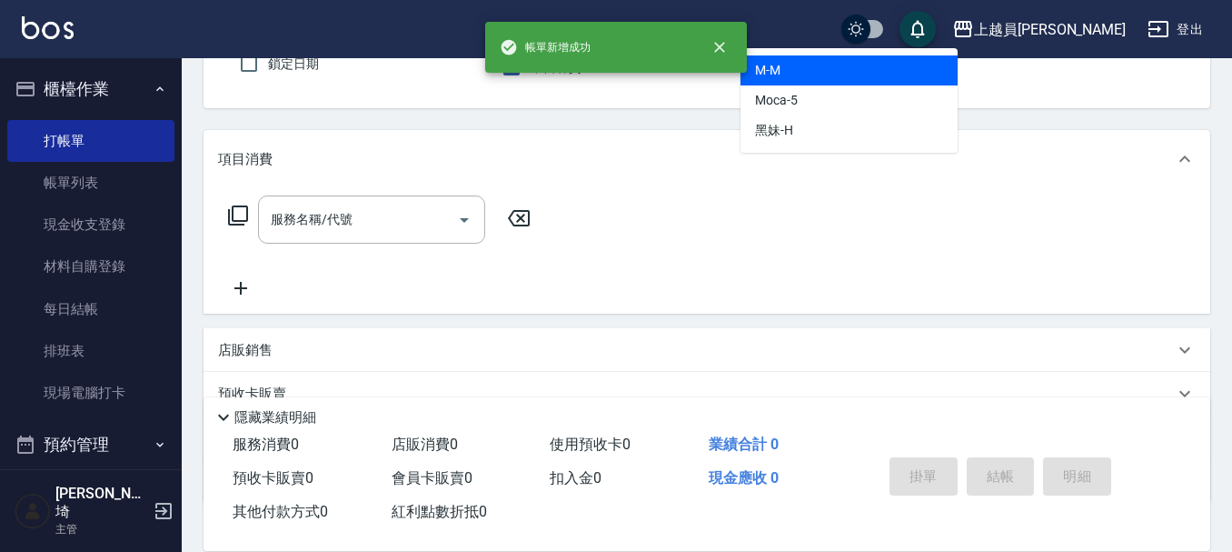
type input "M-M"
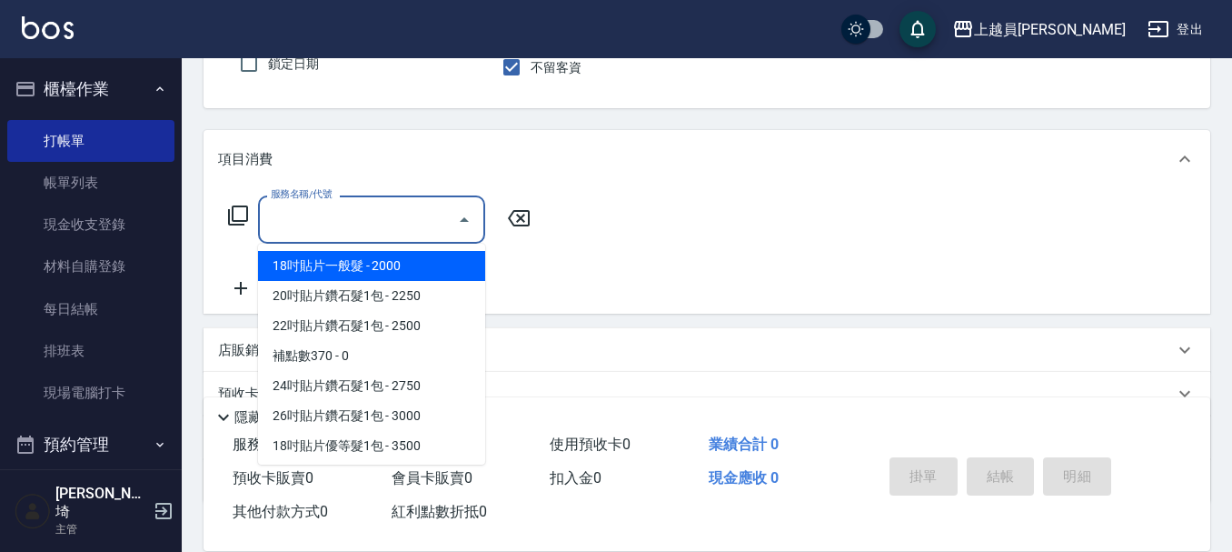
drag, startPoint x: 355, startPoint y: 228, endPoint x: 388, endPoint y: 228, distance: 32.7
click at [359, 228] on input "服務名稱/代號" at bounding box center [358, 220] width 184 height 32
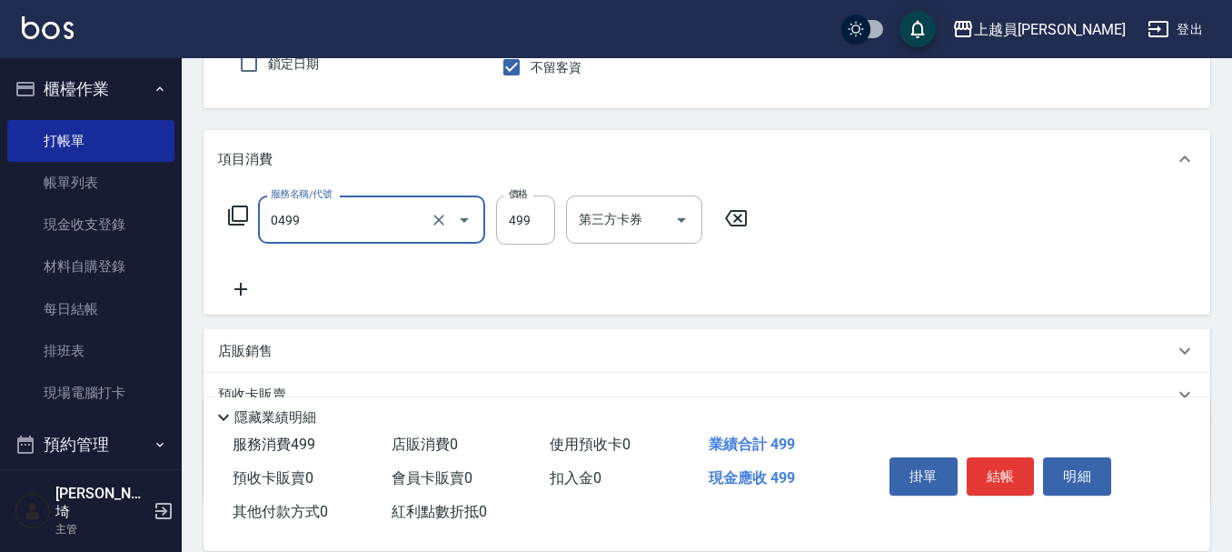
type input "去角質洗髮(0499)"
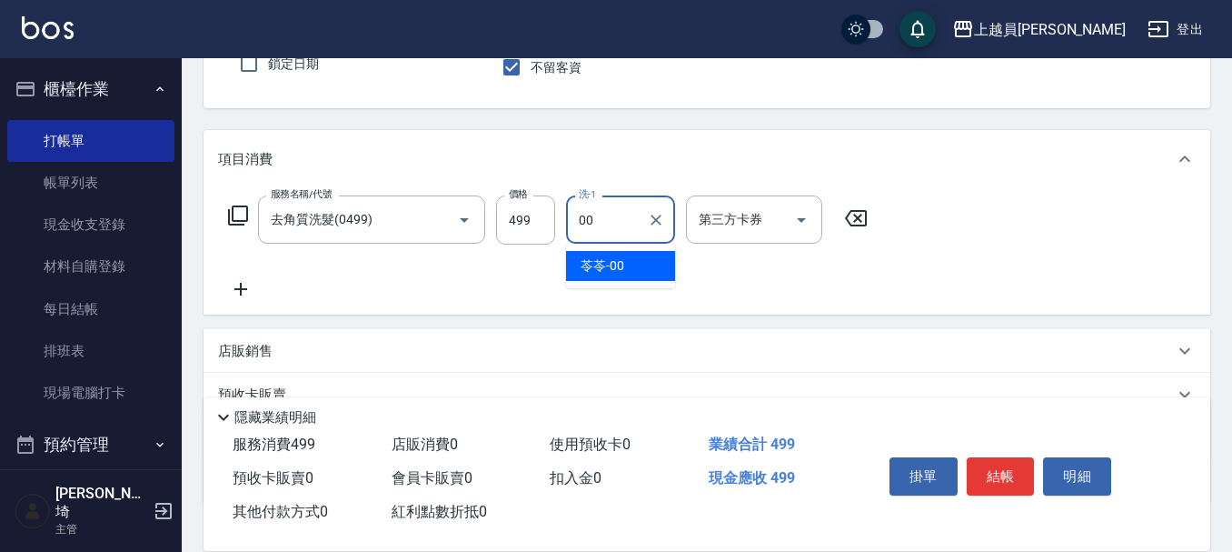
type input "苓苓-00"
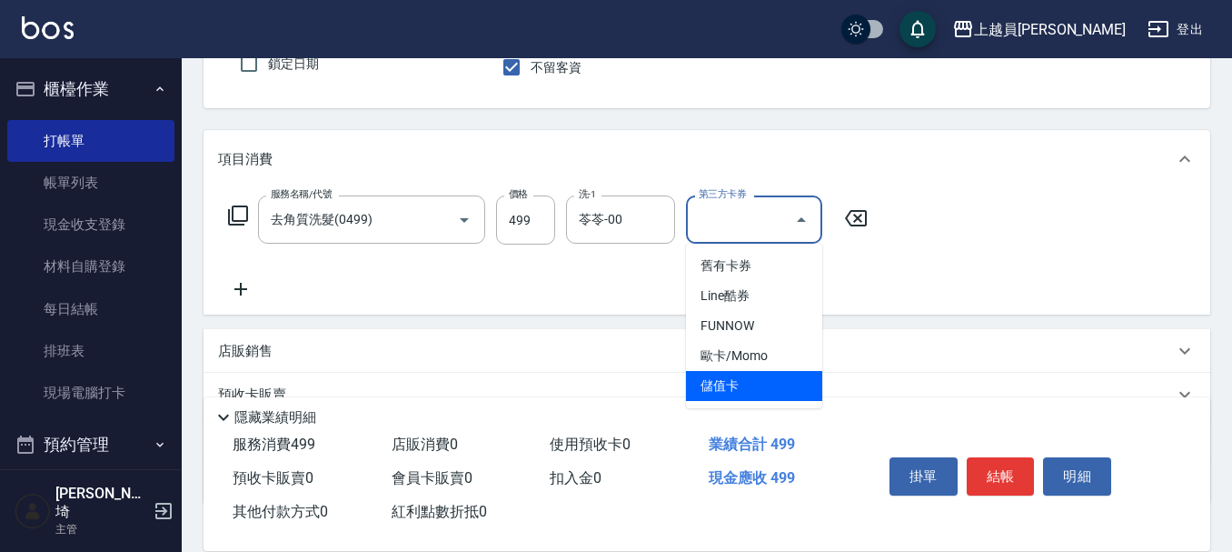
type input "儲值卡"
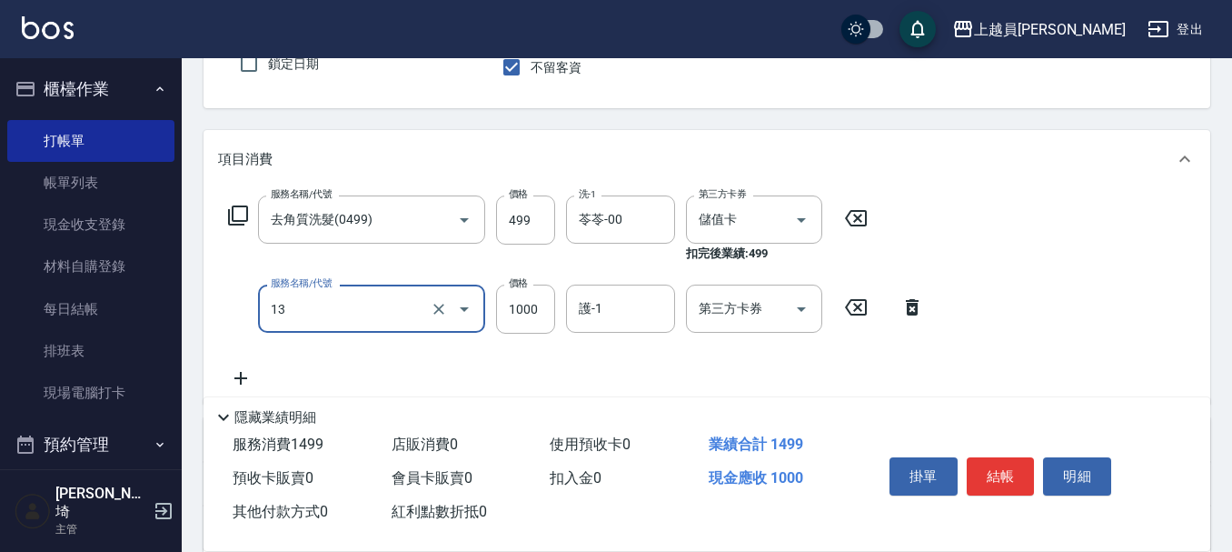
type input "酵素護髮(13)"
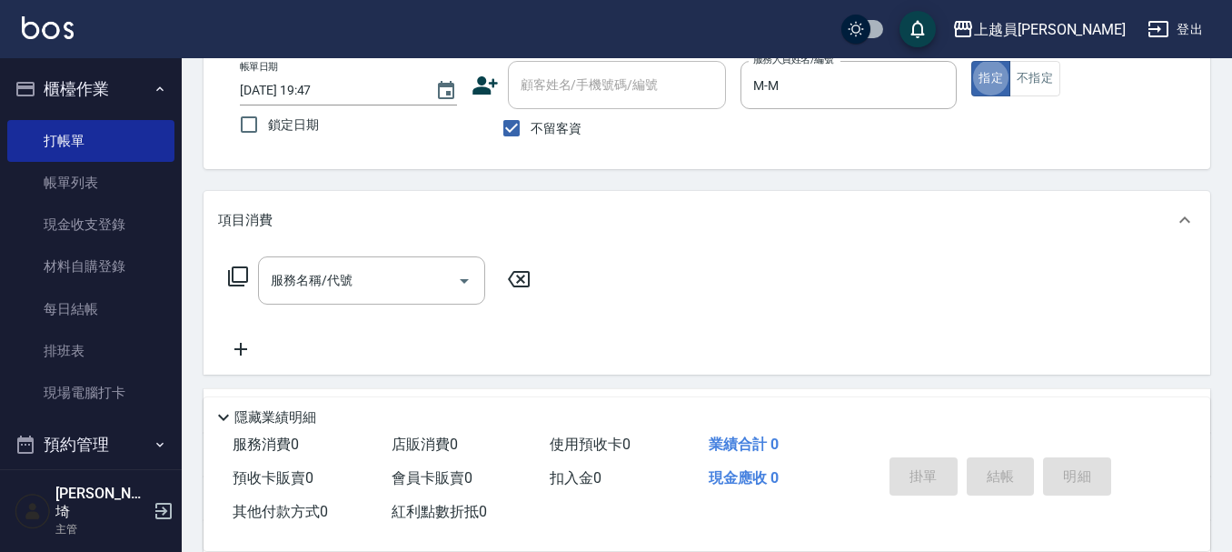
scroll to position [77, 0]
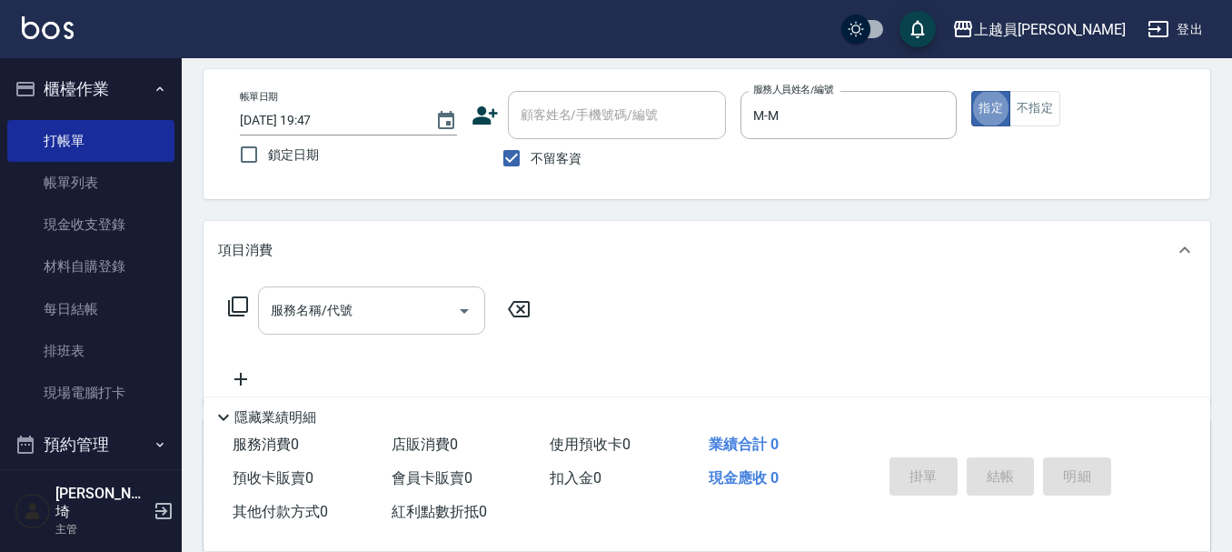
click at [411, 305] on input "服務名稱/代號" at bounding box center [358, 310] width 184 height 32
click at [408, 282] on div "項目消費 服務名稱/代號 服務名稱/代號" at bounding box center [707, 313] width 1007 height 184
click at [401, 293] on div "服務名稱/代號" at bounding box center [371, 310] width 227 height 48
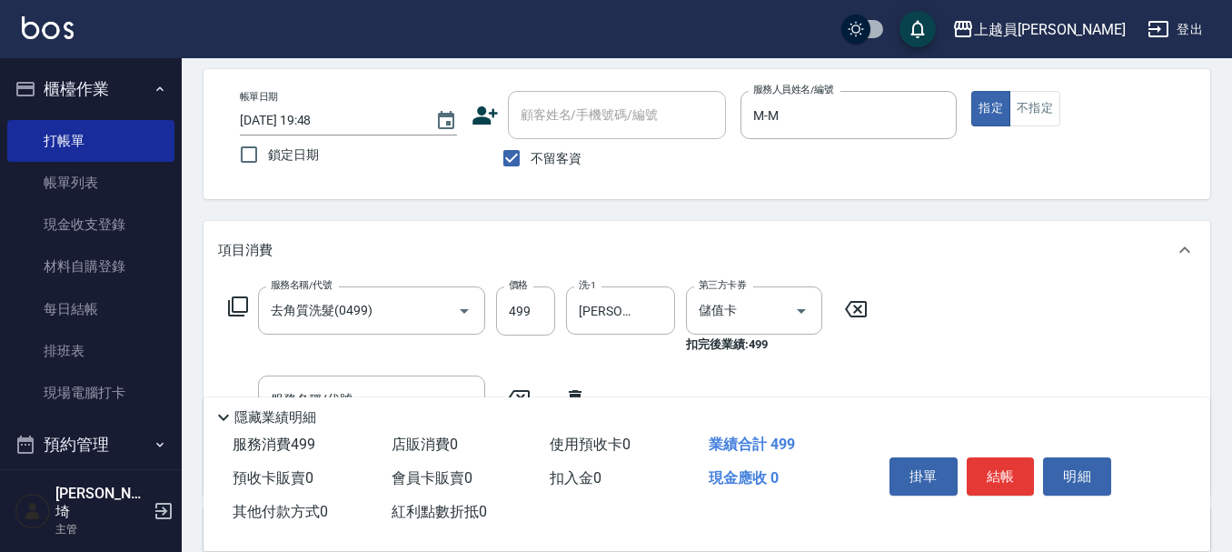
click at [838, 309] on icon at bounding box center [855, 309] width 45 height 22
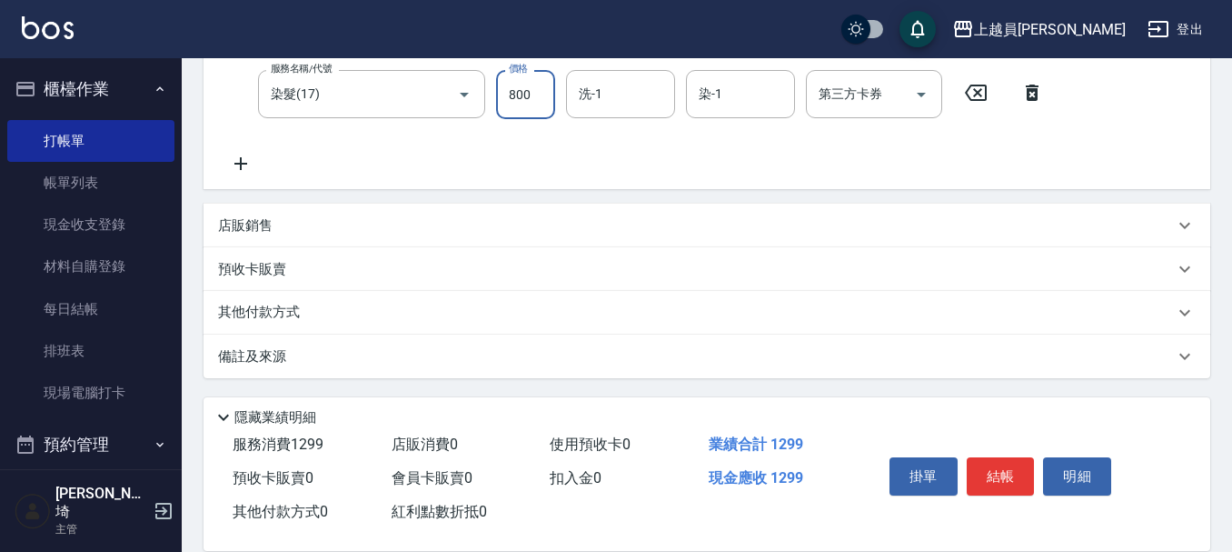
scroll to position [363, 0]
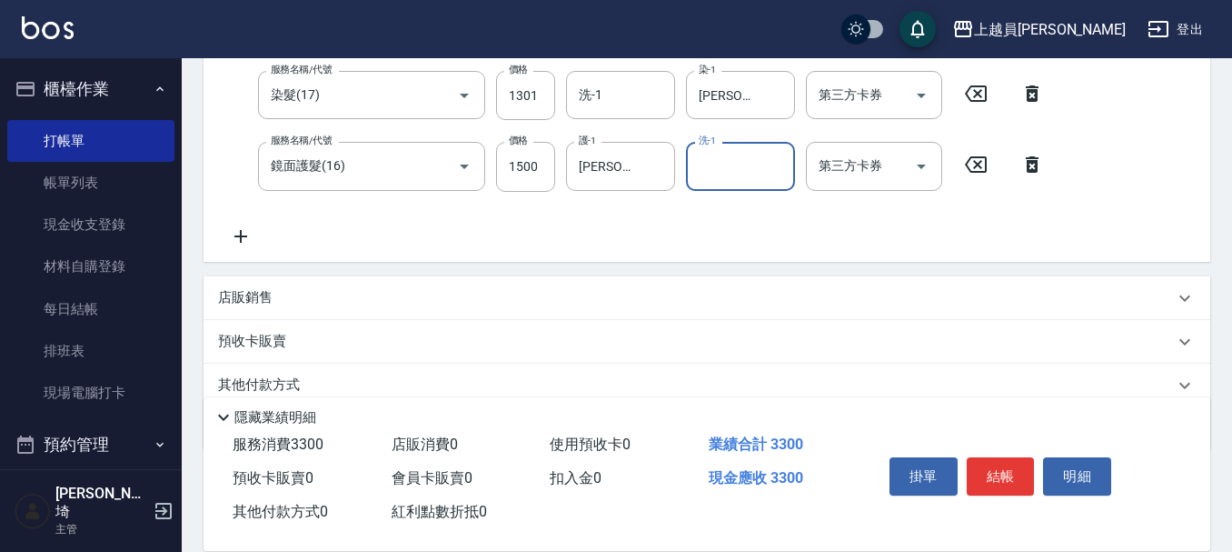
click at [367, 296] on div "店販銷售" at bounding box center [696, 297] width 956 height 19
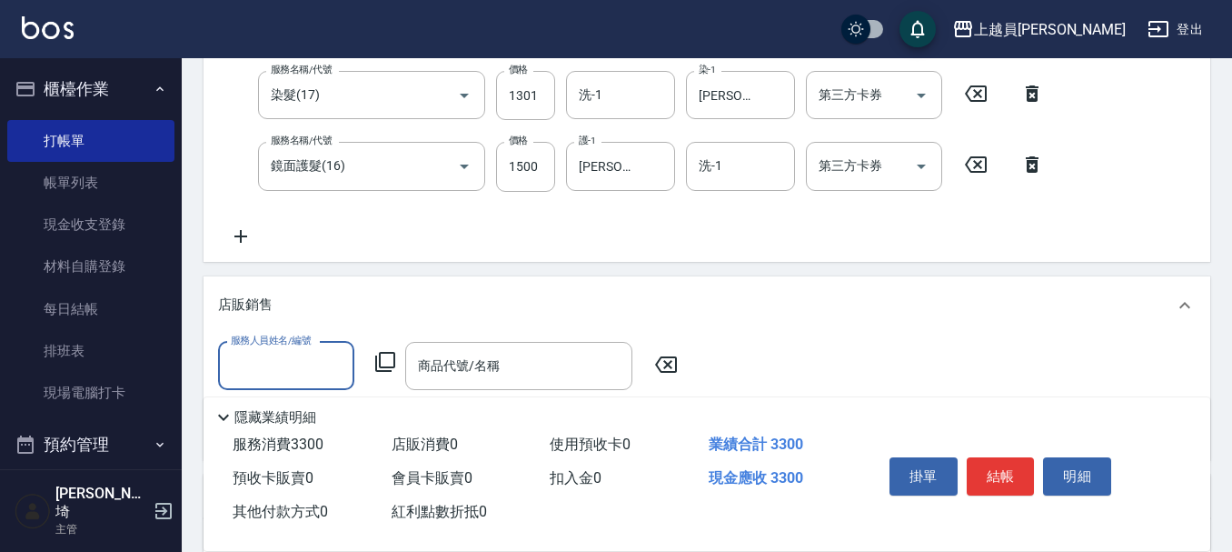
scroll to position [0, 0]
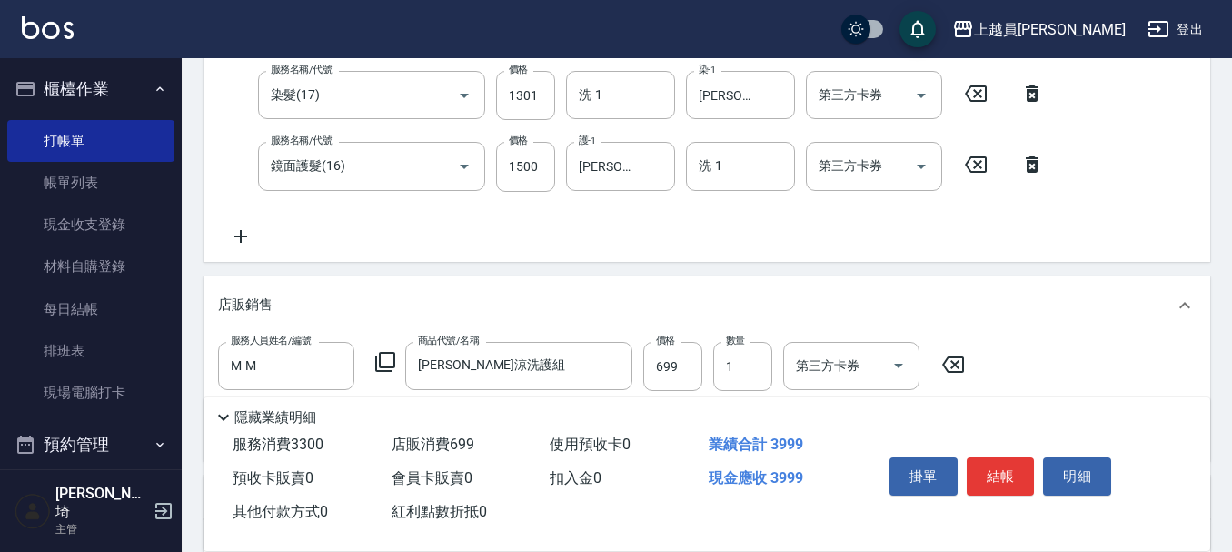
click at [224, 234] on icon at bounding box center [240, 236] width 45 height 22
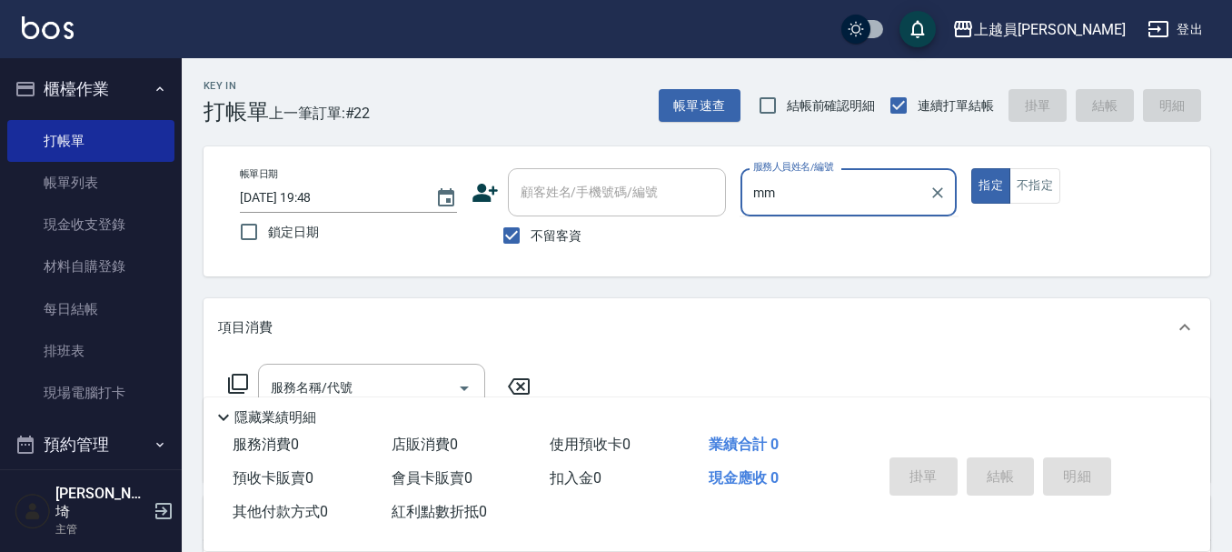
click at [971, 168] on button "指定" at bounding box center [990, 185] width 39 height 35
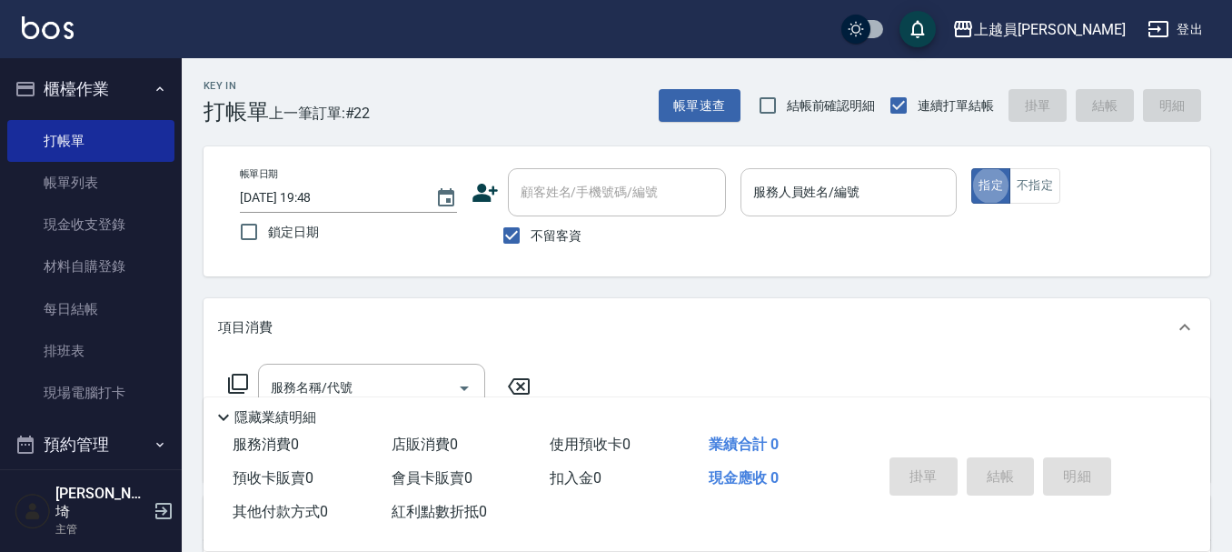
click at [881, 203] on input "服務人員姓名/編號" at bounding box center [849, 192] width 201 height 32
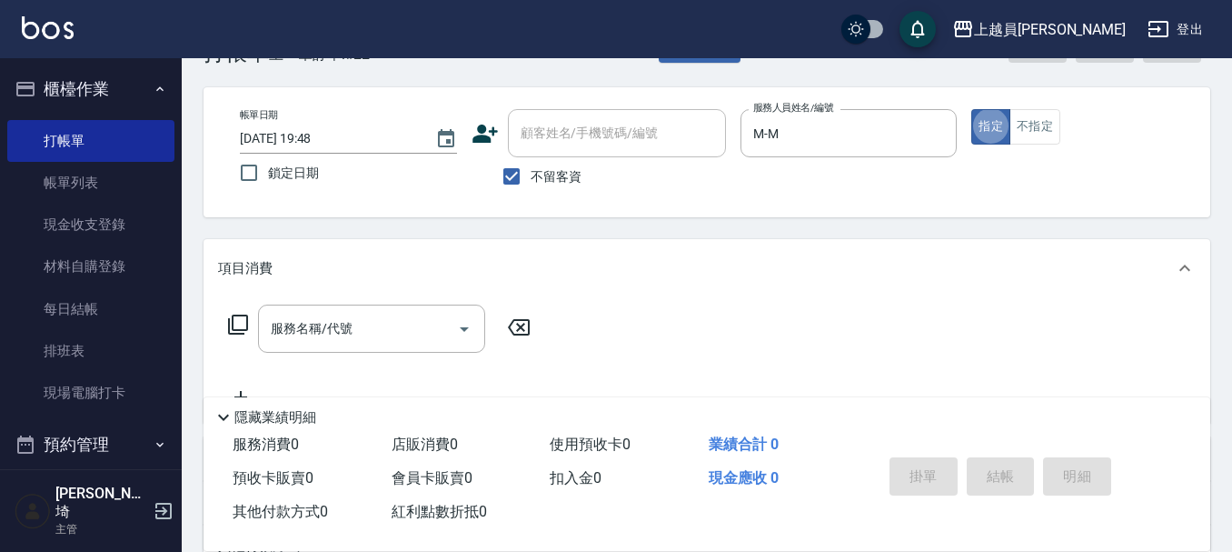
scroll to position [91, 0]
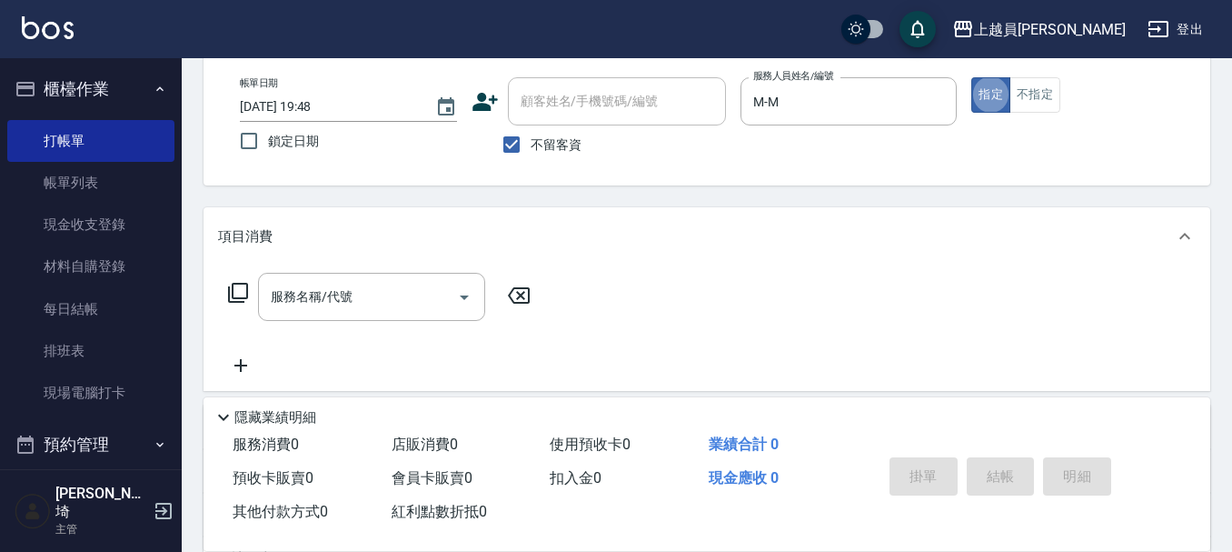
drag, startPoint x: 313, startPoint y: 287, endPoint x: 1183, endPoint y: 244, distance: 870.6
click at [313, 287] on div "服務名稱/代號 服務名稱/代號" at bounding box center [371, 297] width 227 height 48
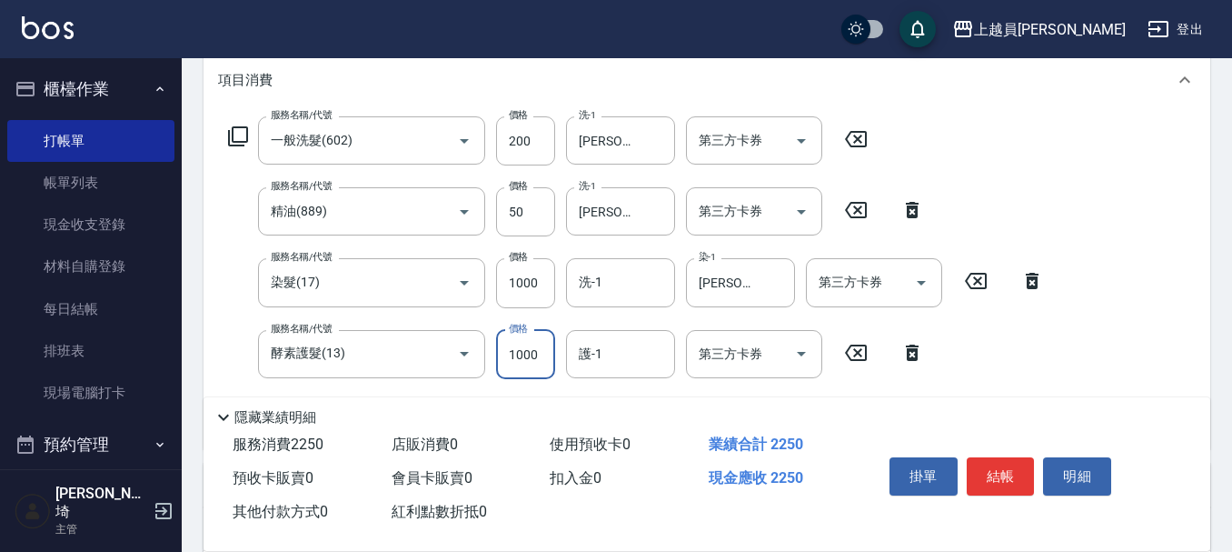
scroll to position [363, 0]
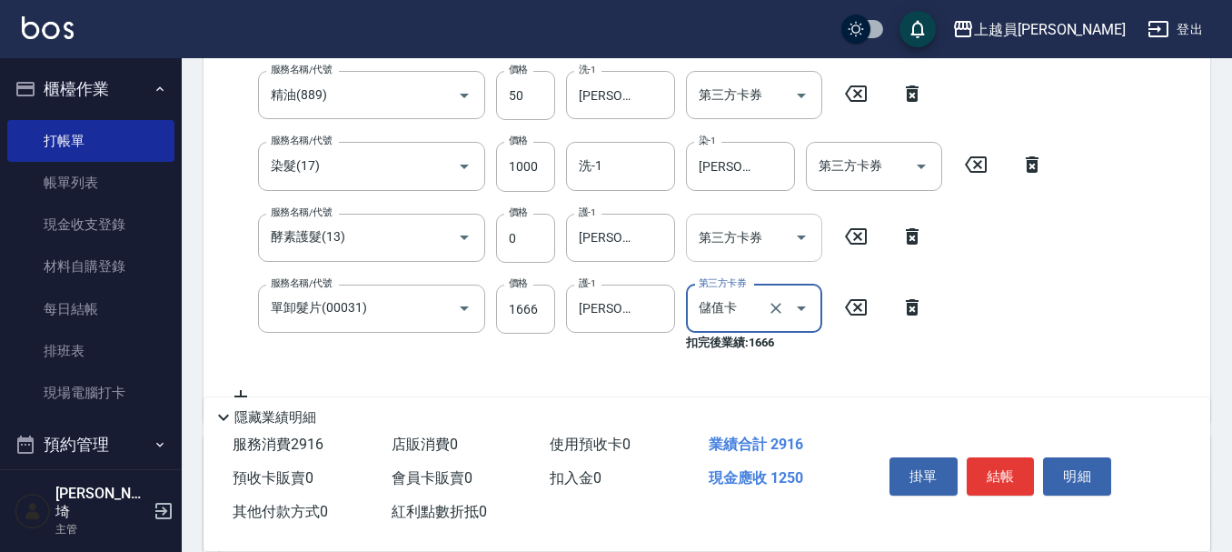
click at [836, 205] on div "服務名稱/代號 一般洗髮(602) 服務名稱/代號 價格 200 價格 洗-1 [PERSON_NAME]-67 洗-1 第三方卡券 第三方卡券 服務名稱/代…" at bounding box center [636, 203] width 837 height 407
click at [801, 227] on icon "Open" at bounding box center [802, 237] width 22 height 22
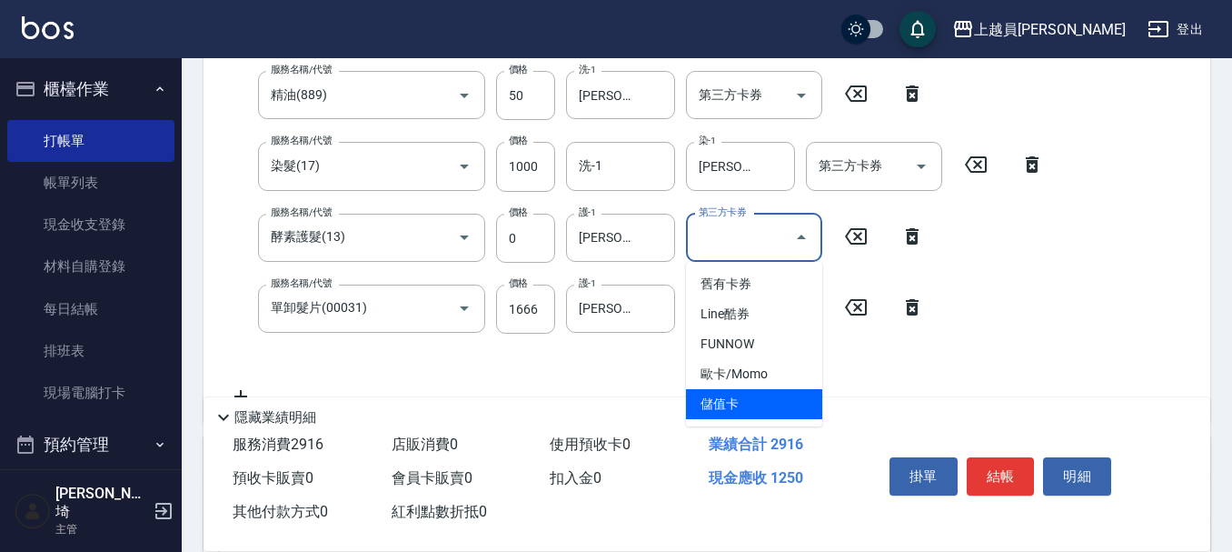
click at [810, 412] on span "儲值卡" at bounding box center [754, 404] width 136 height 30
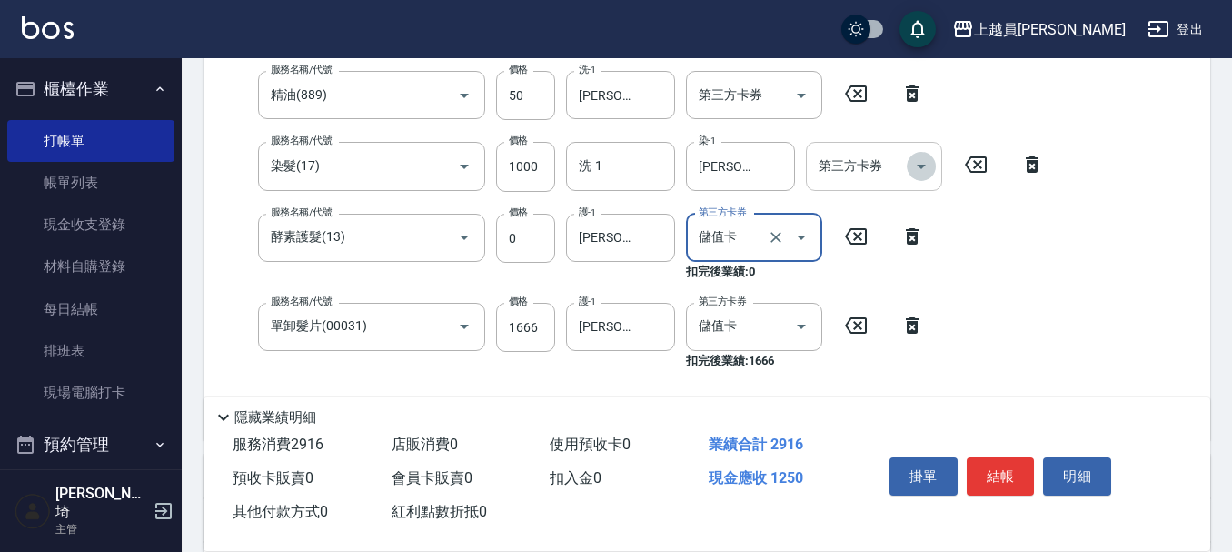
click at [917, 156] on icon "Open" at bounding box center [921, 166] width 22 height 22
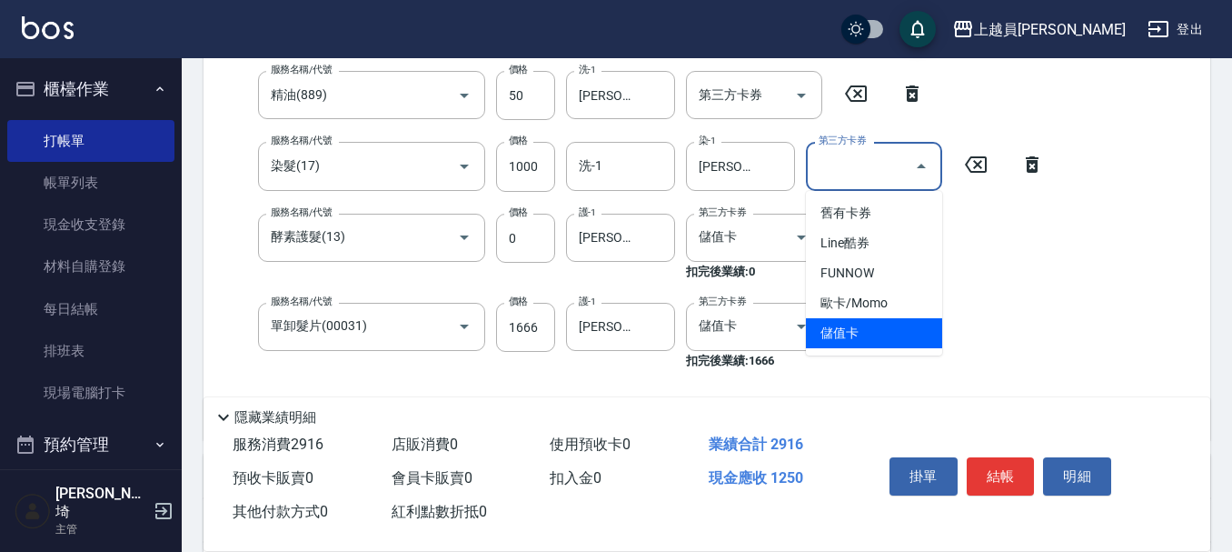
click at [879, 328] on span "儲值卡" at bounding box center [874, 333] width 136 height 30
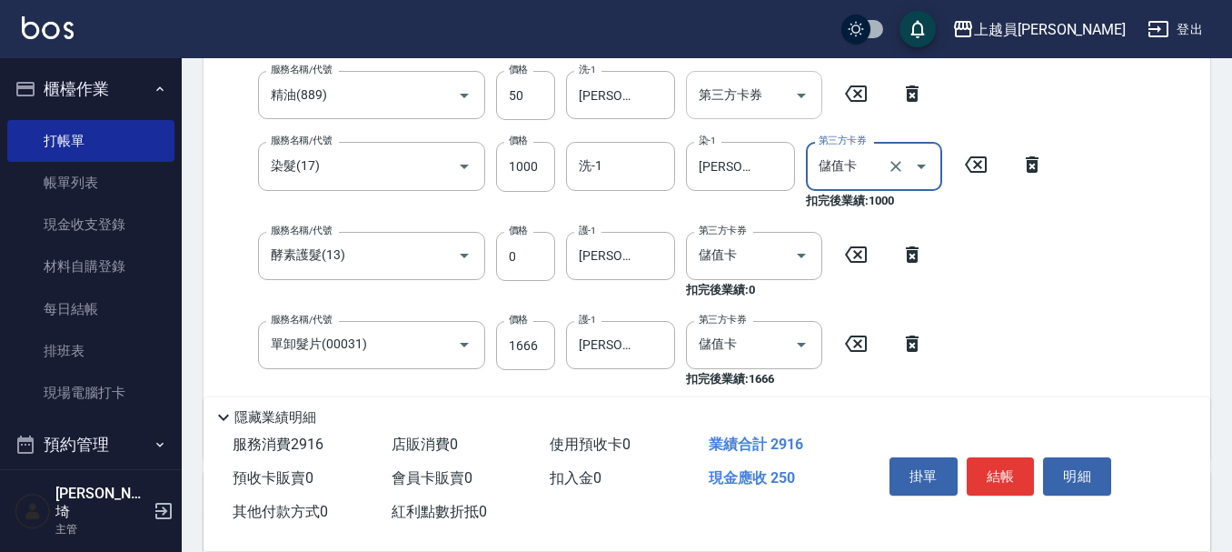
click at [794, 91] on icon "Open" at bounding box center [802, 96] width 22 height 22
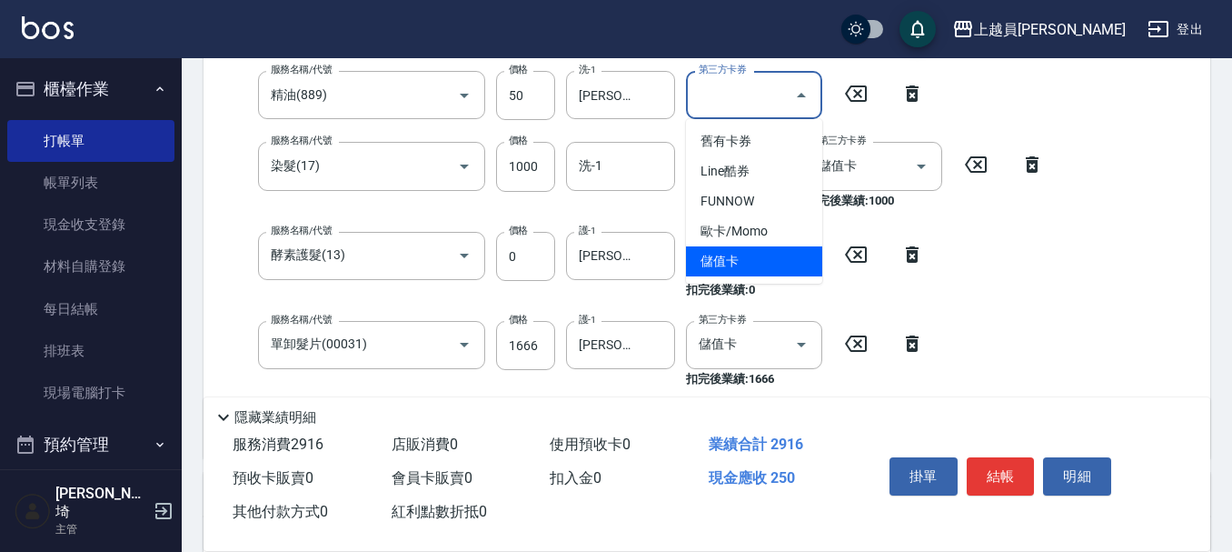
click at [761, 263] on span "儲值卡" at bounding box center [754, 261] width 136 height 30
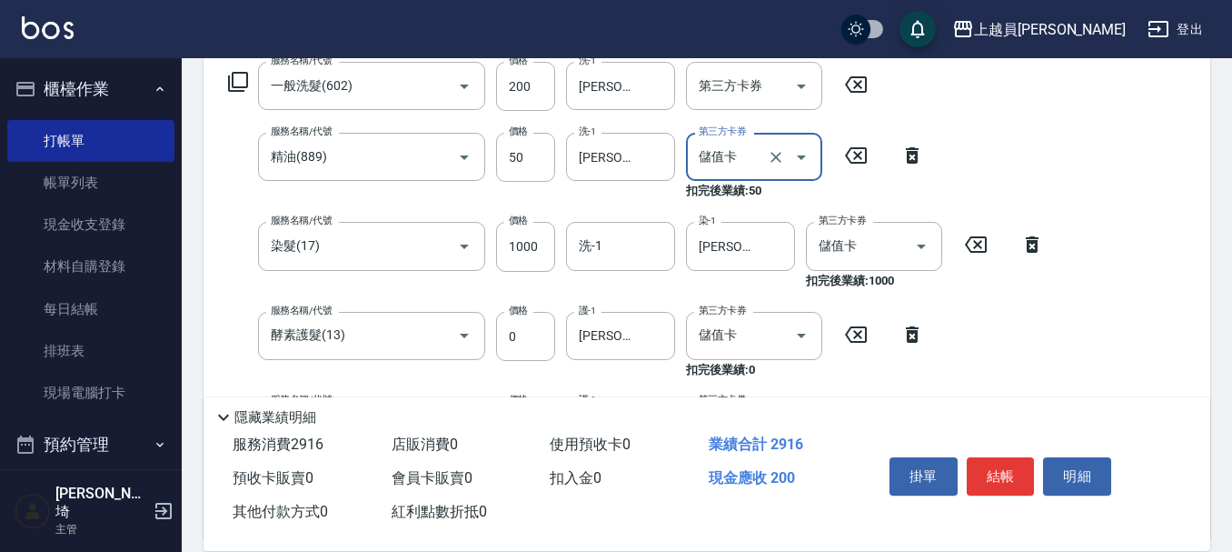
scroll to position [273, 0]
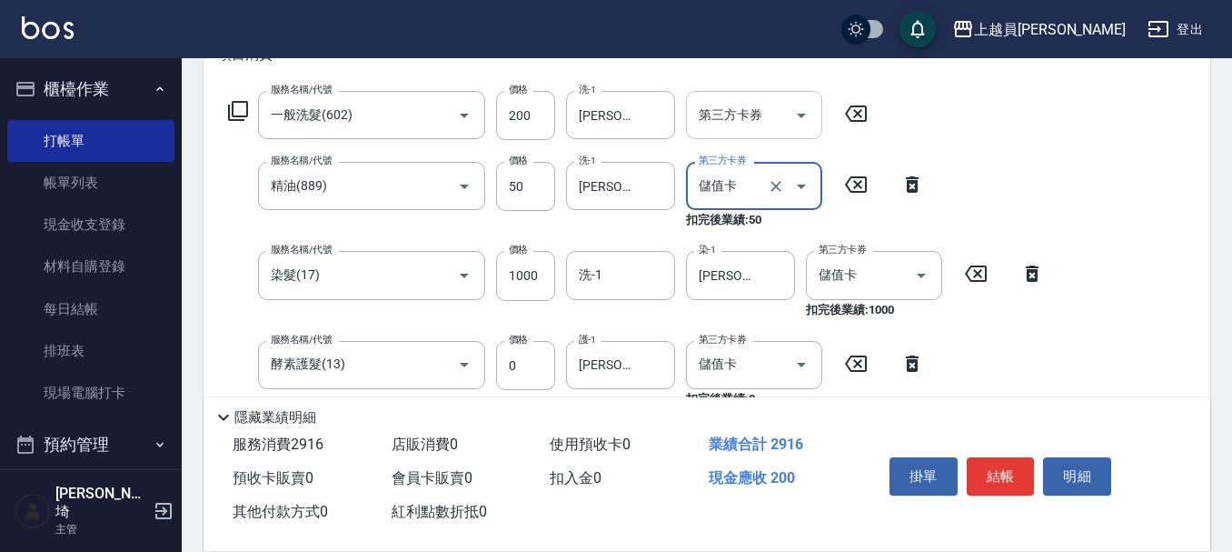
click at [801, 109] on icon "Open" at bounding box center [802, 115] width 22 height 22
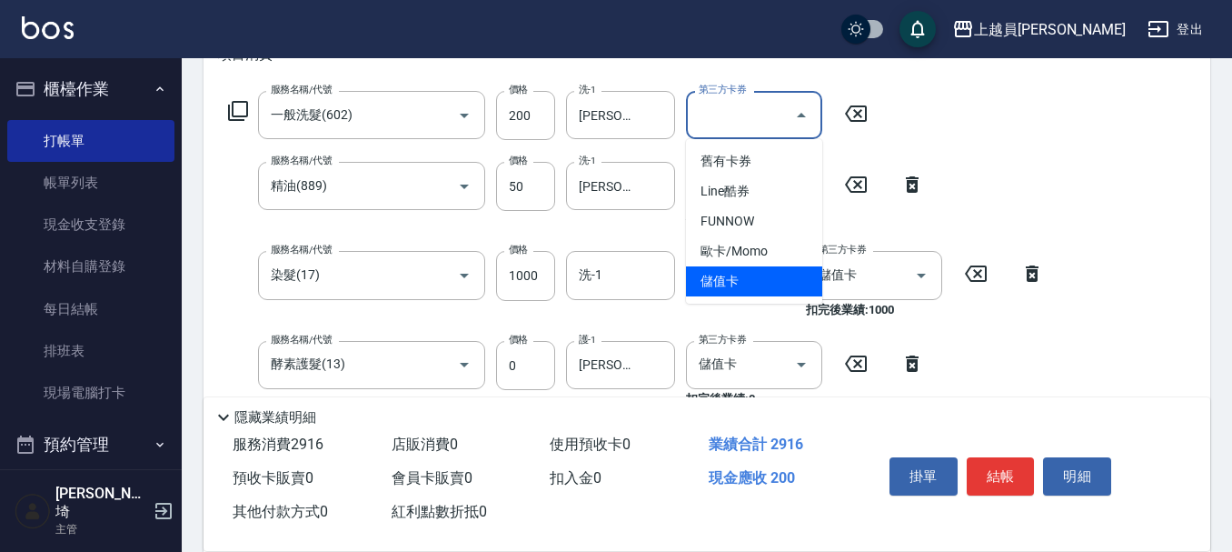
click at [796, 279] on span "儲值卡" at bounding box center [754, 281] width 136 height 30
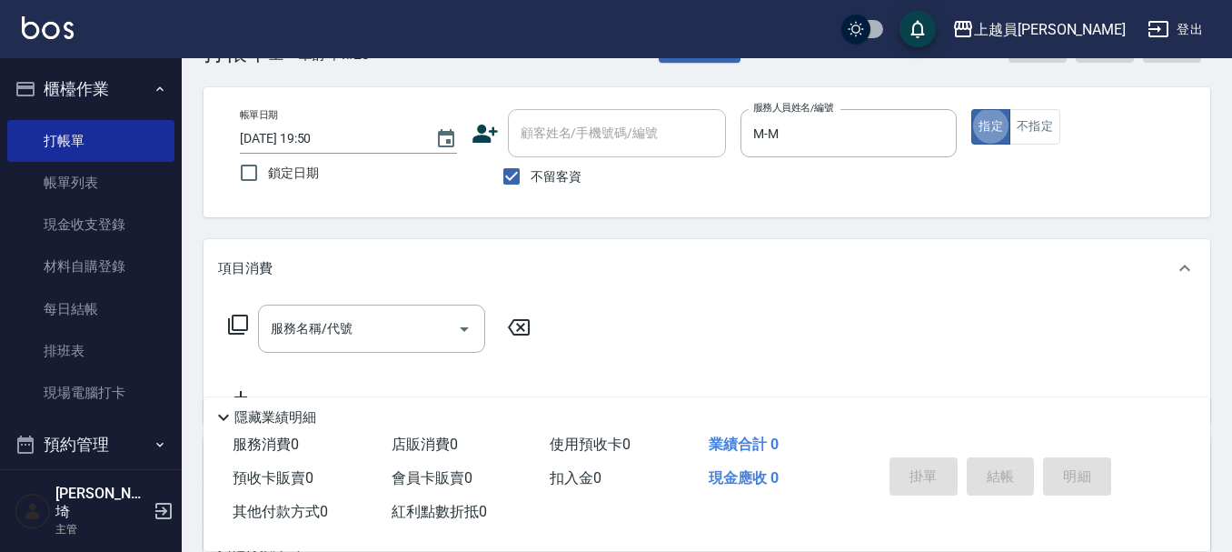
scroll to position [91, 0]
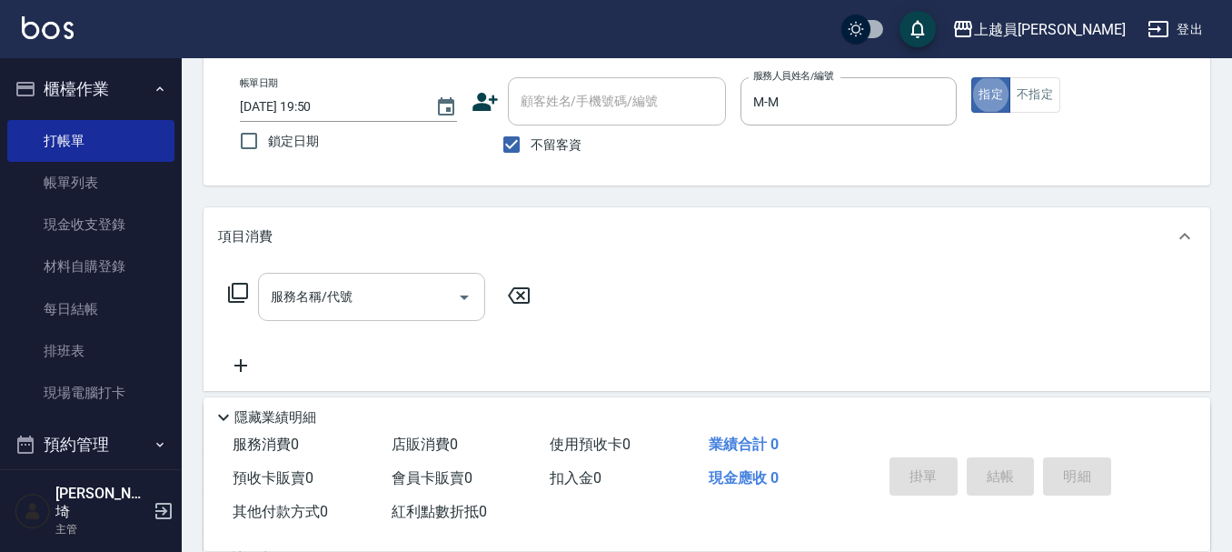
click at [314, 303] on div "服務名稱/代號 服務名稱/代號" at bounding box center [371, 297] width 227 height 48
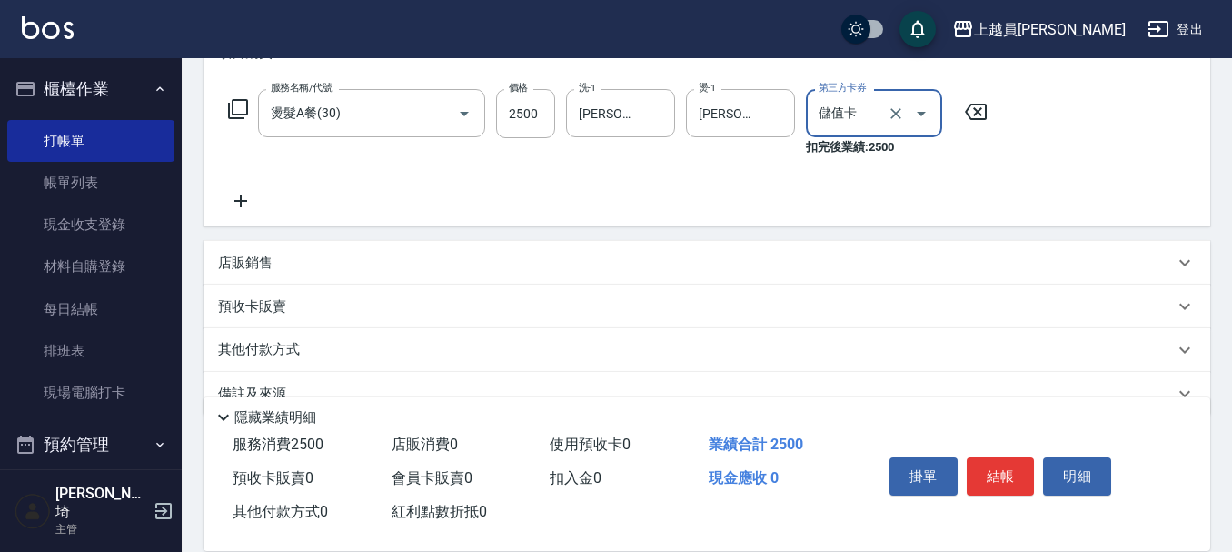
scroll to position [313, 0]
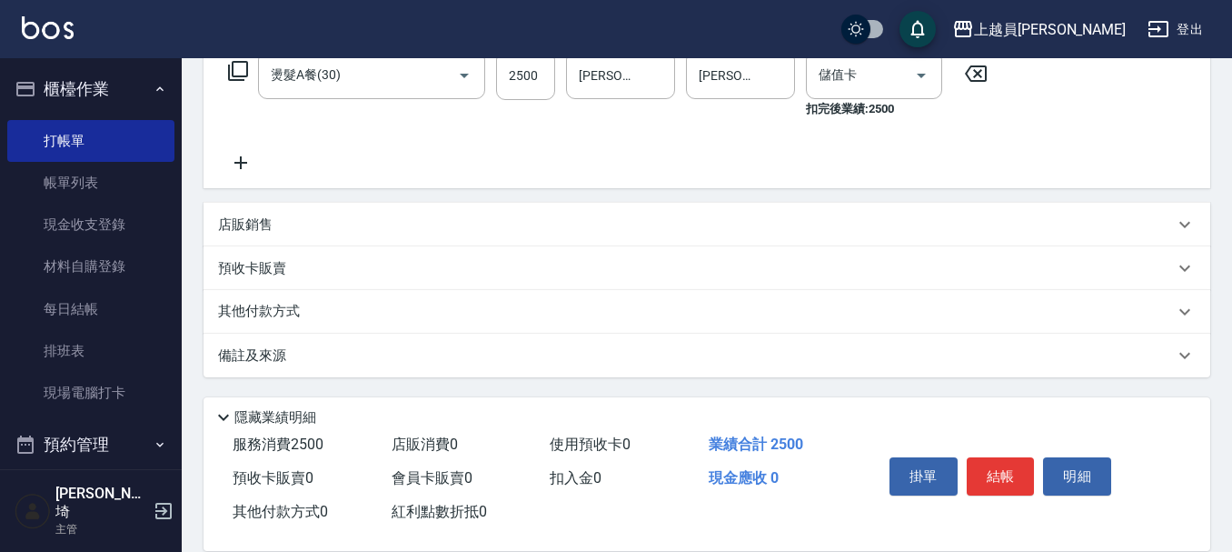
click at [353, 229] on div "店販銷售" at bounding box center [696, 224] width 956 height 19
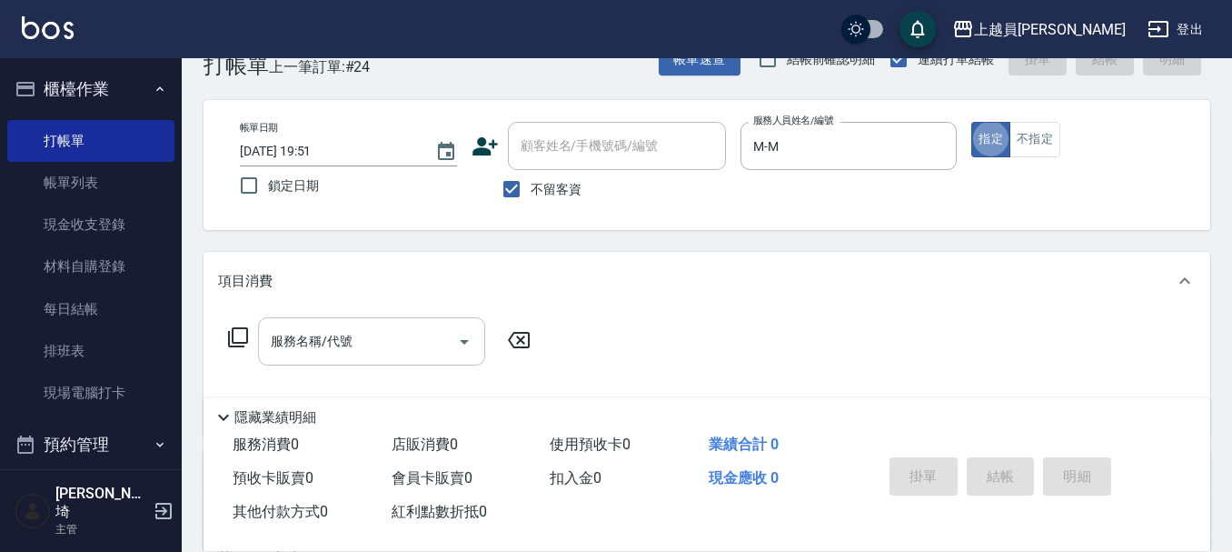
scroll to position [91, 0]
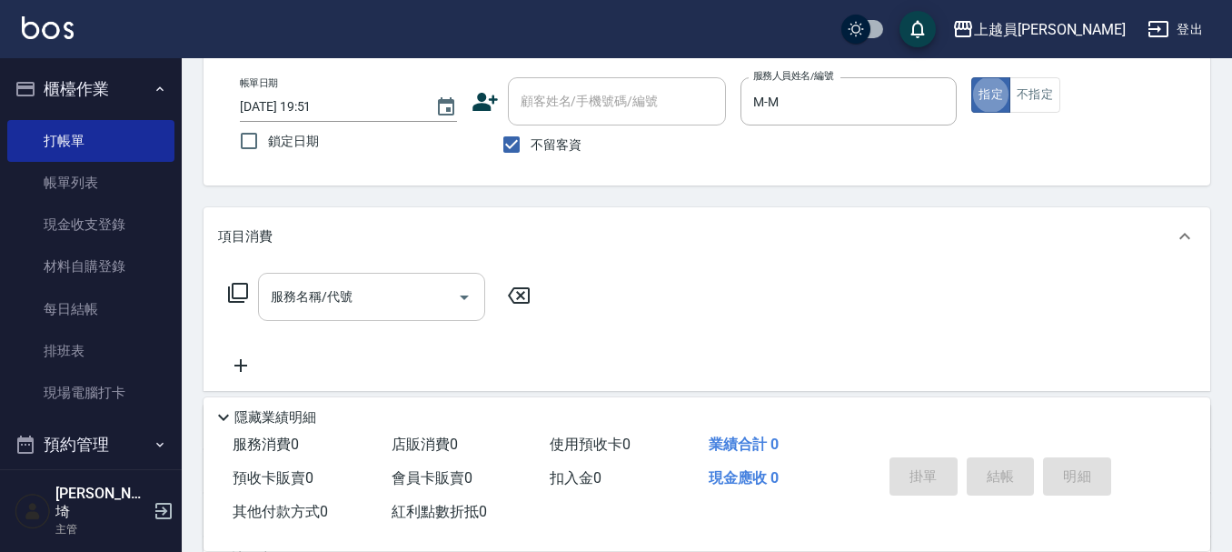
click at [399, 285] on input "服務名稱/代號" at bounding box center [358, 297] width 184 height 32
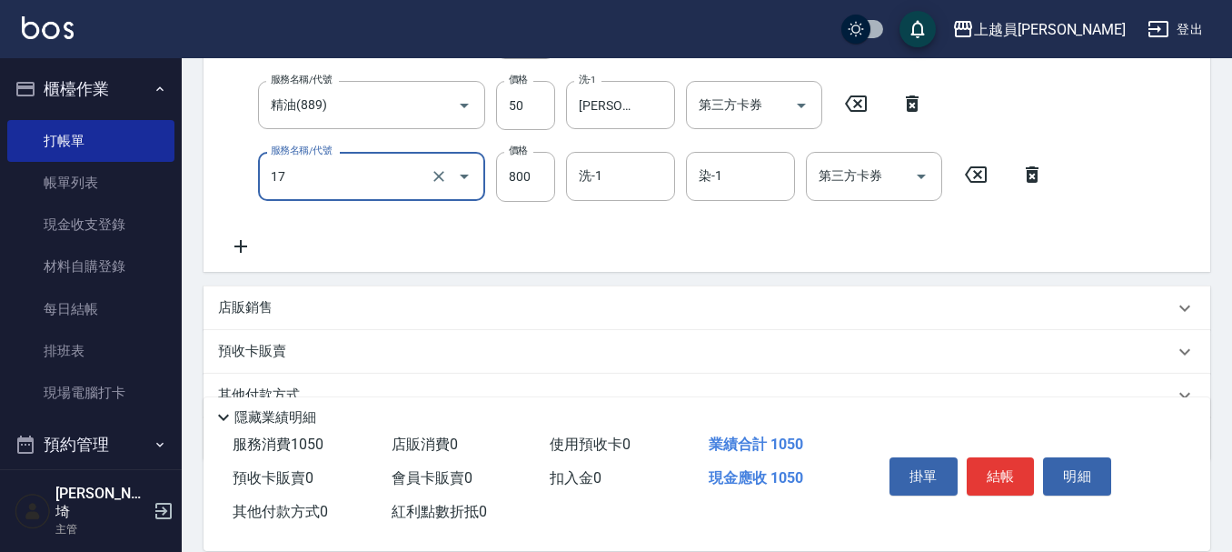
scroll to position [363, 0]
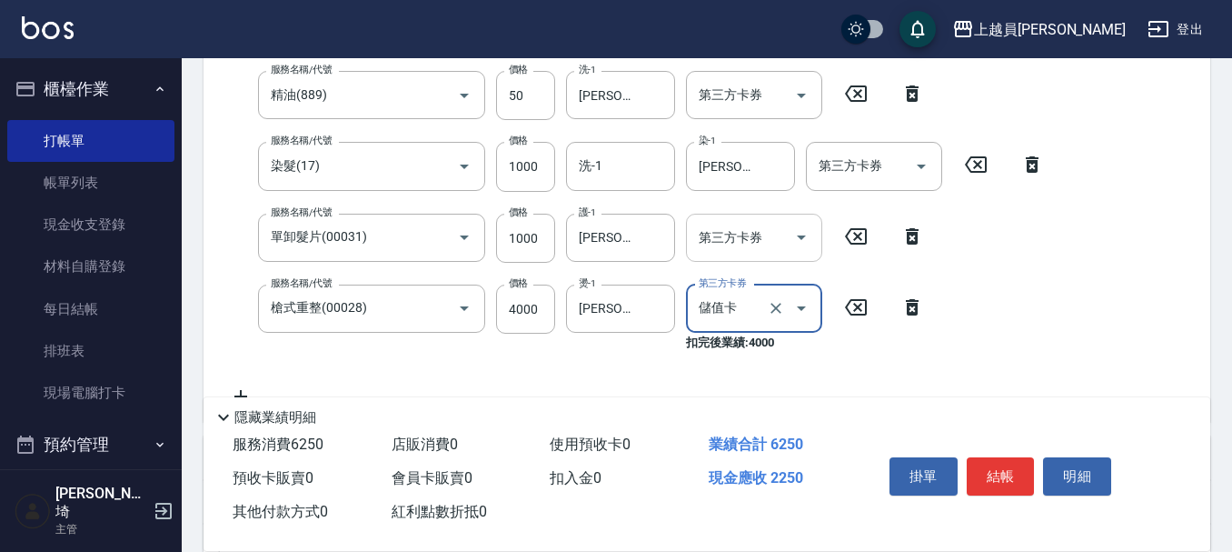
click at [811, 233] on icon "Open" at bounding box center [802, 237] width 22 height 22
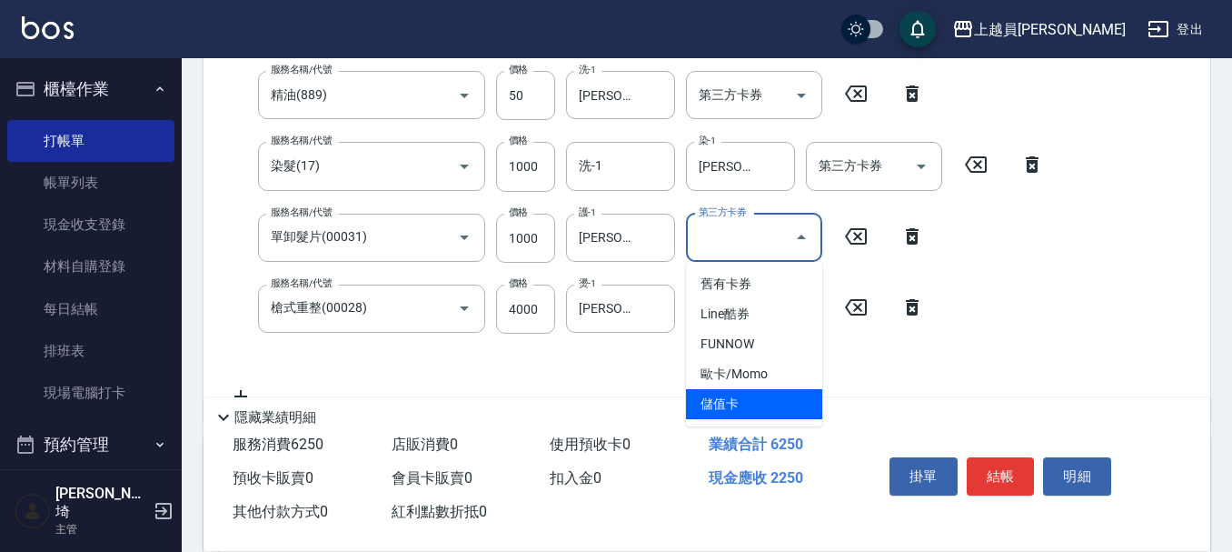
click at [767, 405] on span "儲值卡" at bounding box center [754, 404] width 136 height 30
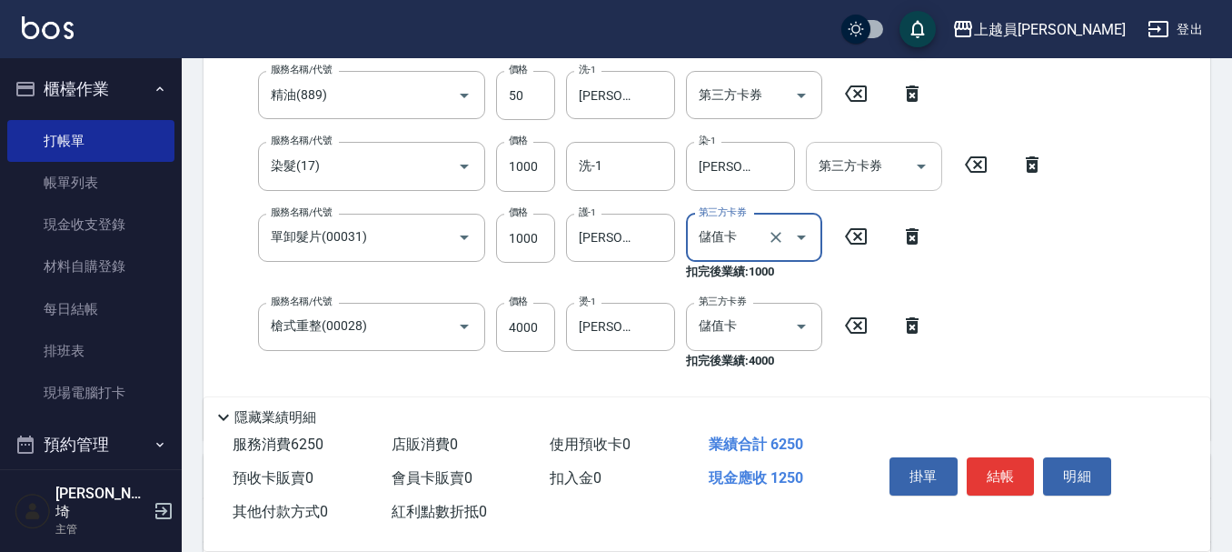
click at [882, 176] on input "第三方卡券" at bounding box center [860, 166] width 93 height 32
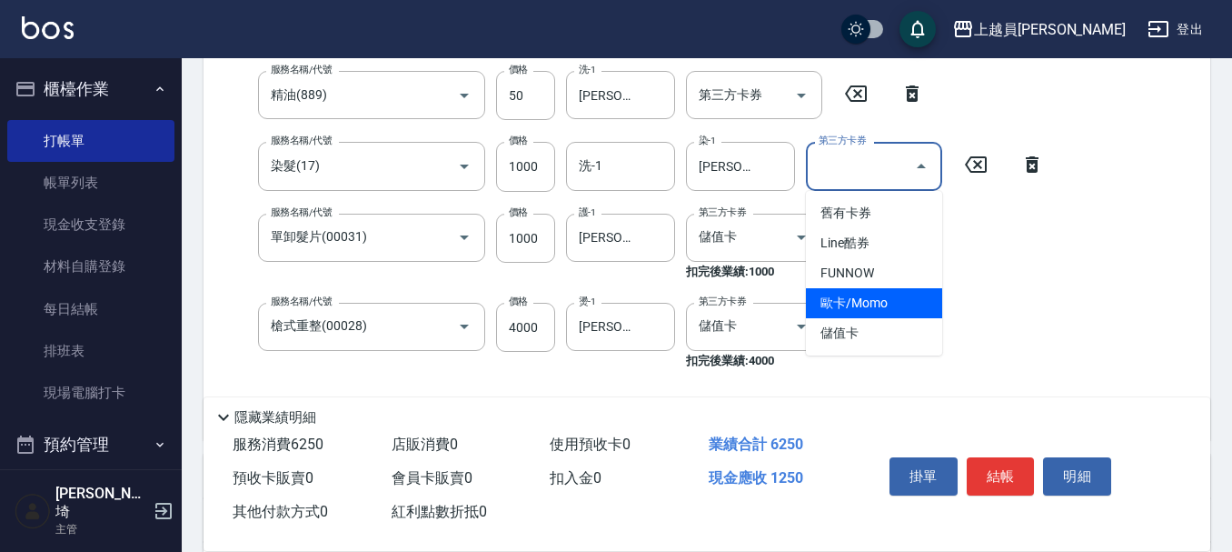
click at [851, 325] on span "儲值卡" at bounding box center [874, 333] width 136 height 30
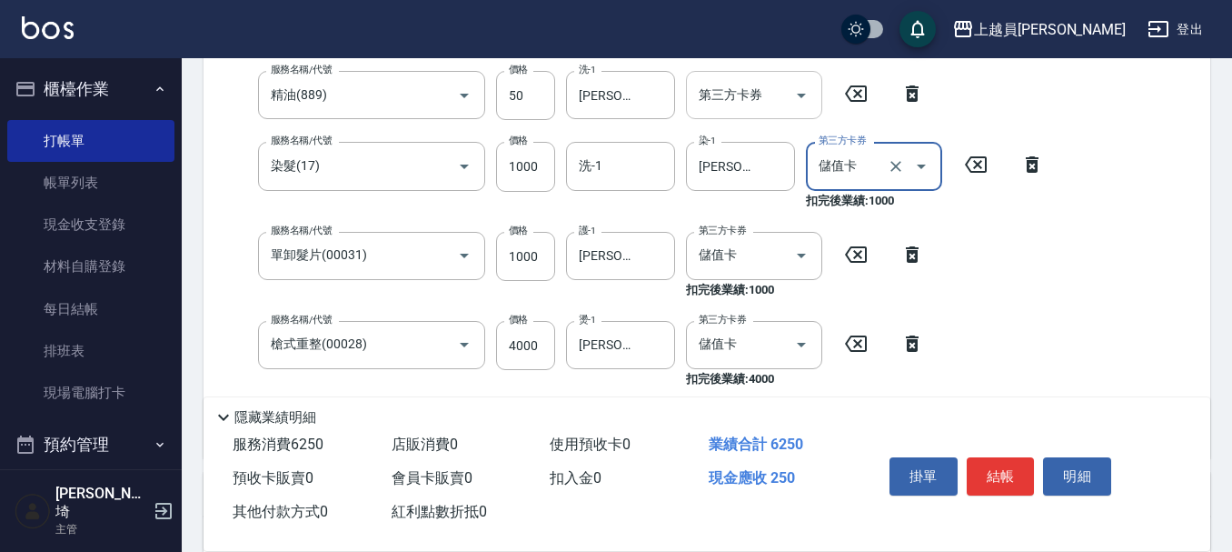
click at [772, 100] on input "第三方卡券" at bounding box center [740, 95] width 93 height 32
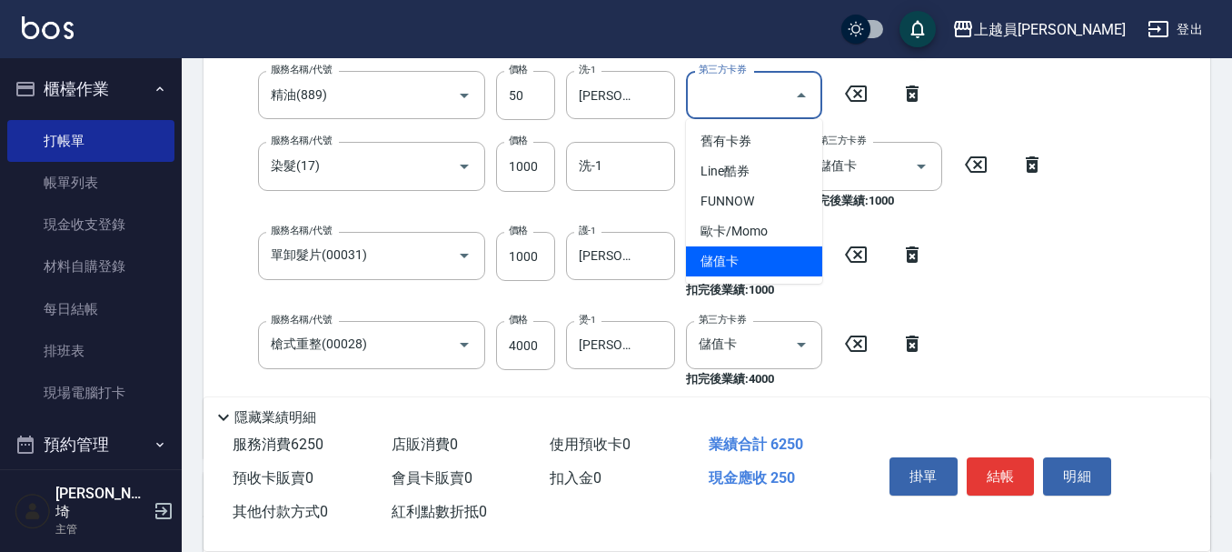
click at [751, 280] on ul "舊有卡券 Line酷券 FUNNOW 歐卡/Momo 儲值卡" at bounding box center [754, 201] width 136 height 164
click at [758, 262] on span "儲值卡" at bounding box center [754, 261] width 136 height 30
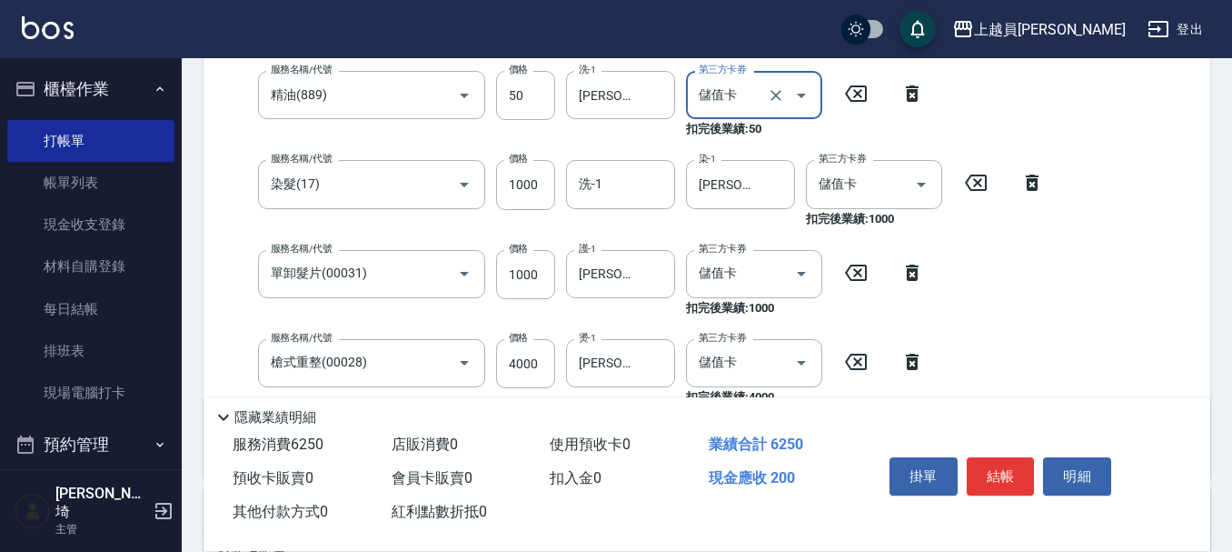
scroll to position [182, 0]
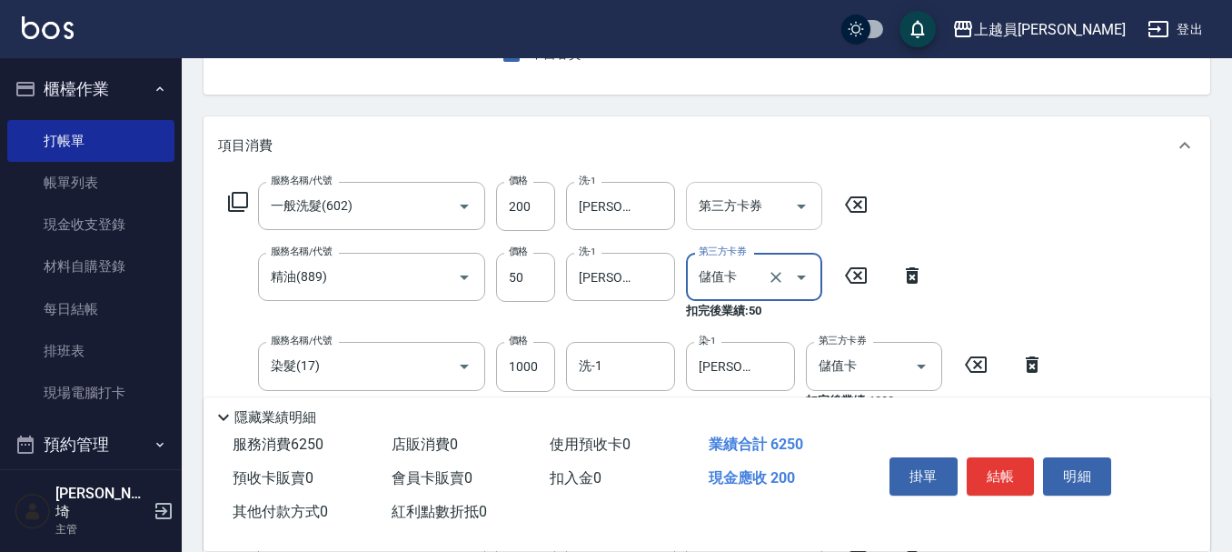
click at [779, 204] on input "第三方卡券" at bounding box center [740, 206] width 93 height 32
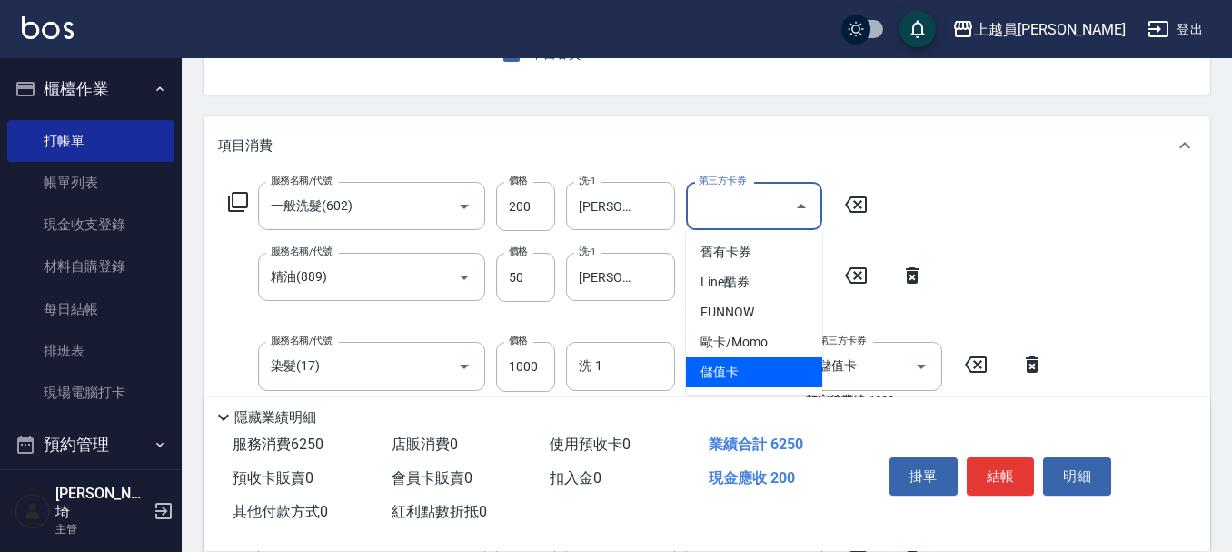
click at [766, 363] on span "儲值卡" at bounding box center [754, 372] width 136 height 30
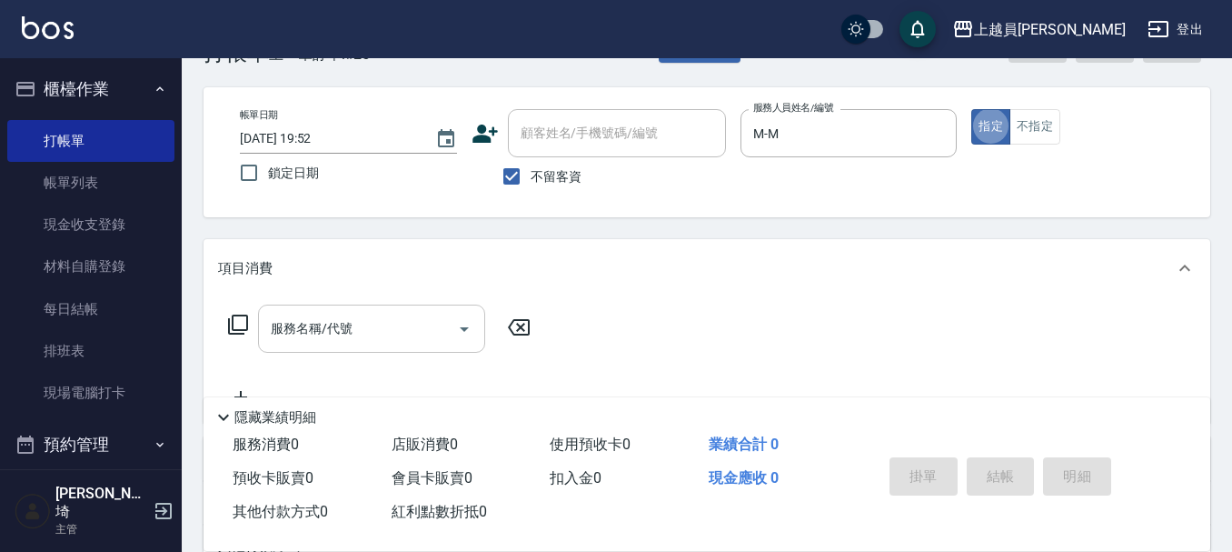
scroll to position [91, 0]
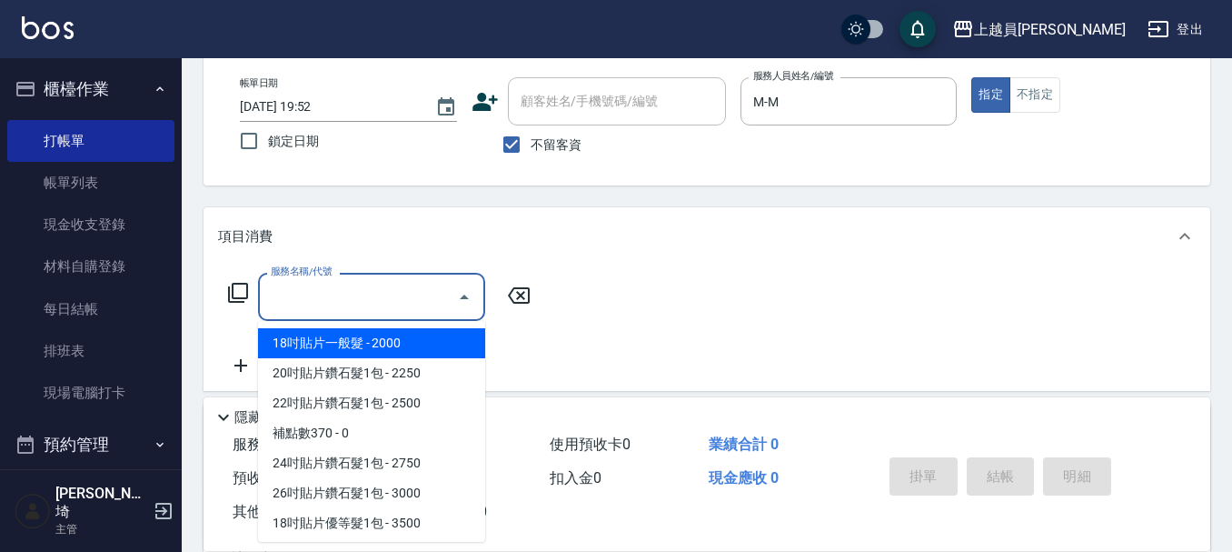
click at [322, 288] on div "服務名稱/代號 服務名稱/代號" at bounding box center [371, 297] width 227 height 48
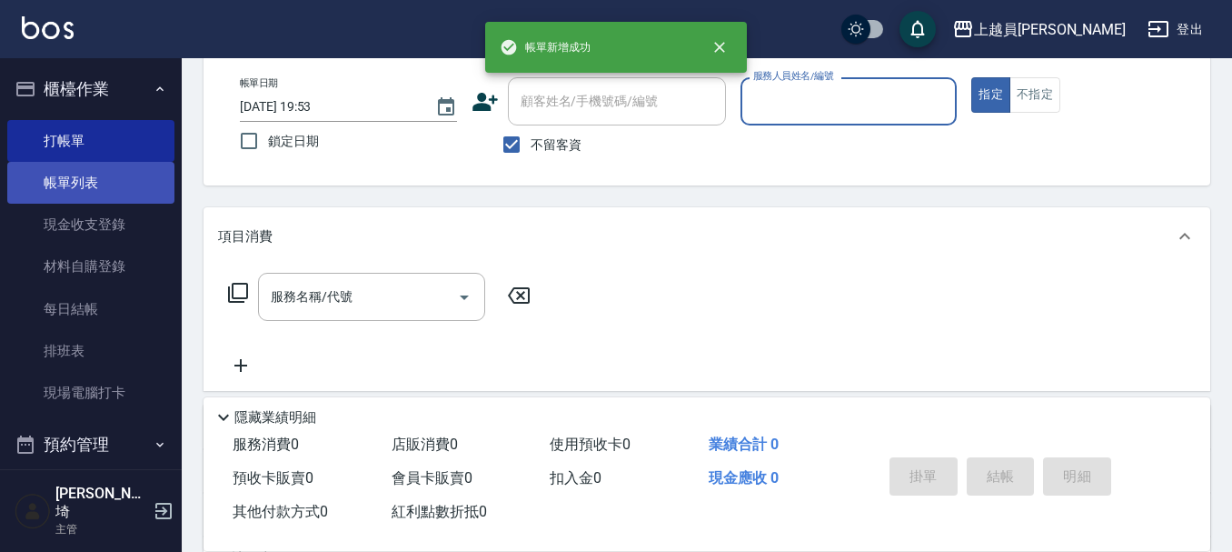
click at [90, 187] on link "帳單列表" at bounding box center [90, 183] width 167 height 42
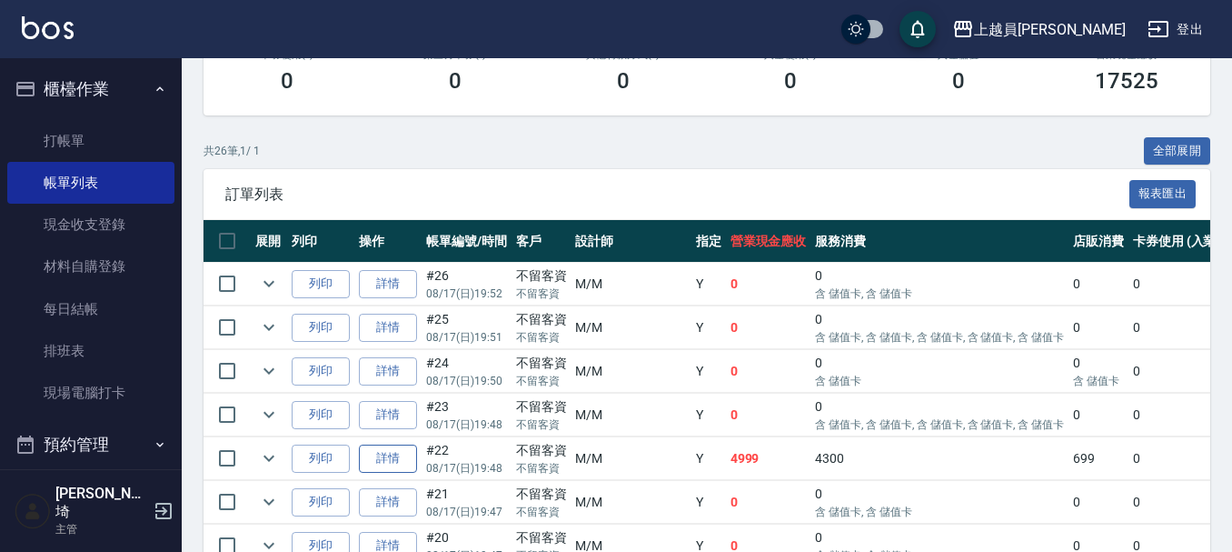
scroll to position [454, 0]
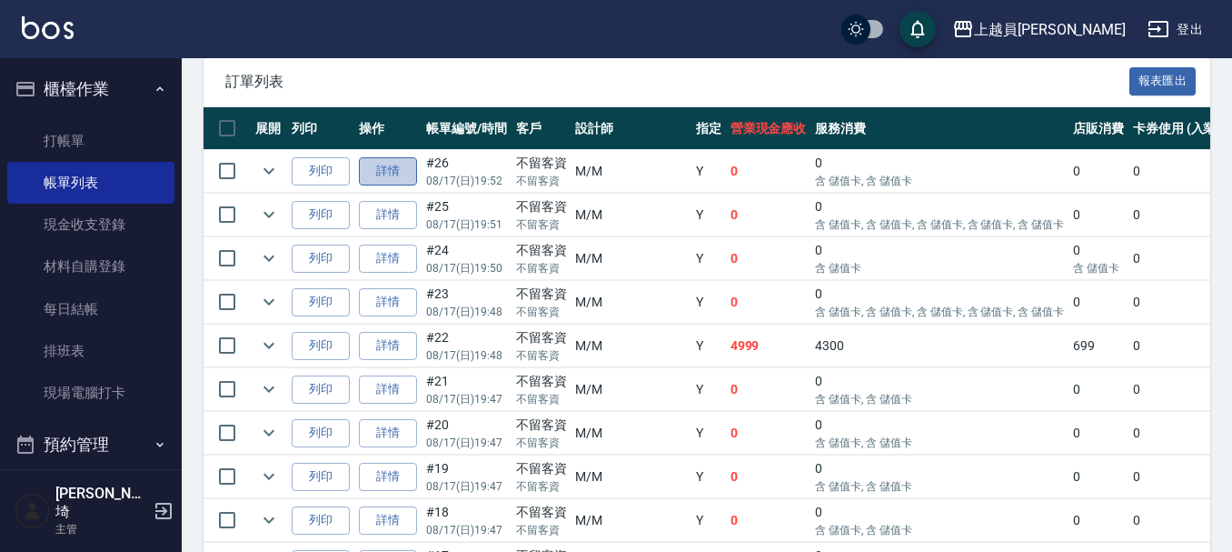
click at [404, 174] on link "詳情" at bounding box center [388, 171] width 58 height 28
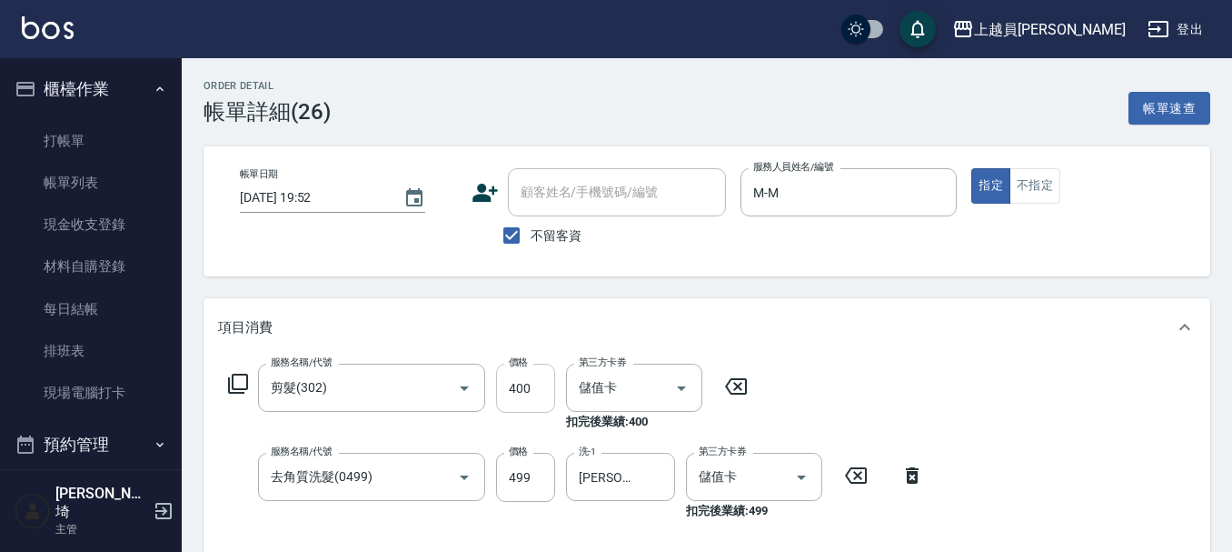
click at [536, 383] on input "400" at bounding box center [525, 387] width 59 height 49
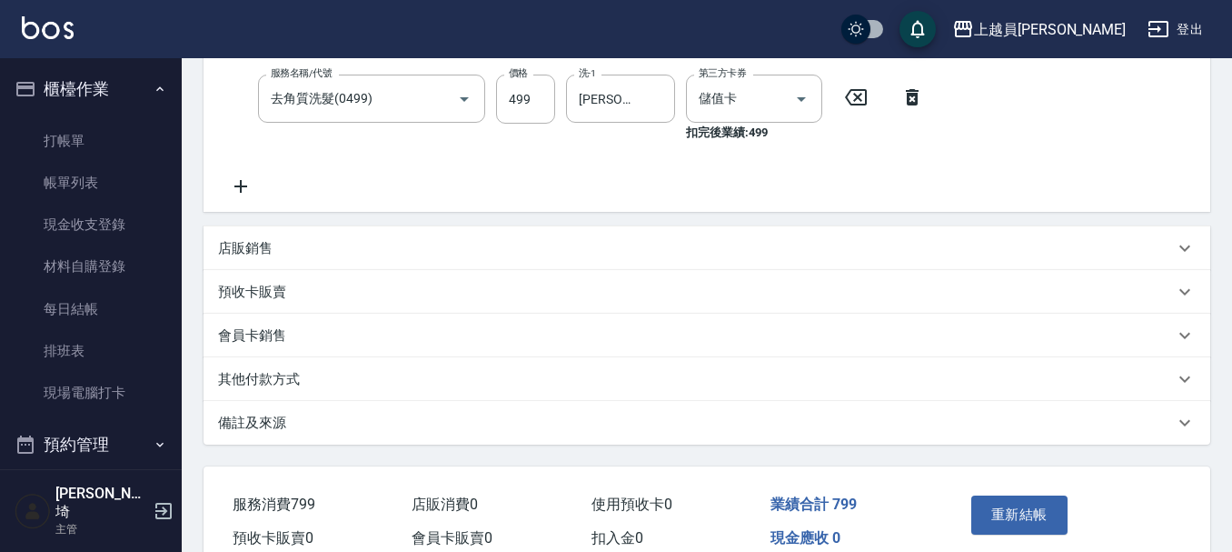
scroll to position [454, 0]
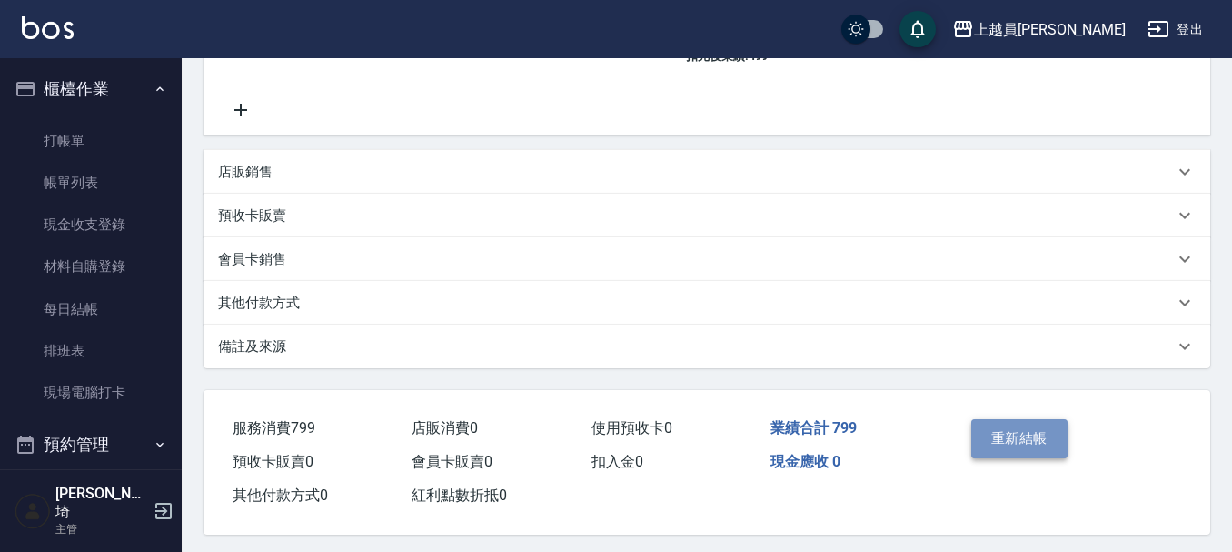
click at [982, 434] on button "重新結帳" at bounding box center [1019, 438] width 96 height 38
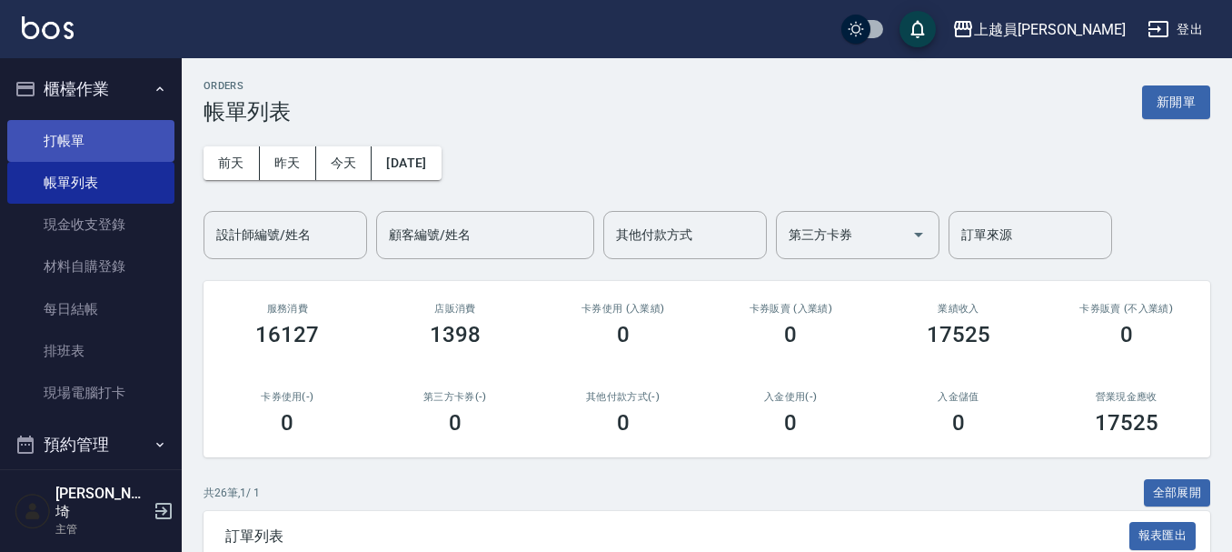
click at [51, 144] on link "打帳單" at bounding box center [90, 141] width 167 height 42
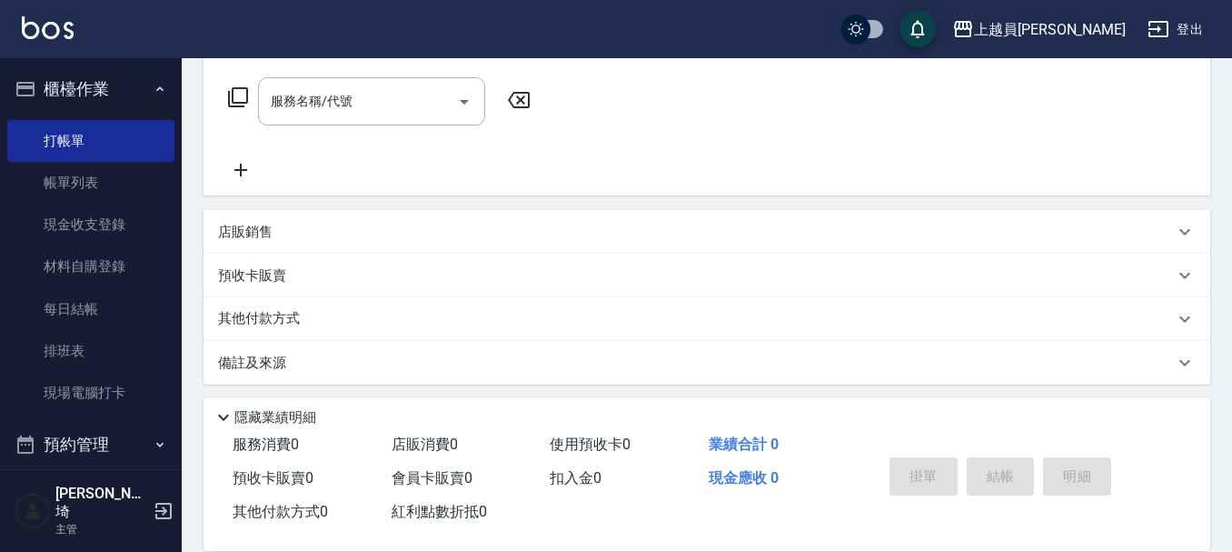
scroll to position [293, 0]
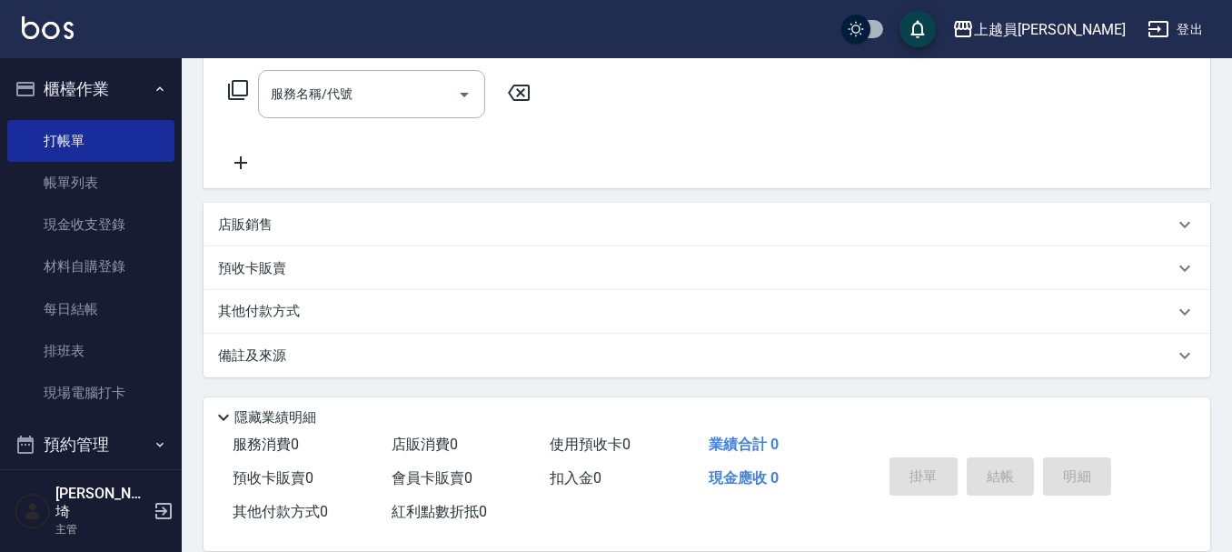
click at [390, 220] on div "店販銷售" at bounding box center [696, 224] width 956 height 19
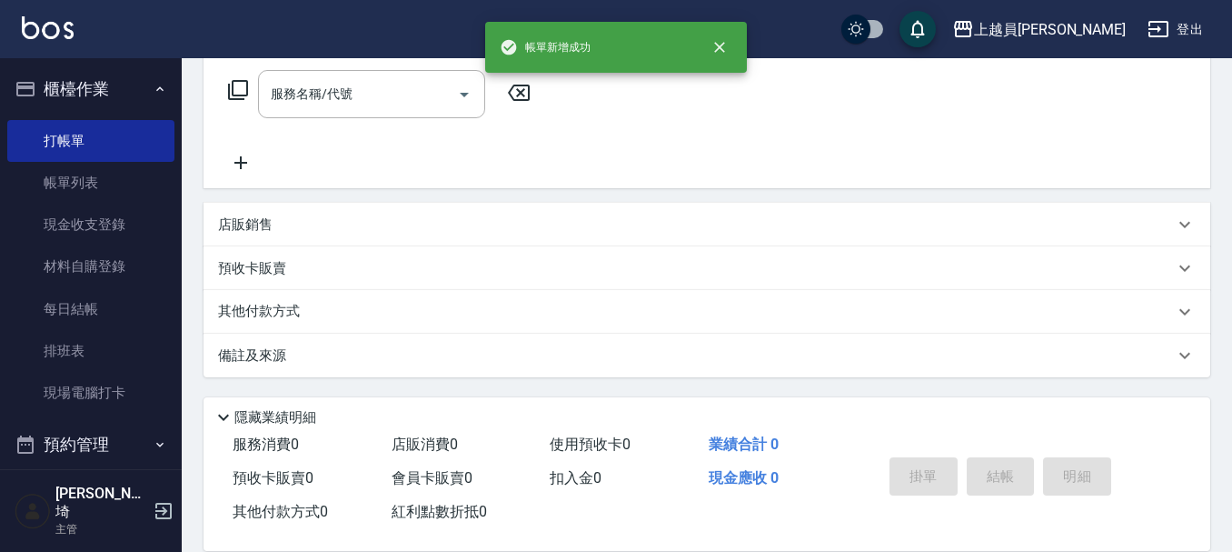
scroll to position [0, 0]
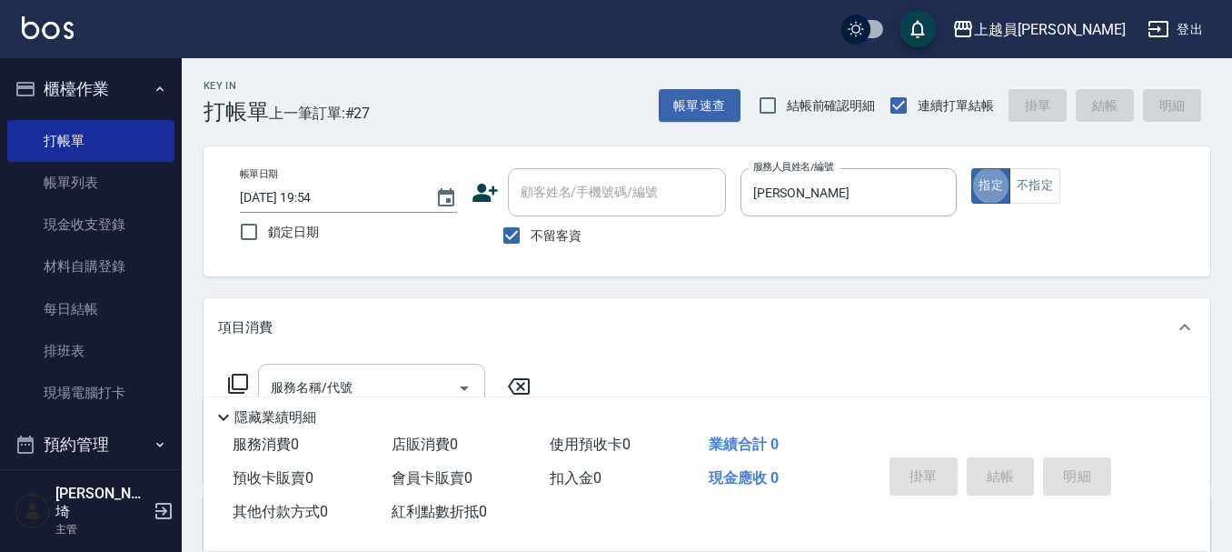
click at [316, 367] on div "服務名稱/代號" at bounding box center [371, 387] width 227 height 48
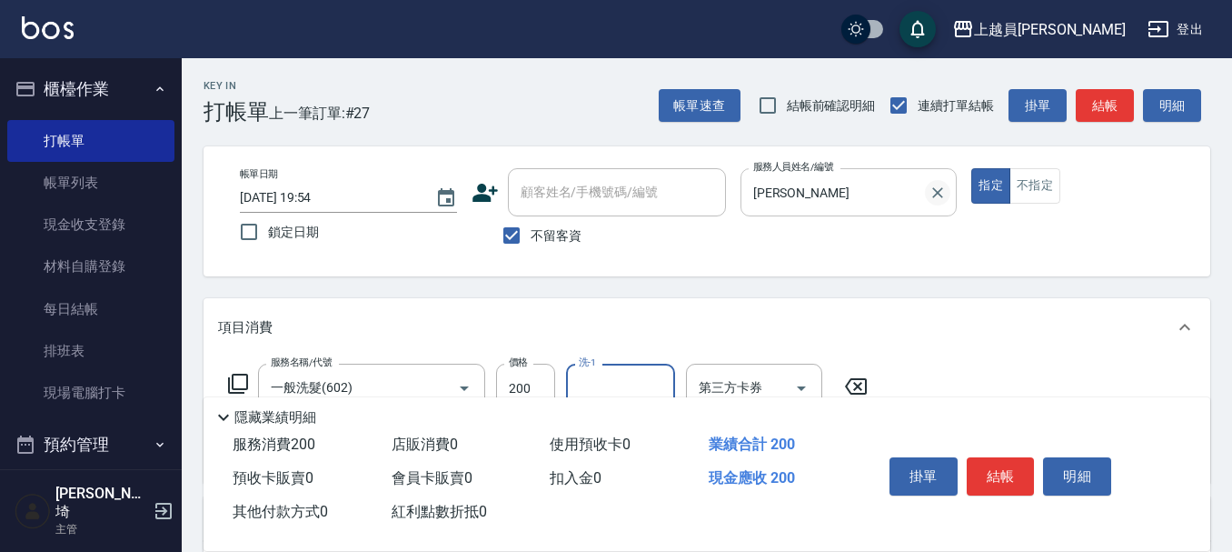
click at [930, 194] on icon "Clear" at bounding box center [938, 193] width 18 height 18
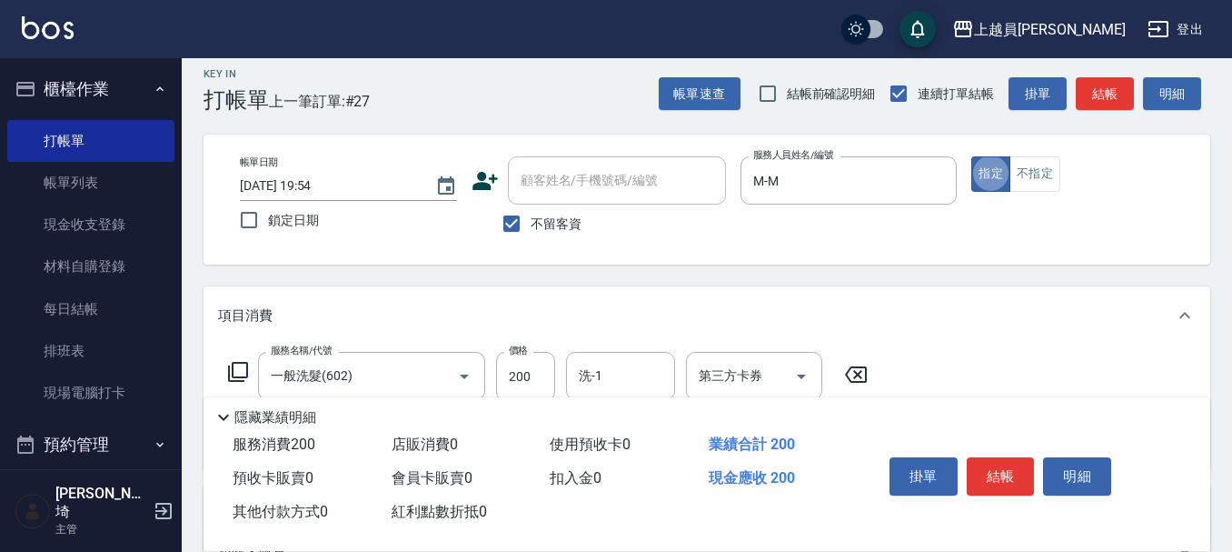
scroll to position [273, 0]
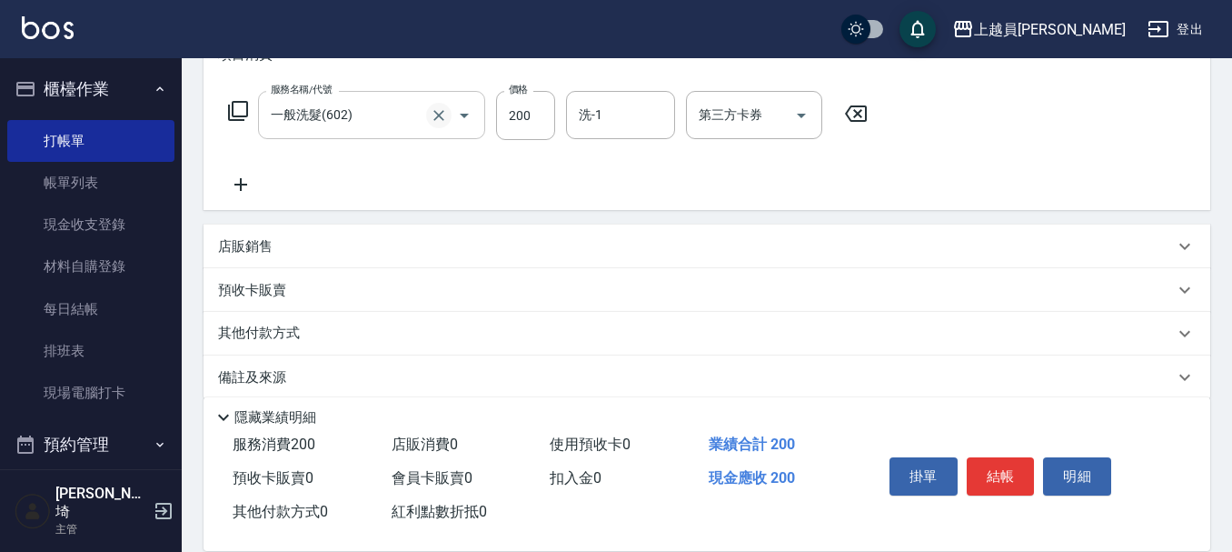
click at [444, 117] on icon "Clear" at bounding box center [439, 115] width 18 height 18
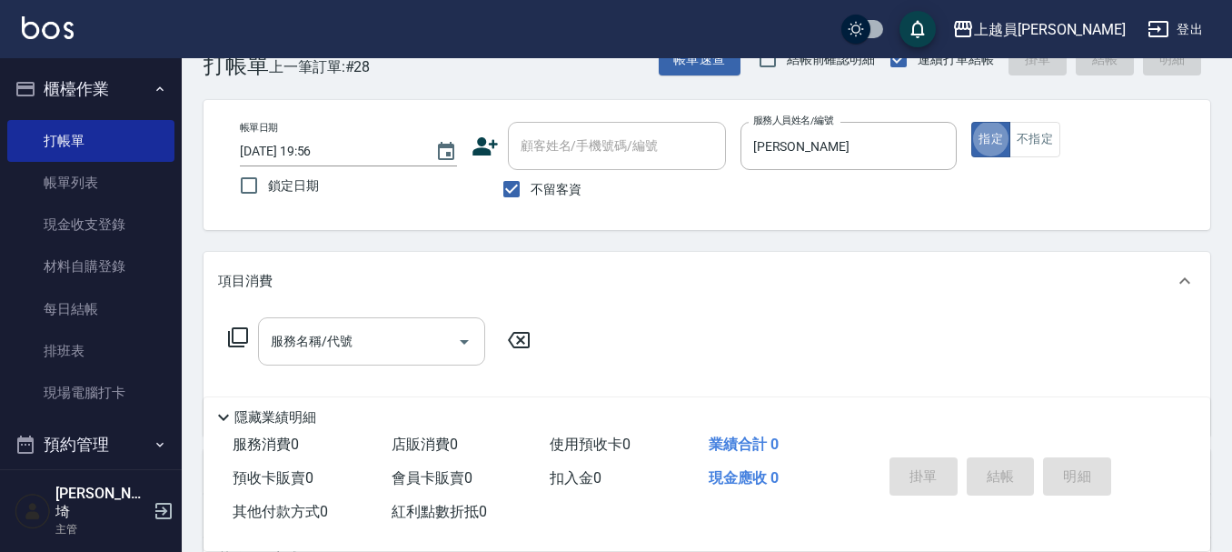
scroll to position [91, 0]
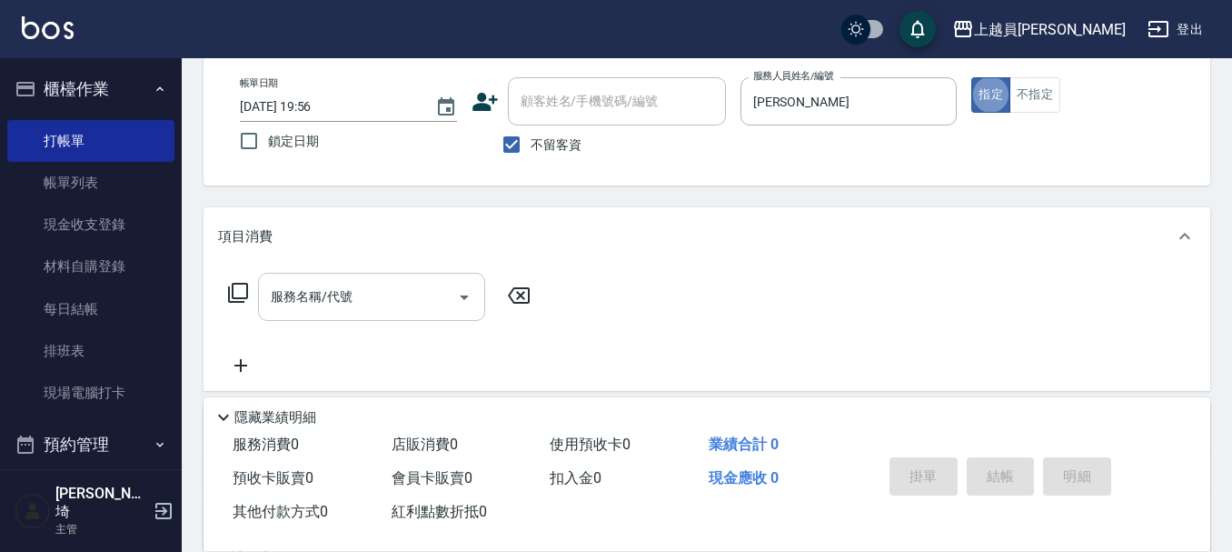
click at [376, 282] on input "服務名稱/代號" at bounding box center [358, 297] width 184 height 32
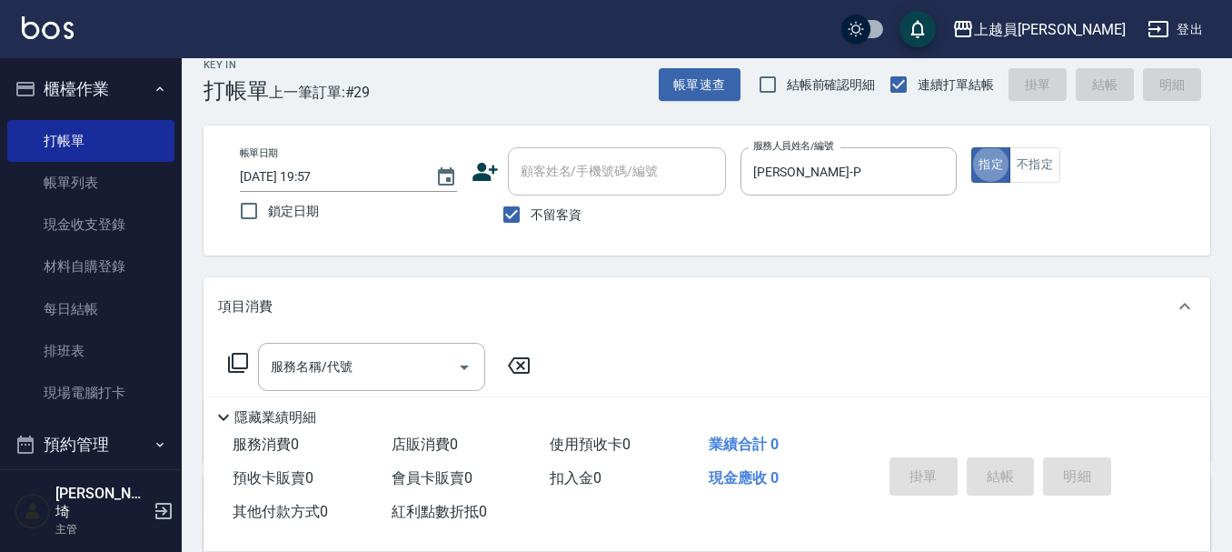
scroll to position [0, 0]
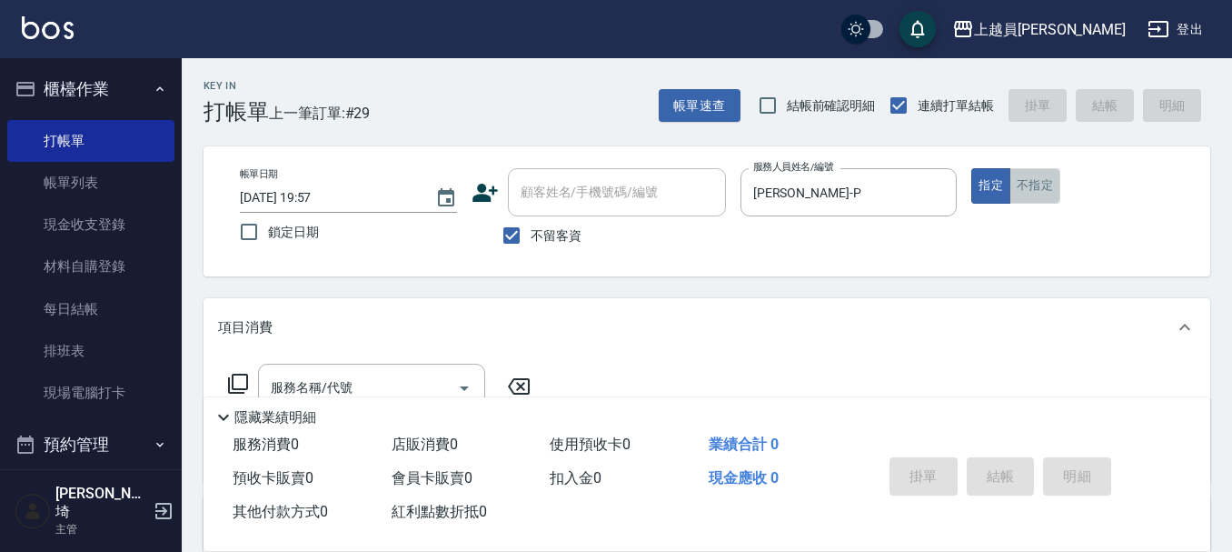
click at [1038, 172] on button "不指定" at bounding box center [1034, 185] width 51 height 35
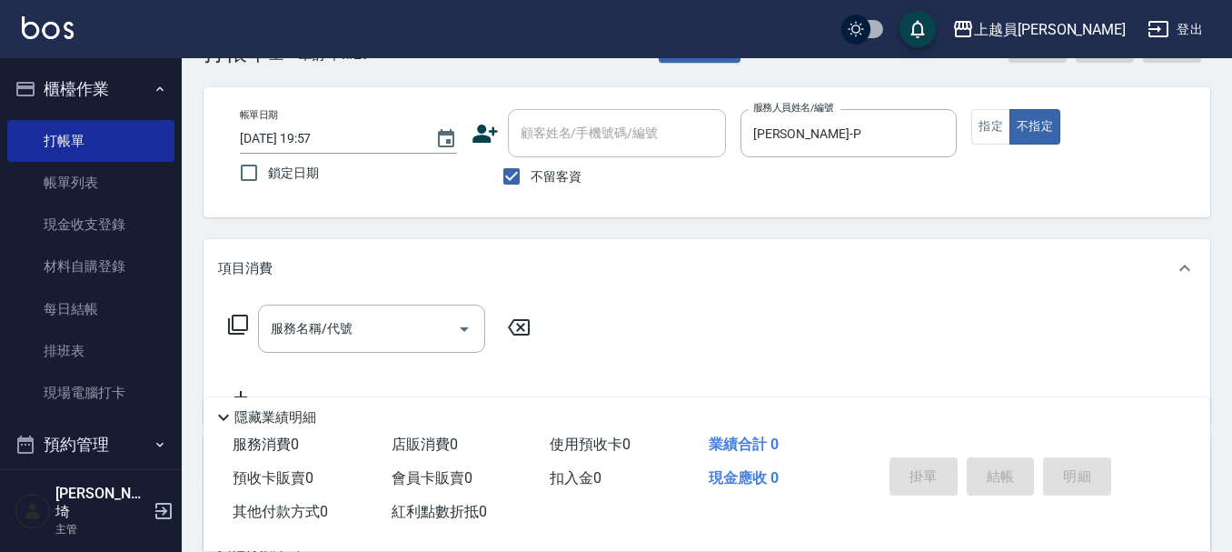
scroll to position [91, 0]
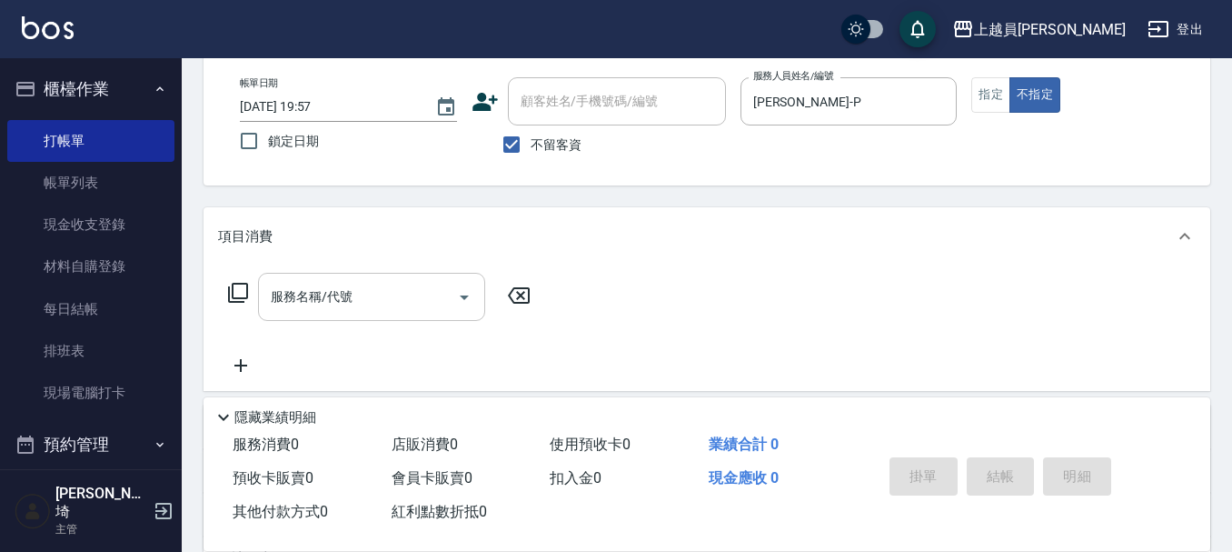
click at [352, 274] on div "服務名稱/代號" at bounding box center [371, 297] width 227 height 48
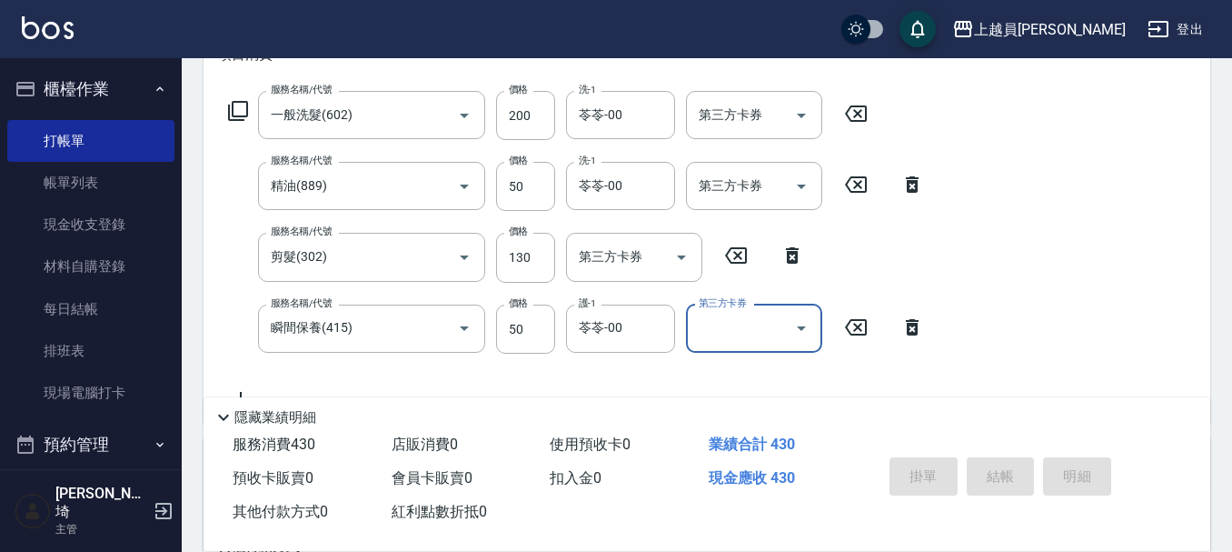
scroll to position [0, 0]
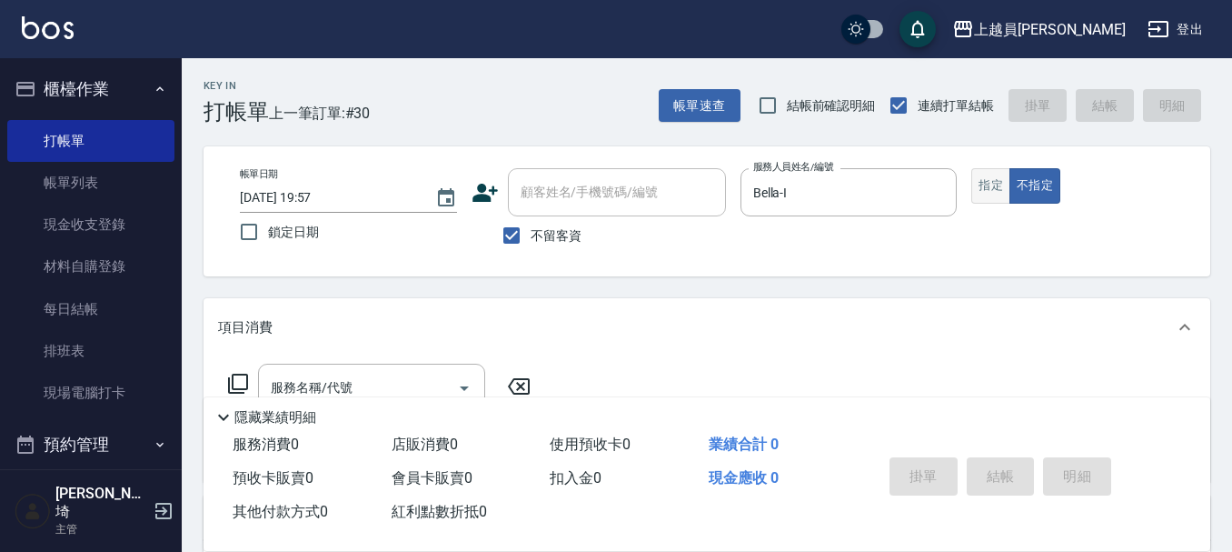
click at [985, 174] on button "指定" at bounding box center [990, 185] width 39 height 35
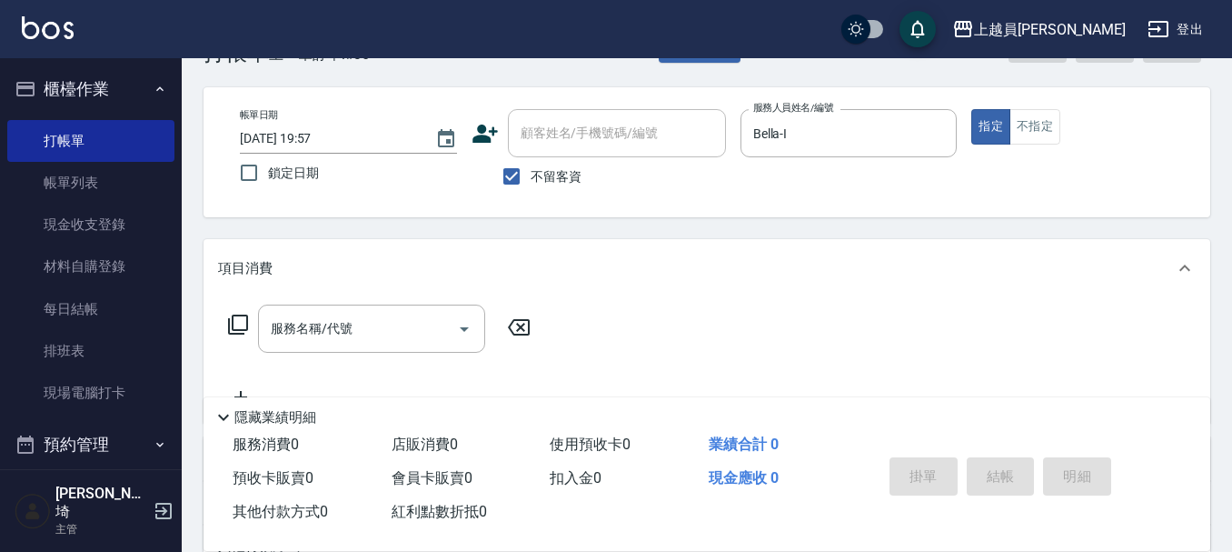
scroll to position [91, 0]
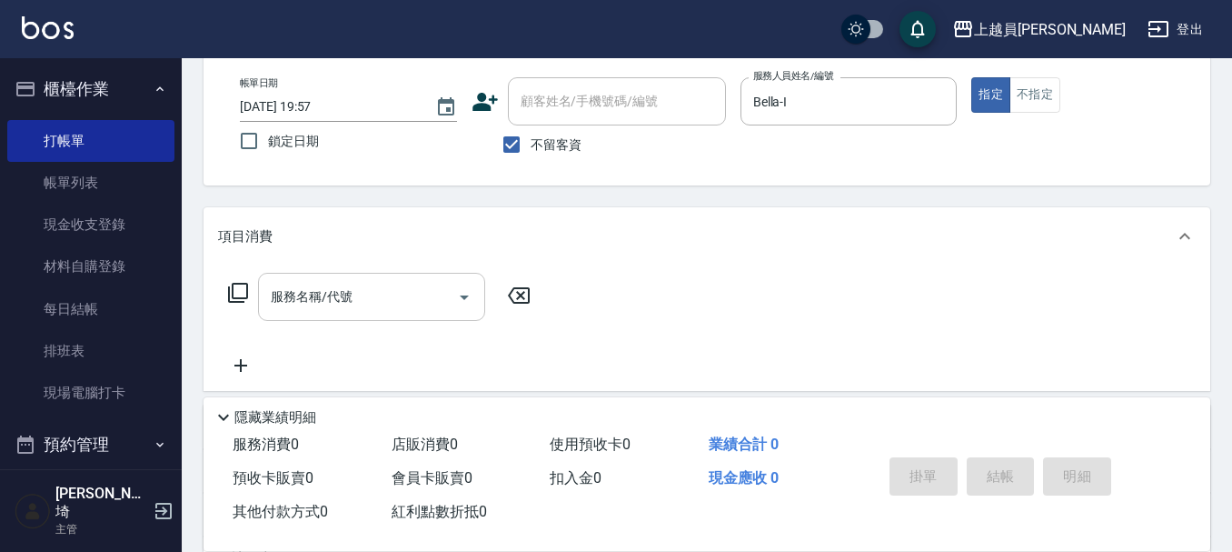
click at [363, 308] on input "服務名稱/代號" at bounding box center [358, 297] width 184 height 32
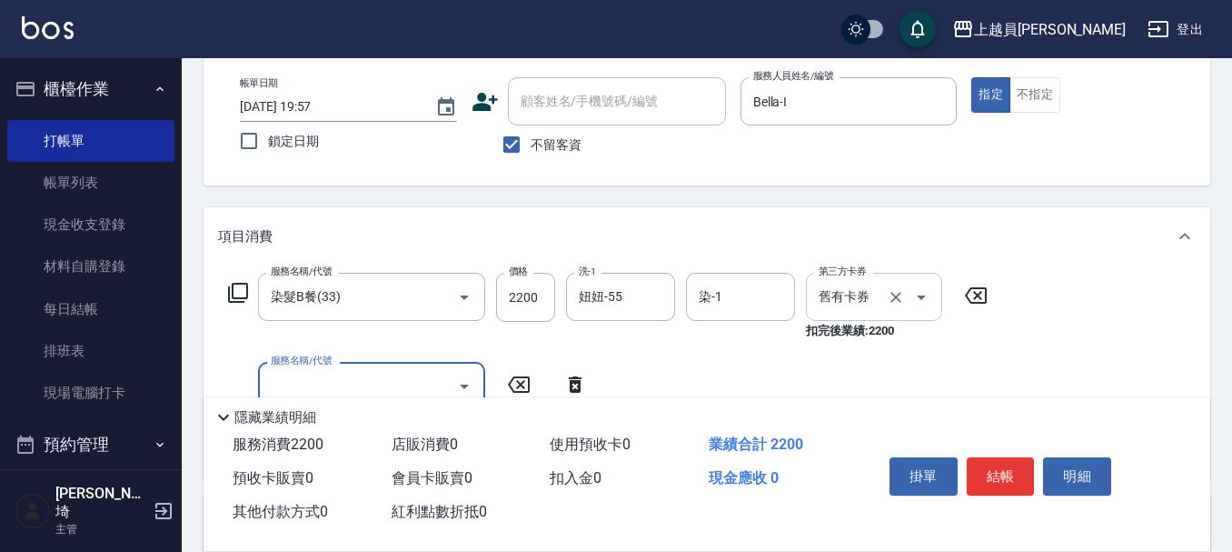
click at [904, 293] on button "Clear" at bounding box center [895, 296] width 25 height 25
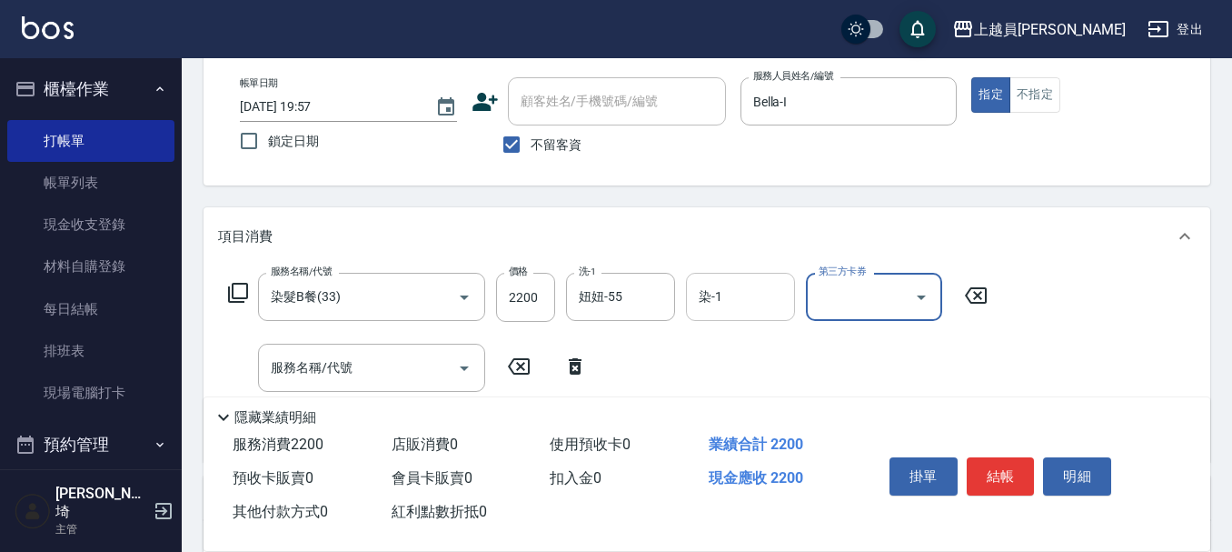
click at [755, 295] on input "染-1" at bounding box center [740, 297] width 93 height 32
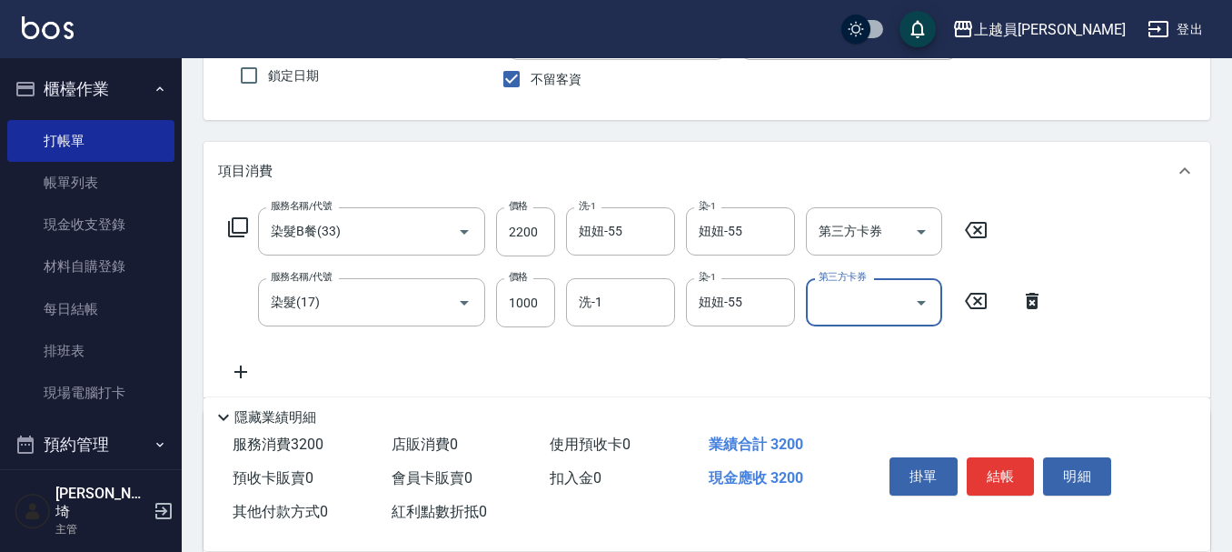
scroll to position [273, 0]
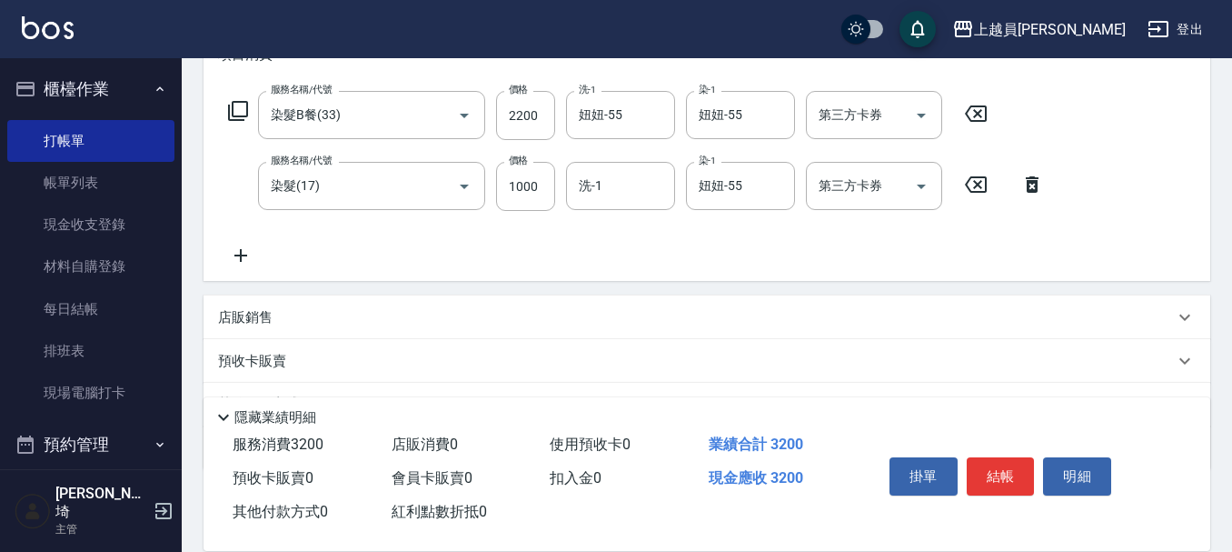
click at [443, 312] on div "店販銷售" at bounding box center [696, 317] width 956 height 19
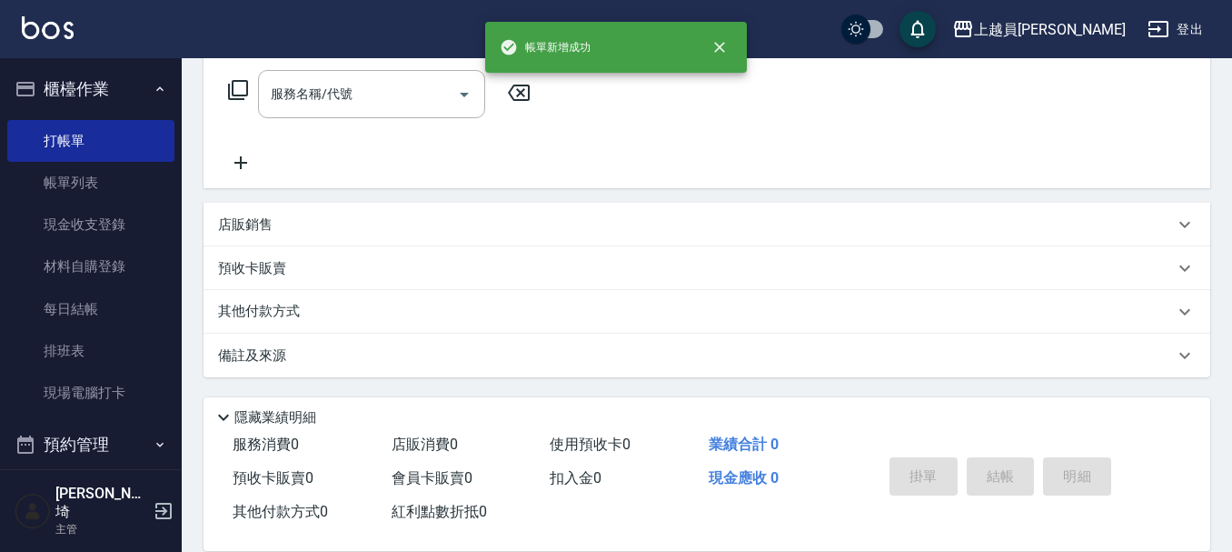
scroll to position [0, 0]
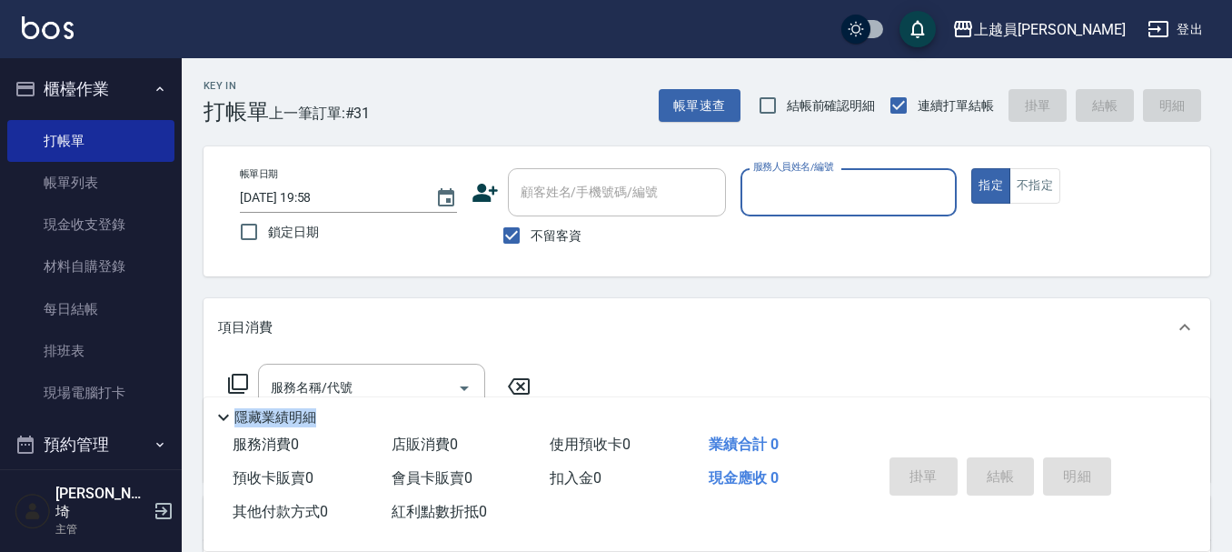
drag, startPoint x: 1118, startPoint y: 393, endPoint x: 1240, endPoint y: 432, distance: 128.7
click at [1232, 512] on html "上越員林 登出 櫃檯作業 打帳單 帳單列表 現金收支登錄 材料自購登錄 每日結帳 排班表 現場電腦打卡 預約管理 預約管理 單日預約紀錄 單週預約紀錄 報表及…" at bounding box center [616, 422] width 1232 height 845
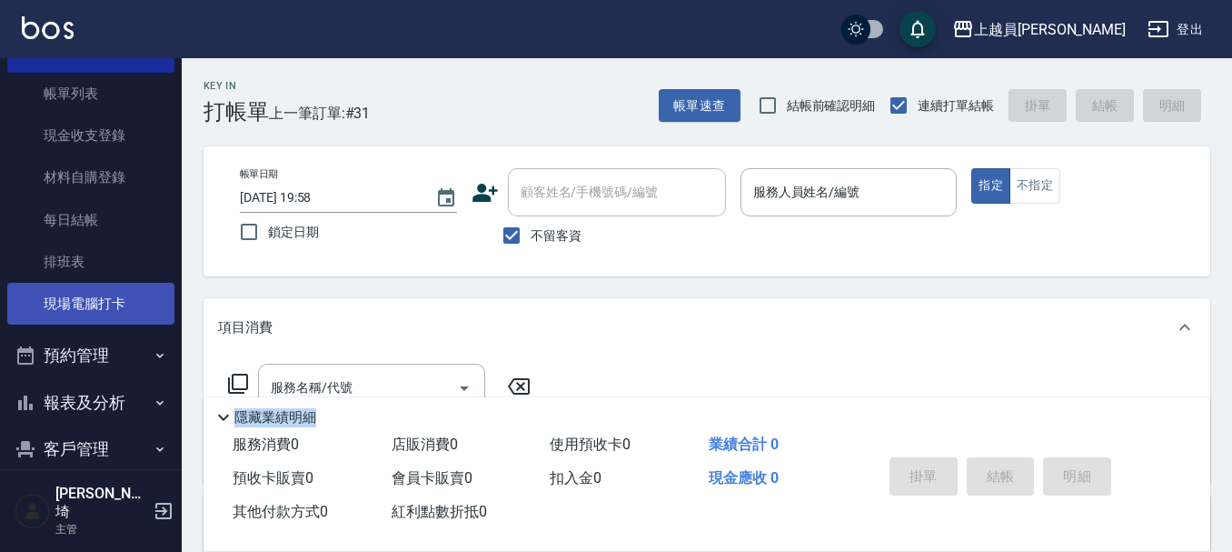
scroll to position [238, 0]
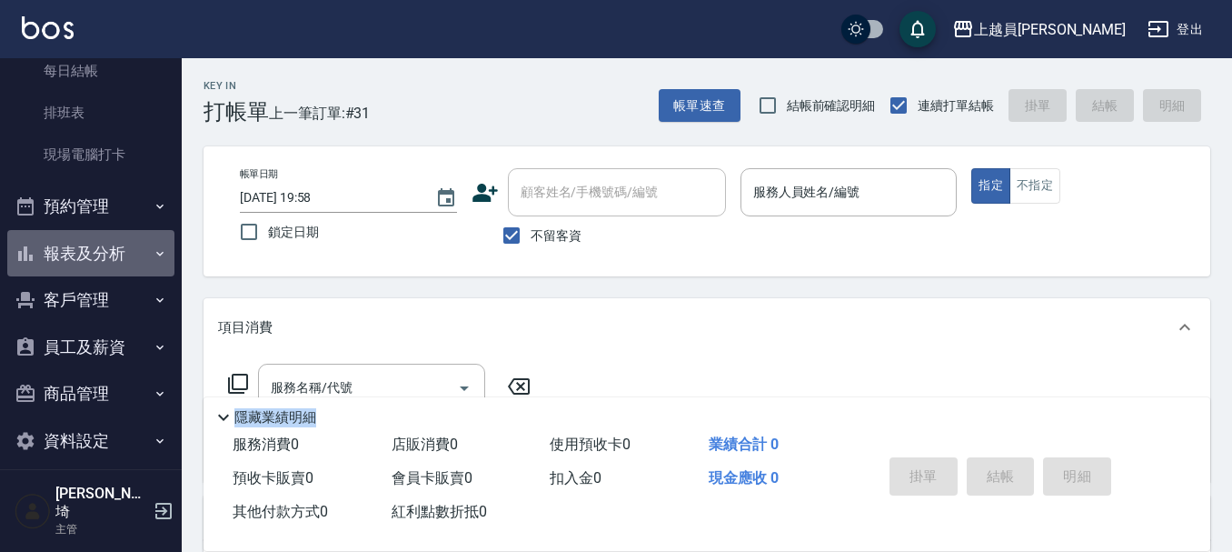
click at [105, 250] on button "報表及分析" at bounding box center [90, 253] width 167 height 47
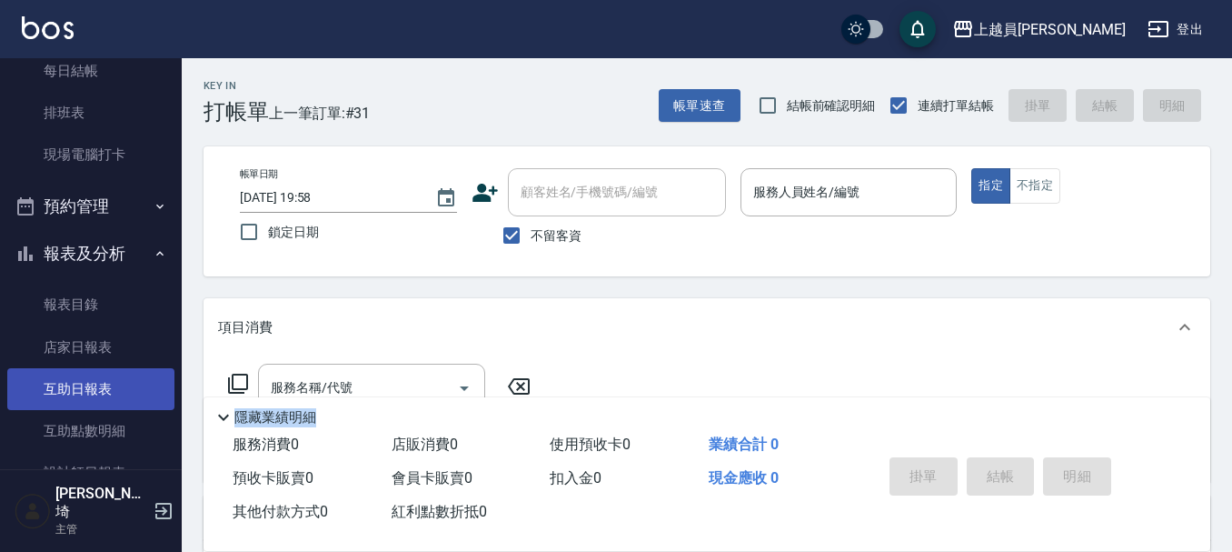
click at [67, 403] on link "互助日報表" at bounding box center [90, 389] width 167 height 42
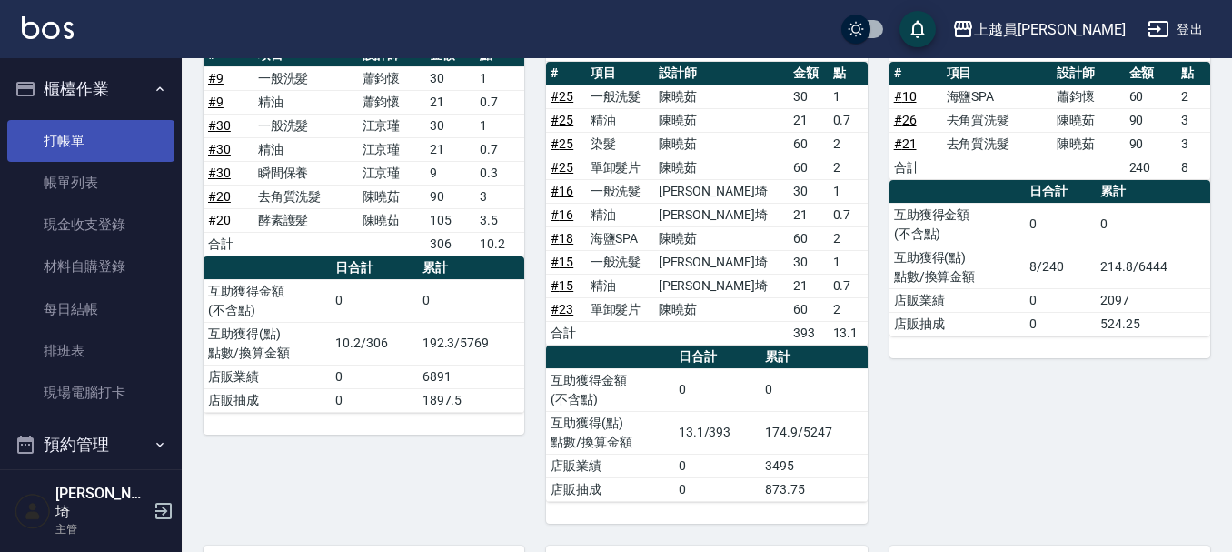
click at [129, 144] on link "打帳單" at bounding box center [90, 141] width 167 height 42
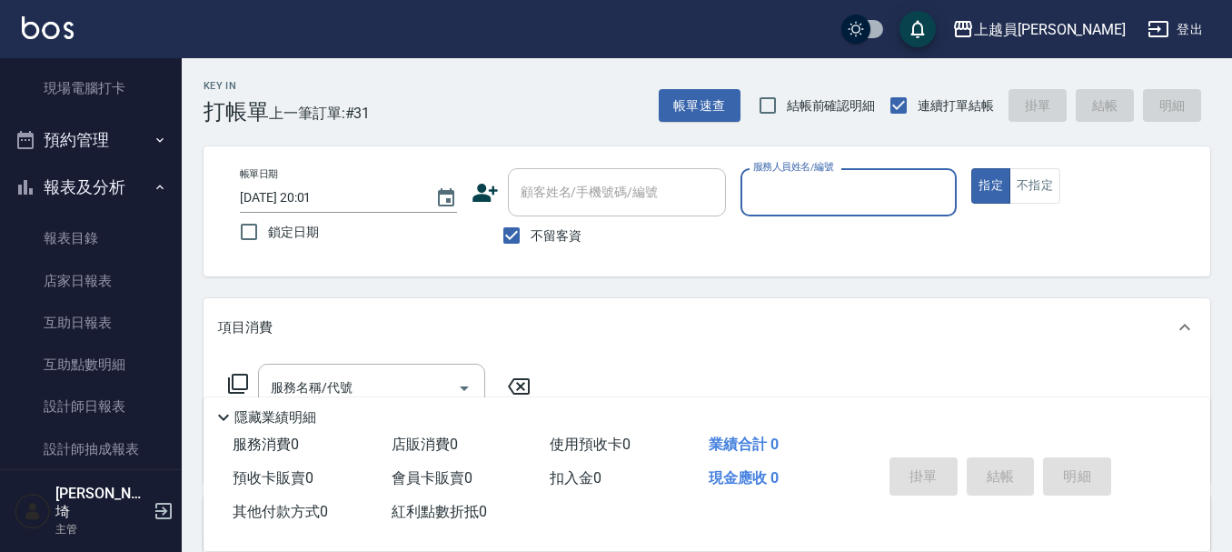
scroll to position [454, 0]
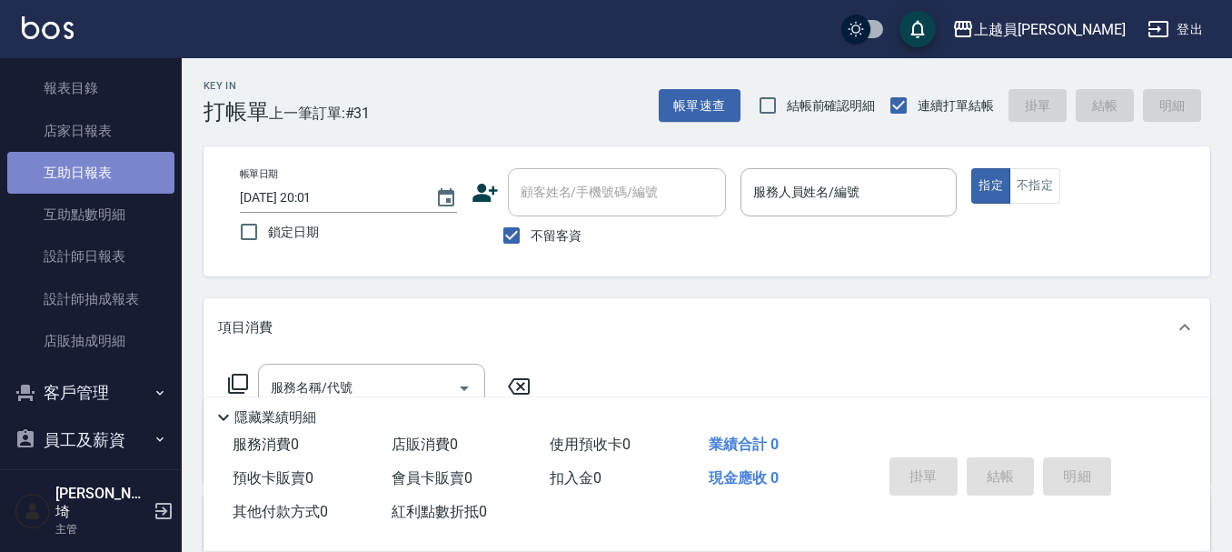
click at [102, 164] on link "互助日報表" at bounding box center [90, 173] width 167 height 42
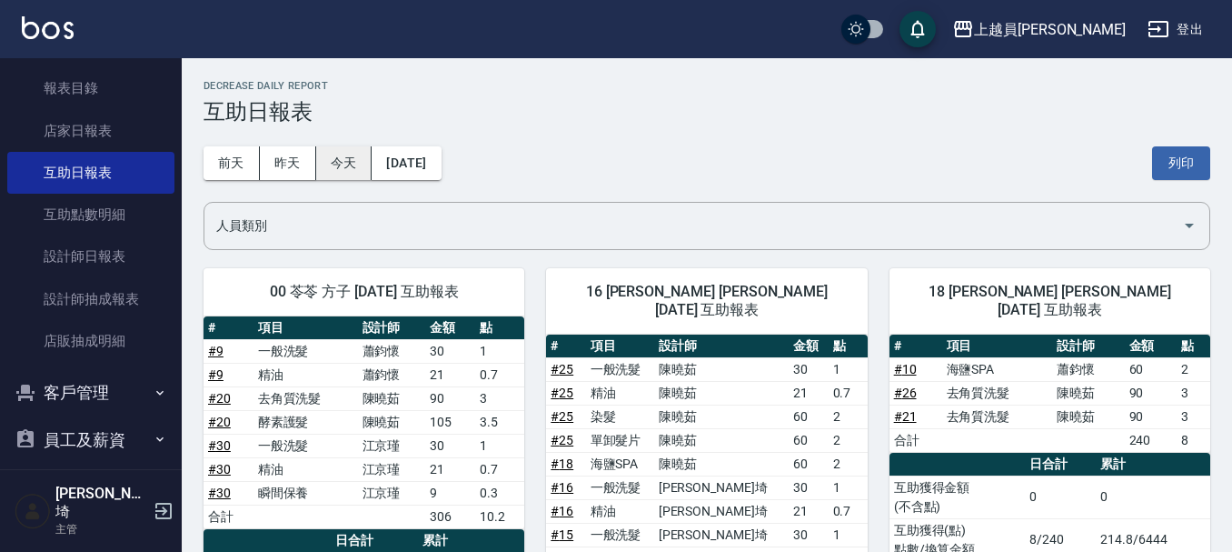
click at [350, 170] on button "今天" at bounding box center [344, 163] width 56 height 34
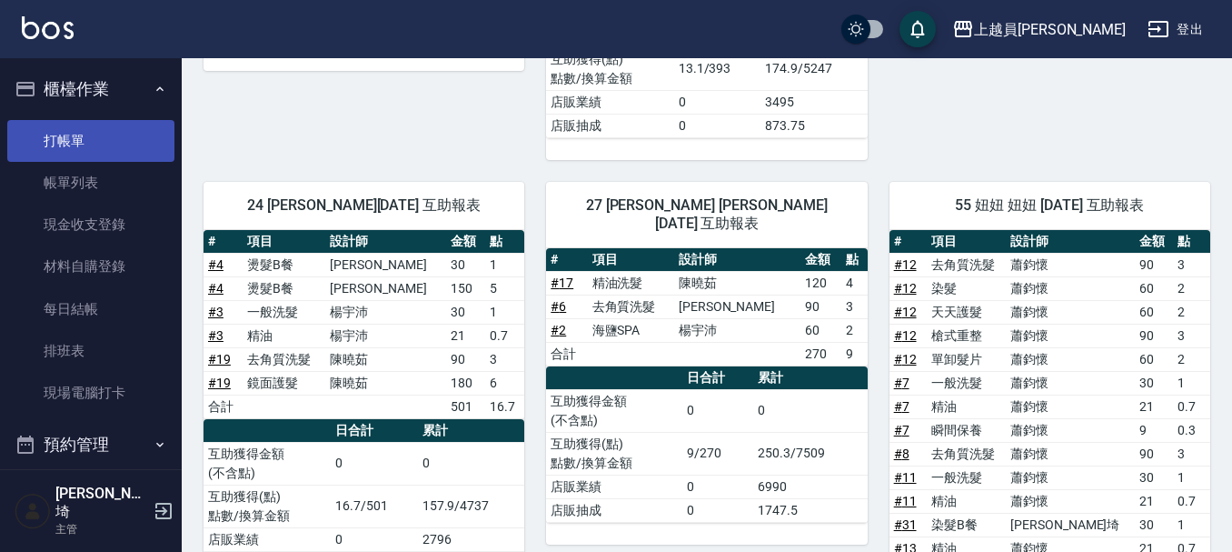
click at [71, 137] on link "打帳單" at bounding box center [90, 141] width 167 height 42
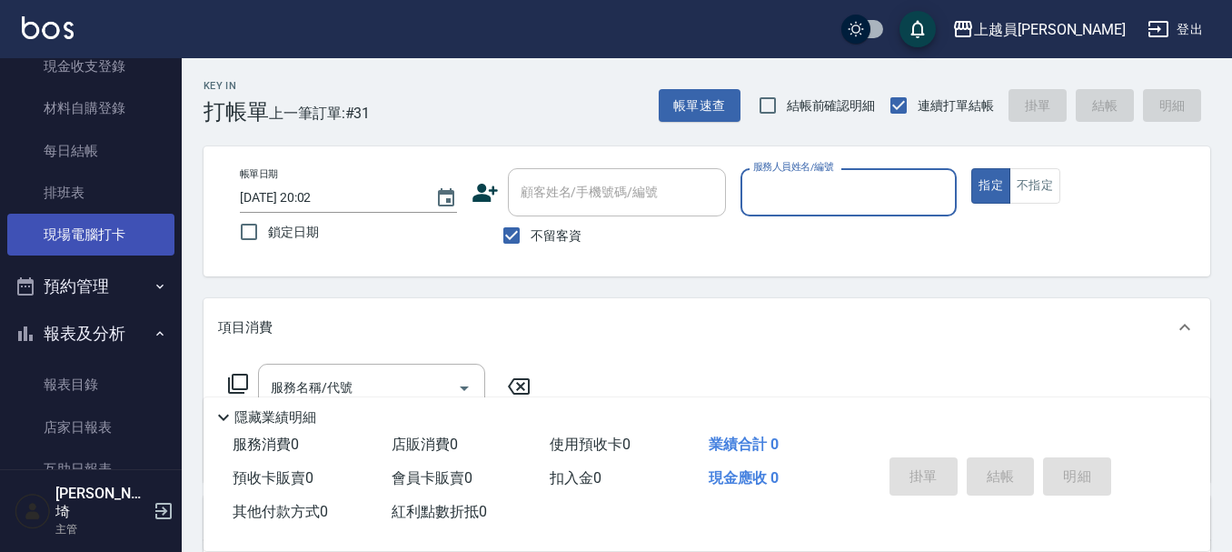
scroll to position [182, 0]
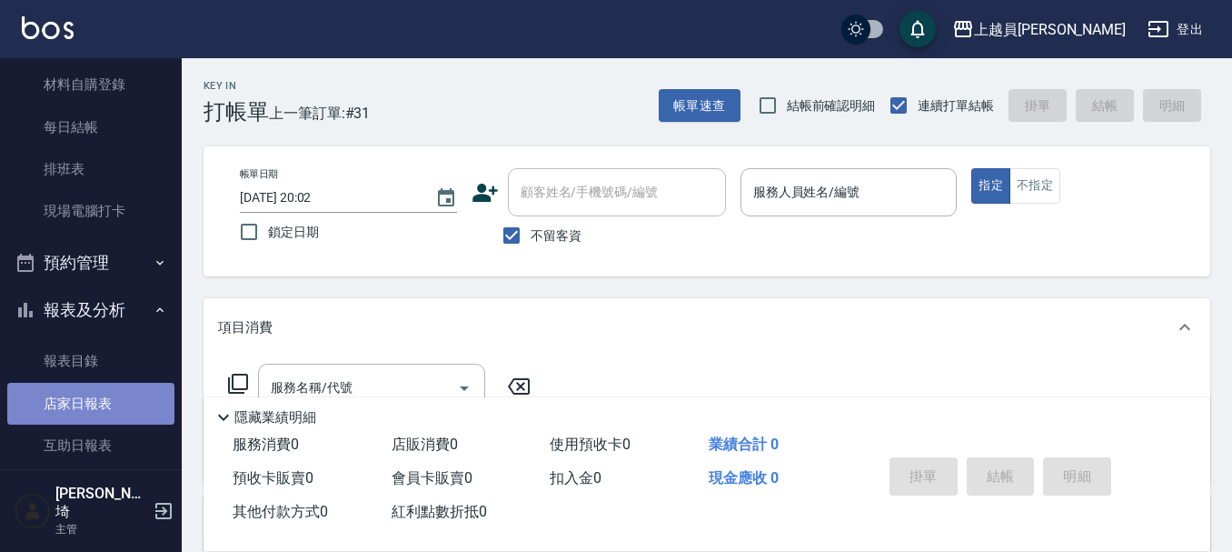
click at [98, 397] on link "店家日報表" at bounding box center [90, 404] width 167 height 42
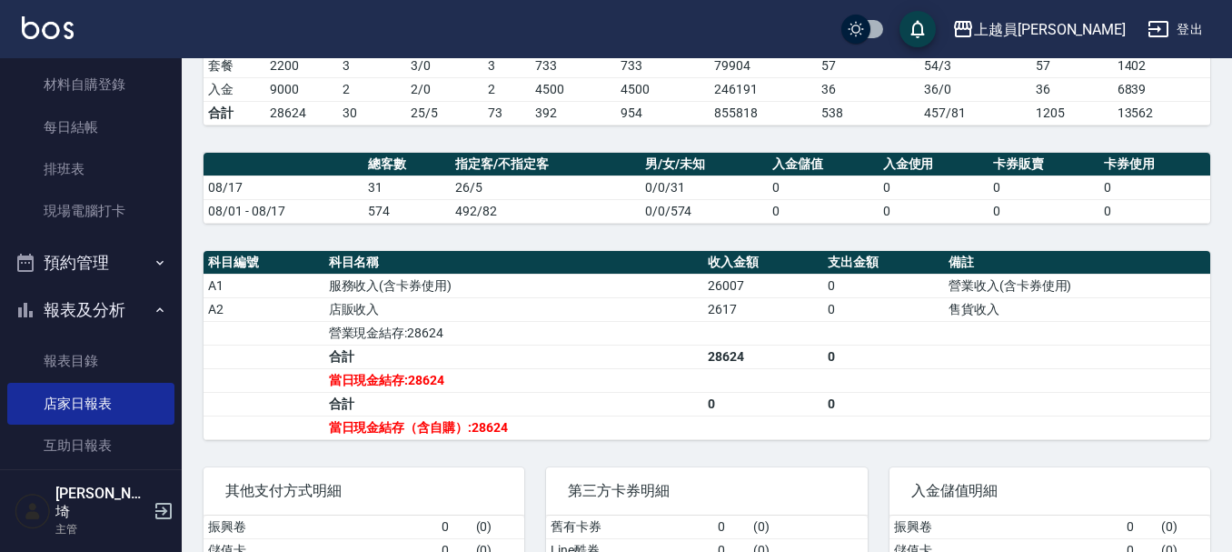
scroll to position [454, 0]
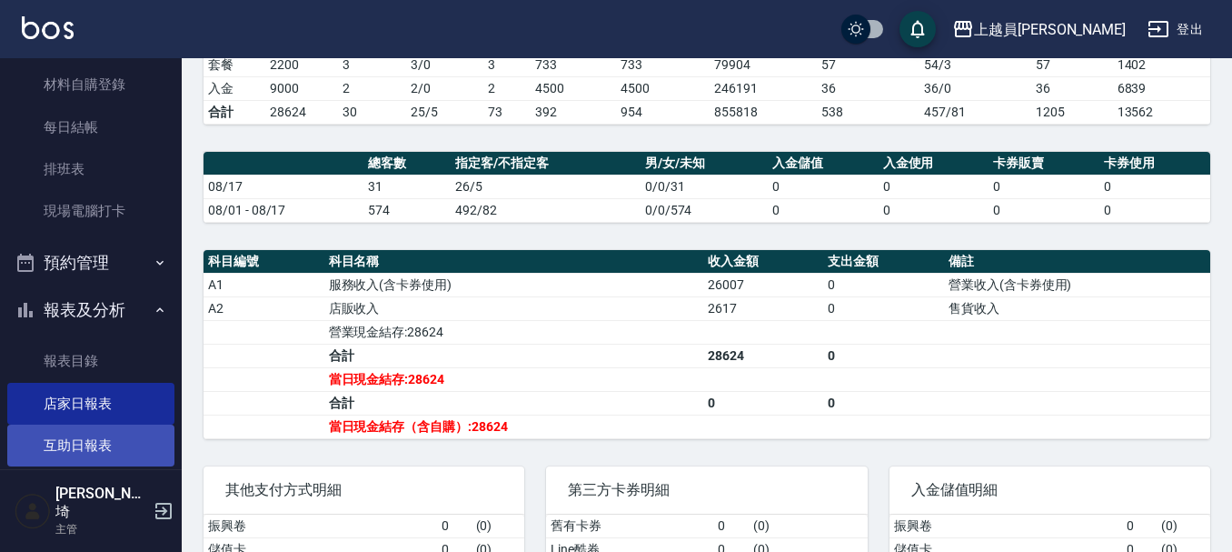
click at [106, 447] on link "互助日報表" at bounding box center [90, 445] width 167 height 42
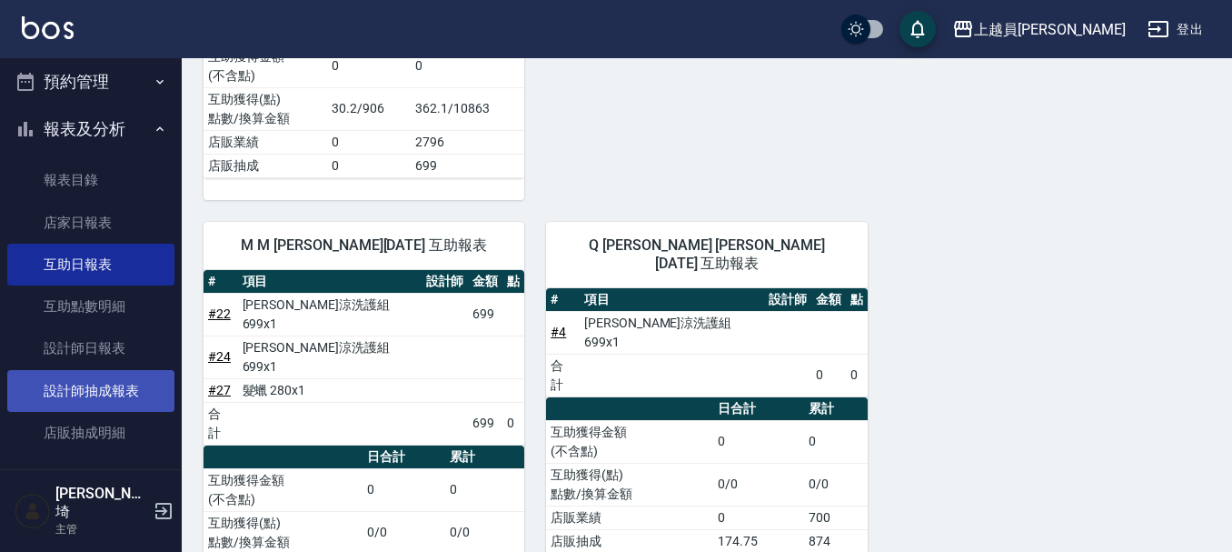
scroll to position [363, 0]
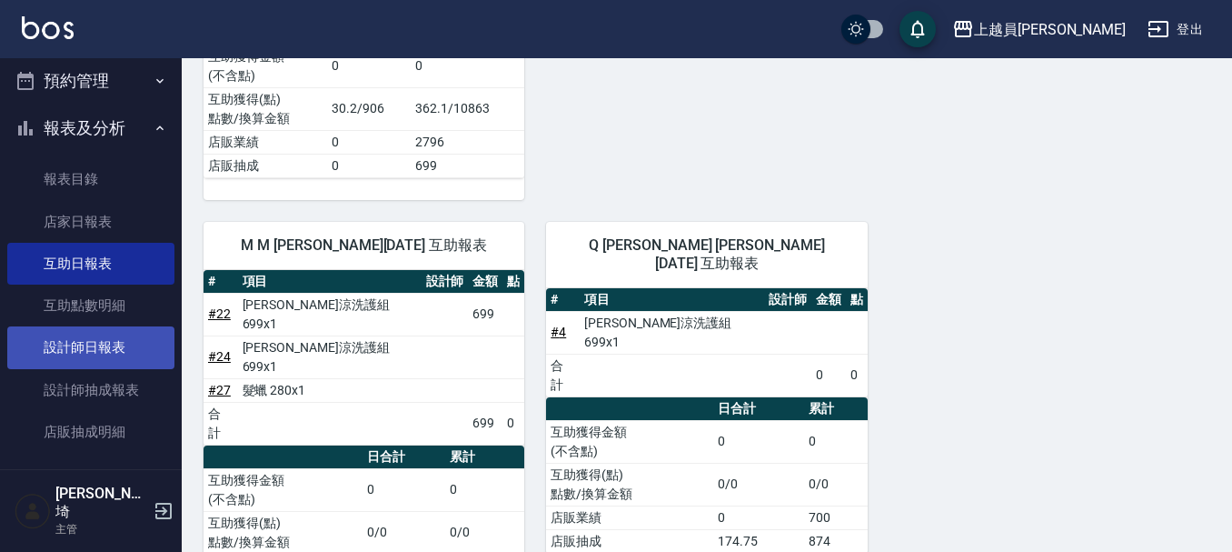
click at [144, 353] on link "設計師日報表" at bounding box center [90, 347] width 167 height 42
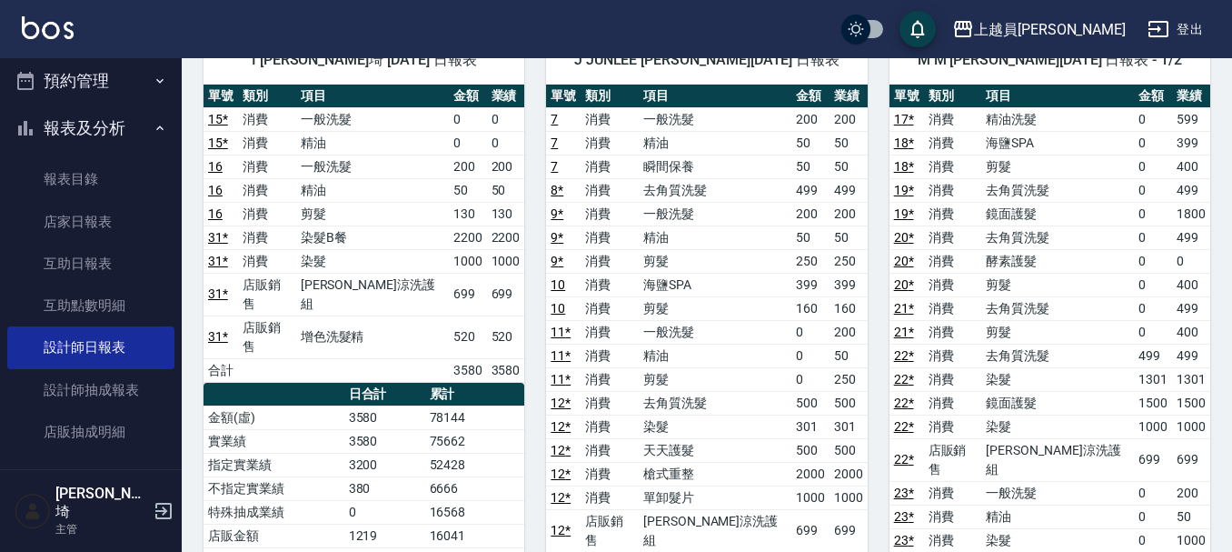
scroll to position [182, 0]
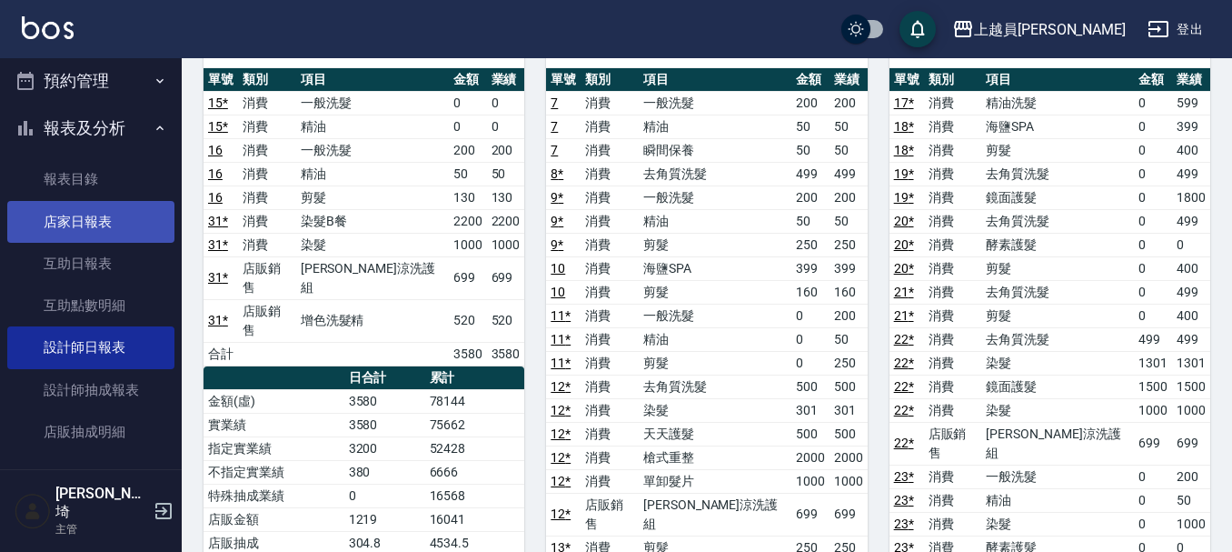
click at [25, 206] on link "店家日報表" at bounding box center [90, 222] width 167 height 42
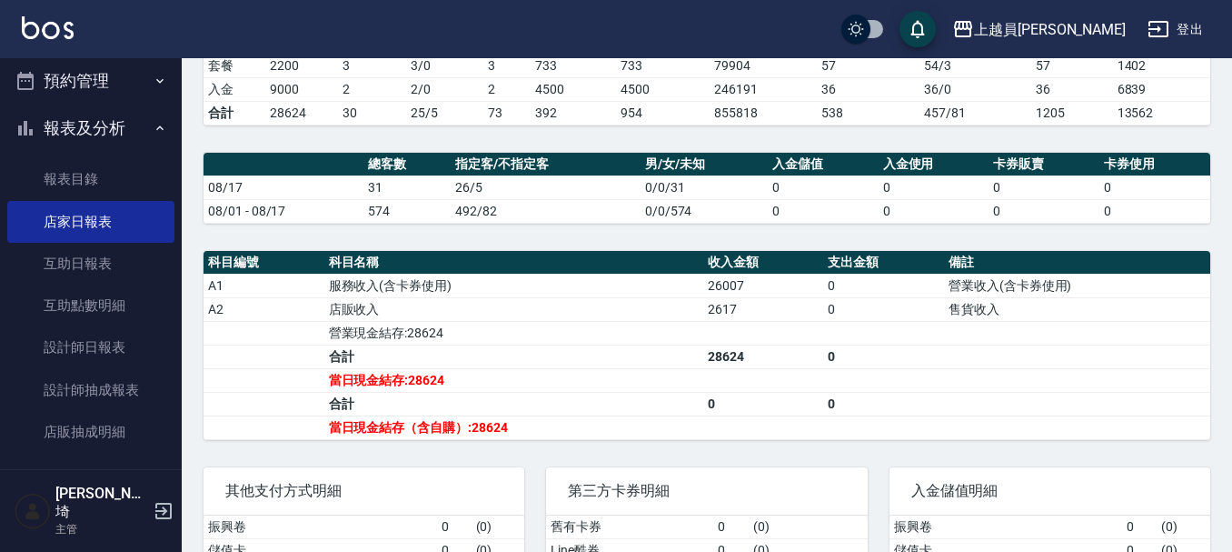
scroll to position [454, 0]
